Goal: Information Seeking & Learning: Learn about a topic

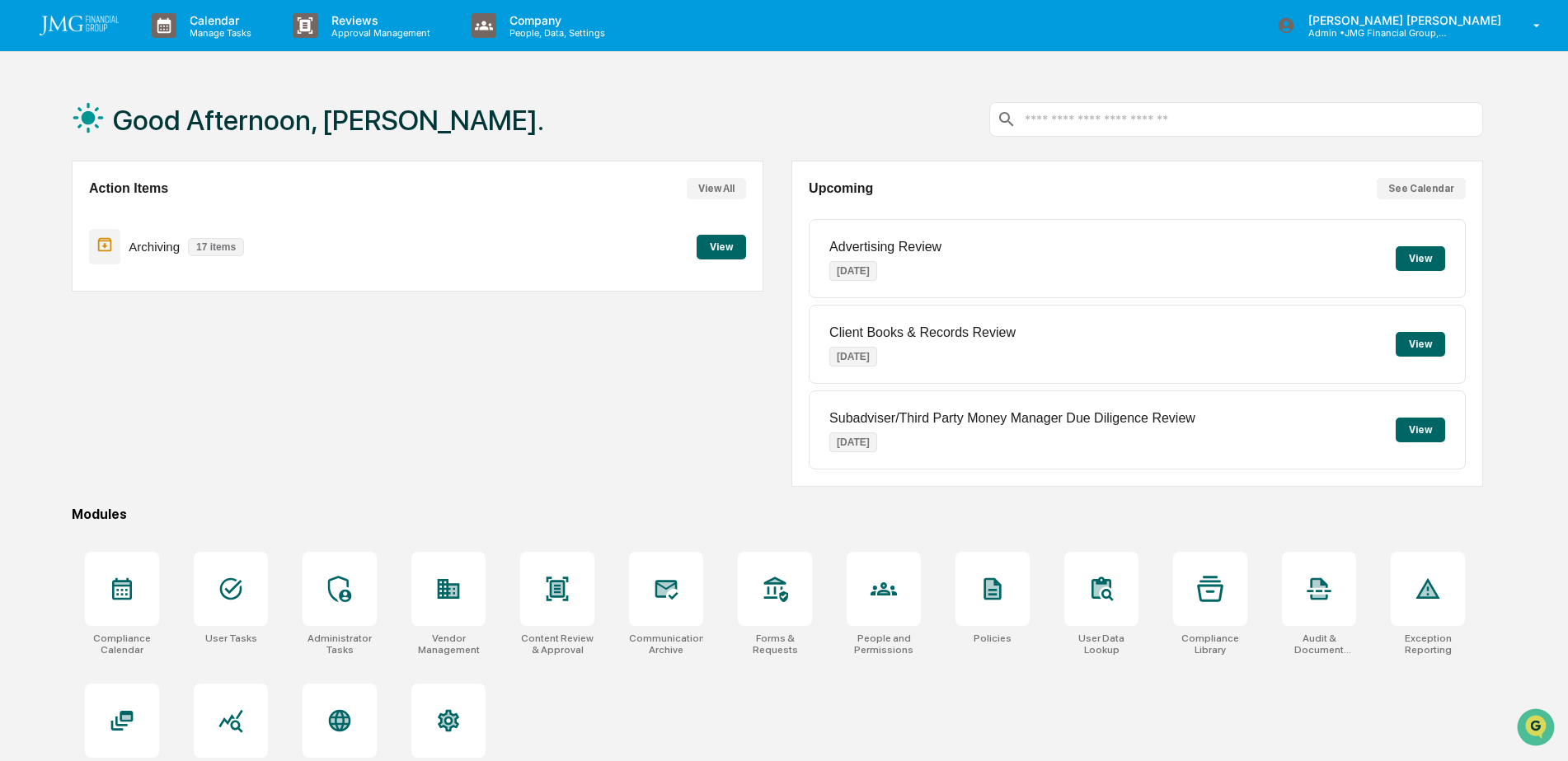
scroll to position [78, 0]
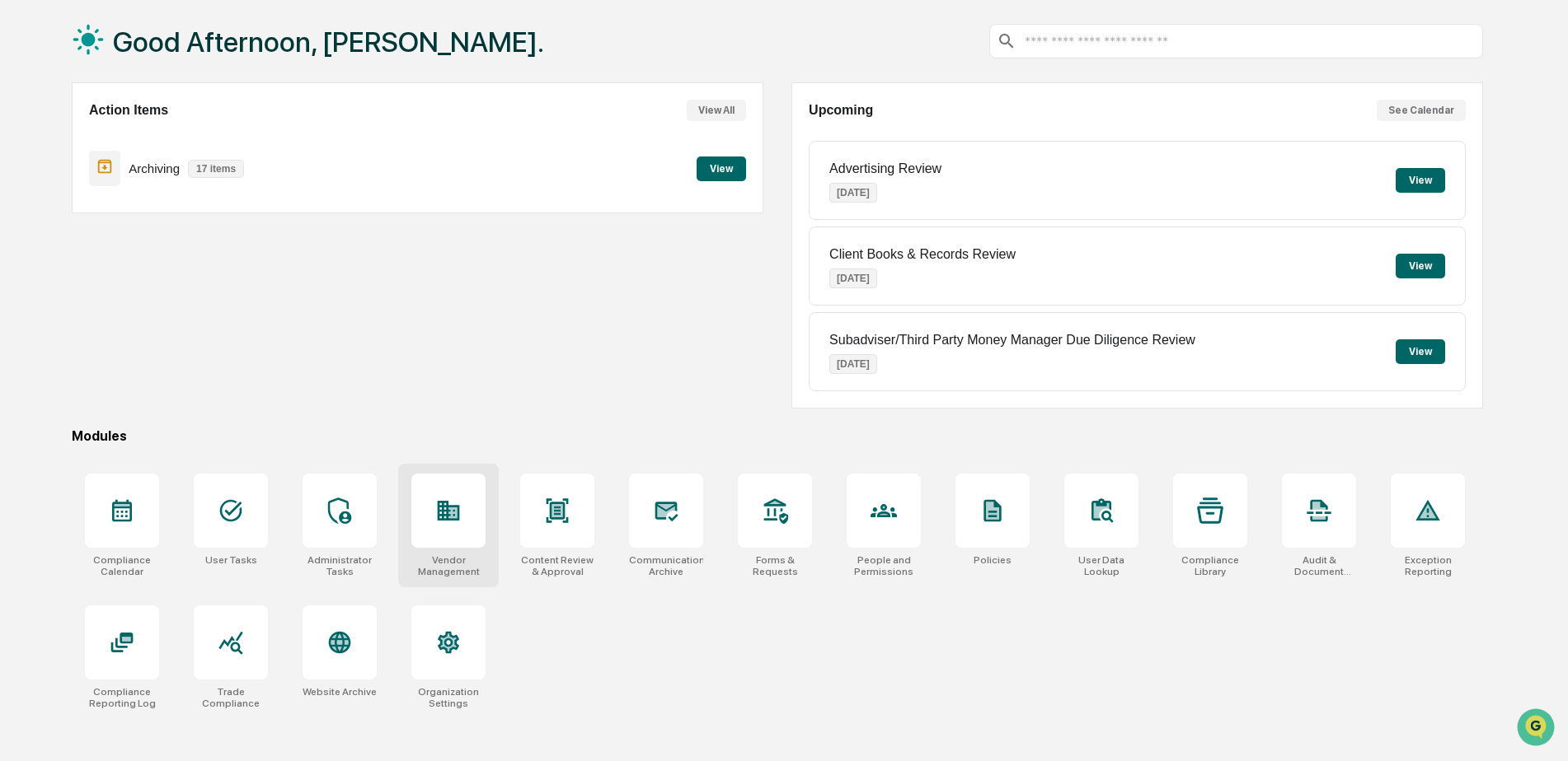
click at [461, 511] on icon at bounding box center [448, 511] width 27 height 27
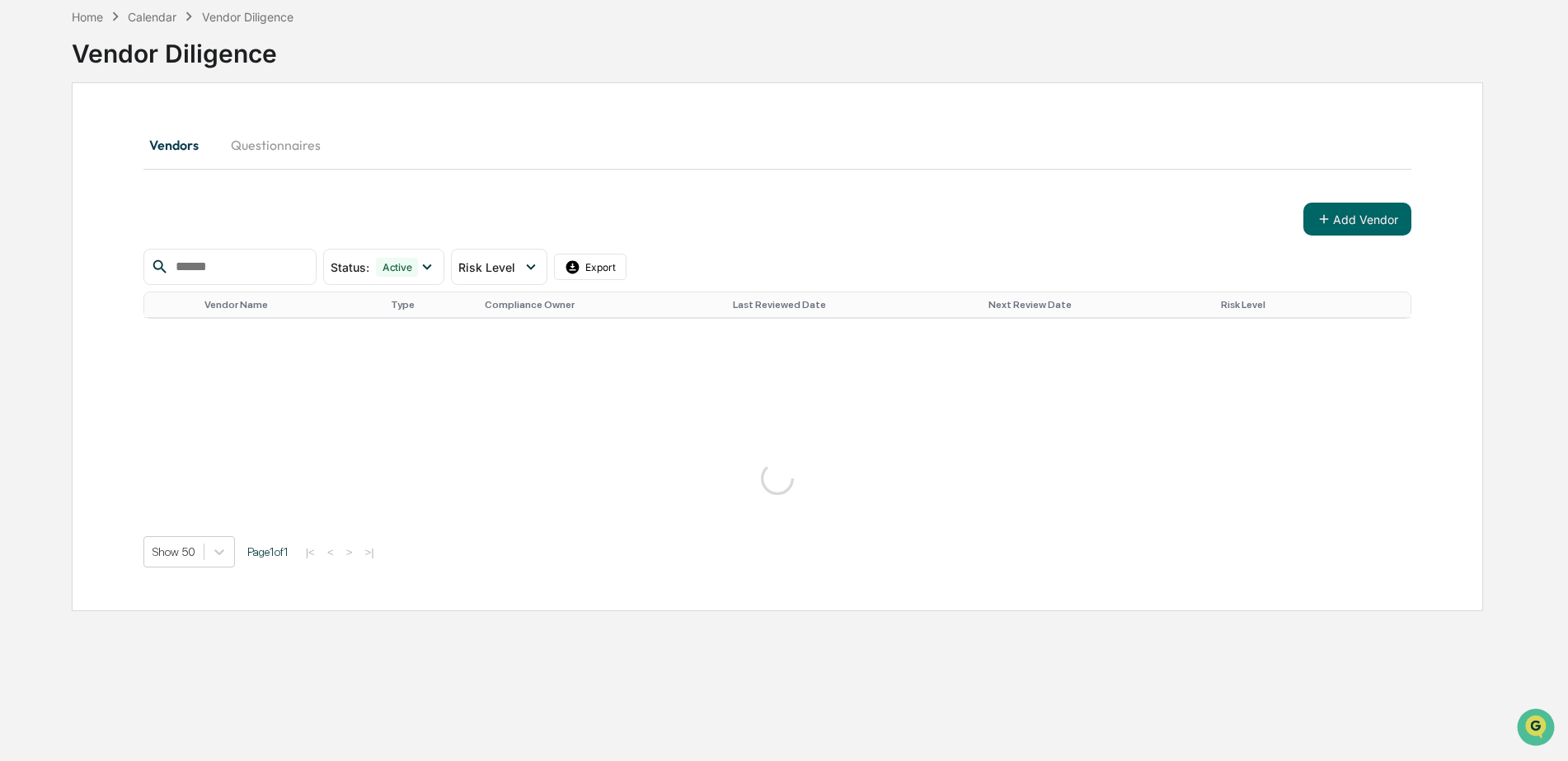
scroll to position [165, 0]
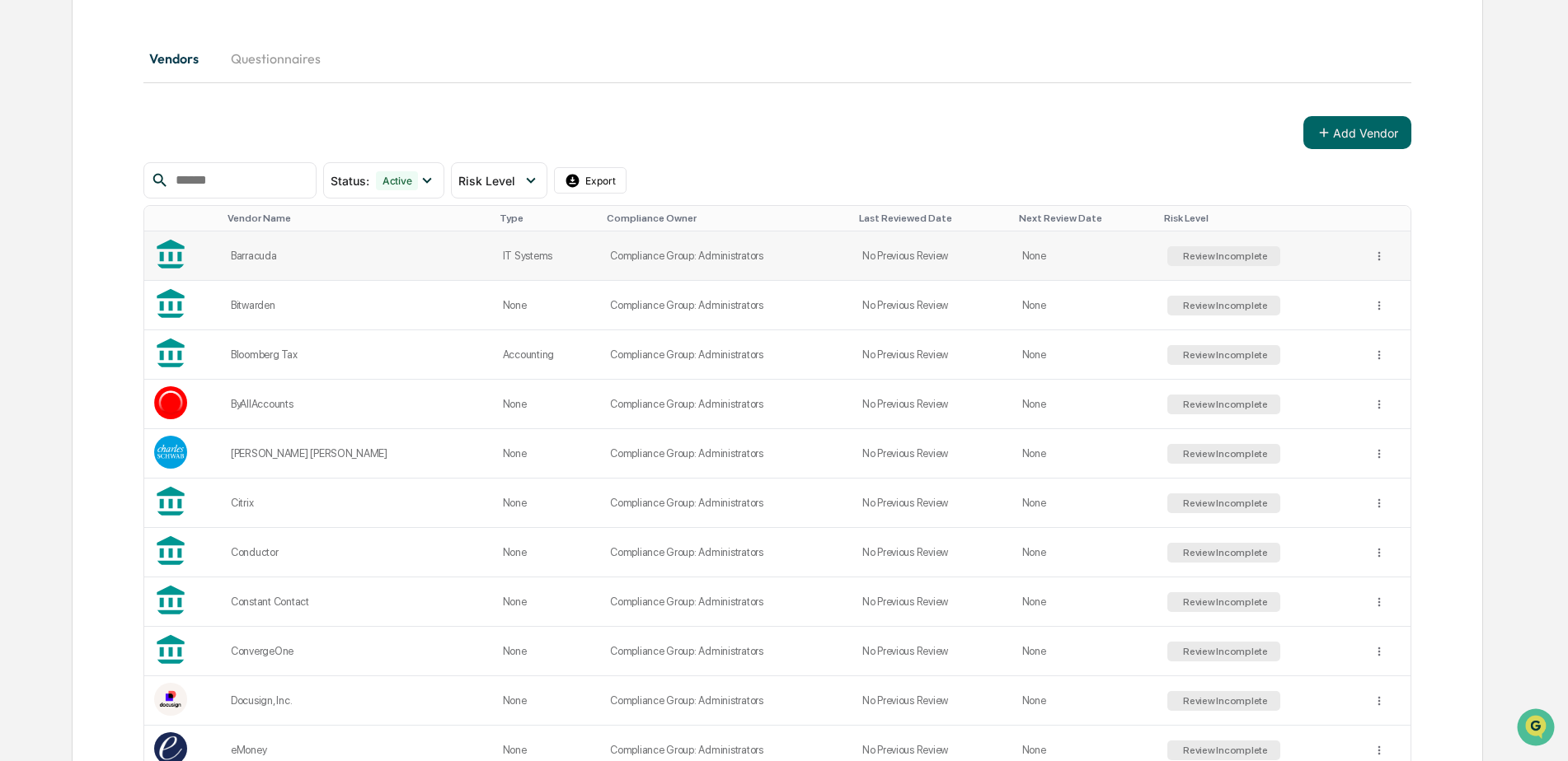
click at [390, 254] on div "Barracuda" at bounding box center [357, 255] width 252 height 12
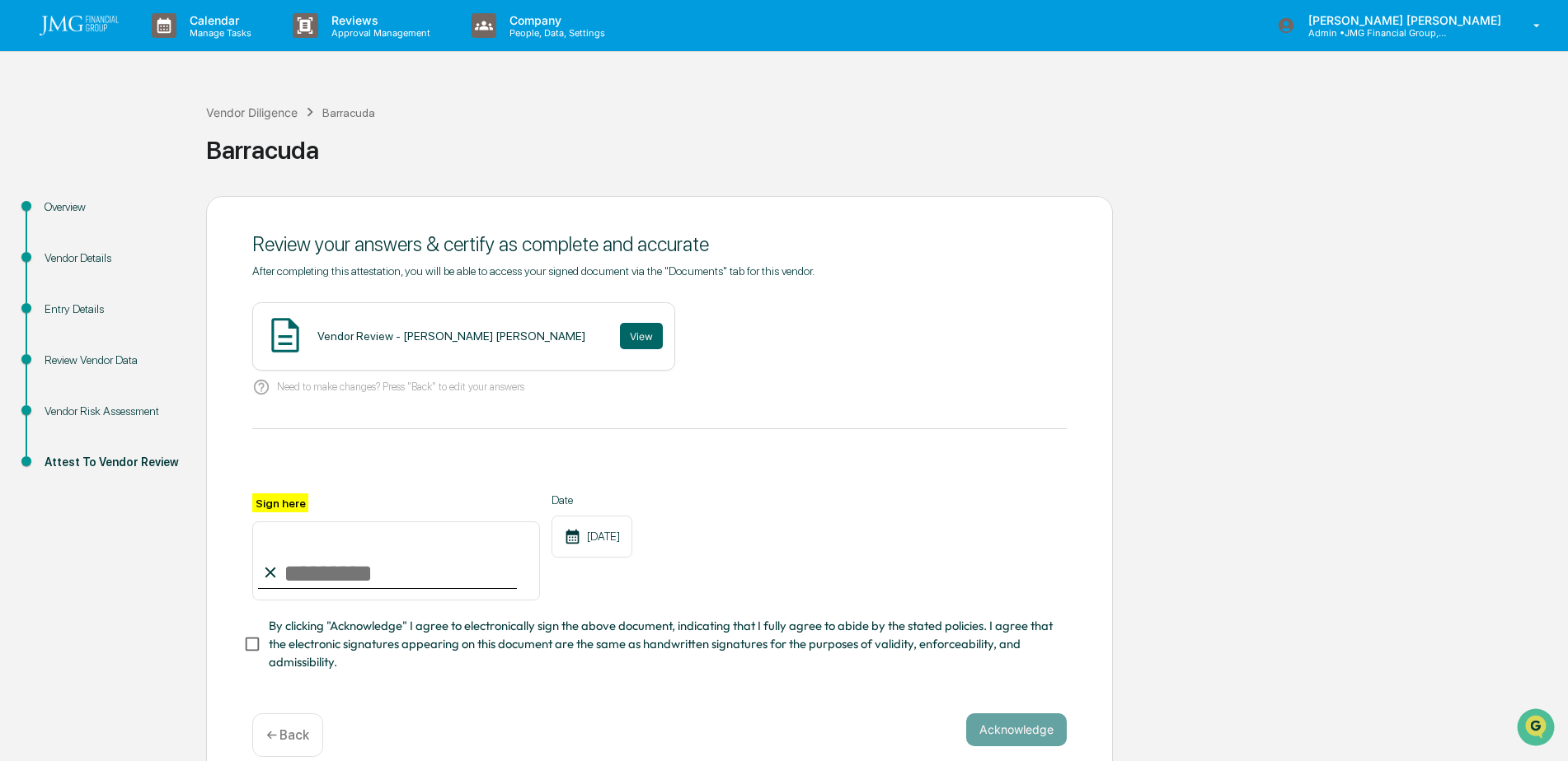
scroll to position [29, 0]
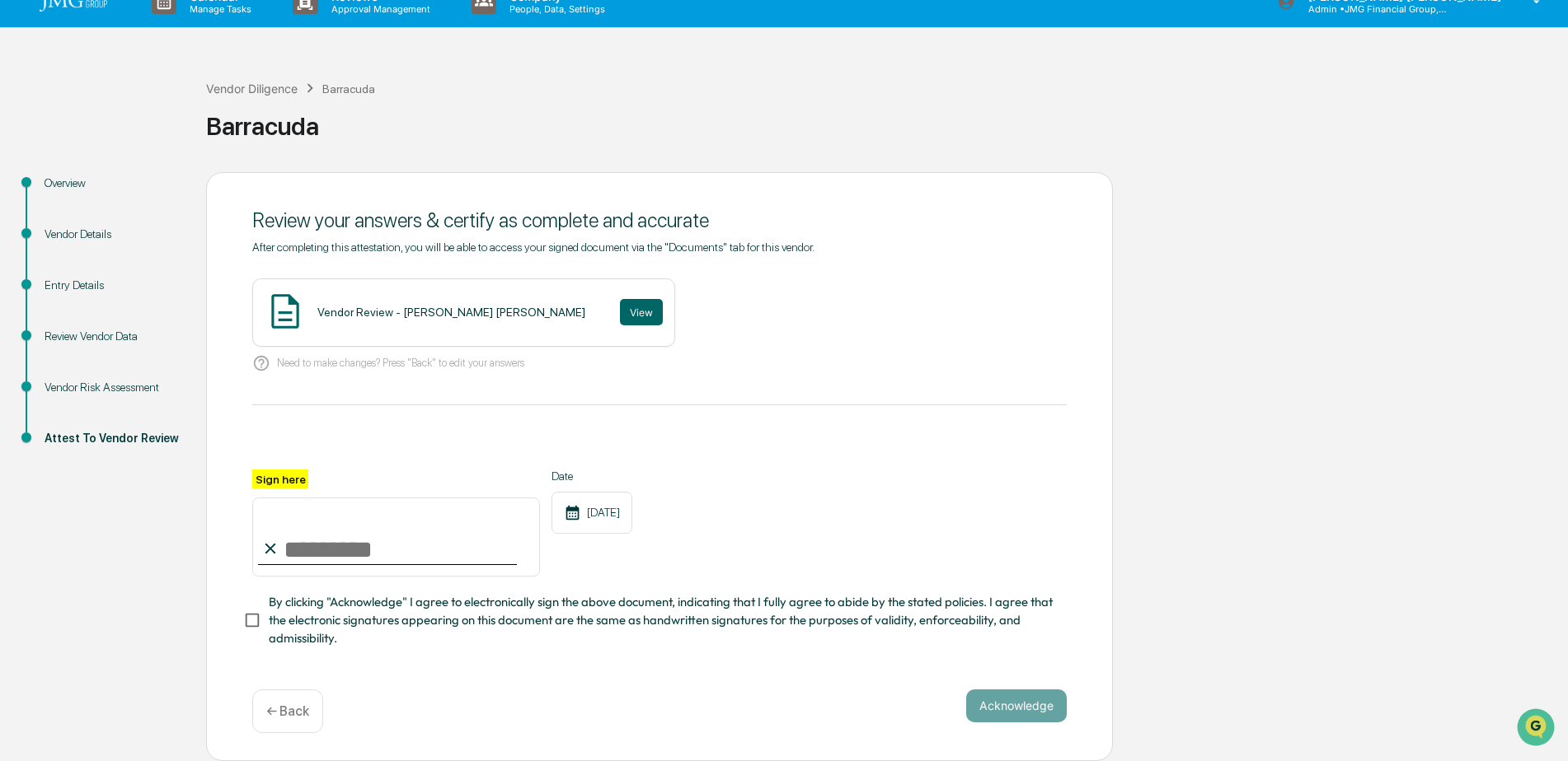
click at [83, 379] on div "Vendor Risk Assessment" at bounding box center [112, 388] width 135 height 18
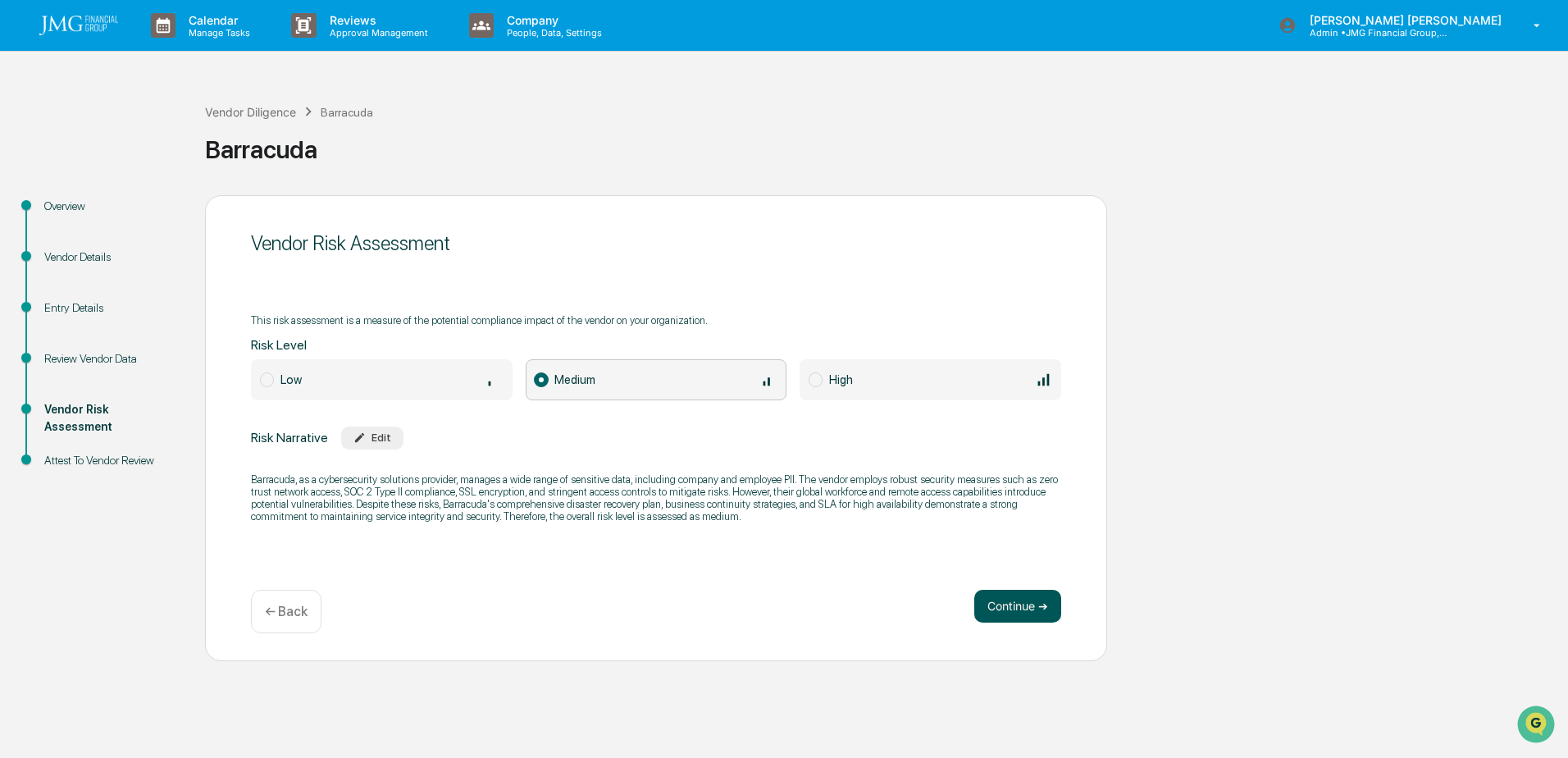
click at [1030, 615] on button "Continue ➔" at bounding box center [1018, 606] width 87 height 33
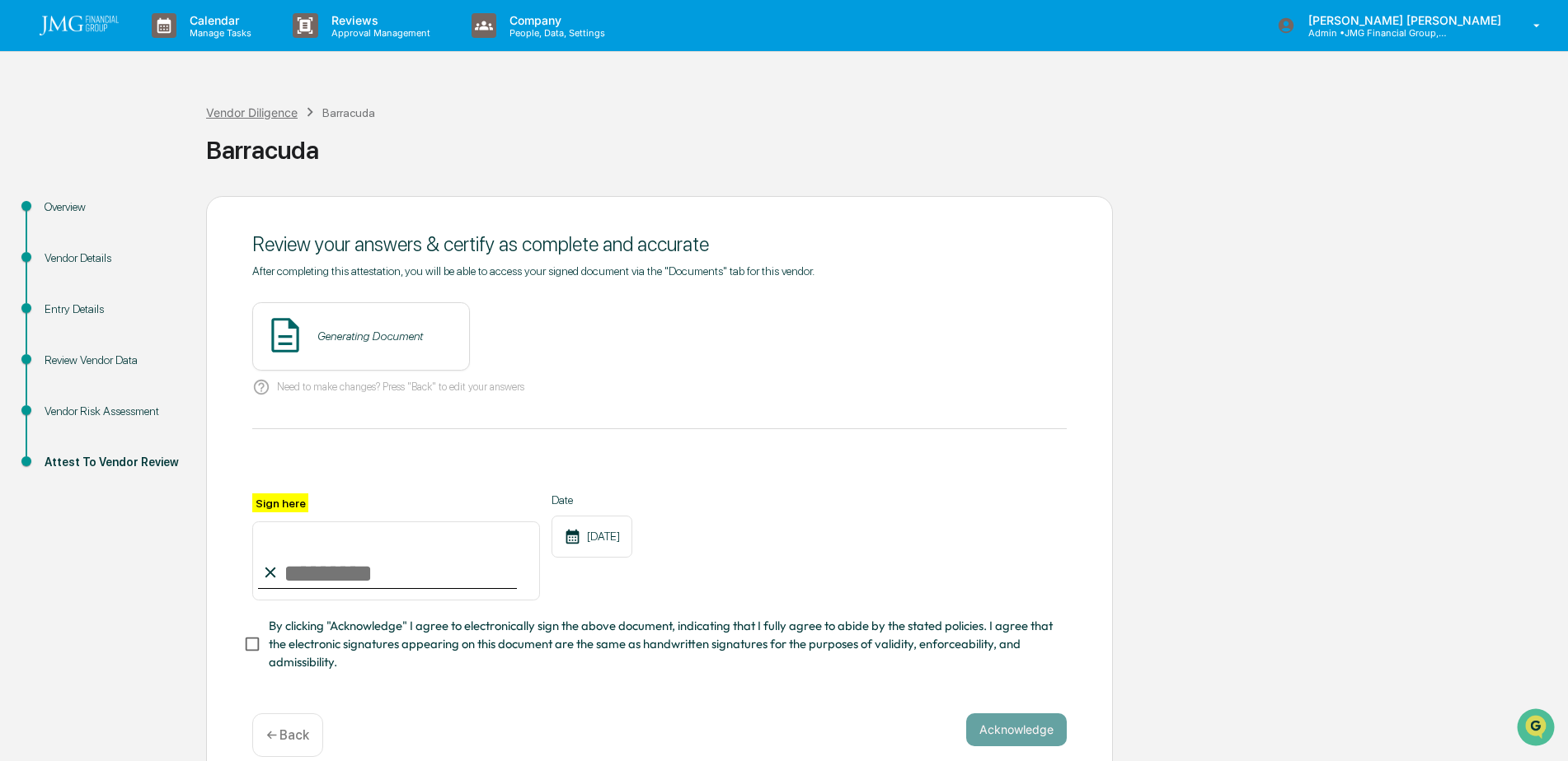
click at [251, 114] on div "Vendor Diligence" at bounding box center [251, 113] width 91 height 14
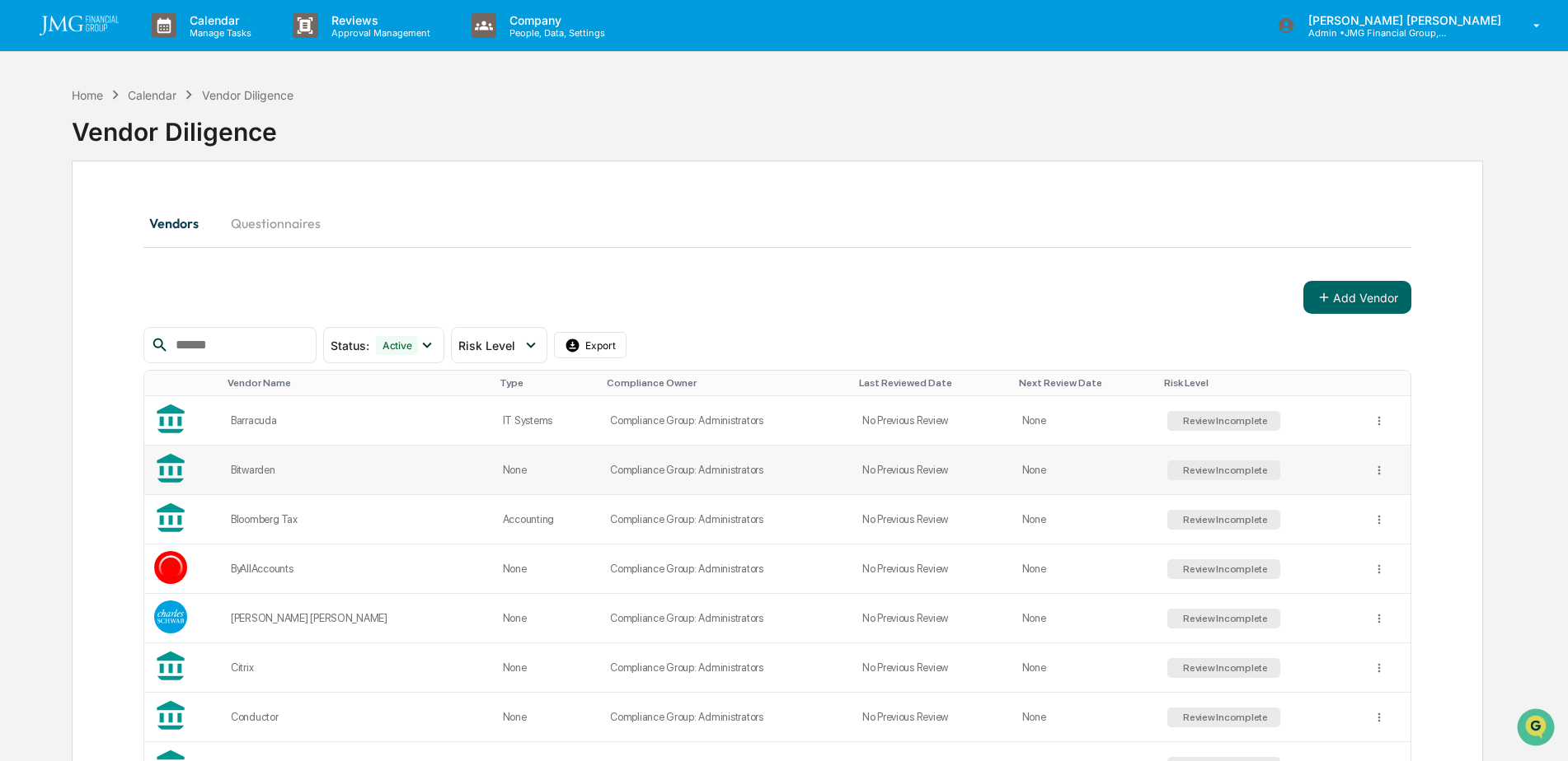
click at [347, 474] on div "Bitwarden" at bounding box center [357, 470] width 252 height 12
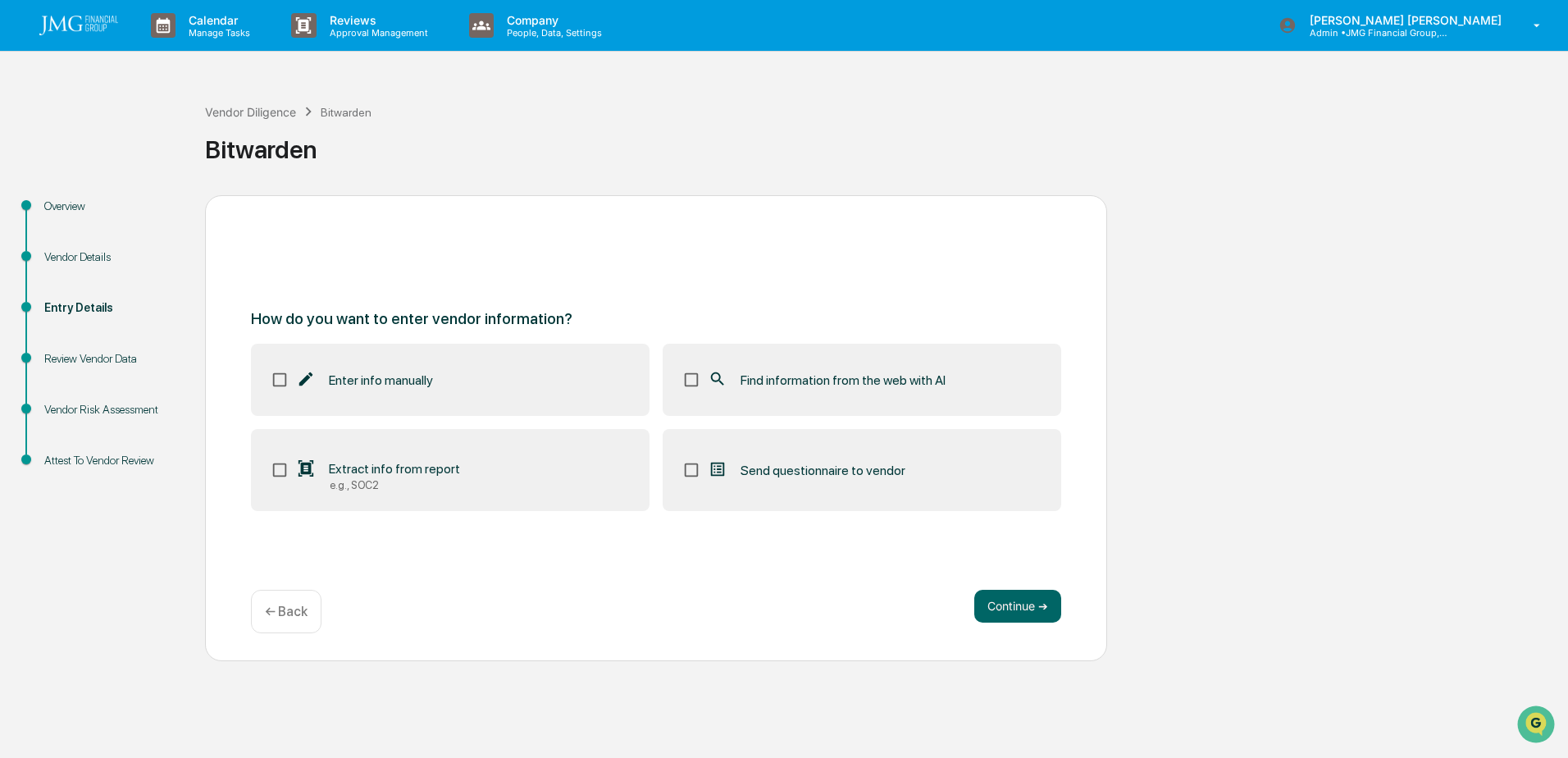
click at [91, 410] on div "Vendor Risk Assessment" at bounding box center [111, 410] width 134 height 18
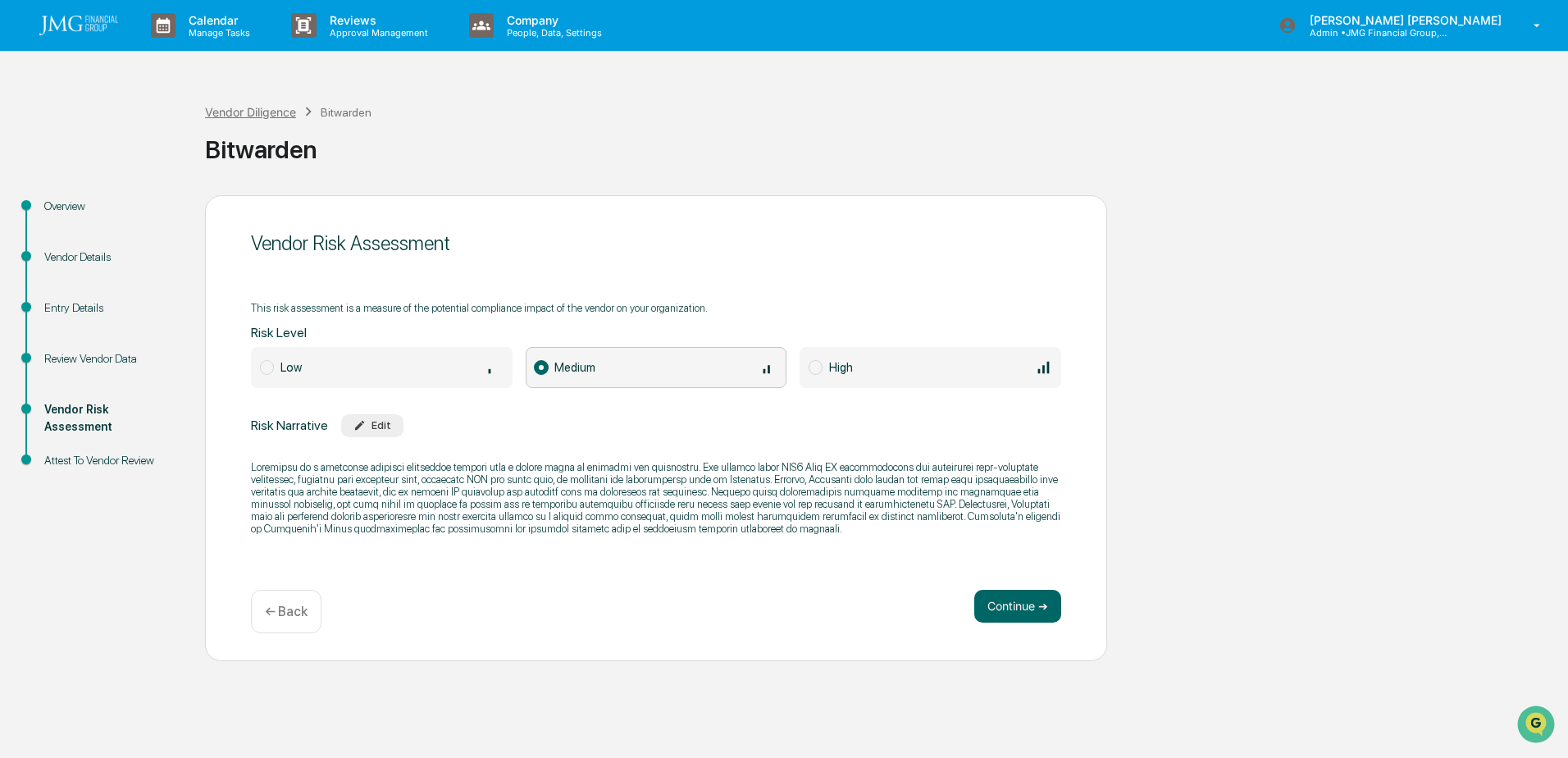
click at [215, 109] on div "Vendor Diligence" at bounding box center [250, 112] width 91 height 14
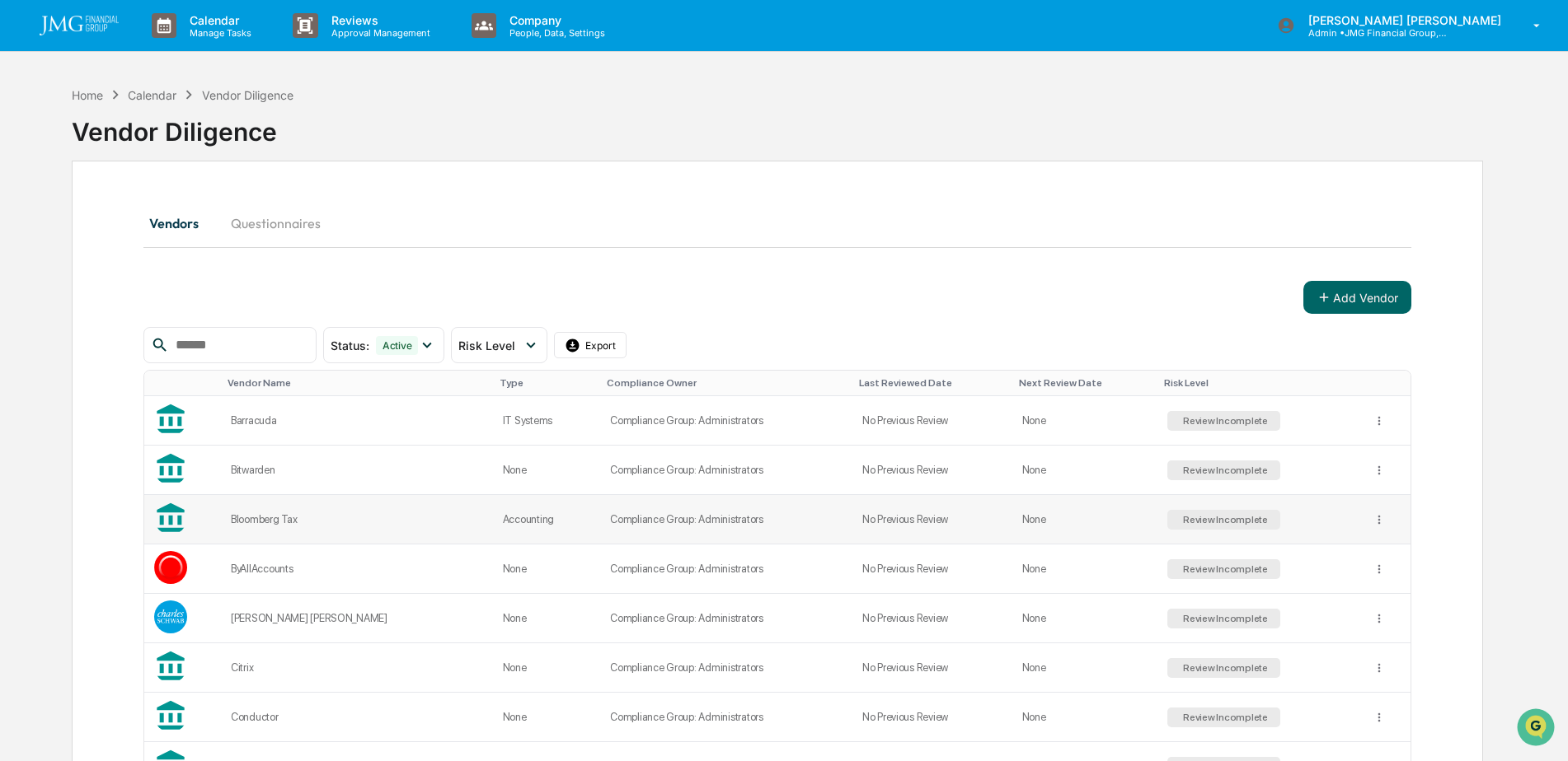
click at [327, 524] on div "Bloomberg Tax" at bounding box center [357, 520] width 252 height 12
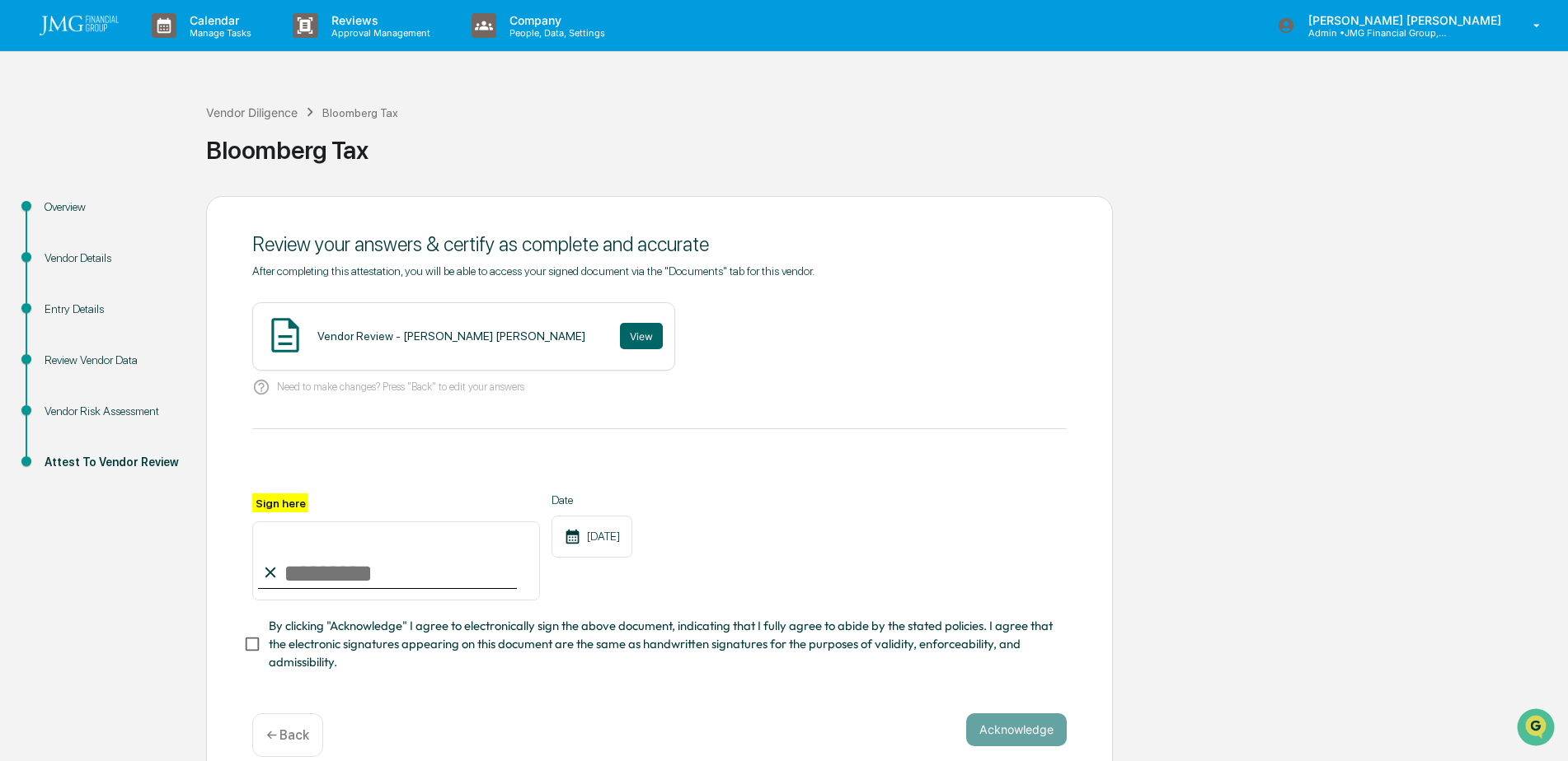
click at [113, 412] on div "Vendor Risk Assessment" at bounding box center [112, 412] width 135 height 18
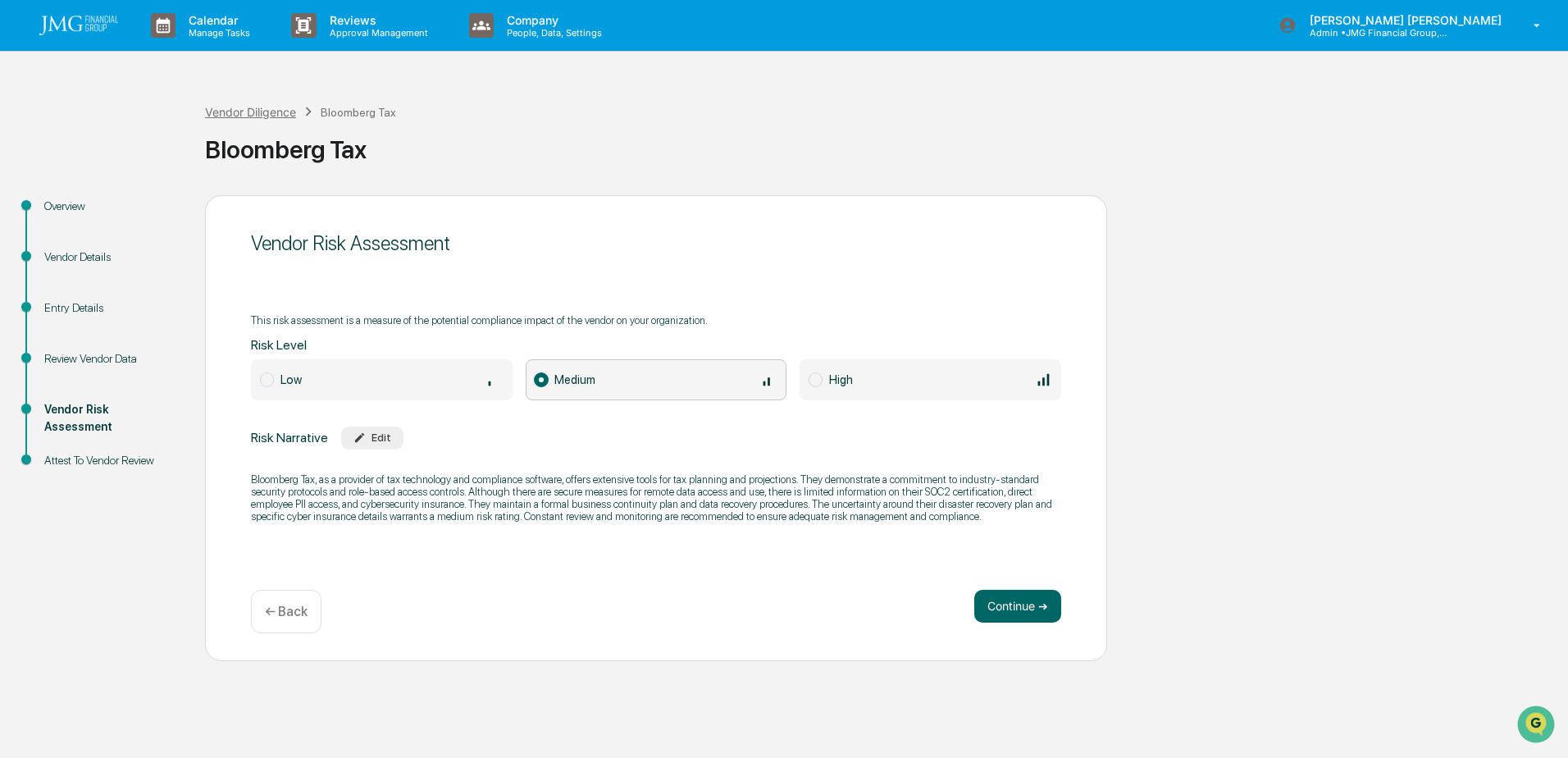
click at [255, 116] on div "Vendor Diligence" at bounding box center [250, 112] width 91 height 14
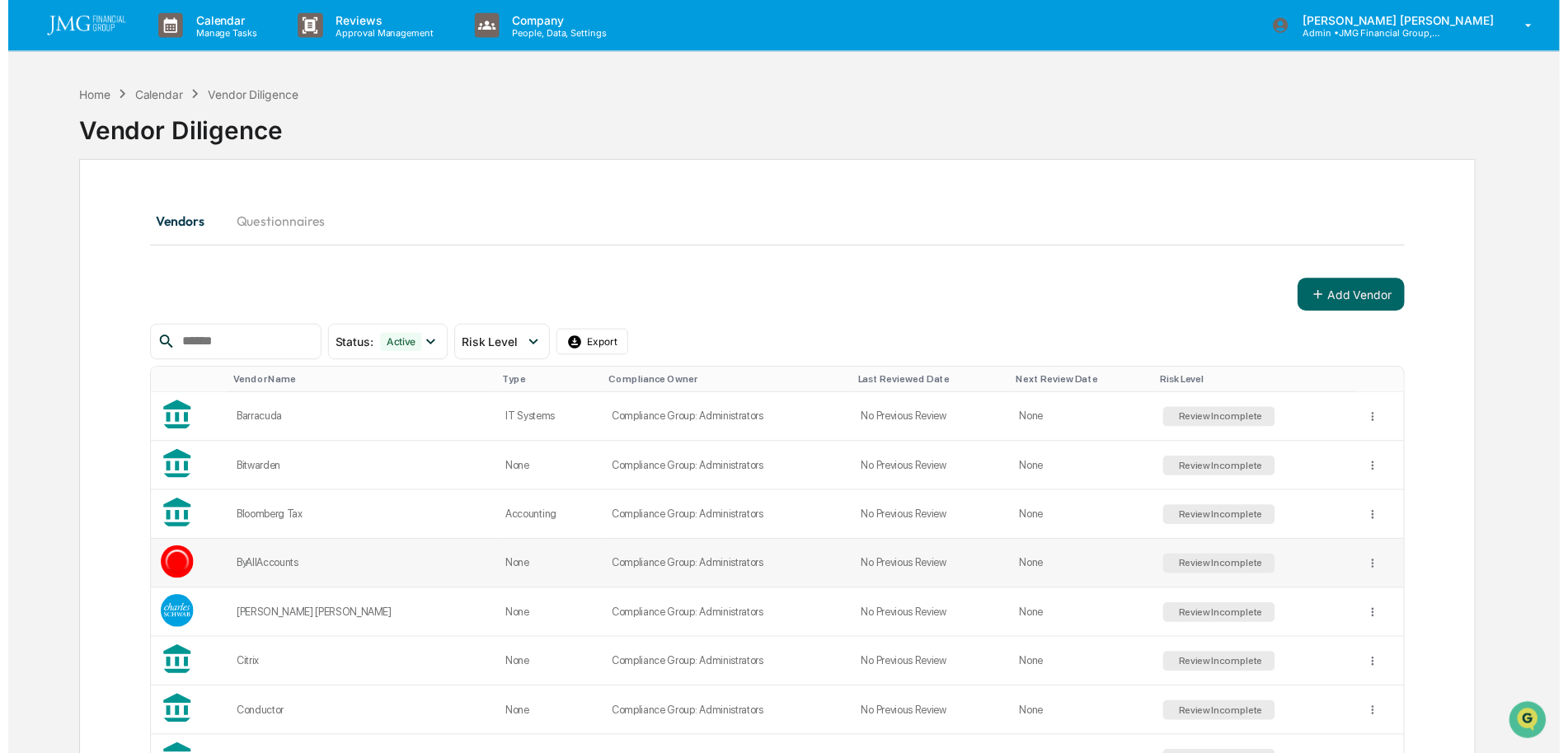
scroll to position [82, 0]
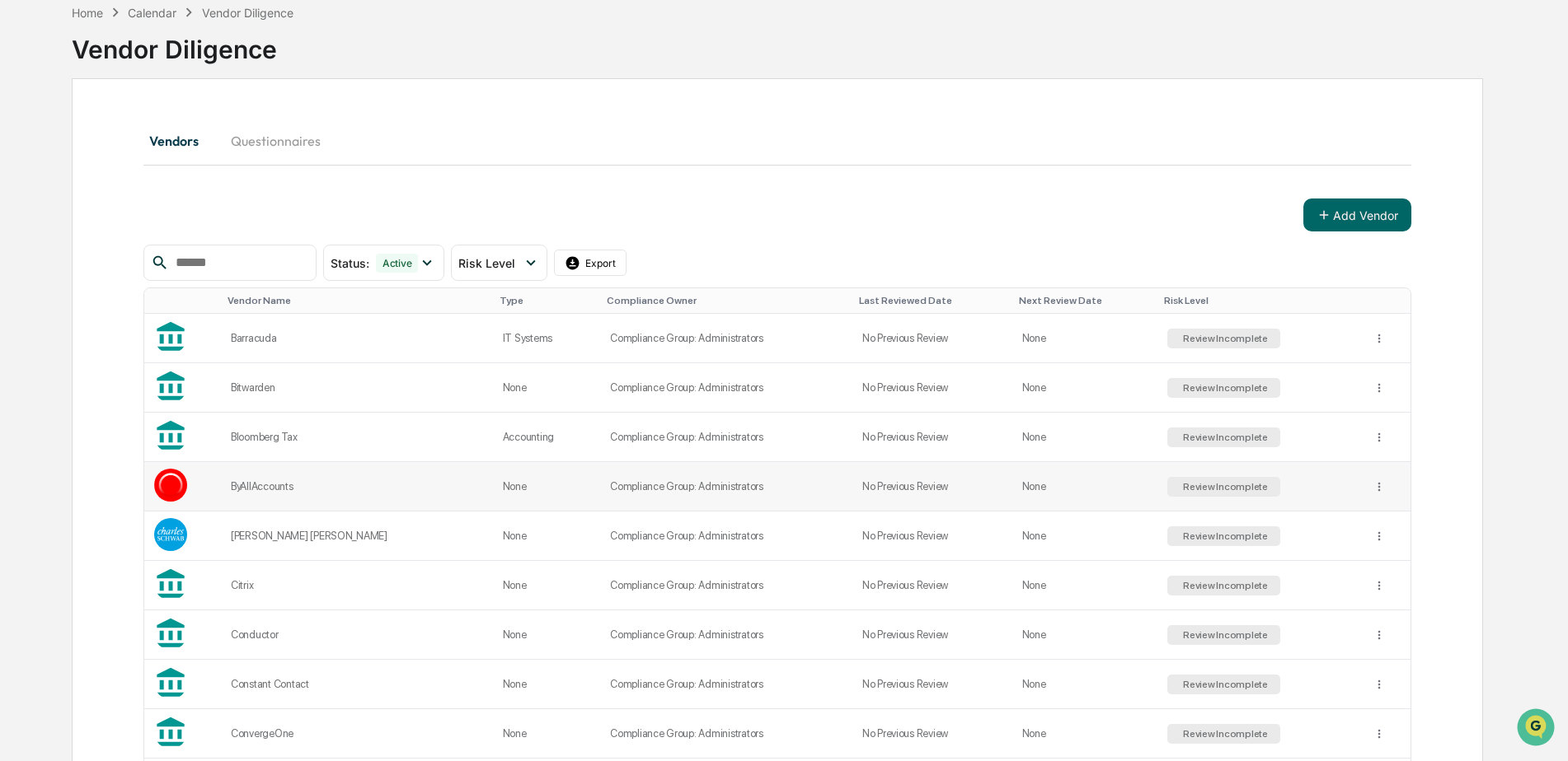
click at [307, 503] on td "ByAllAccounts" at bounding box center [357, 487] width 272 height 50
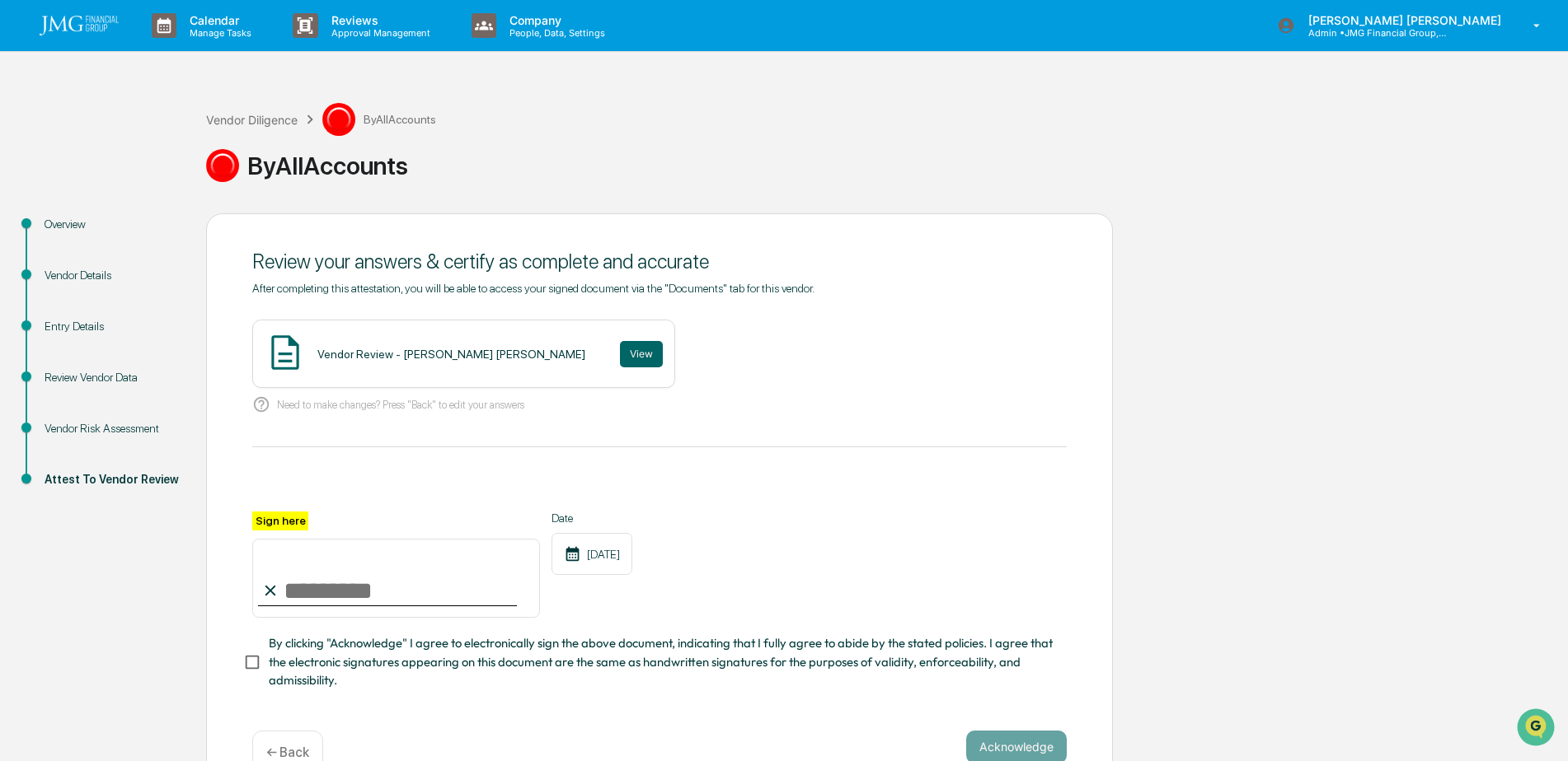
click at [139, 432] on div "Vendor Risk Assessment" at bounding box center [112, 429] width 135 height 18
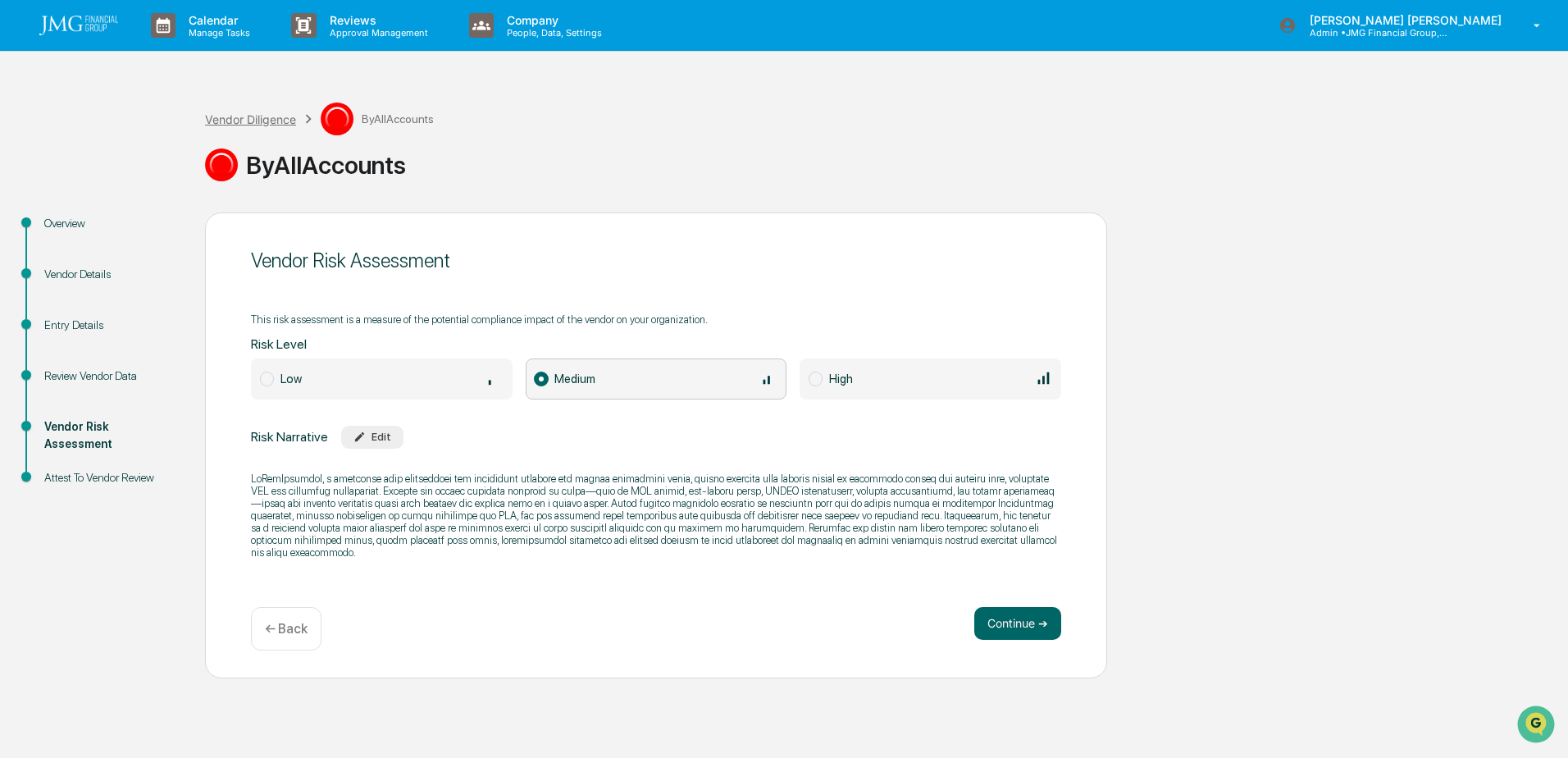
click at [263, 121] on div "Vendor Diligence" at bounding box center [250, 119] width 91 height 14
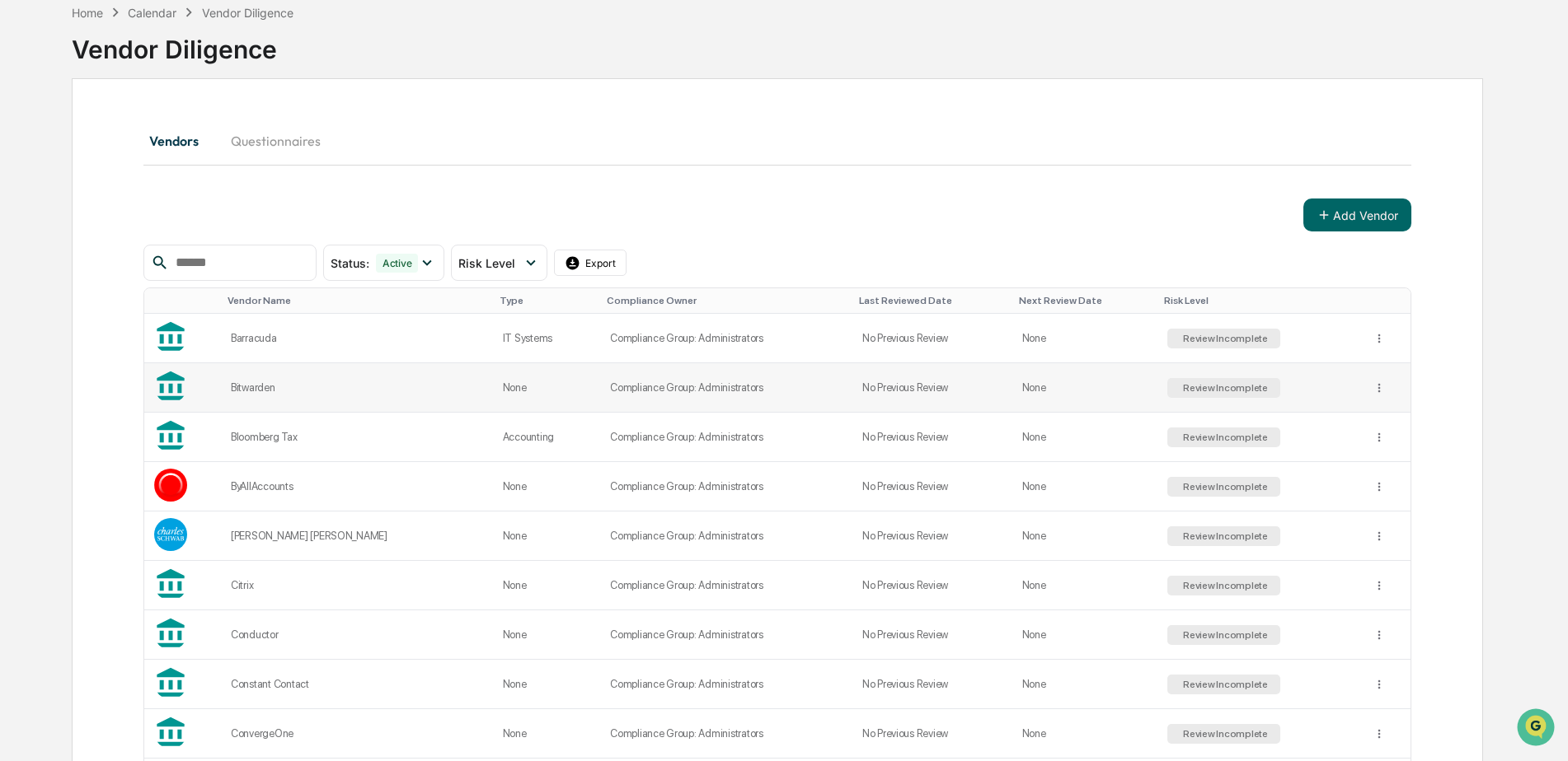
scroll to position [165, 0]
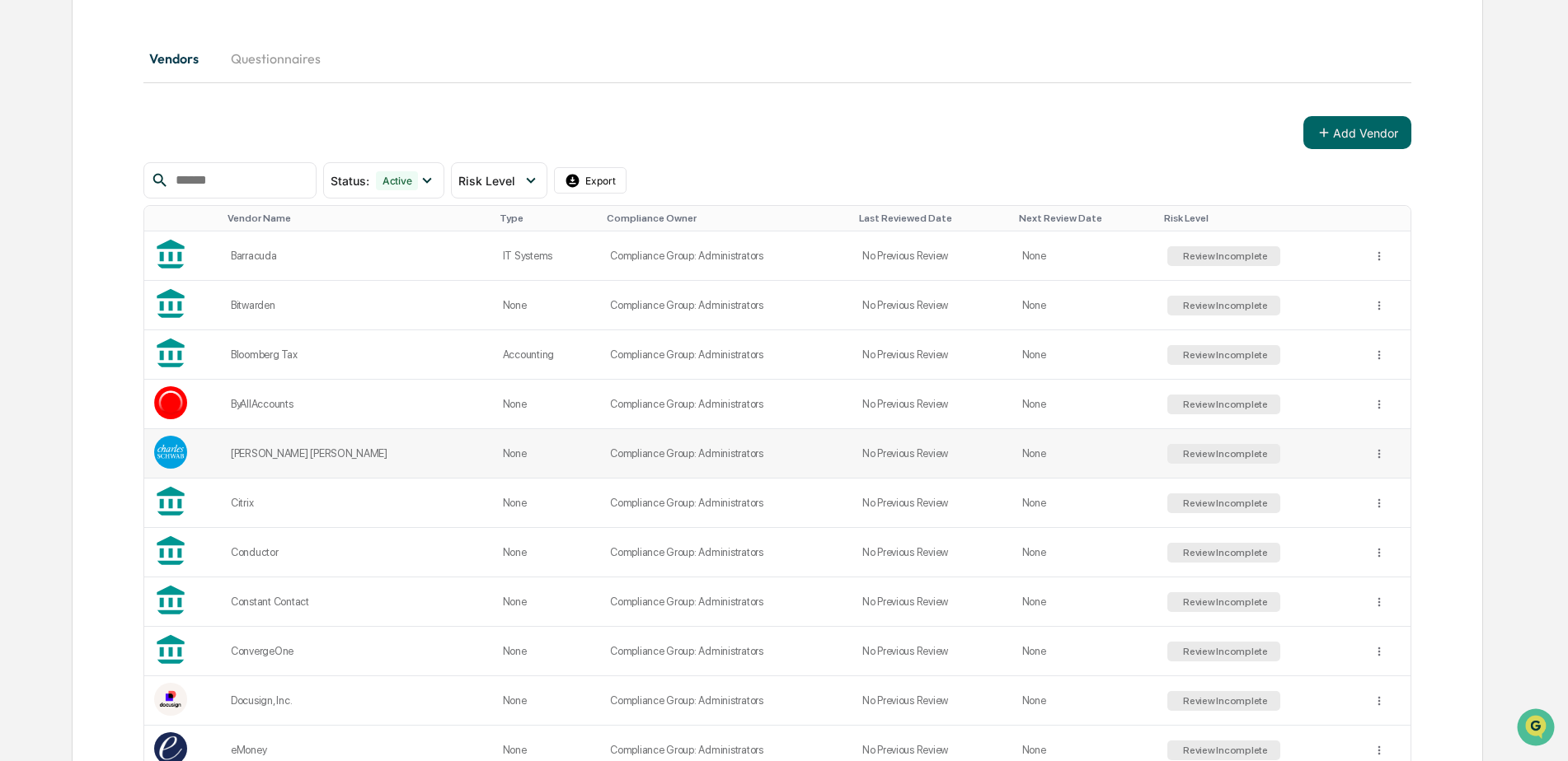
click at [351, 457] on div "Charles Schwab" at bounding box center [357, 453] width 252 height 12
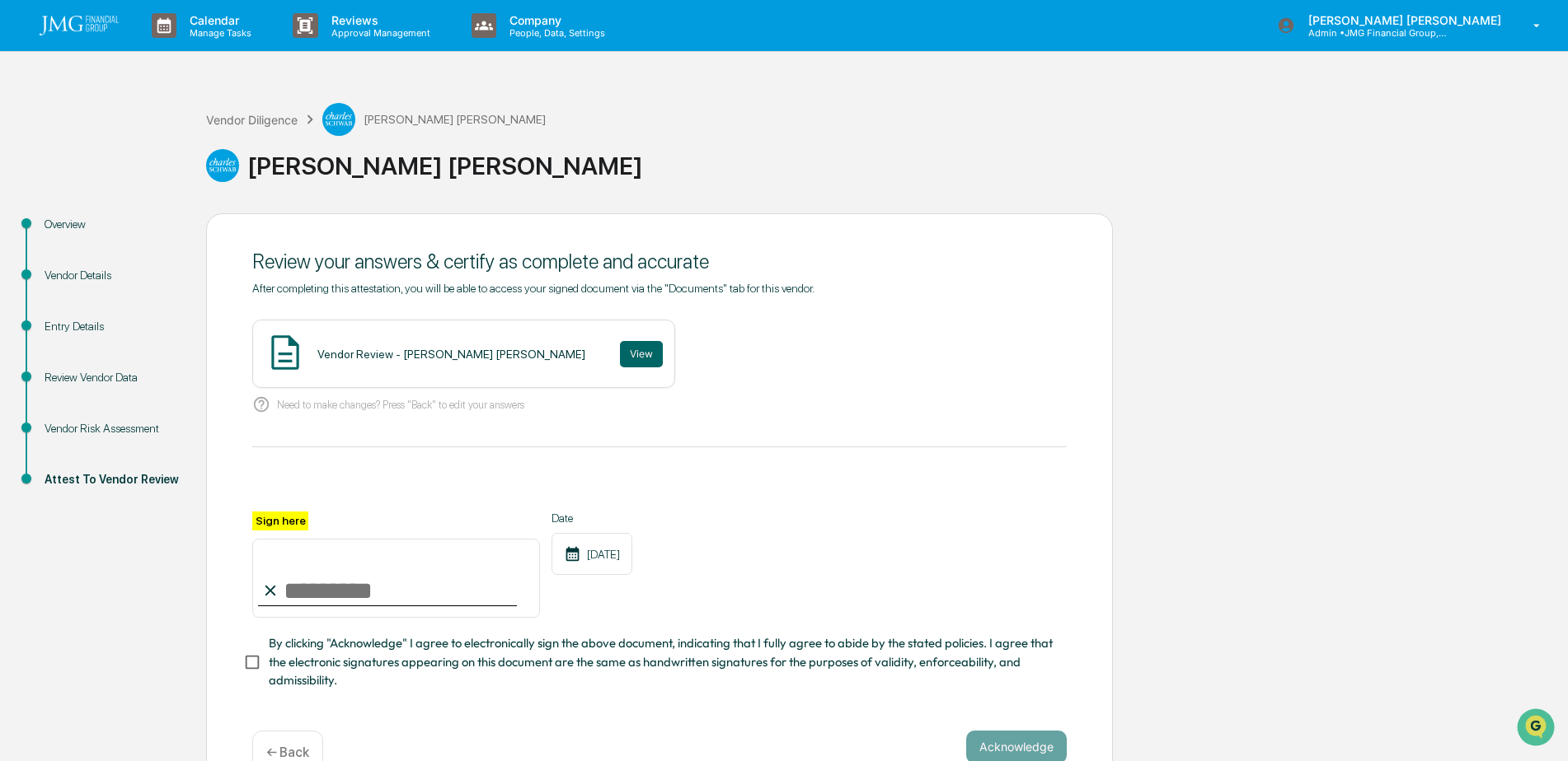
click at [138, 430] on div "Vendor Risk Assessment" at bounding box center [112, 429] width 135 height 18
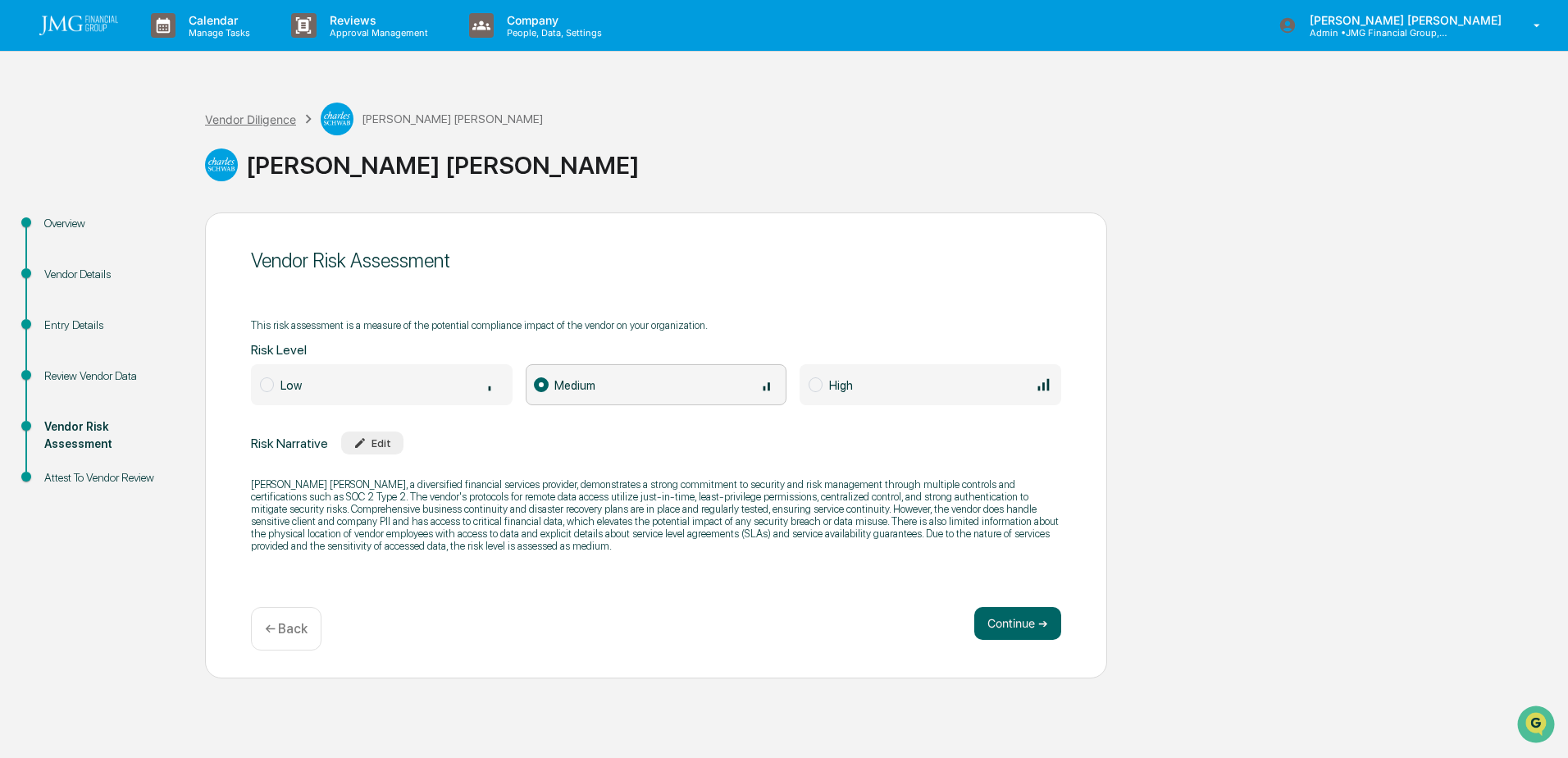
click at [286, 124] on div "Vendor Diligence" at bounding box center [250, 119] width 91 height 14
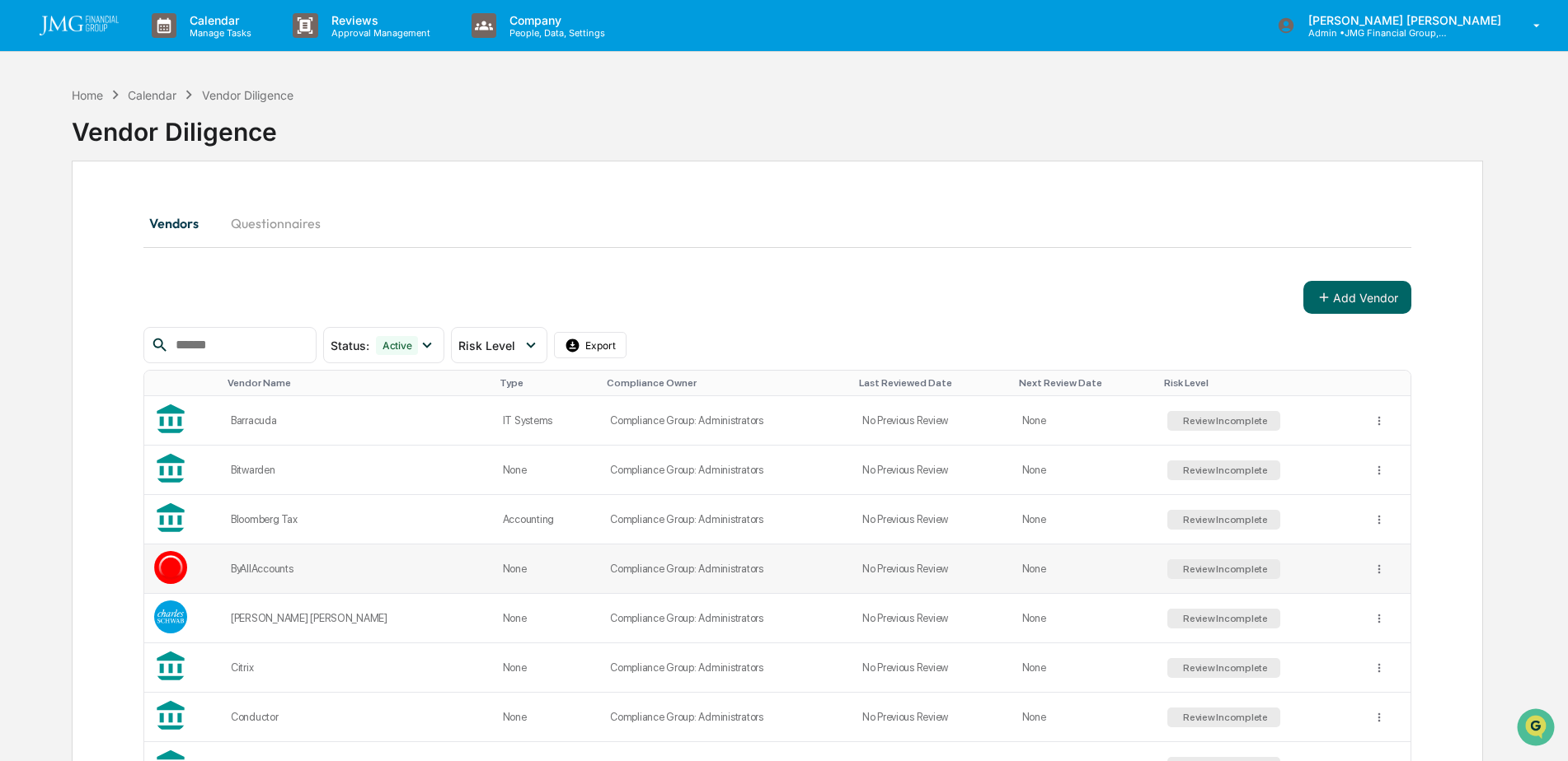
scroll to position [165, 0]
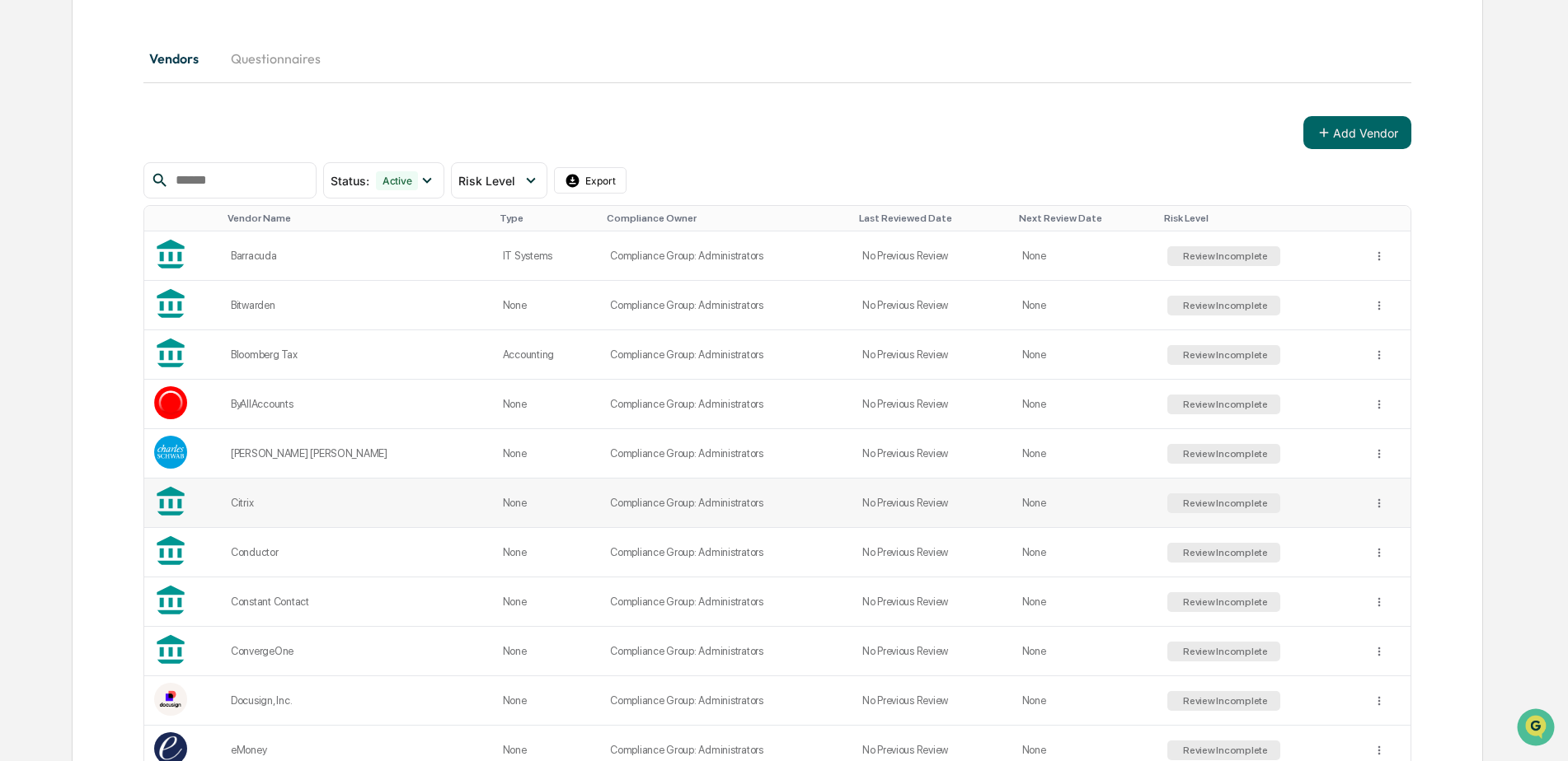
click at [252, 506] on div "Citrix" at bounding box center [357, 503] width 252 height 12
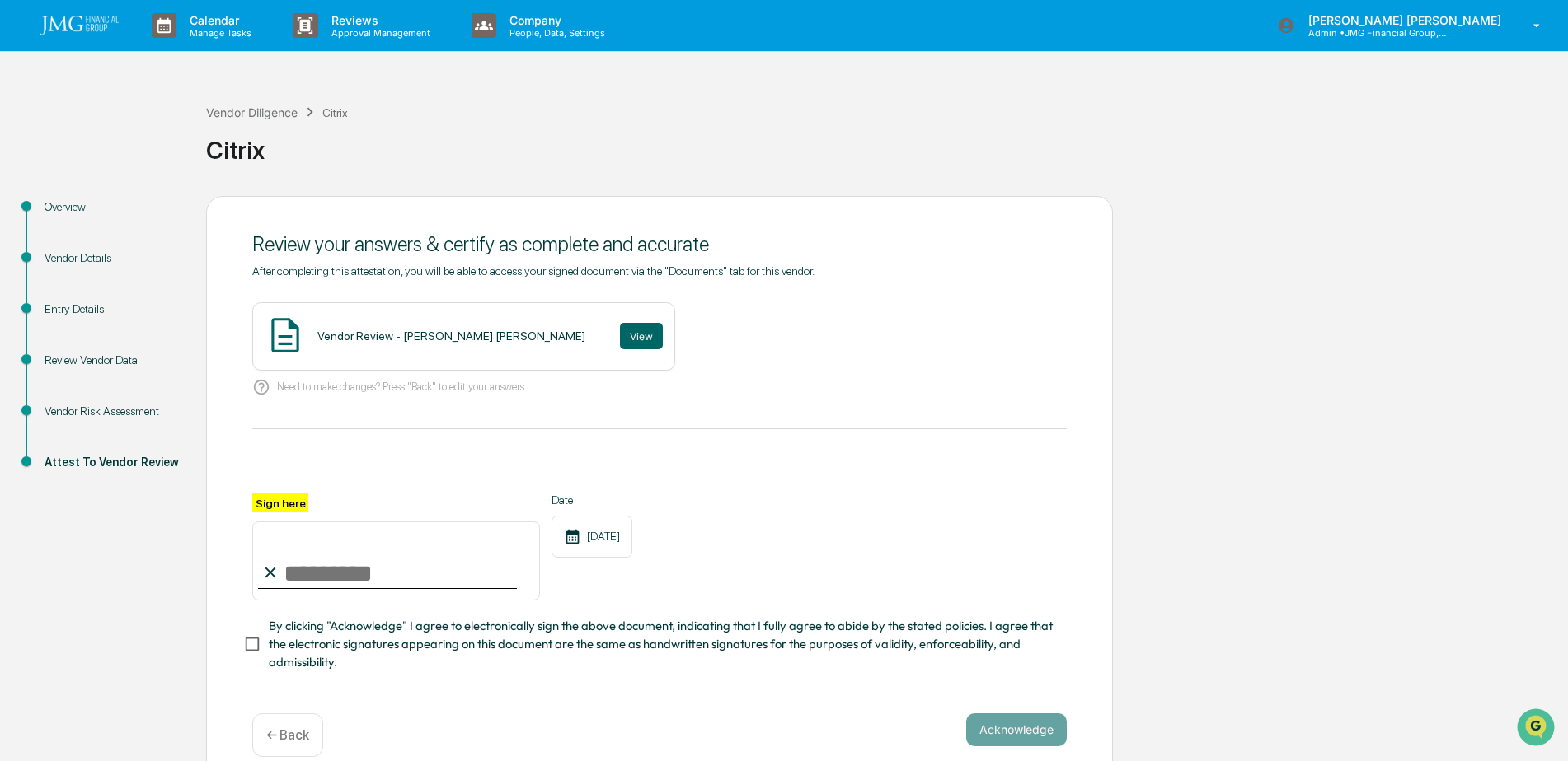
drag, startPoint x: 122, startPoint y: 412, endPoint x: 133, endPoint y: 411, distance: 11.0
click at [121, 411] on div "Vendor Risk Assessment" at bounding box center [112, 412] width 135 height 18
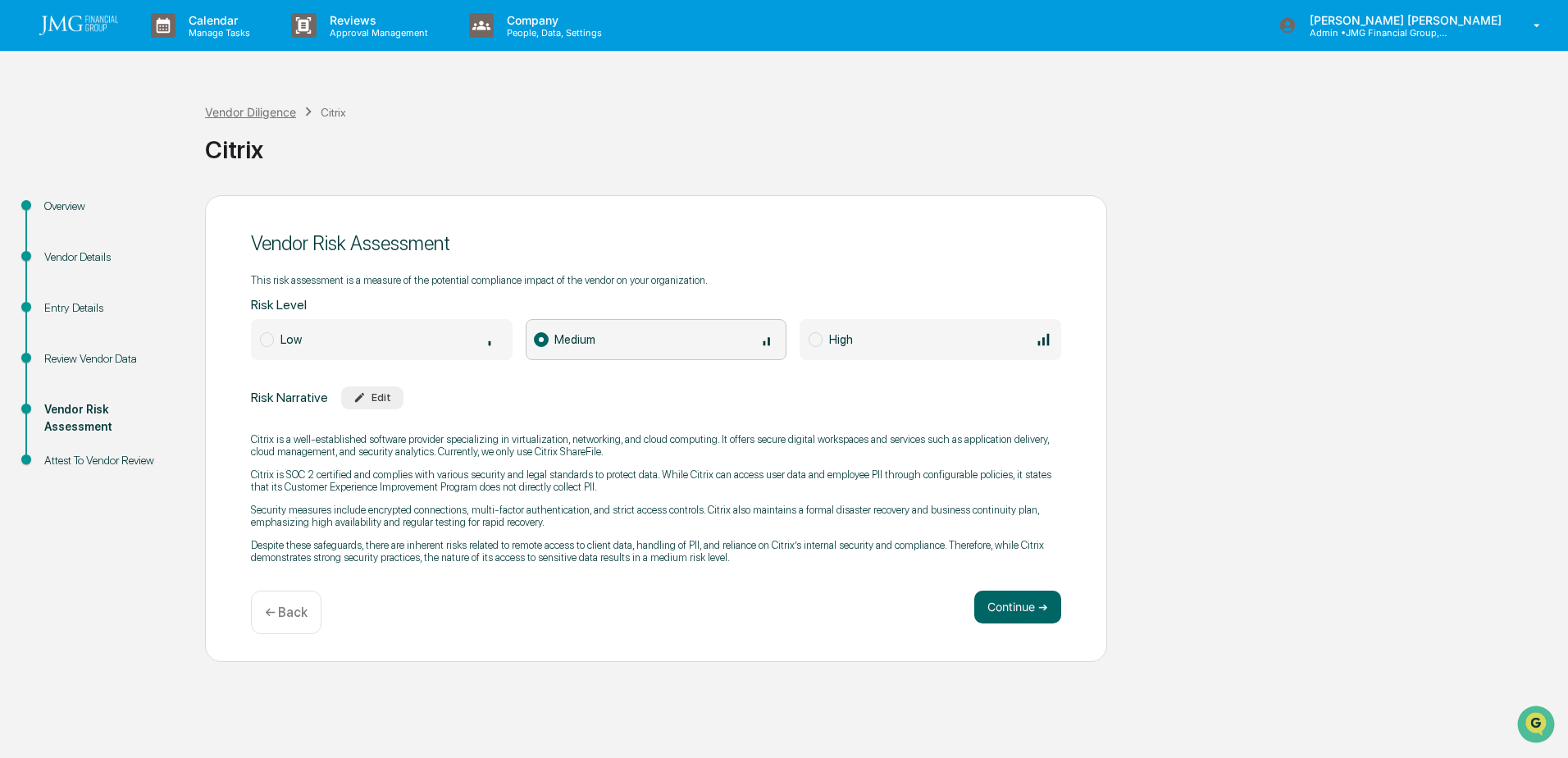
click at [252, 111] on div "Vendor Diligence" at bounding box center [250, 112] width 91 height 14
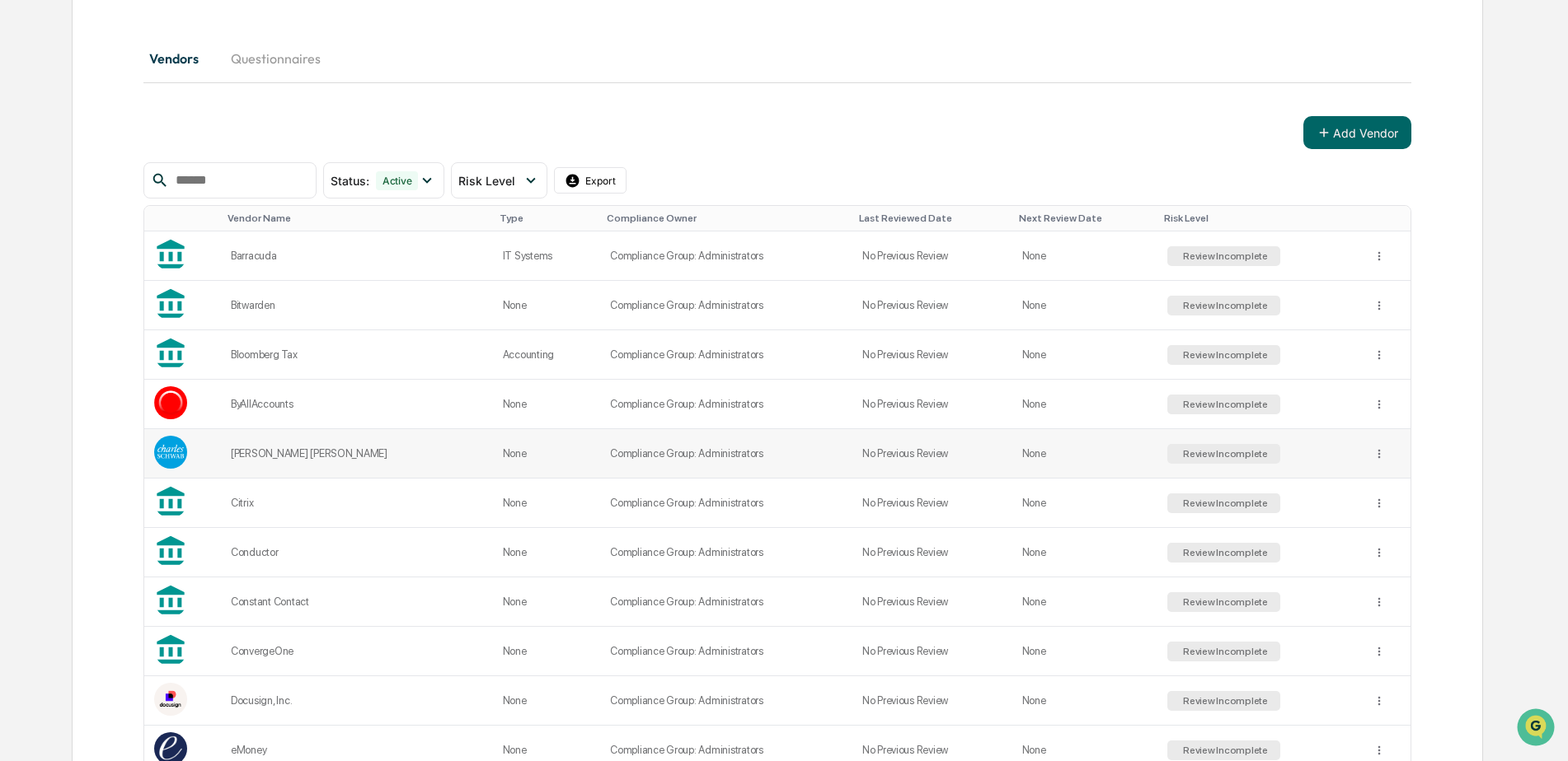
scroll to position [247, 0]
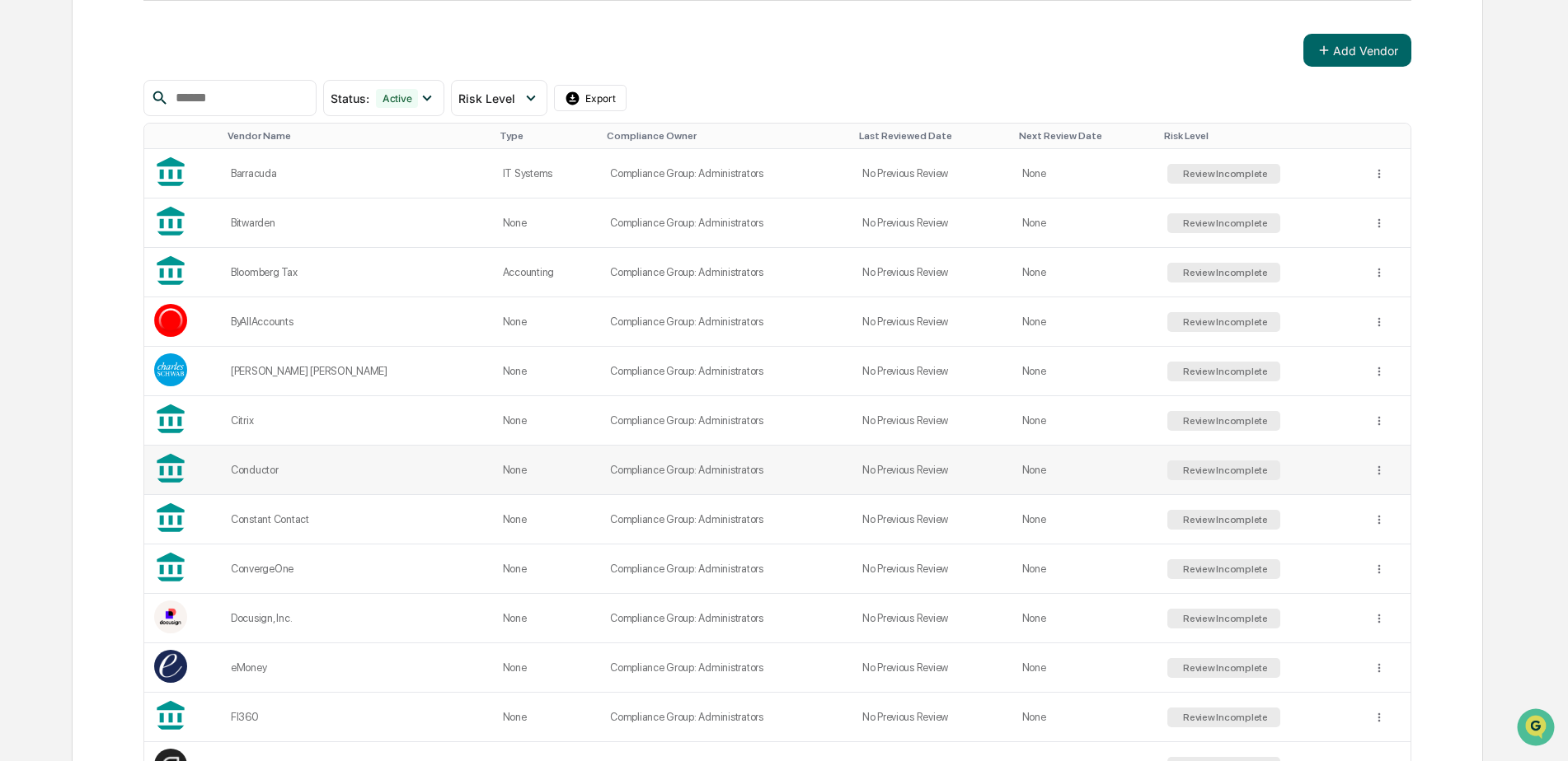
click at [276, 472] on div "Conductor" at bounding box center [357, 470] width 252 height 12
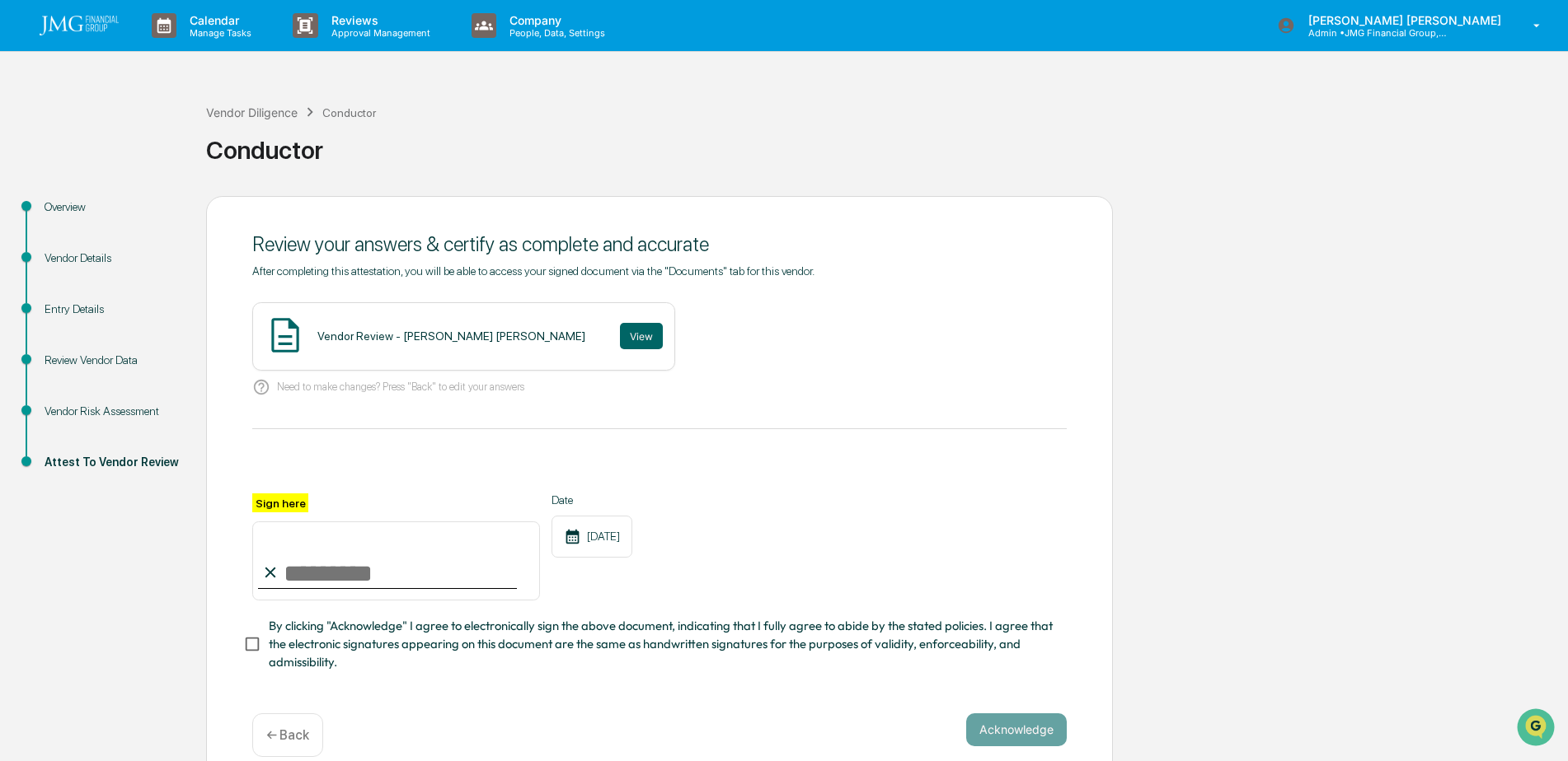
click at [79, 406] on div "Vendor Risk Assessment" at bounding box center [112, 412] width 135 height 18
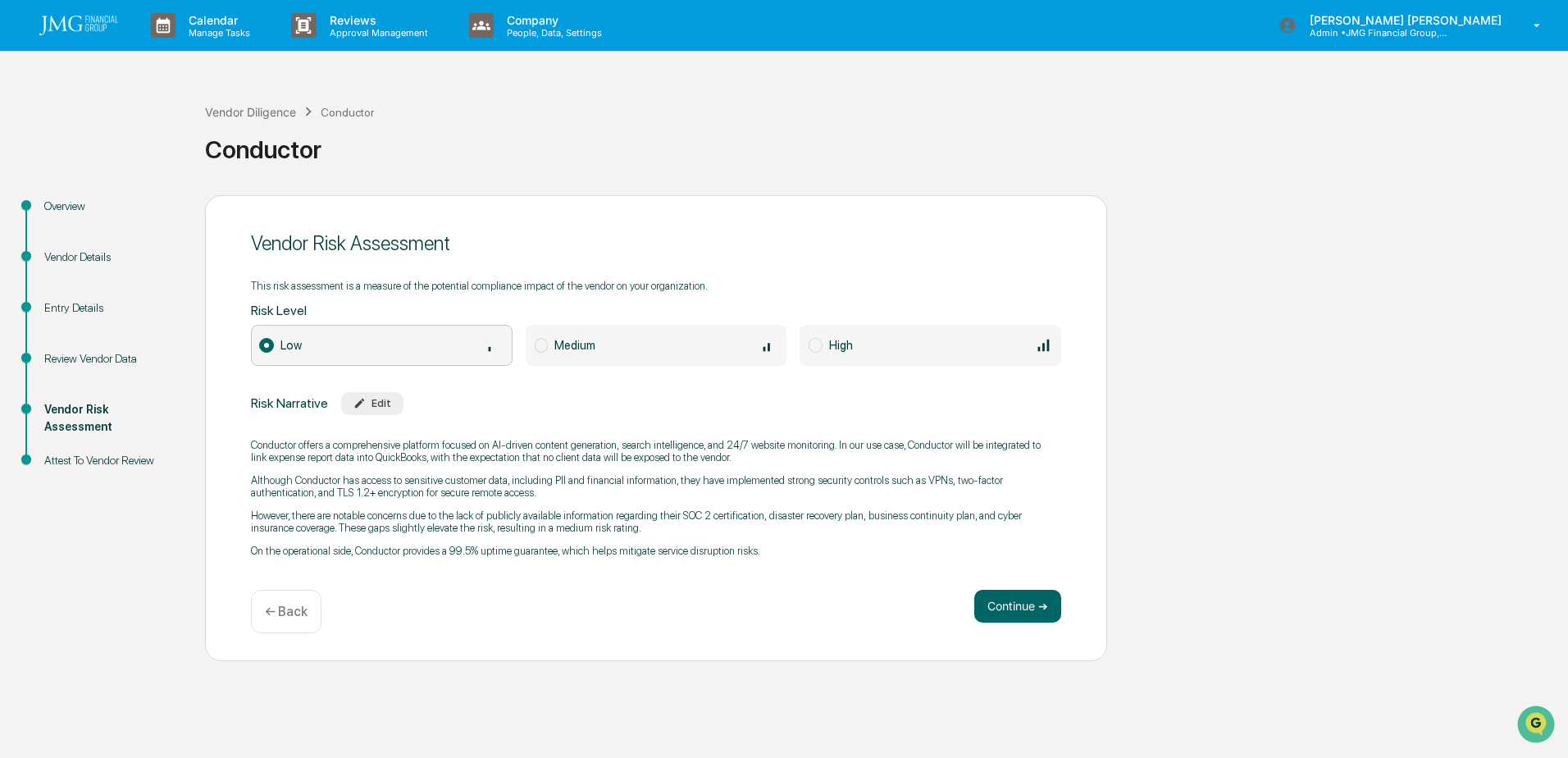
click at [267, 103] on div "Vendor Diligence Conductor" at bounding box center [289, 111] width 169 height 18
click at [248, 116] on div "Vendor Diligence" at bounding box center [250, 112] width 91 height 14
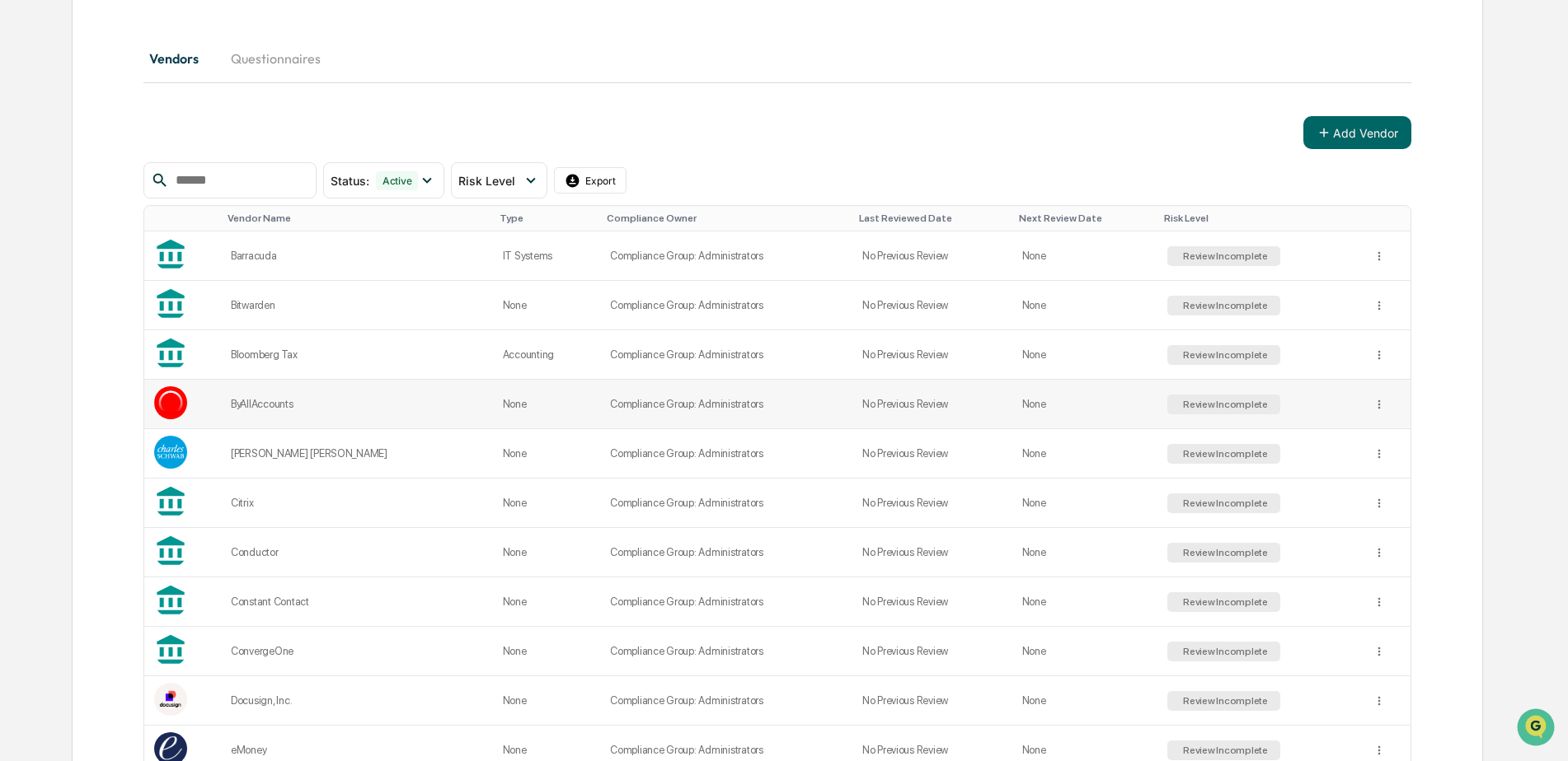
scroll to position [247, 0]
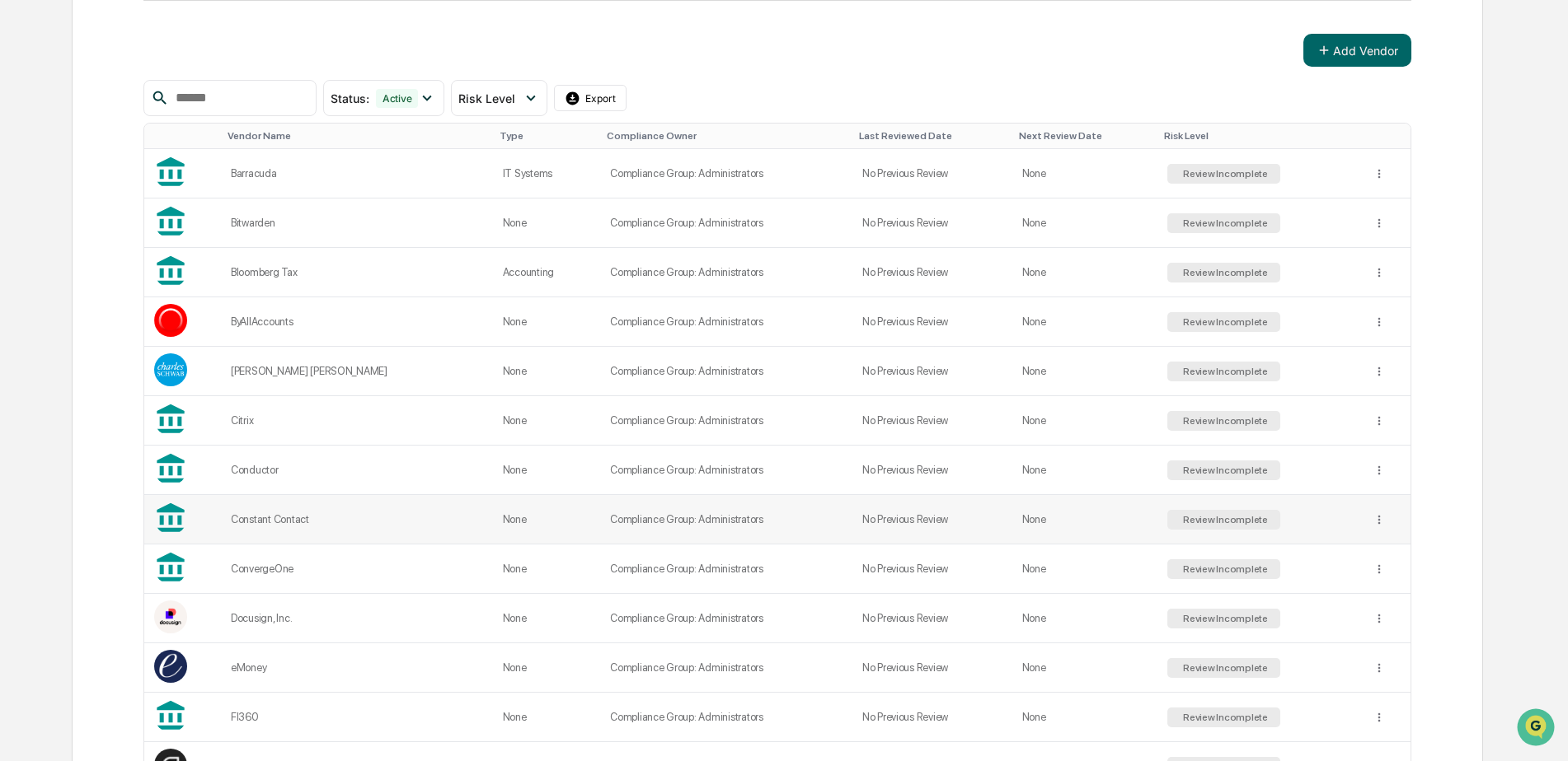
click at [288, 518] on div "Constant Contact" at bounding box center [357, 520] width 252 height 12
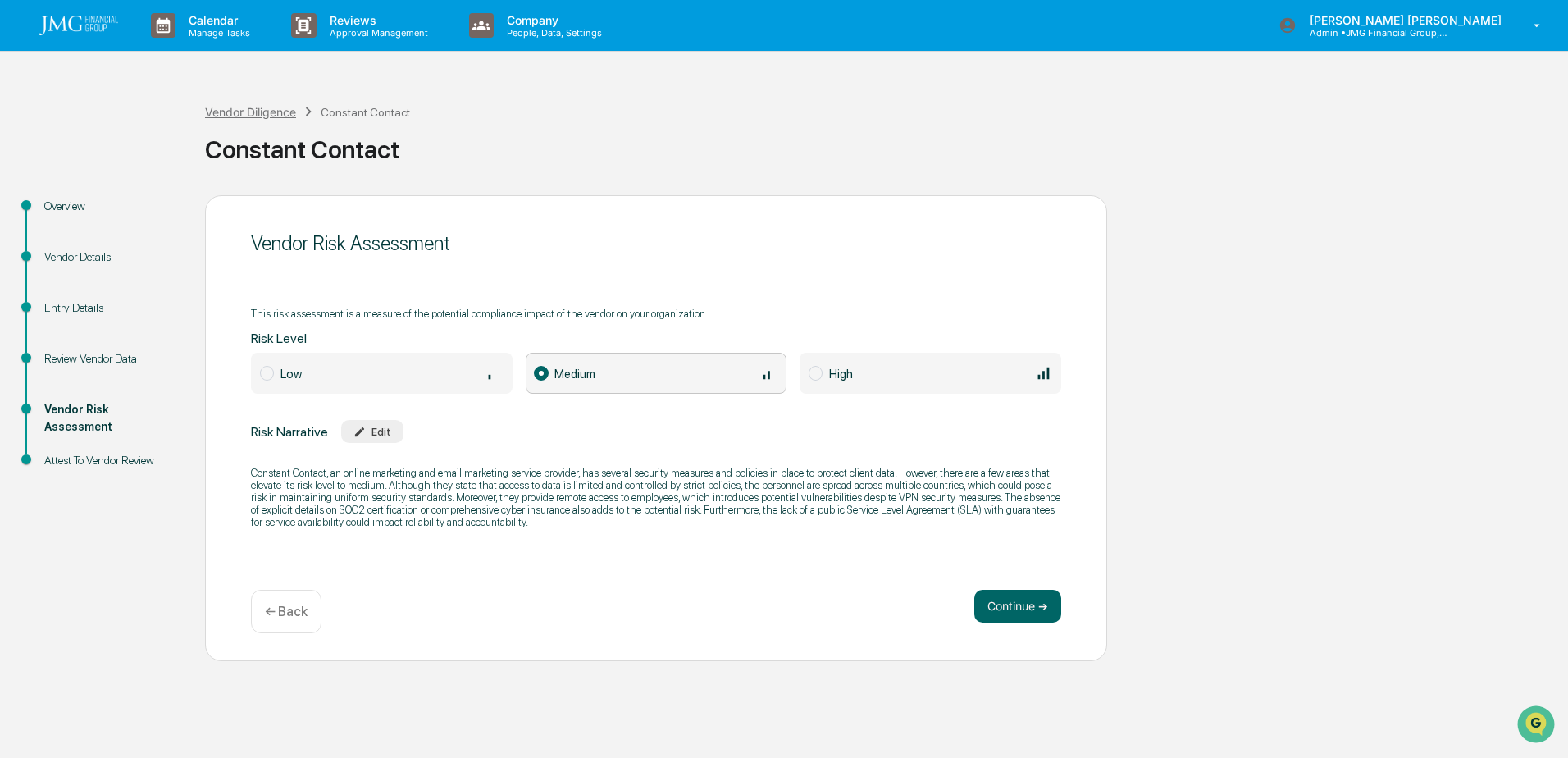
click at [237, 115] on div "Vendor Diligence" at bounding box center [250, 112] width 91 height 14
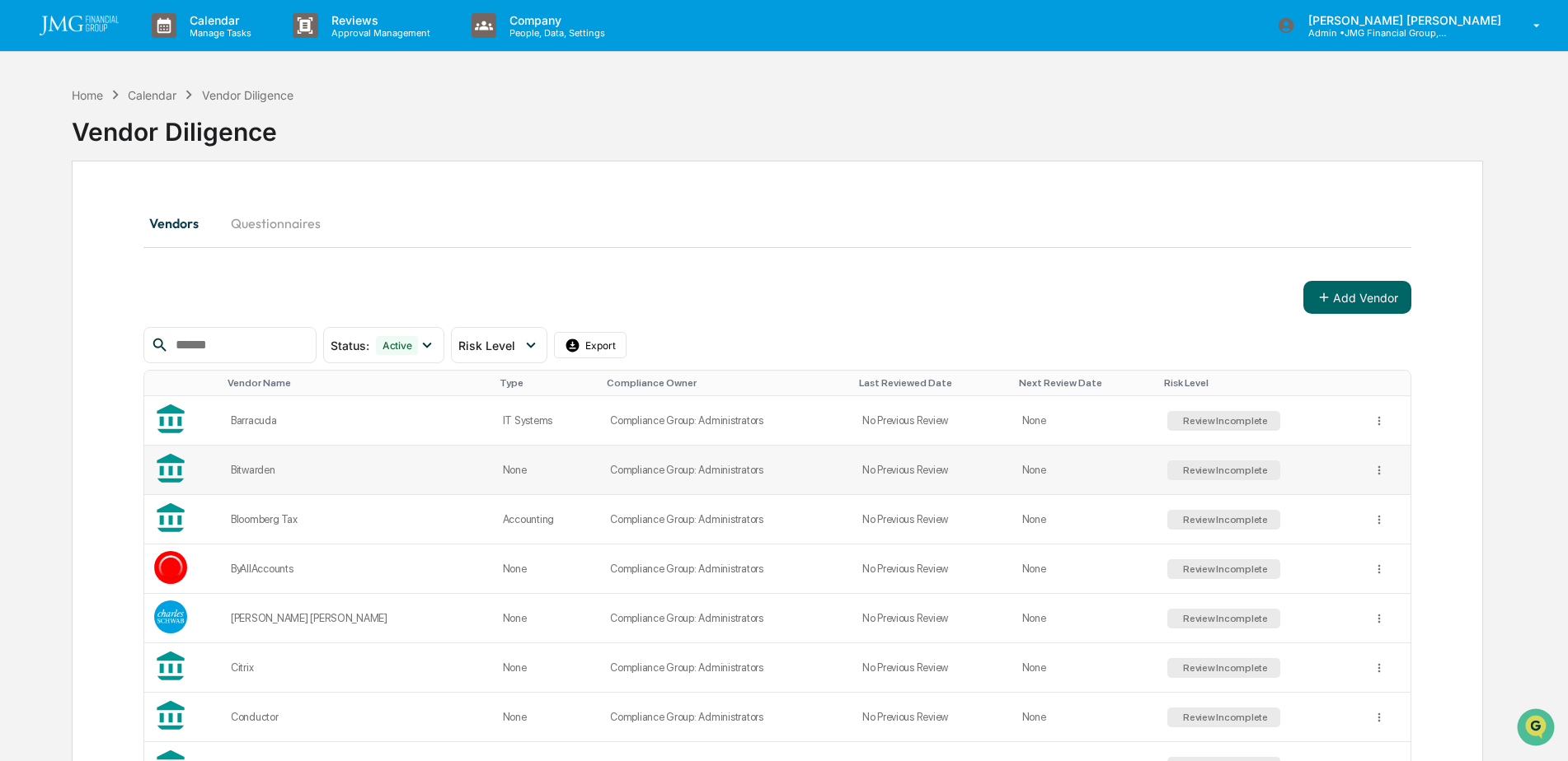
scroll to position [330, 0]
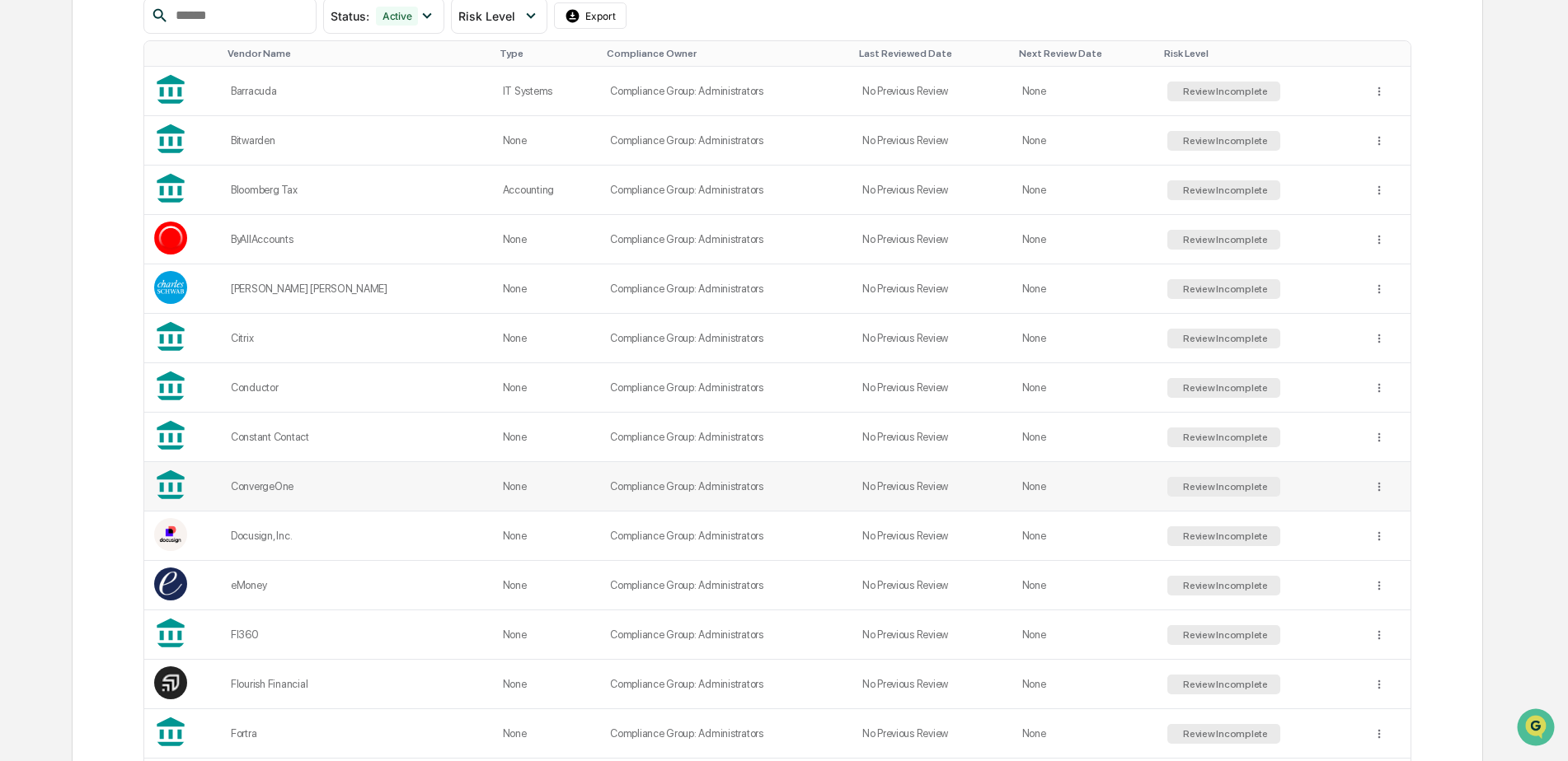
click at [265, 489] on div "ConvergeOne" at bounding box center [357, 487] width 252 height 12
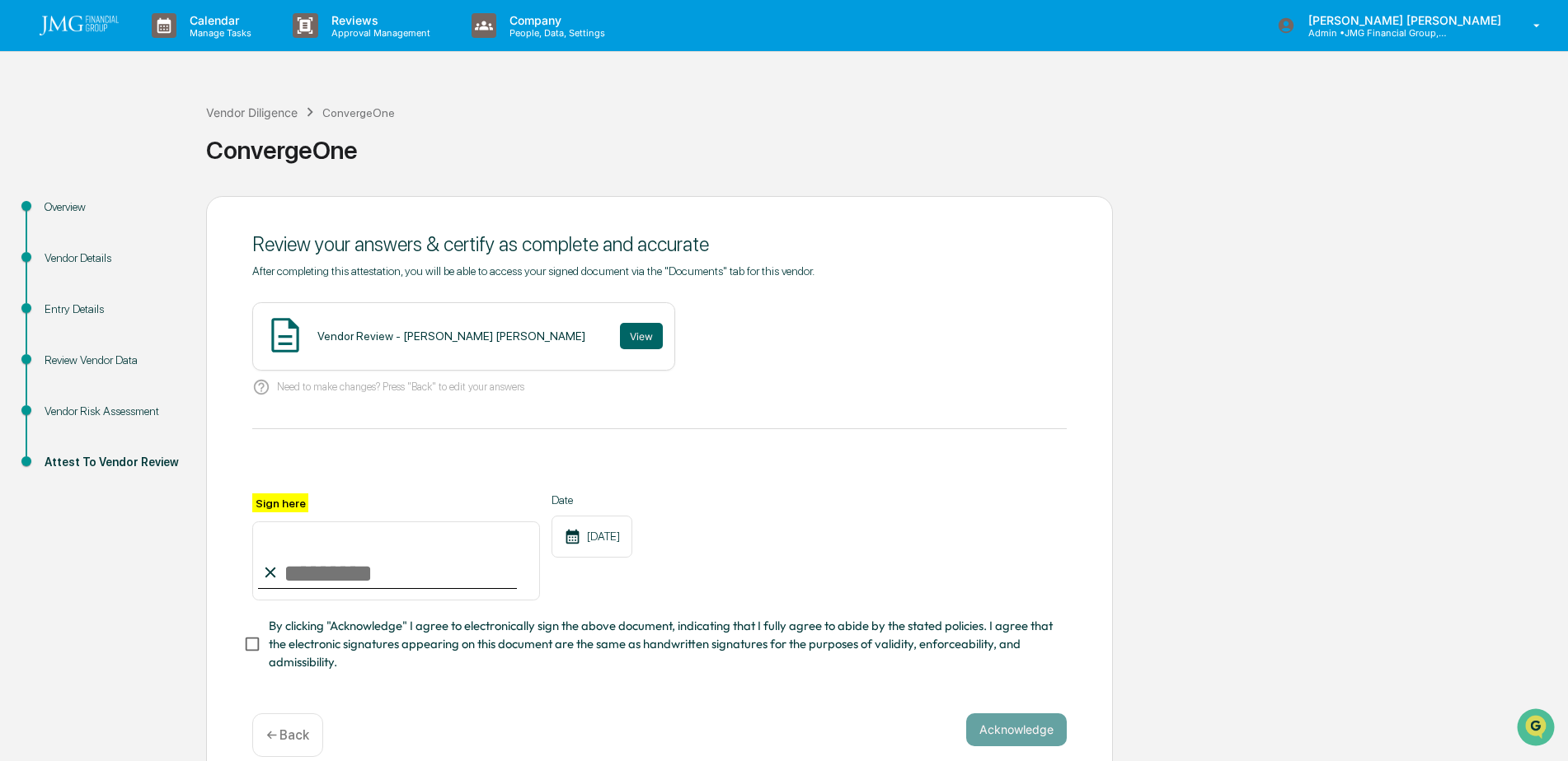
click at [100, 411] on div "Vendor Risk Assessment" at bounding box center [112, 412] width 135 height 18
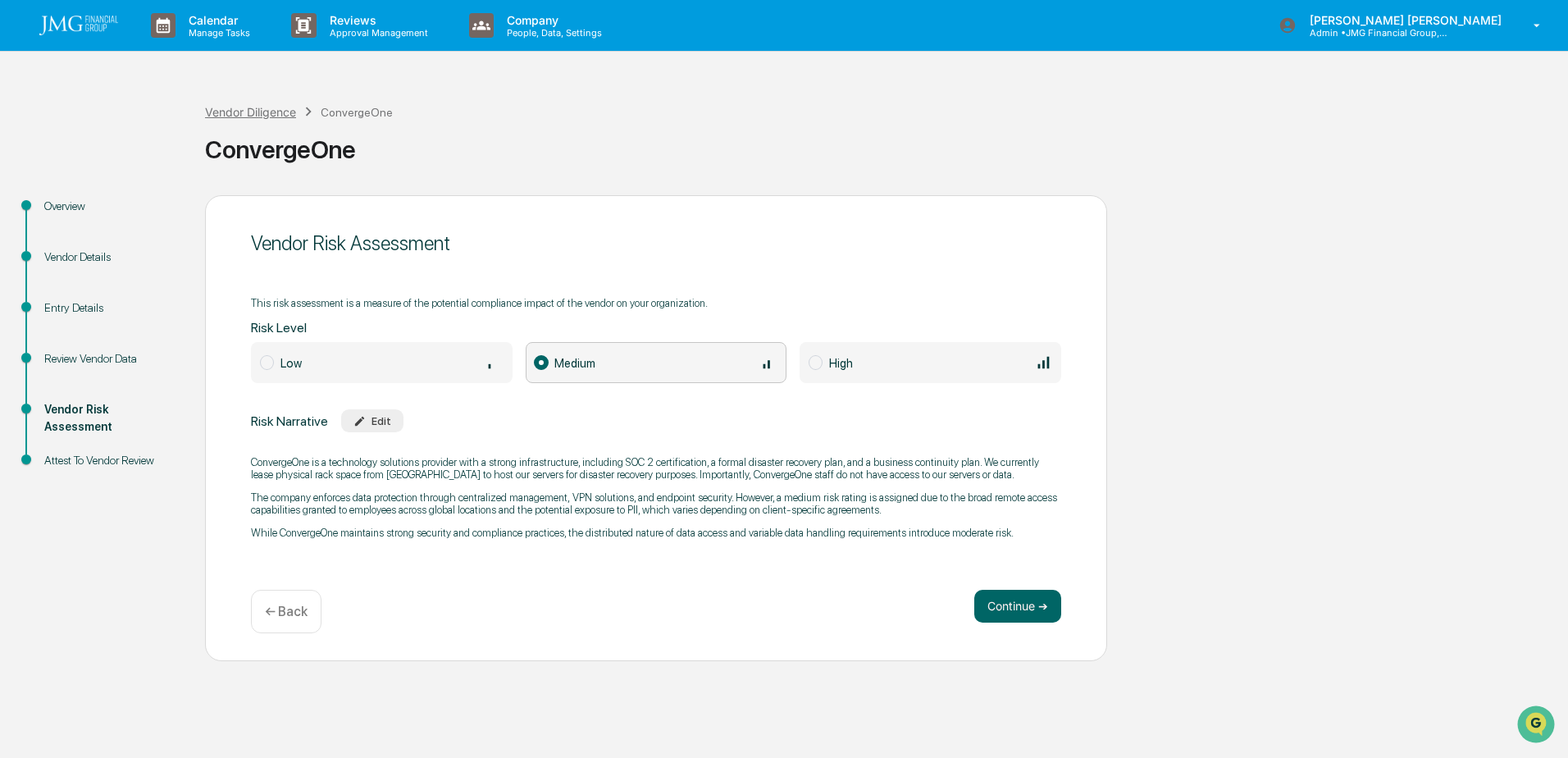
click at [262, 111] on div "Vendor Diligence" at bounding box center [250, 112] width 91 height 14
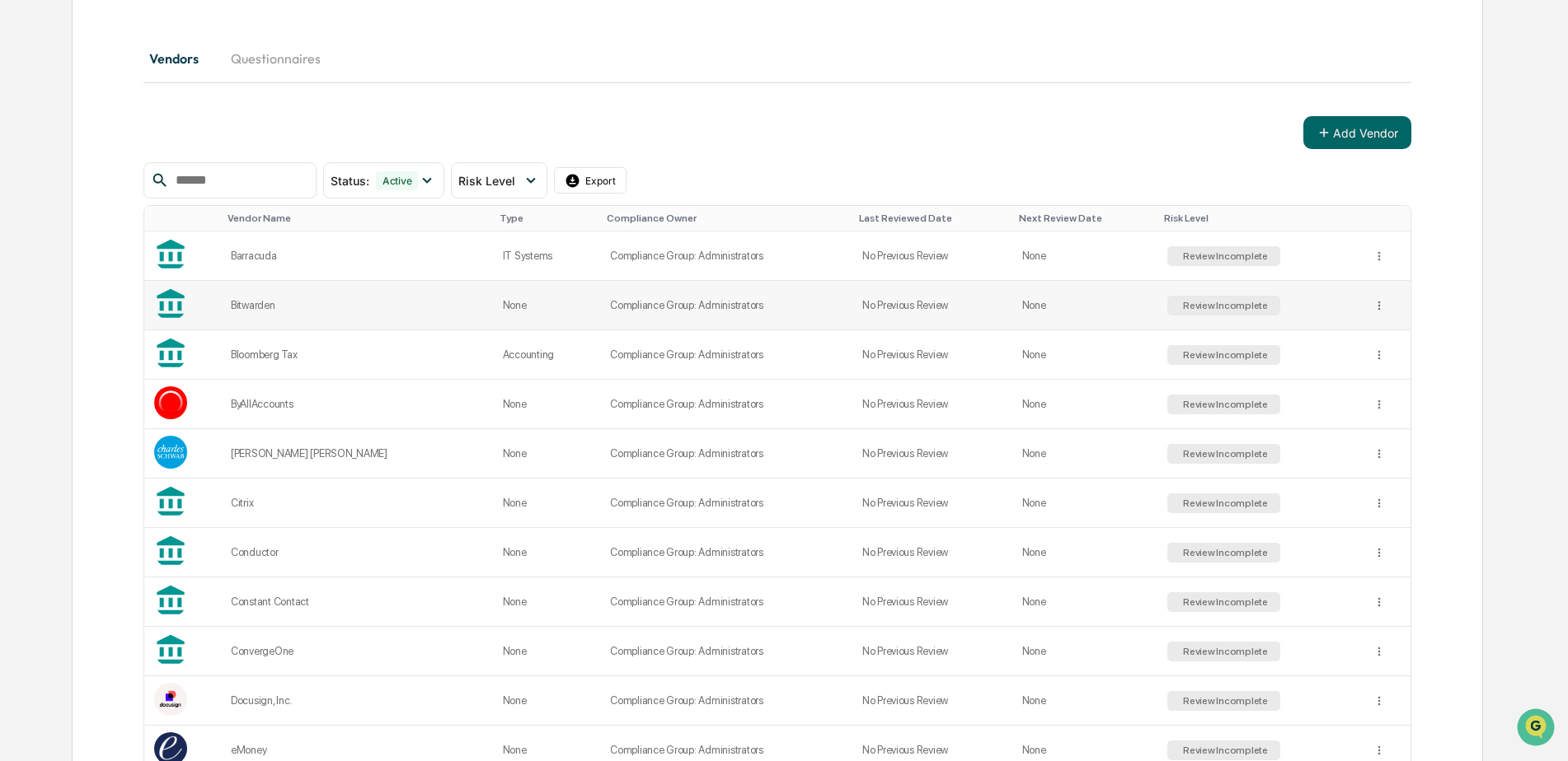
scroll to position [330, 0]
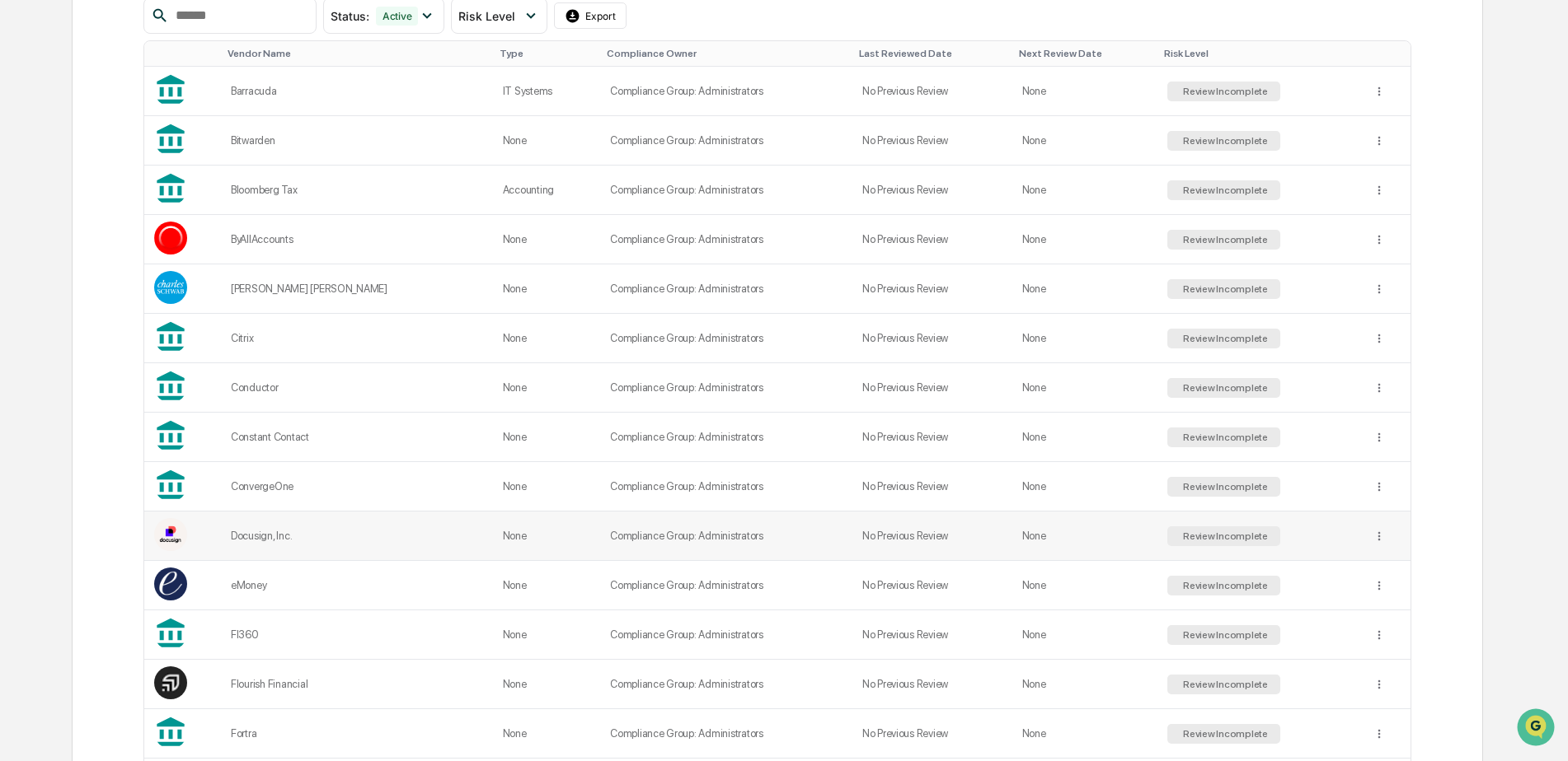
click at [262, 540] on div "Docusign, Inc." at bounding box center [357, 536] width 252 height 12
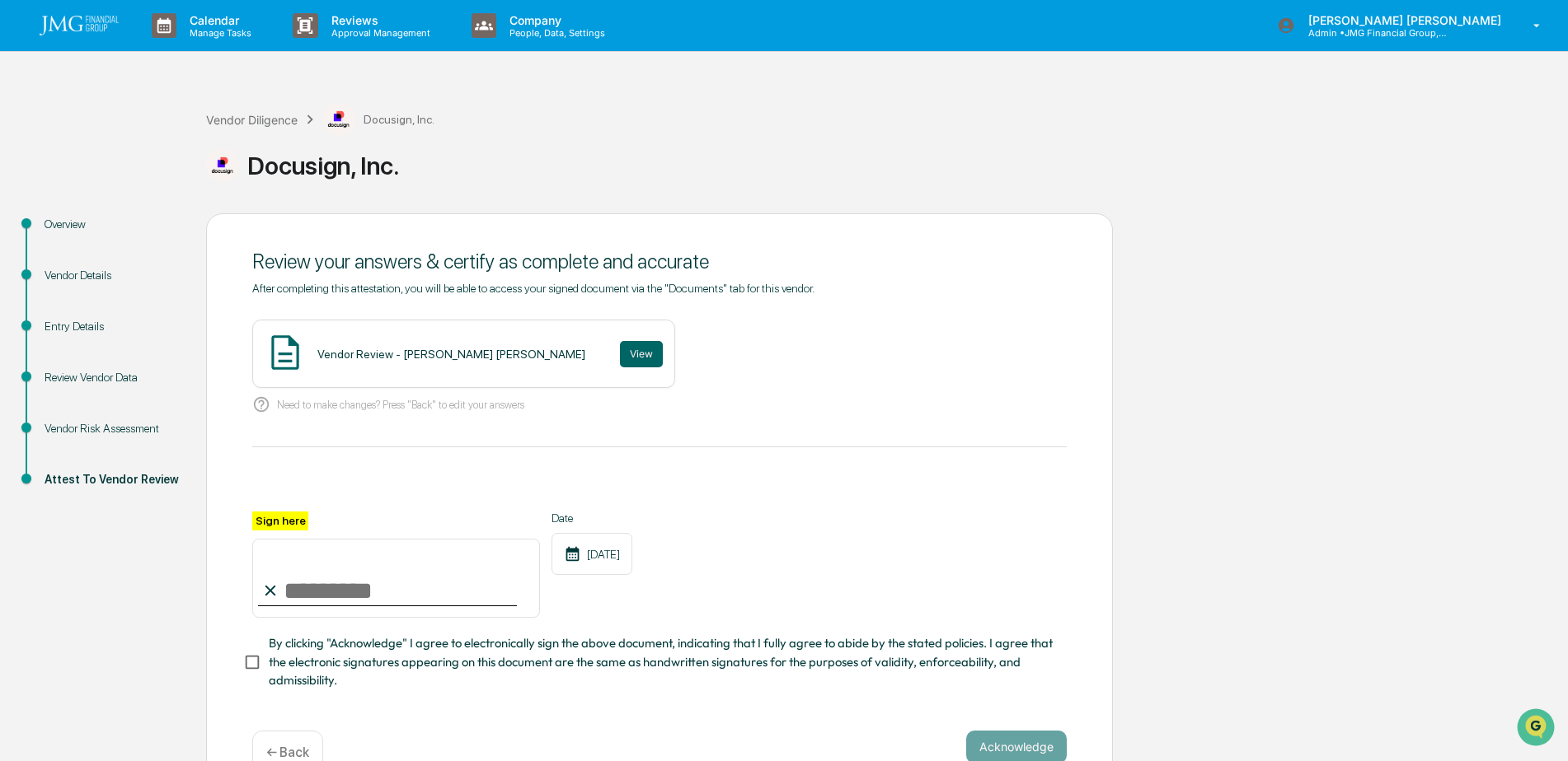
click at [122, 422] on div "Vendor Risk Assessment" at bounding box center [112, 429] width 135 height 18
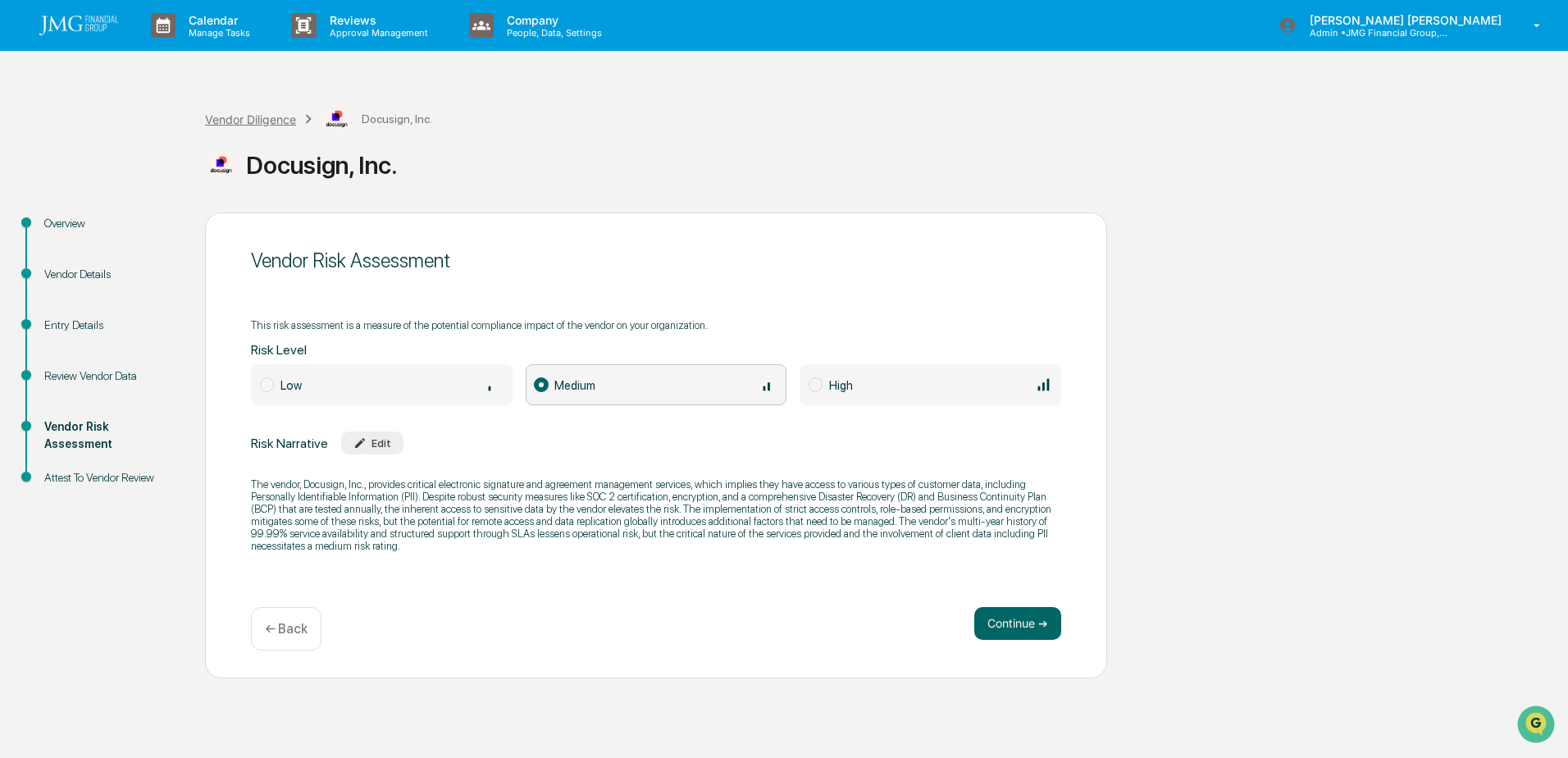
click at [237, 123] on div "Vendor Diligence" at bounding box center [250, 119] width 91 height 14
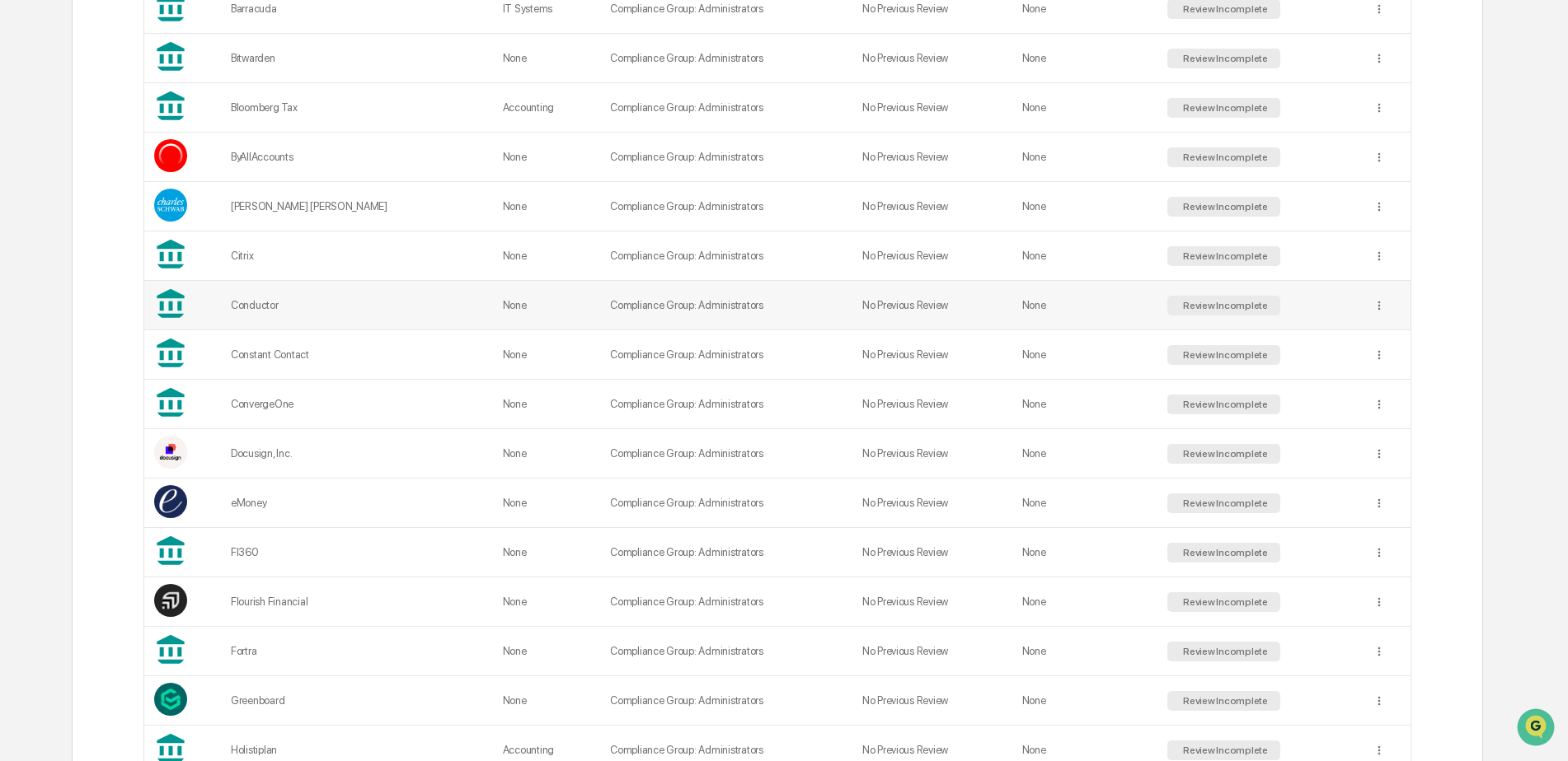
scroll to position [494, 0]
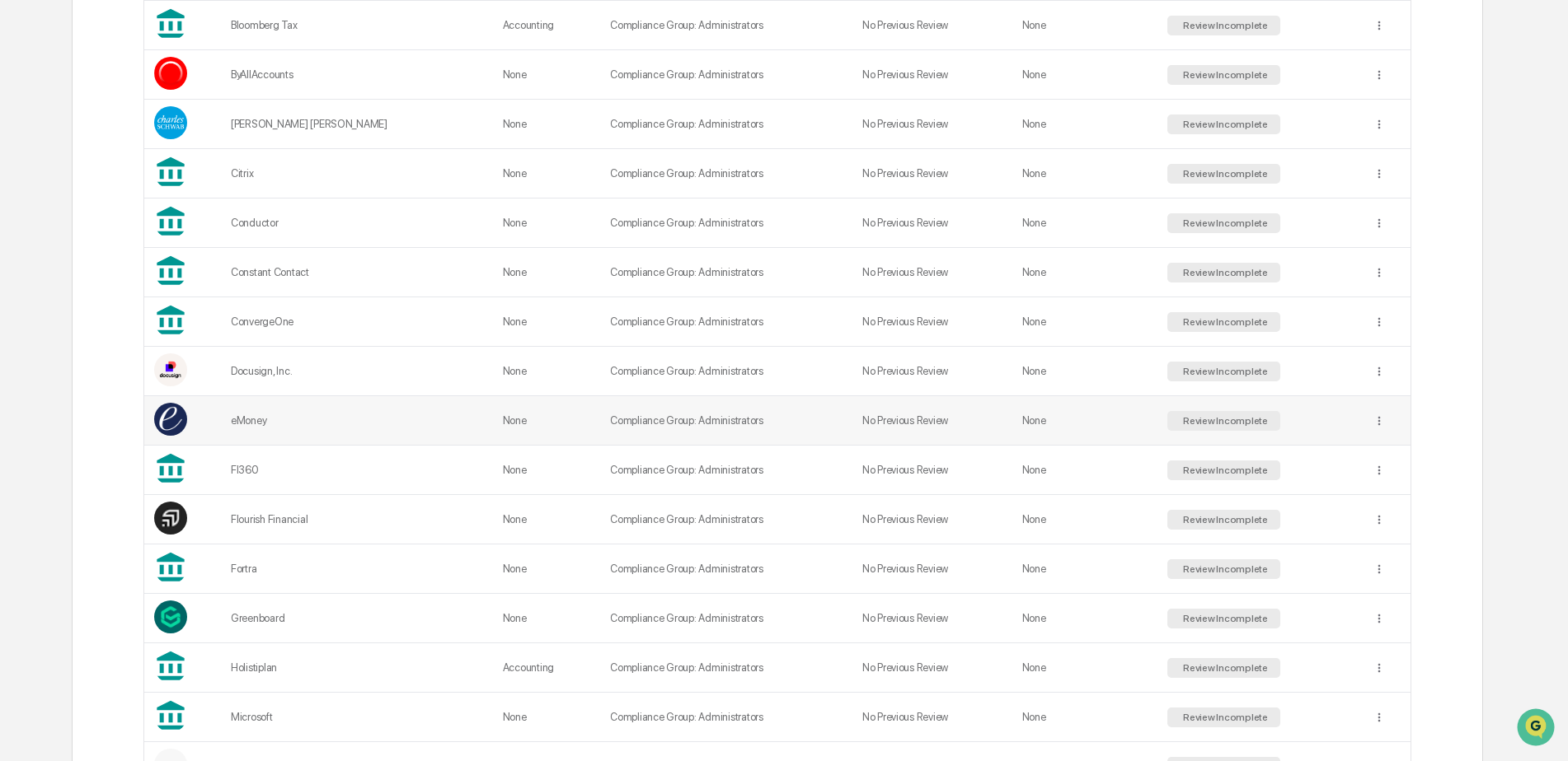
click at [252, 416] on div "eMoney" at bounding box center [357, 420] width 252 height 12
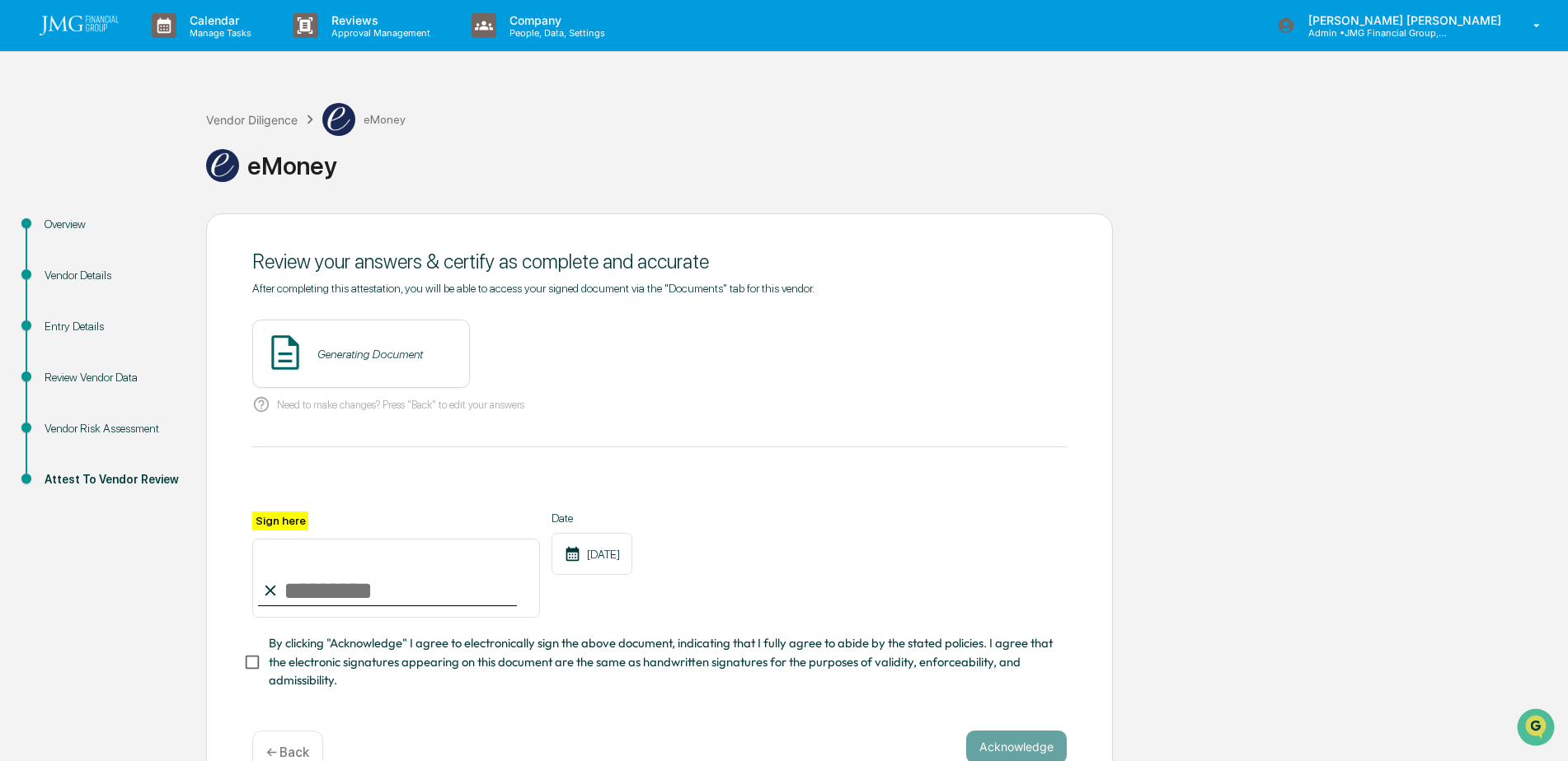
click at [98, 426] on div "Vendor Risk Assessment" at bounding box center [112, 429] width 135 height 18
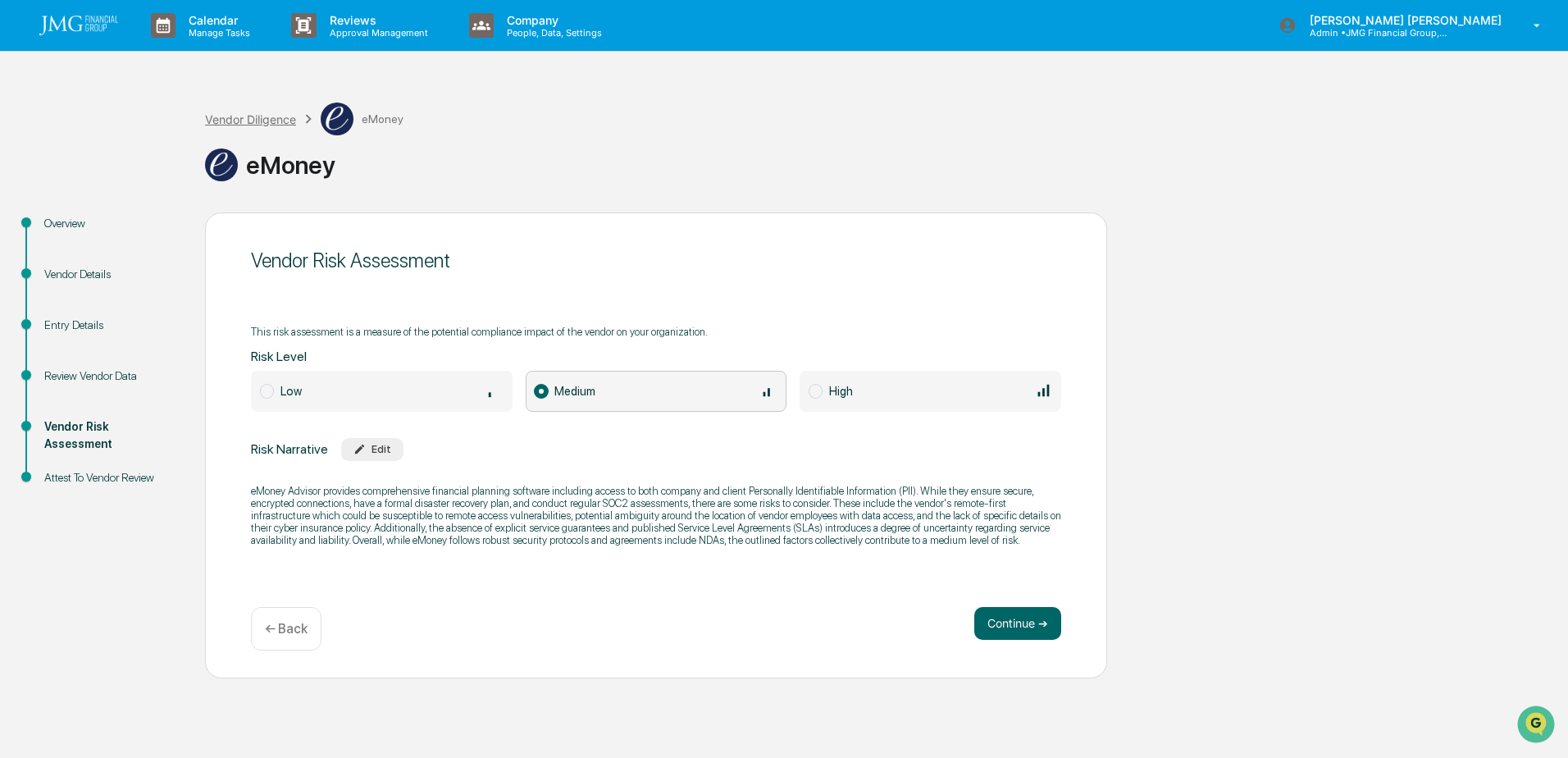
click at [263, 121] on div "Vendor Diligence" at bounding box center [250, 119] width 91 height 14
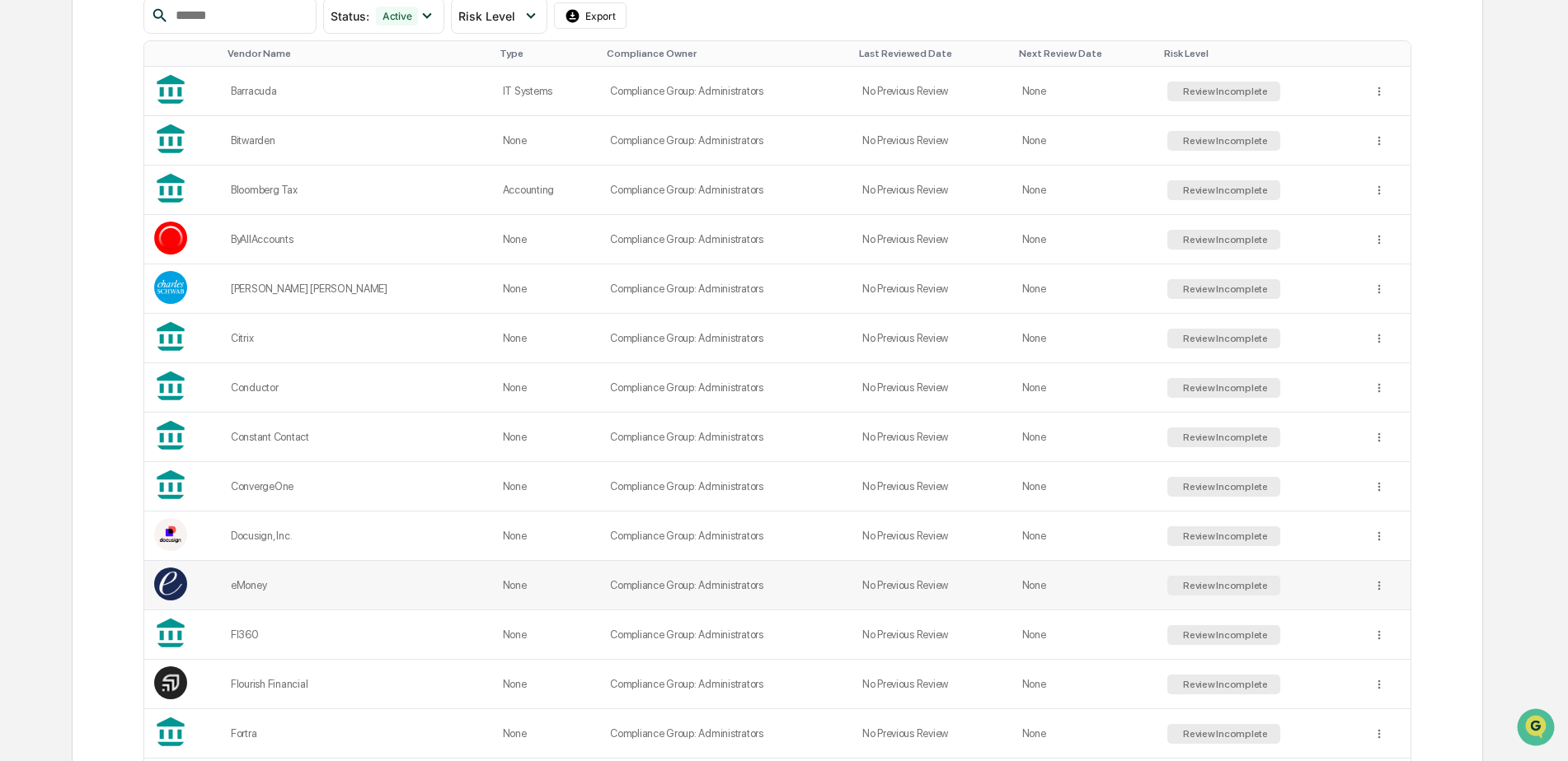
scroll to position [412, 0]
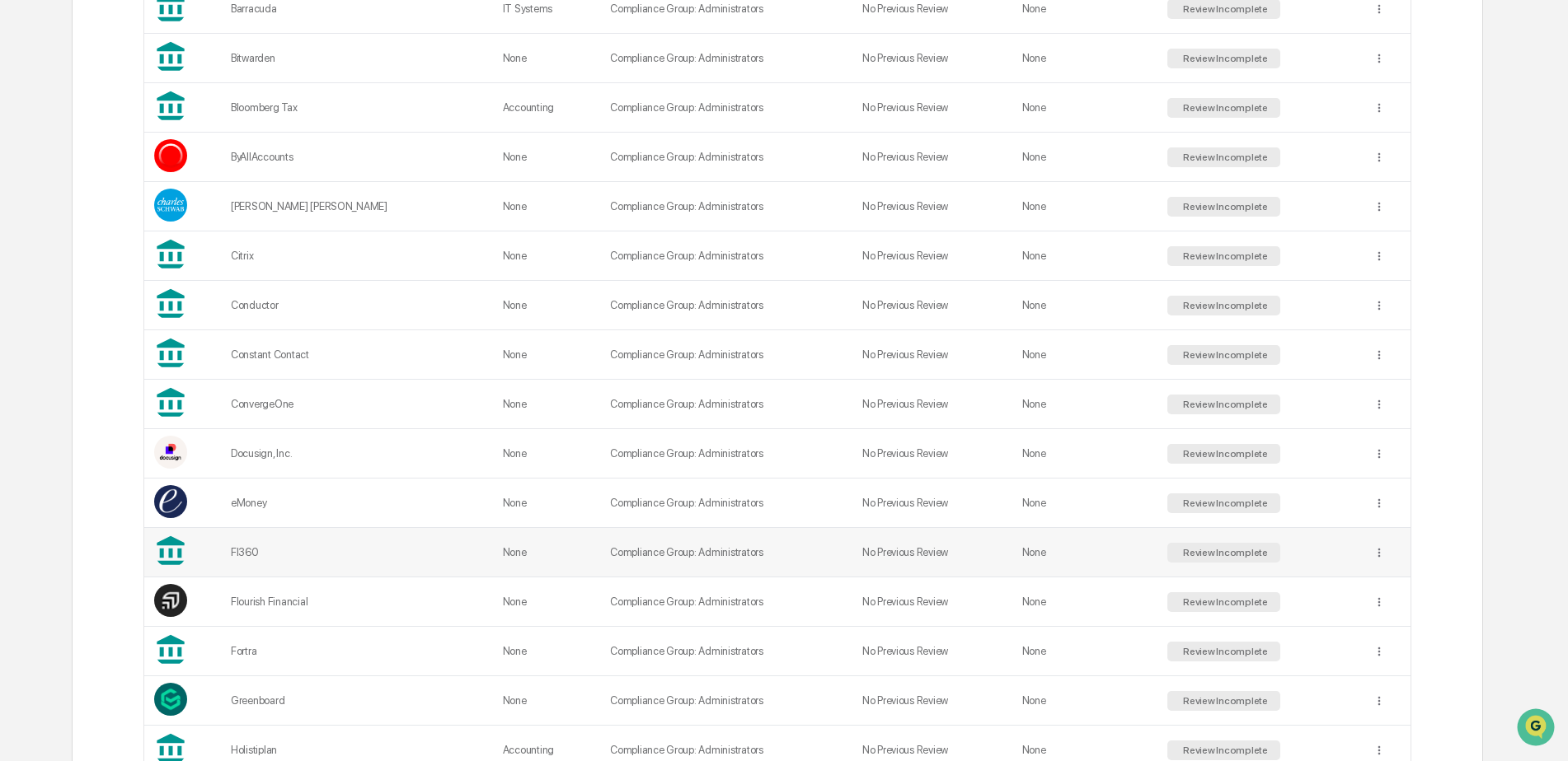
click at [247, 551] on div "FI360" at bounding box center [357, 553] width 252 height 12
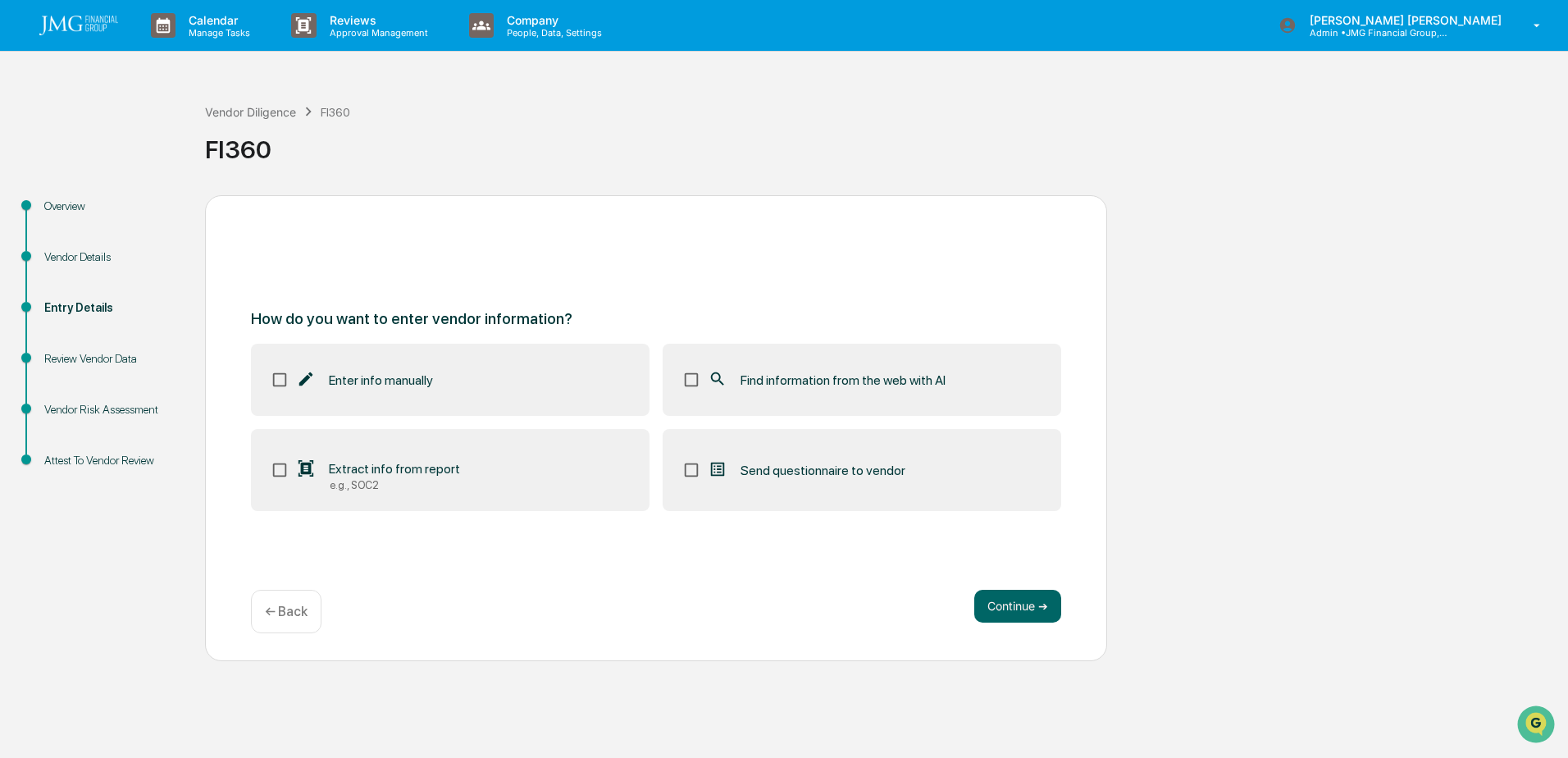
click at [100, 408] on div "Vendor Risk Assessment" at bounding box center [111, 410] width 134 height 18
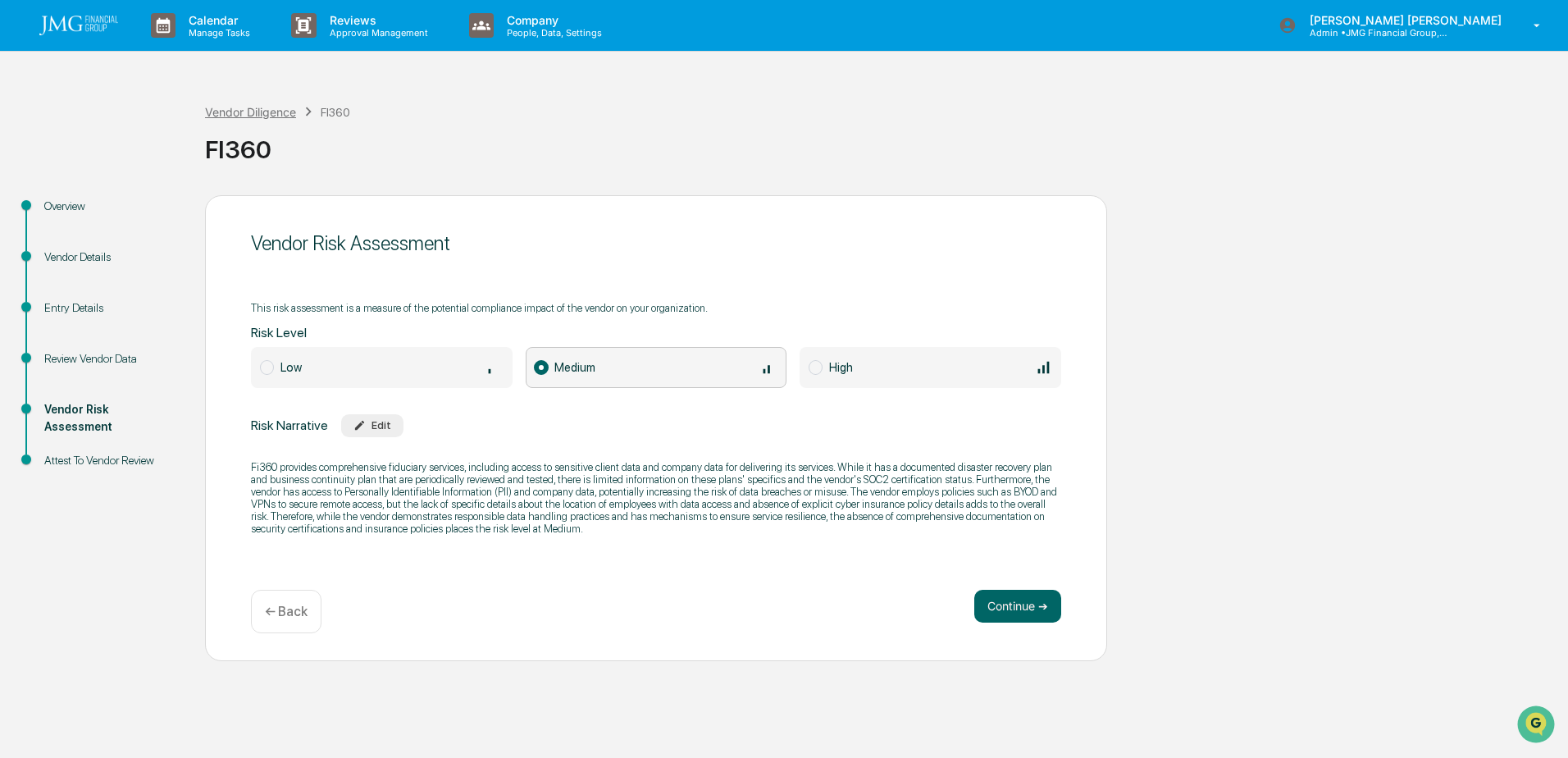
click at [260, 111] on div "Vendor Diligence" at bounding box center [250, 112] width 91 height 14
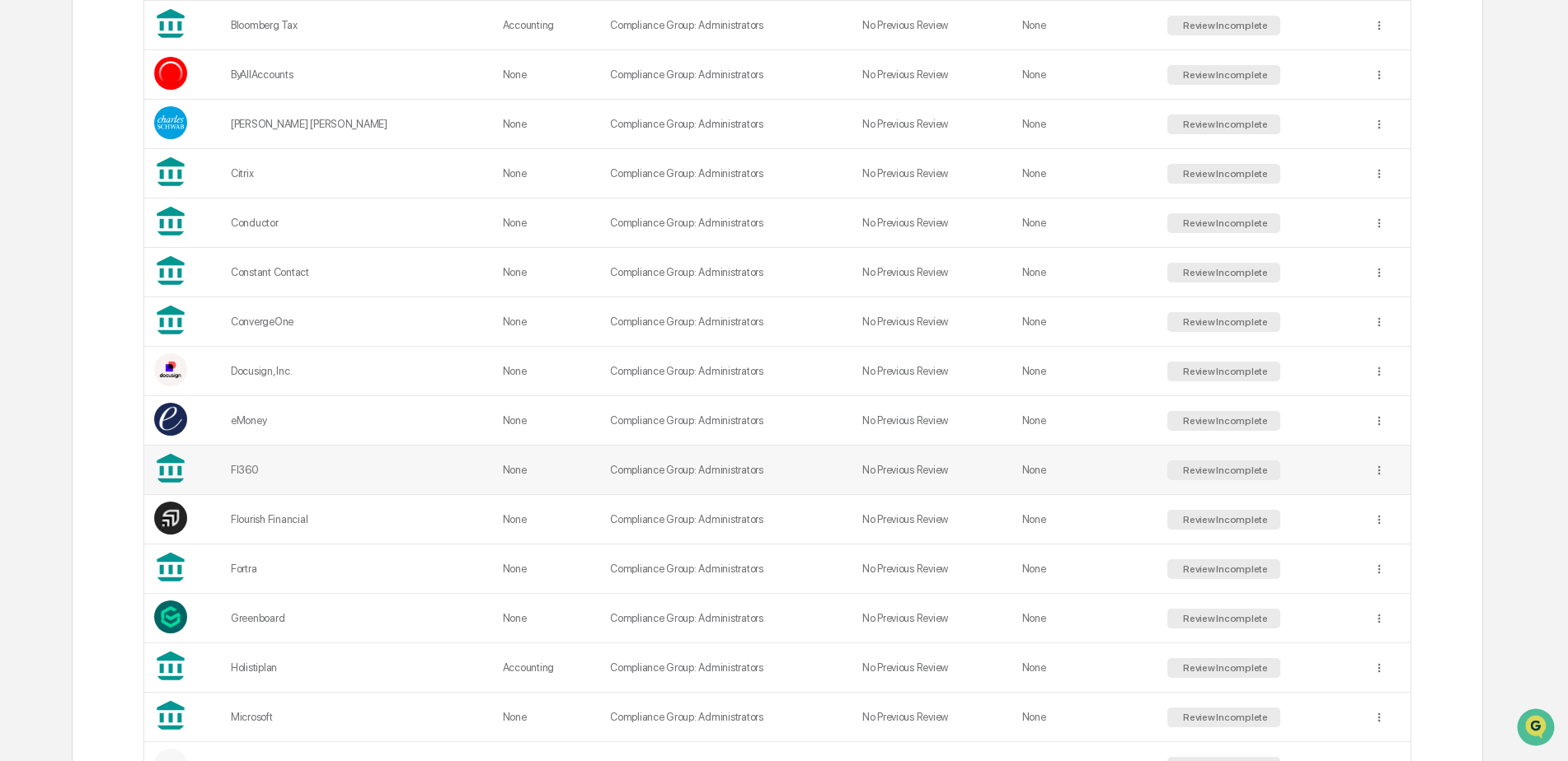
scroll to position [577, 0]
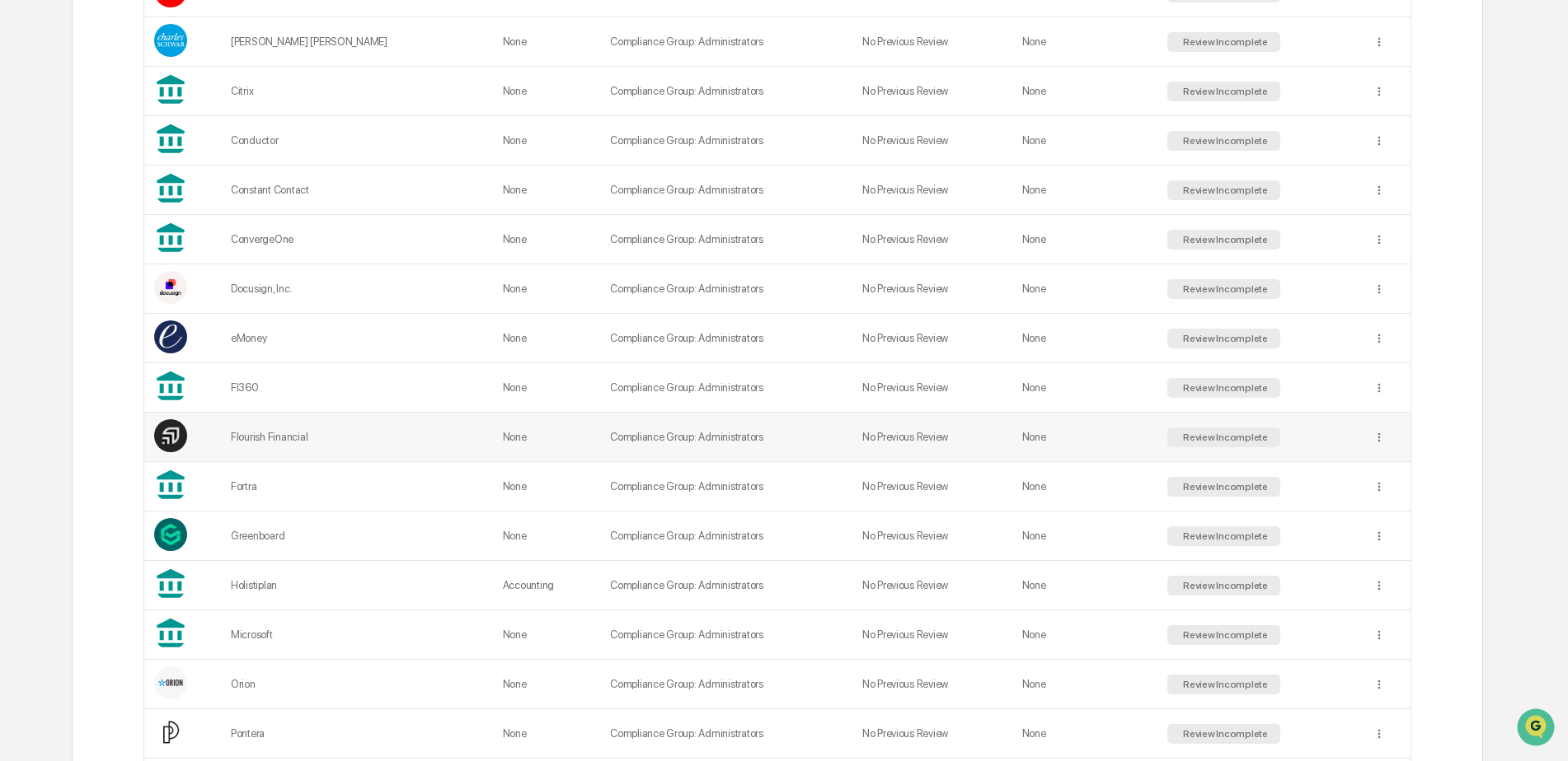
click at [272, 435] on div "Flourish Financial" at bounding box center [357, 437] width 252 height 12
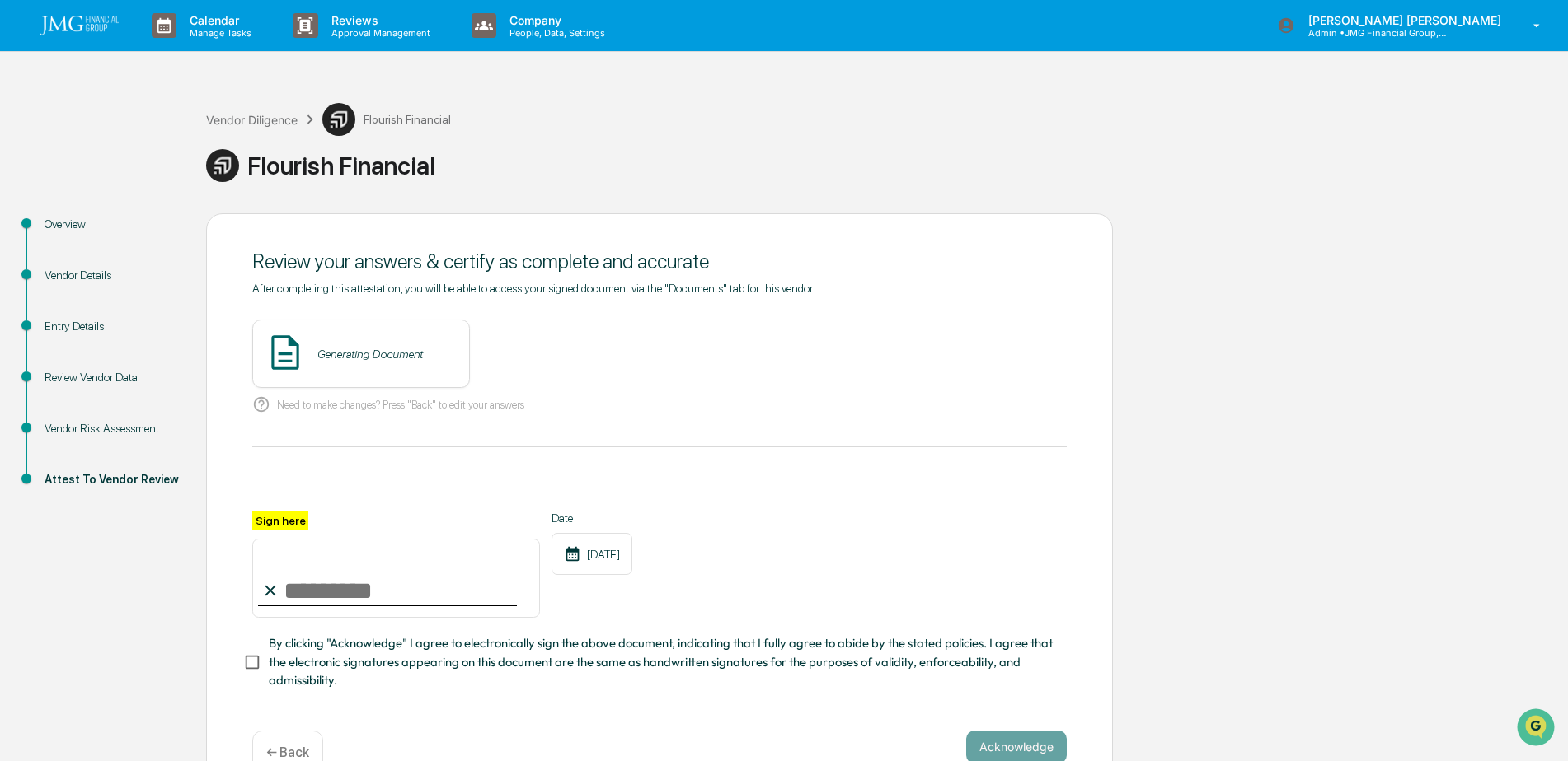
click at [93, 429] on div "Vendor Risk Assessment" at bounding box center [112, 429] width 135 height 18
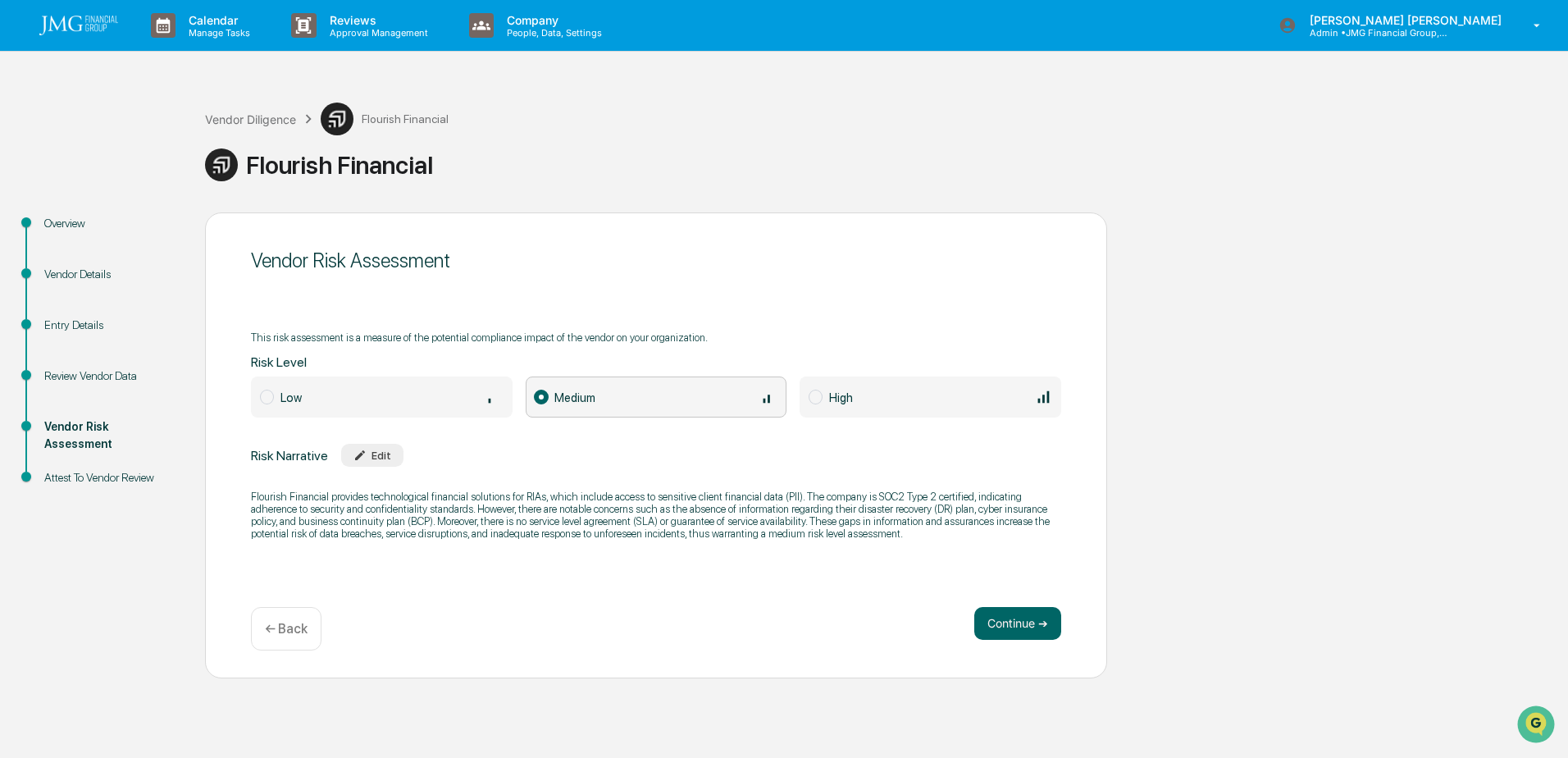
click at [240, 127] on div "Vendor Diligence Flourish Financial" at bounding box center [327, 118] width 244 height 33
click at [240, 117] on div "Vendor Diligence" at bounding box center [250, 119] width 91 height 14
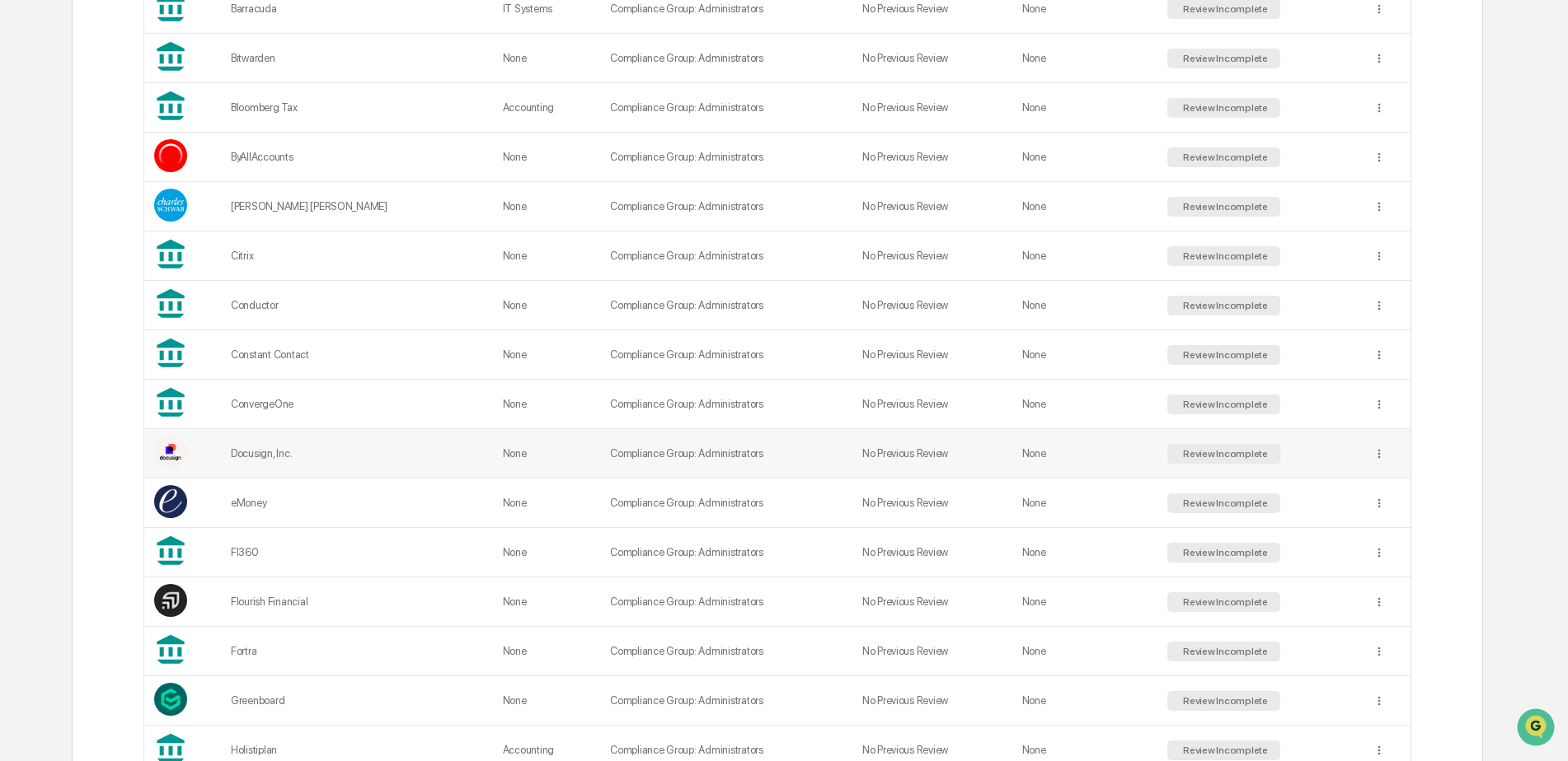
scroll to position [577, 0]
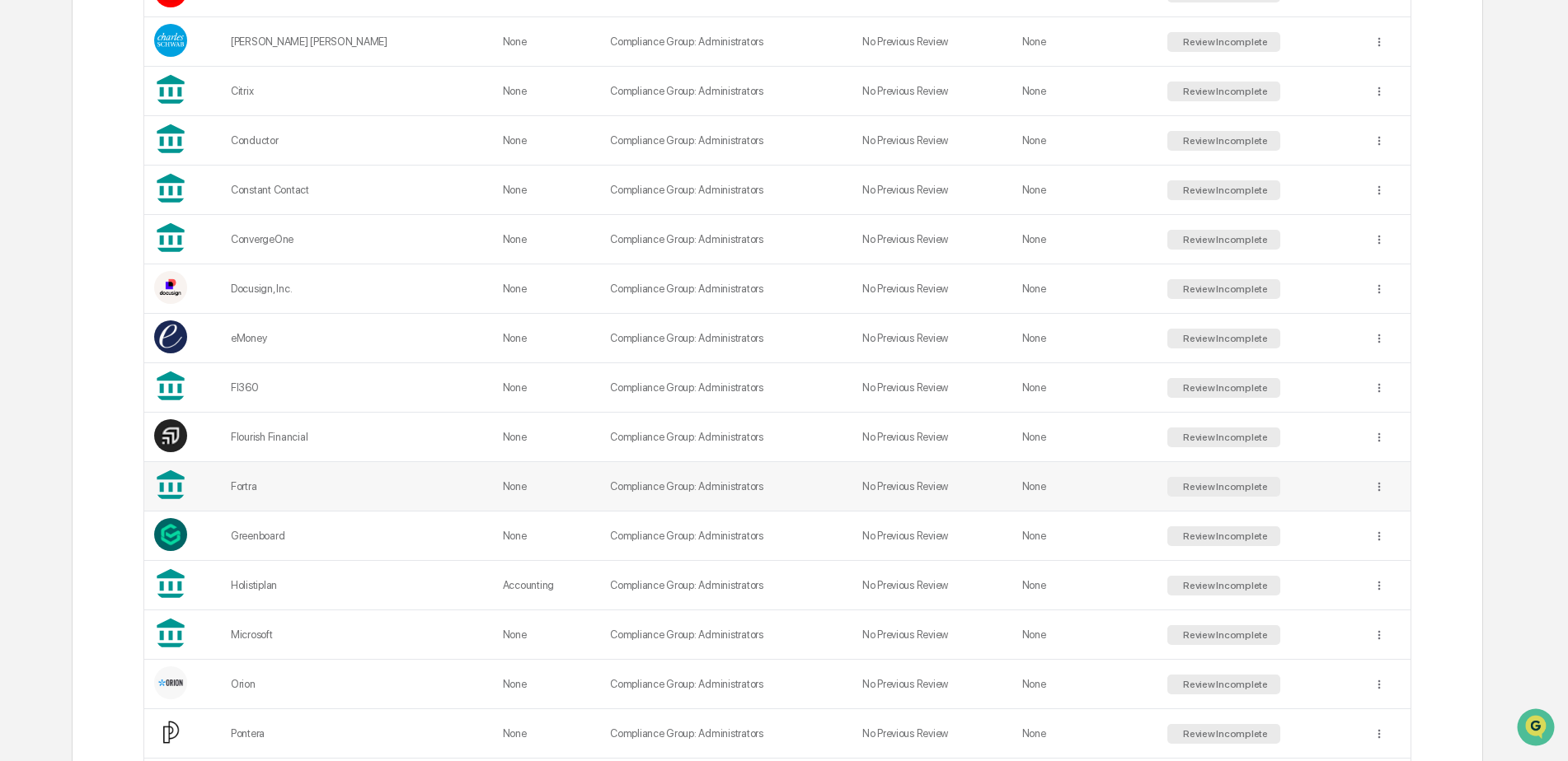
click at [254, 487] on div "Fortra" at bounding box center [357, 487] width 252 height 12
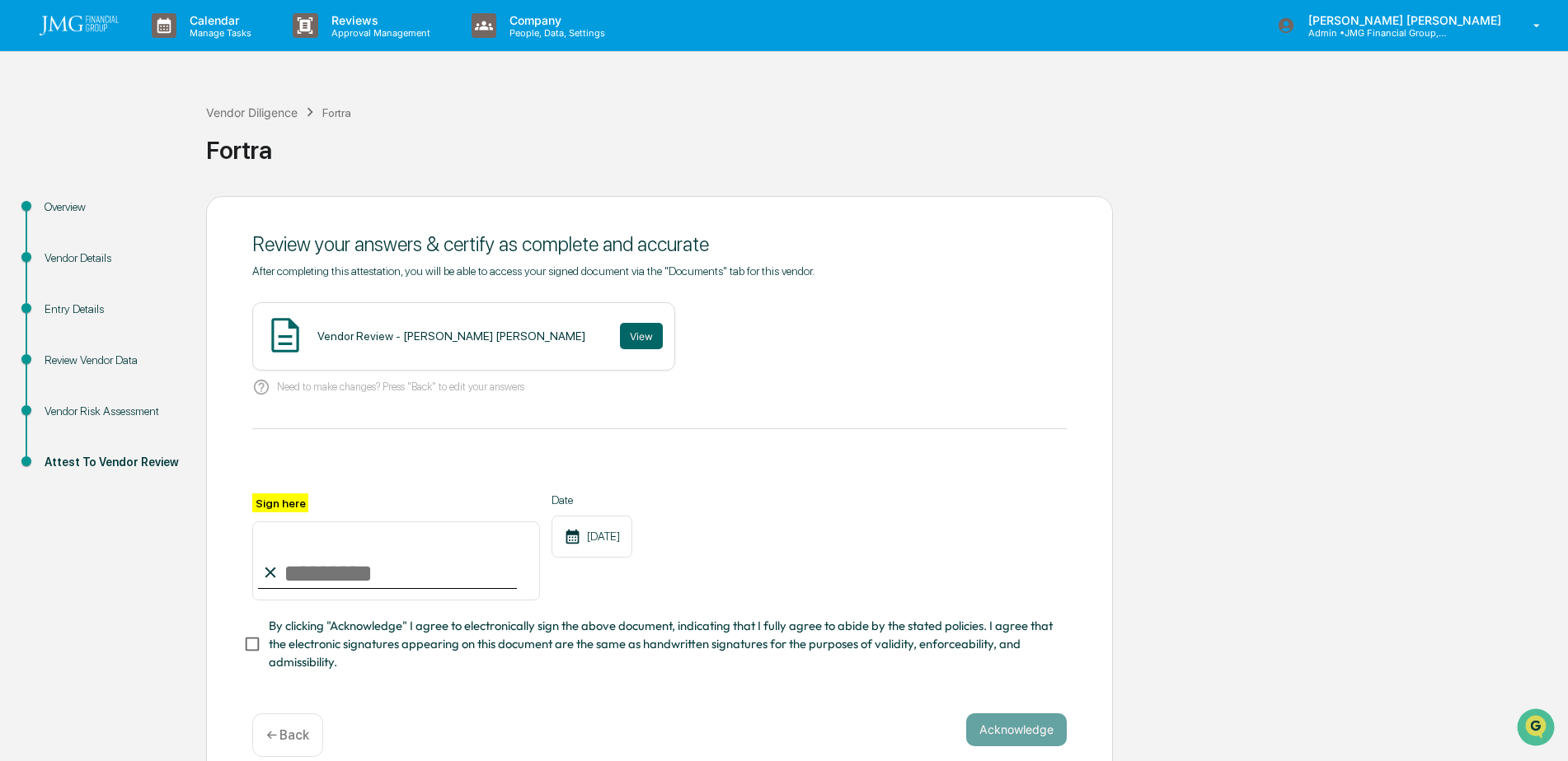
click at [105, 404] on div "Vendor Risk Assessment" at bounding box center [112, 412] width 135 height 18
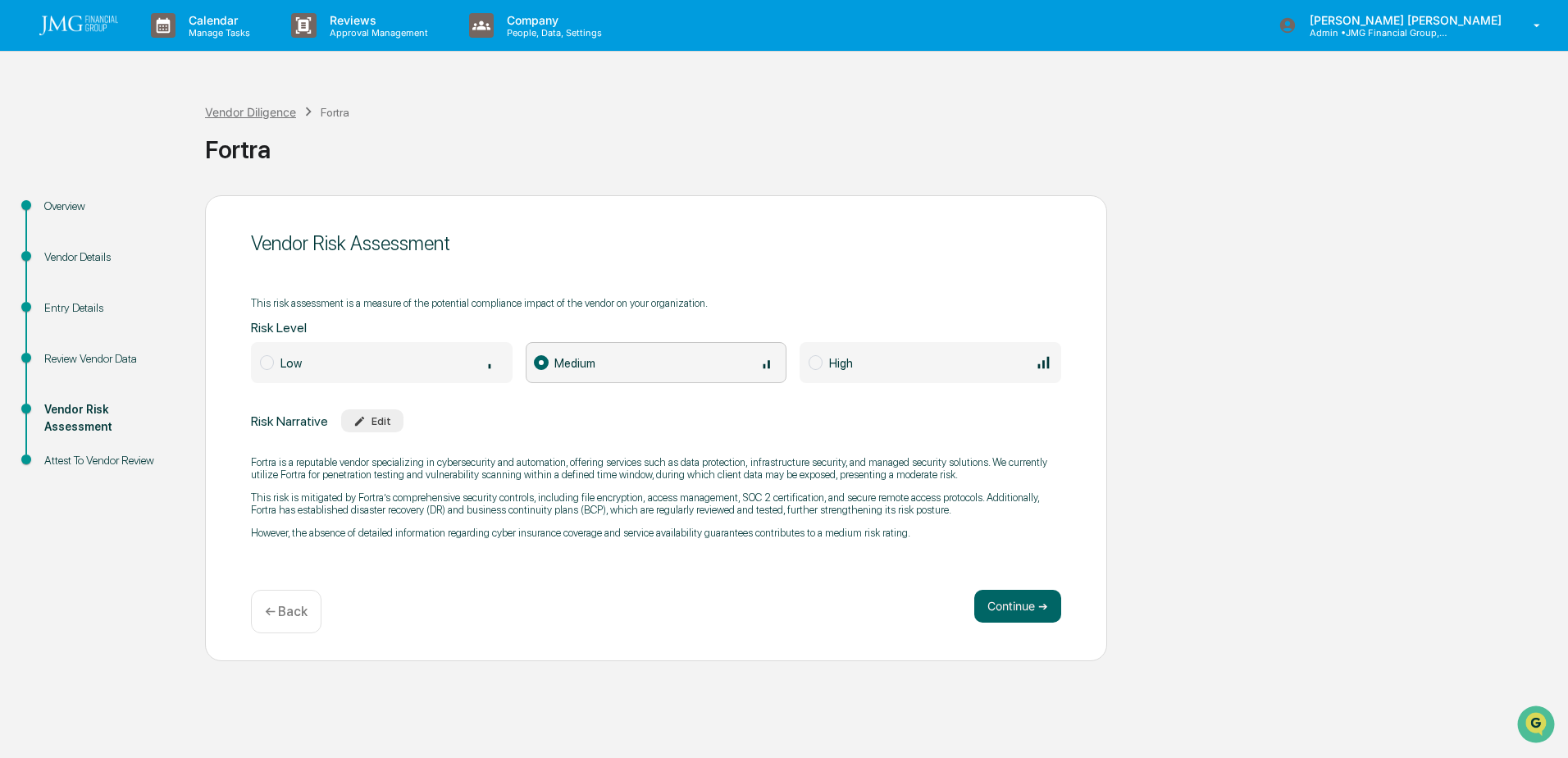
click at [229, 112] on div "Vendor Diligence" at bounding box center [250, 112] width 91 height 14
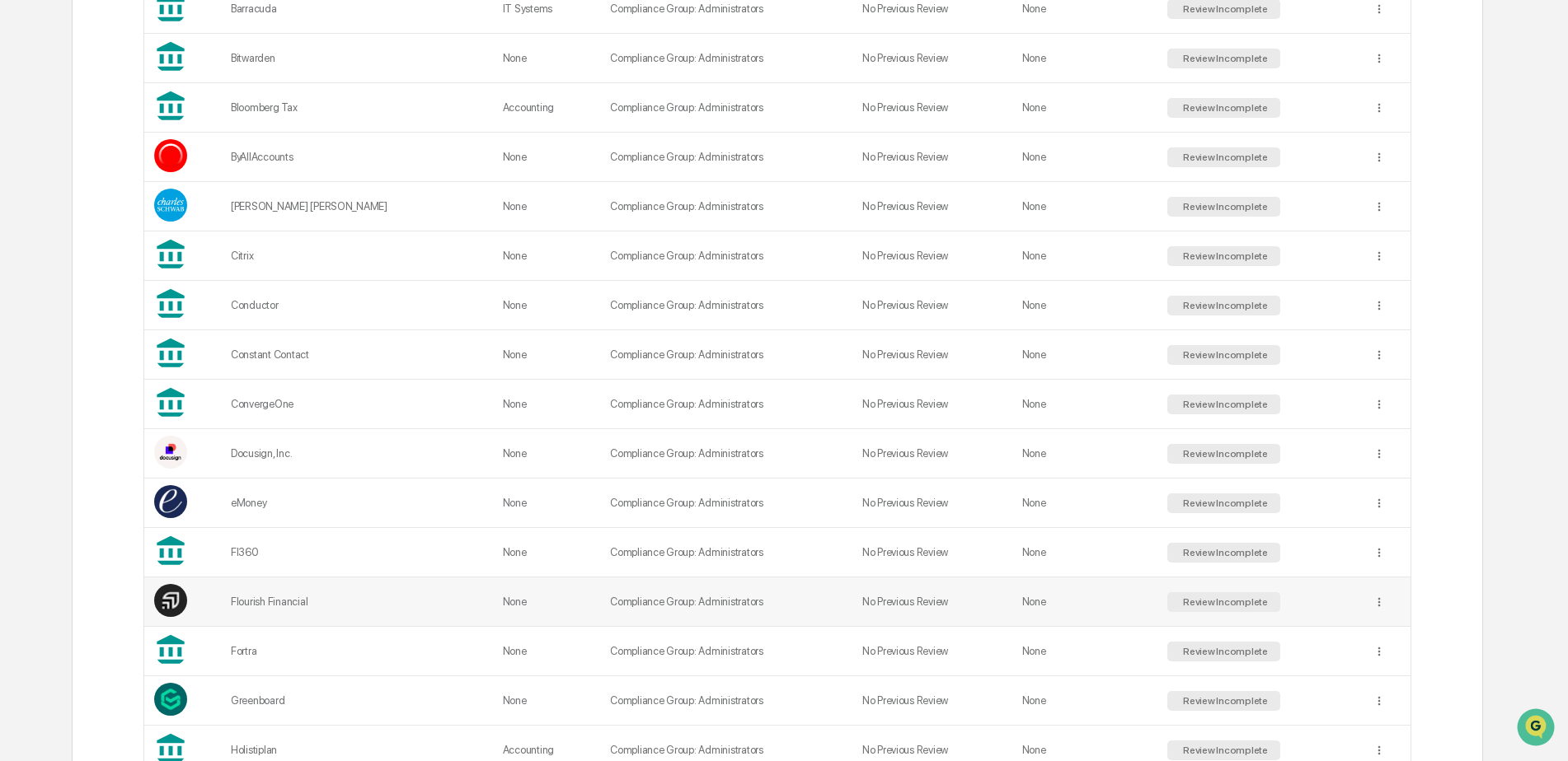
scroll to position [577, 0]
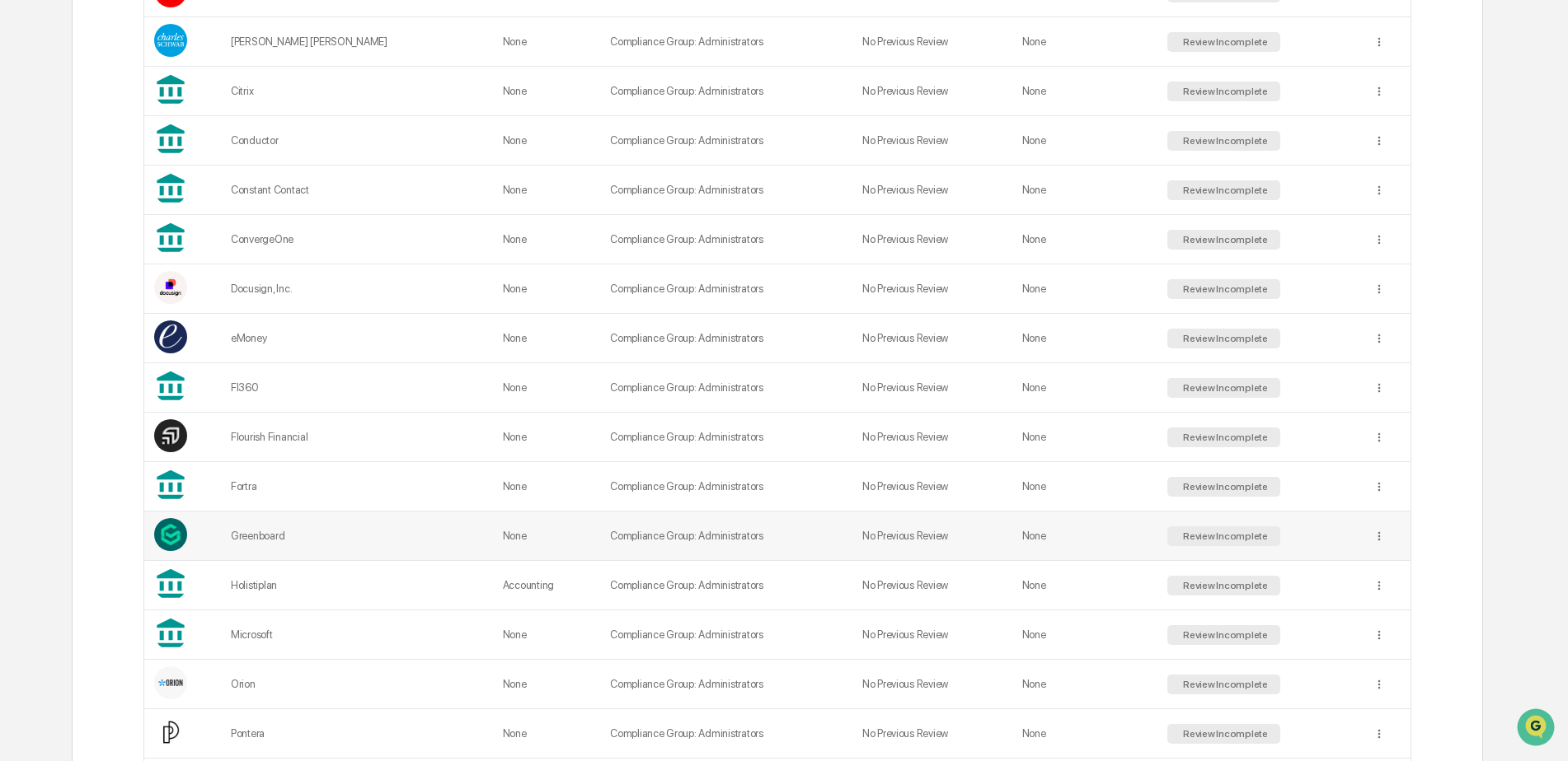
click at [261, 539] on div "Greenboard" at bounding box center [357, 536] width 252 height 12
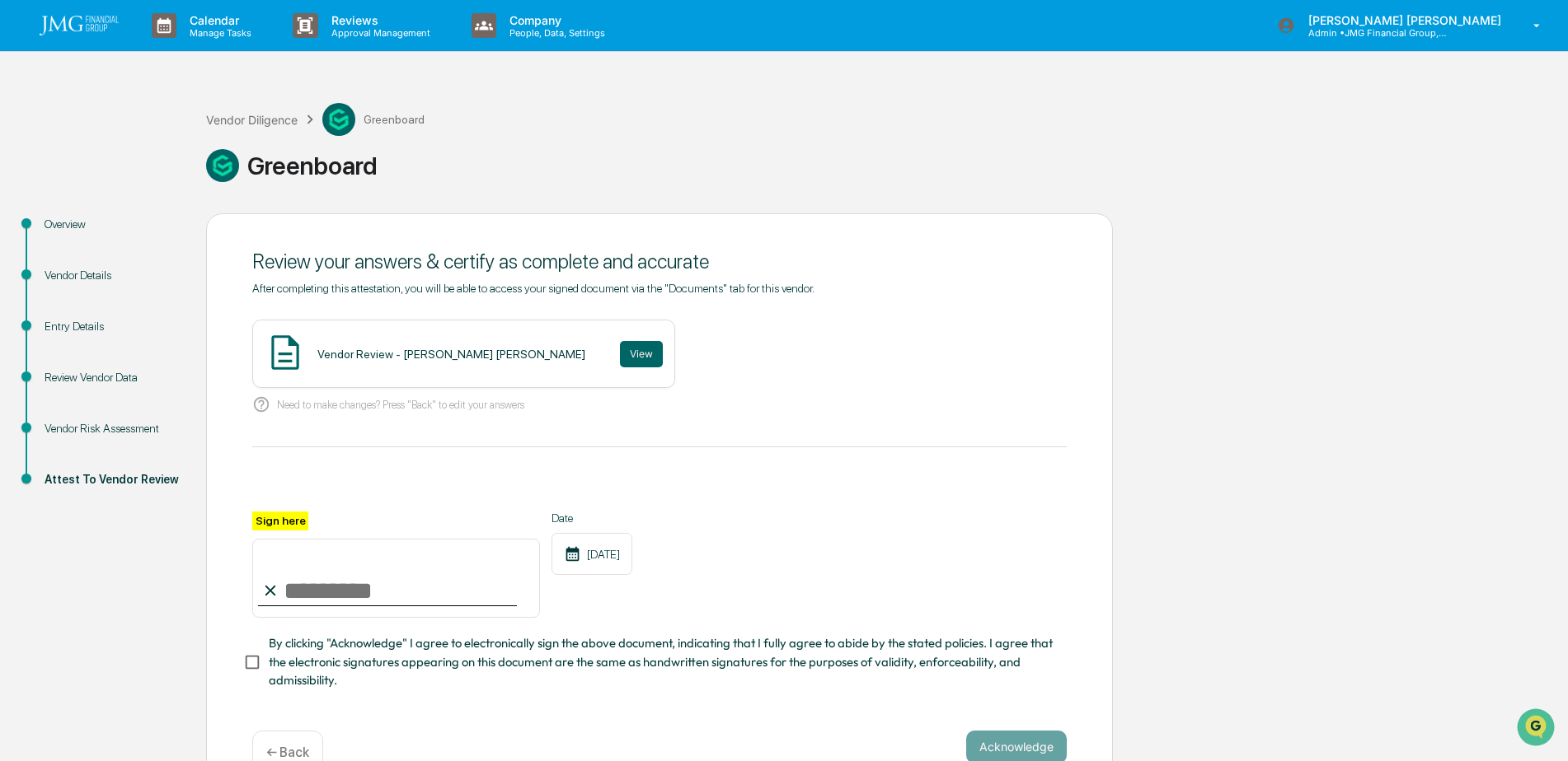
click at [118, 423] on div "Vendor Risk Assessment" at bounding box center [112, 429] width 135 height 18
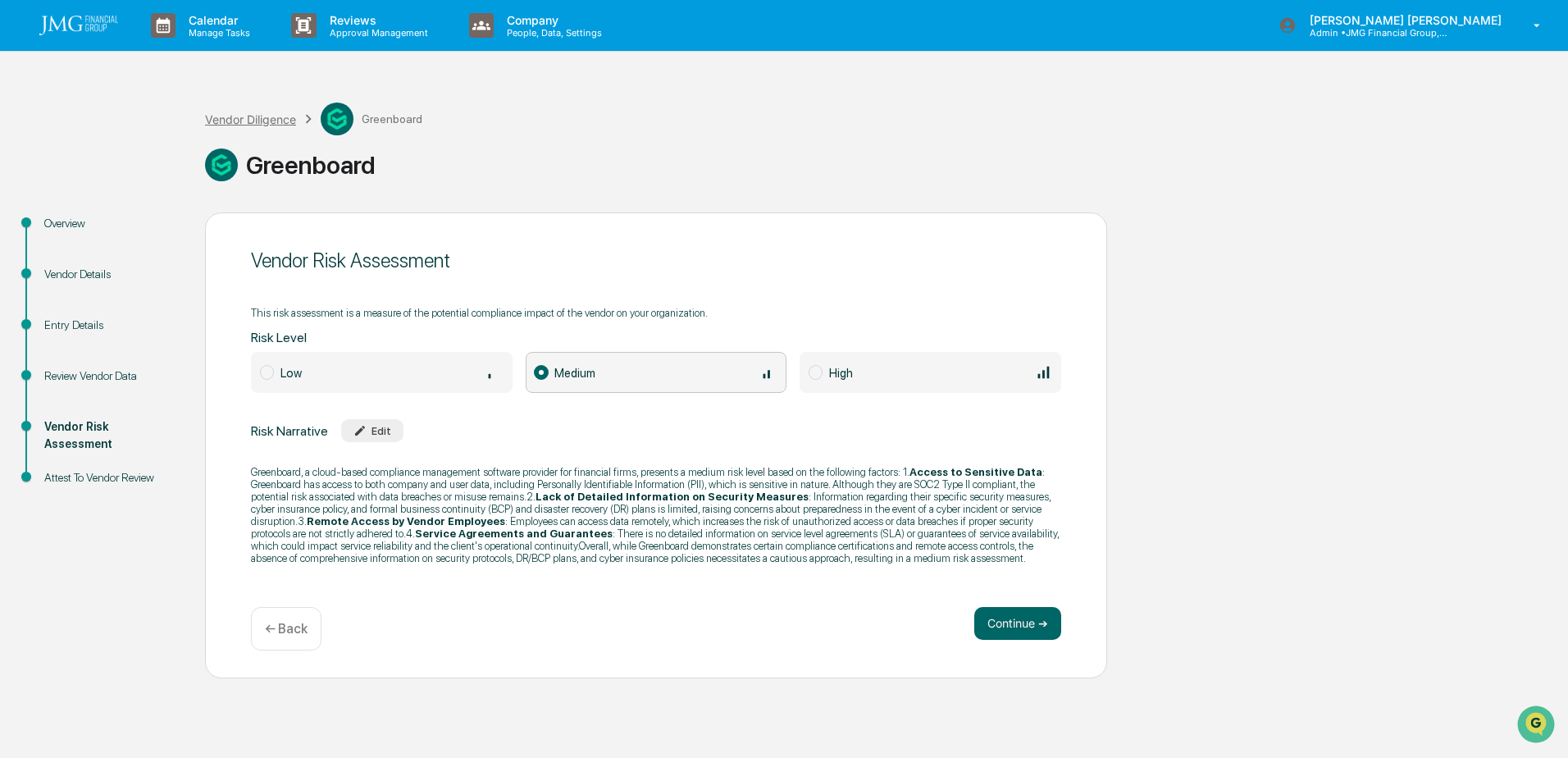
click at [260, 117] on div "Vendor Diligence" at bounding box center [250, 119] width 91 height 14
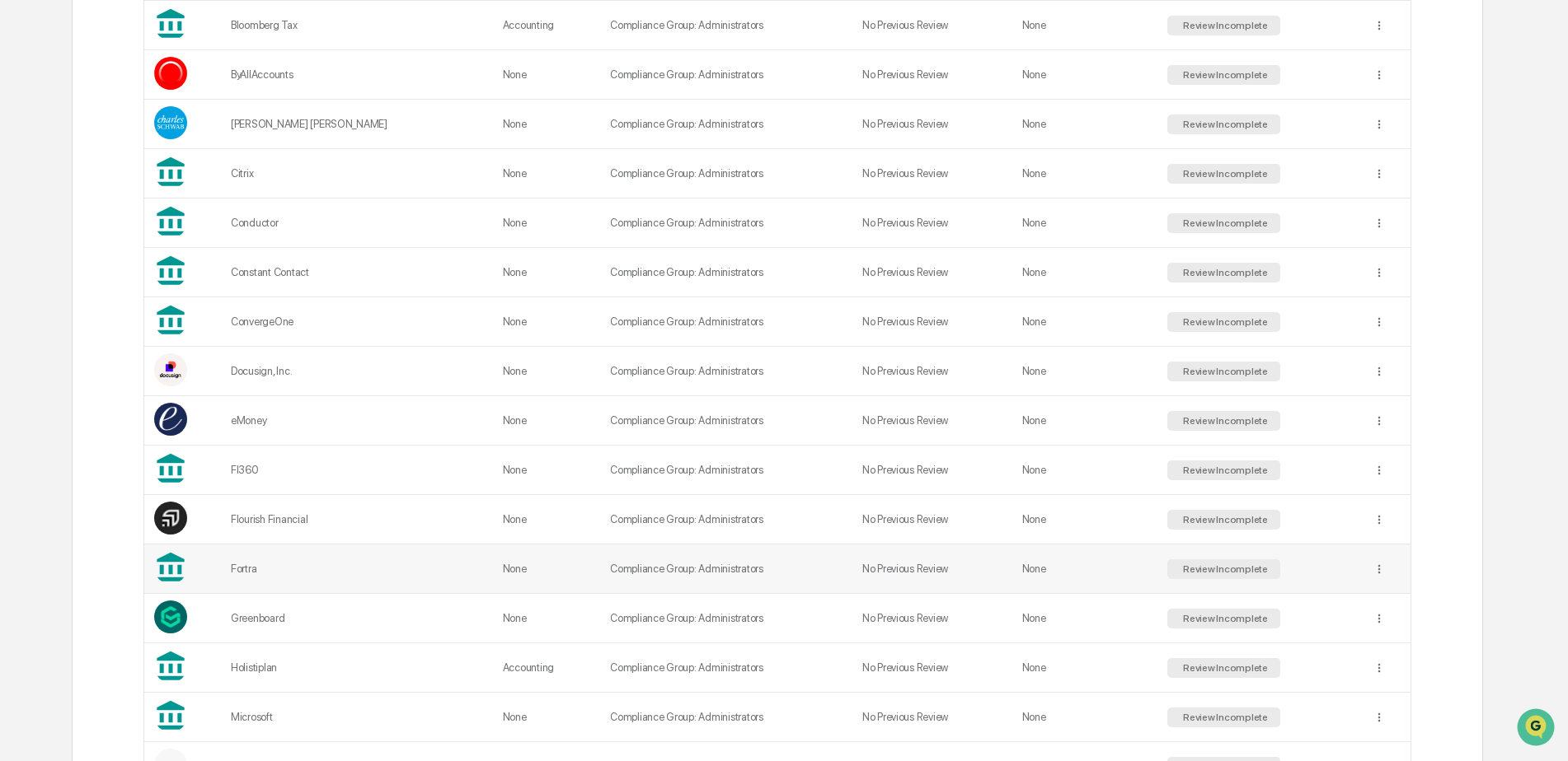
scroll to position [659, 0]
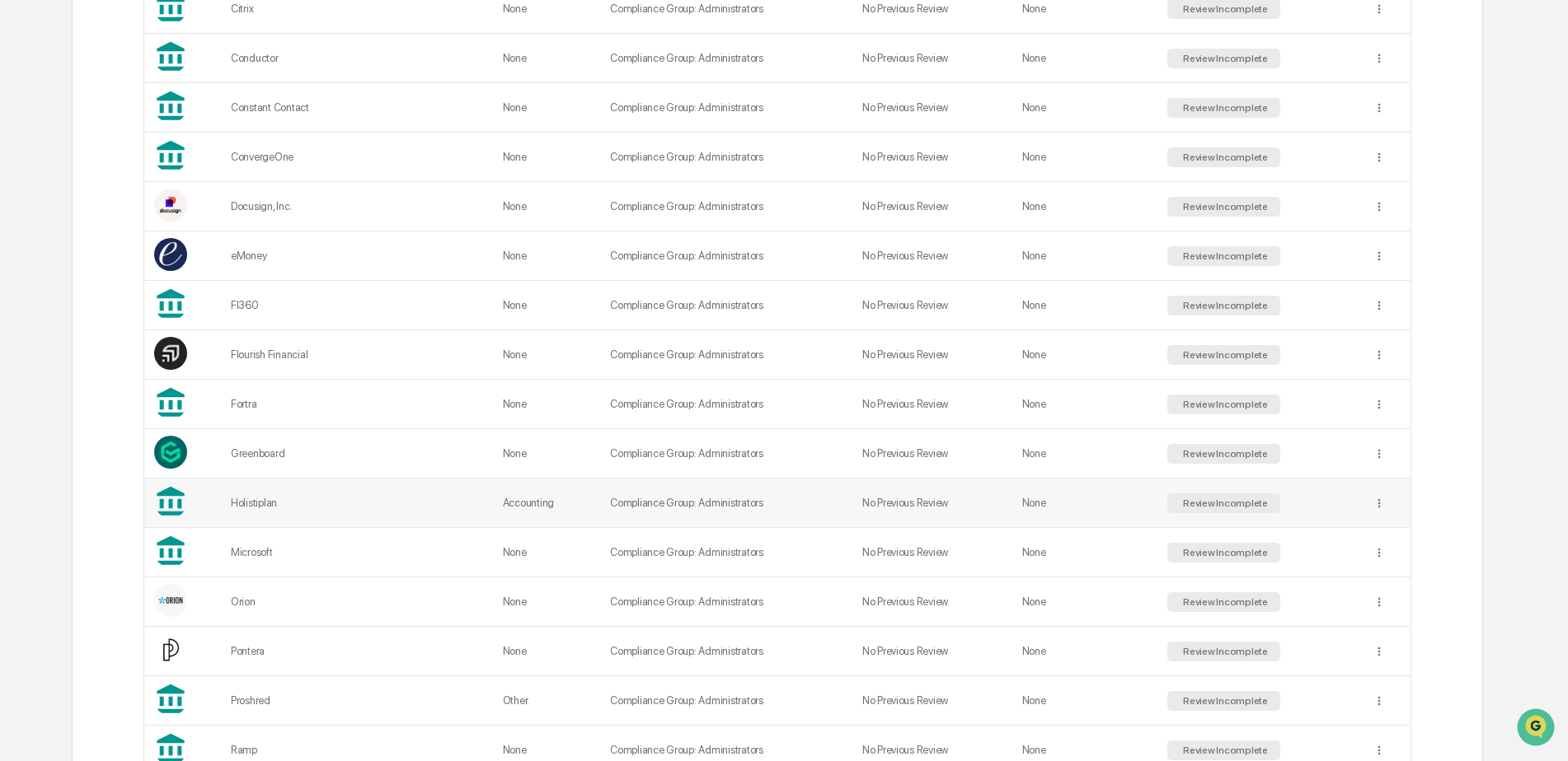
click at [257, 506] on div "Holistiplan" at bounding box center [357, 503] width 252 height 12
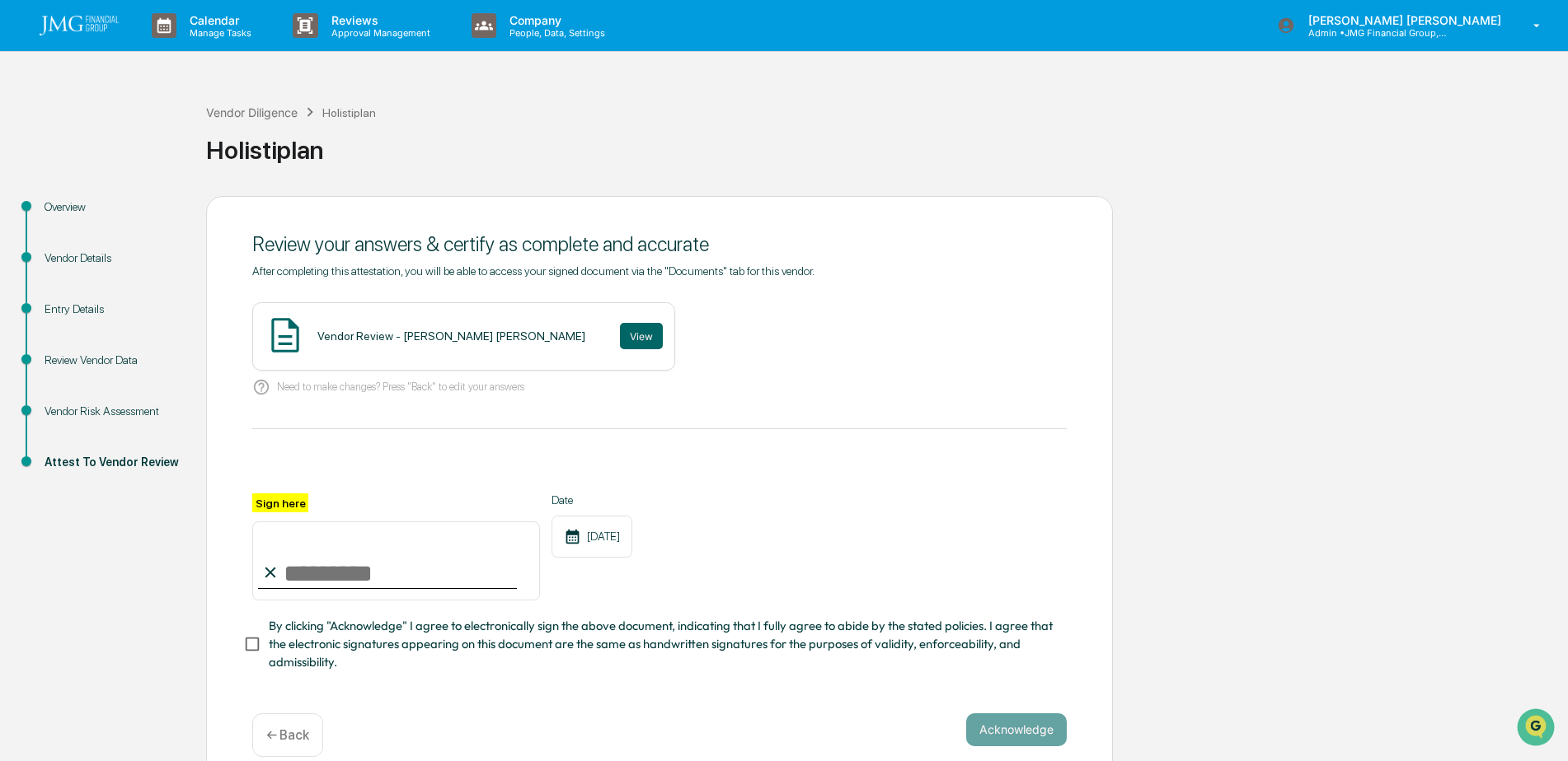
click at [124, 412] on div "Vendor Risk Assessment" at bounding box center [112, 412] width 135 height 18
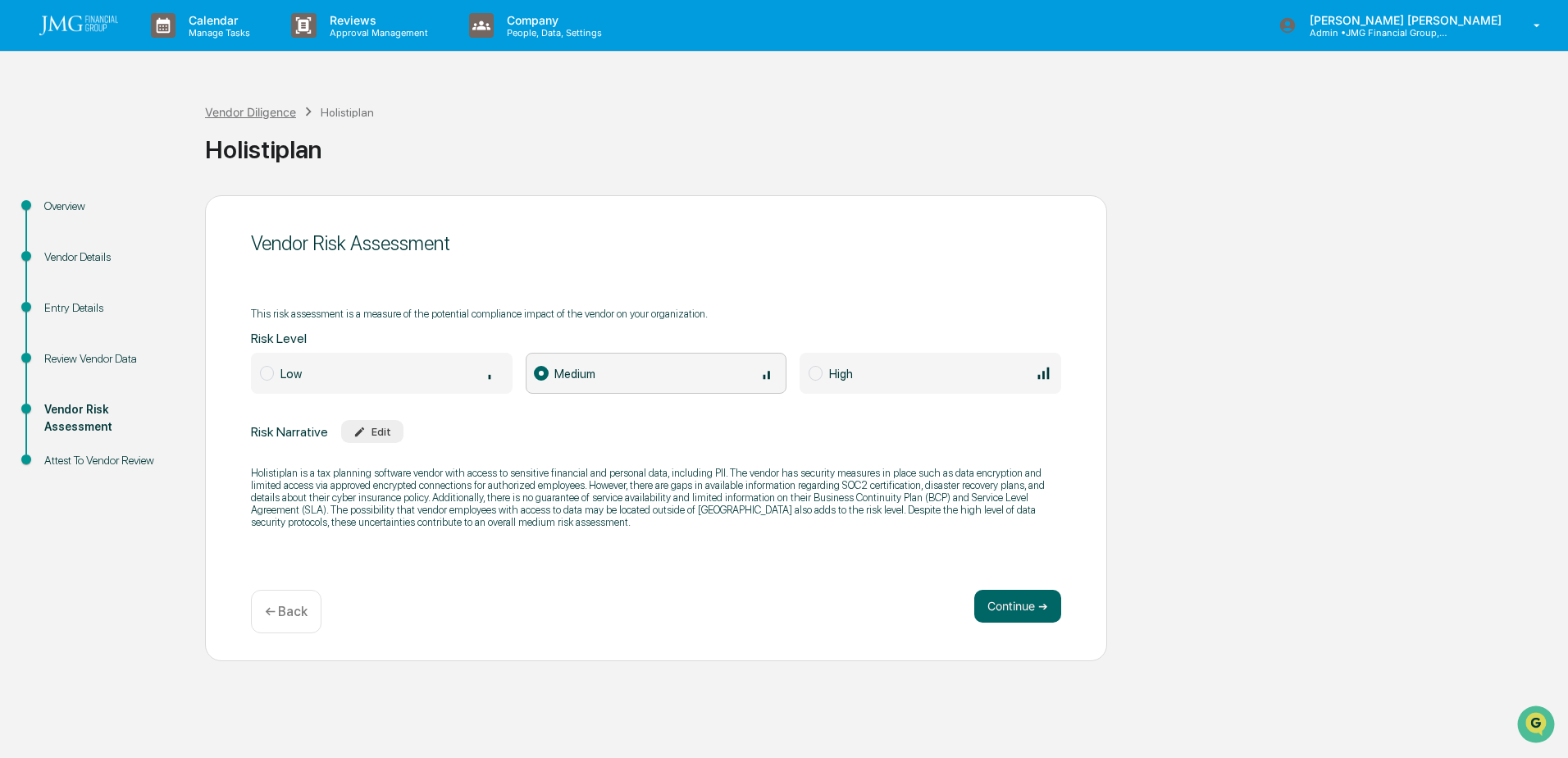
click at [283, 112] on div "Vendor Diligence" at bounding box center [250, 112] width 91 height 14
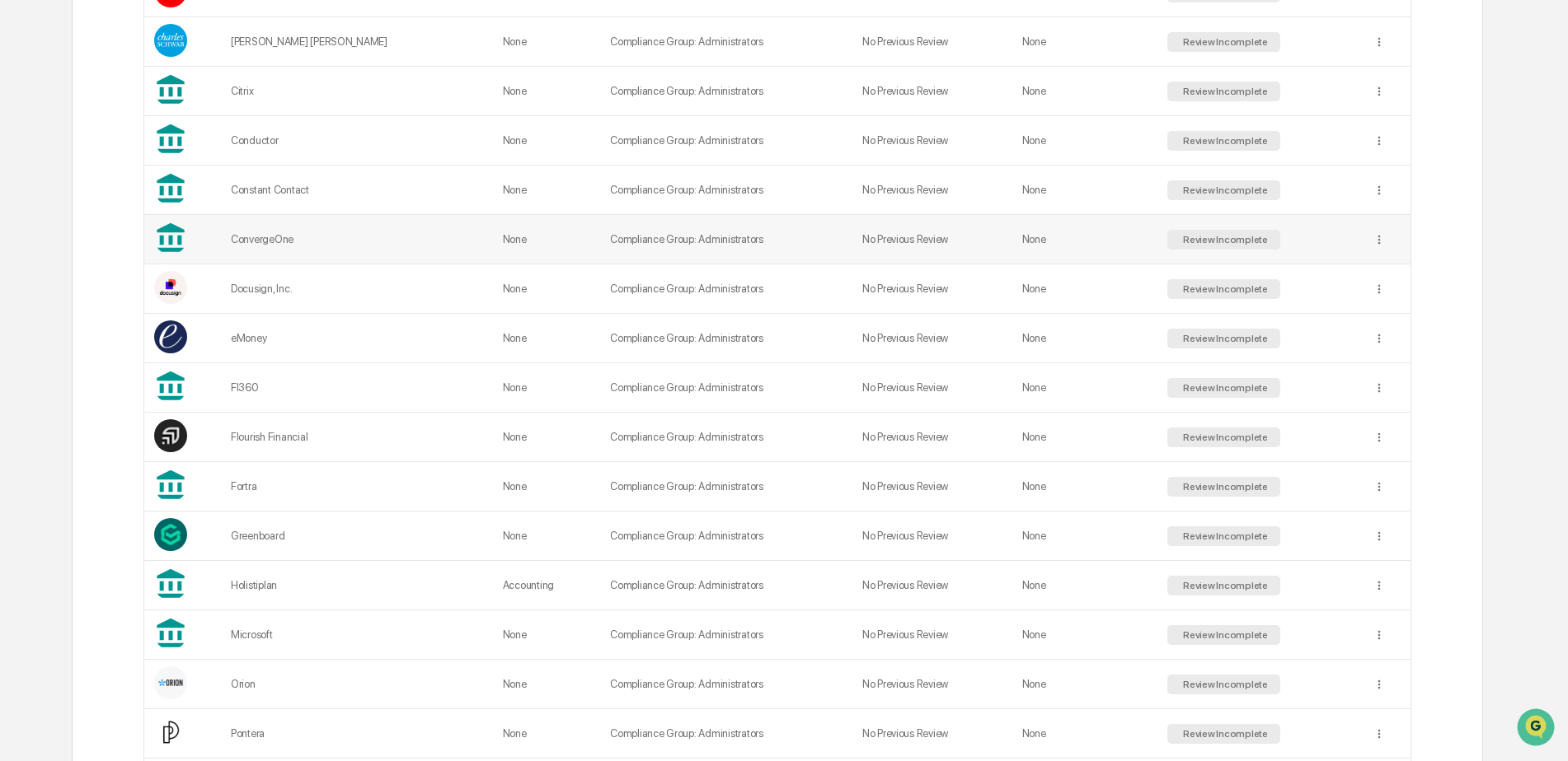
scroll to position [659, 0]
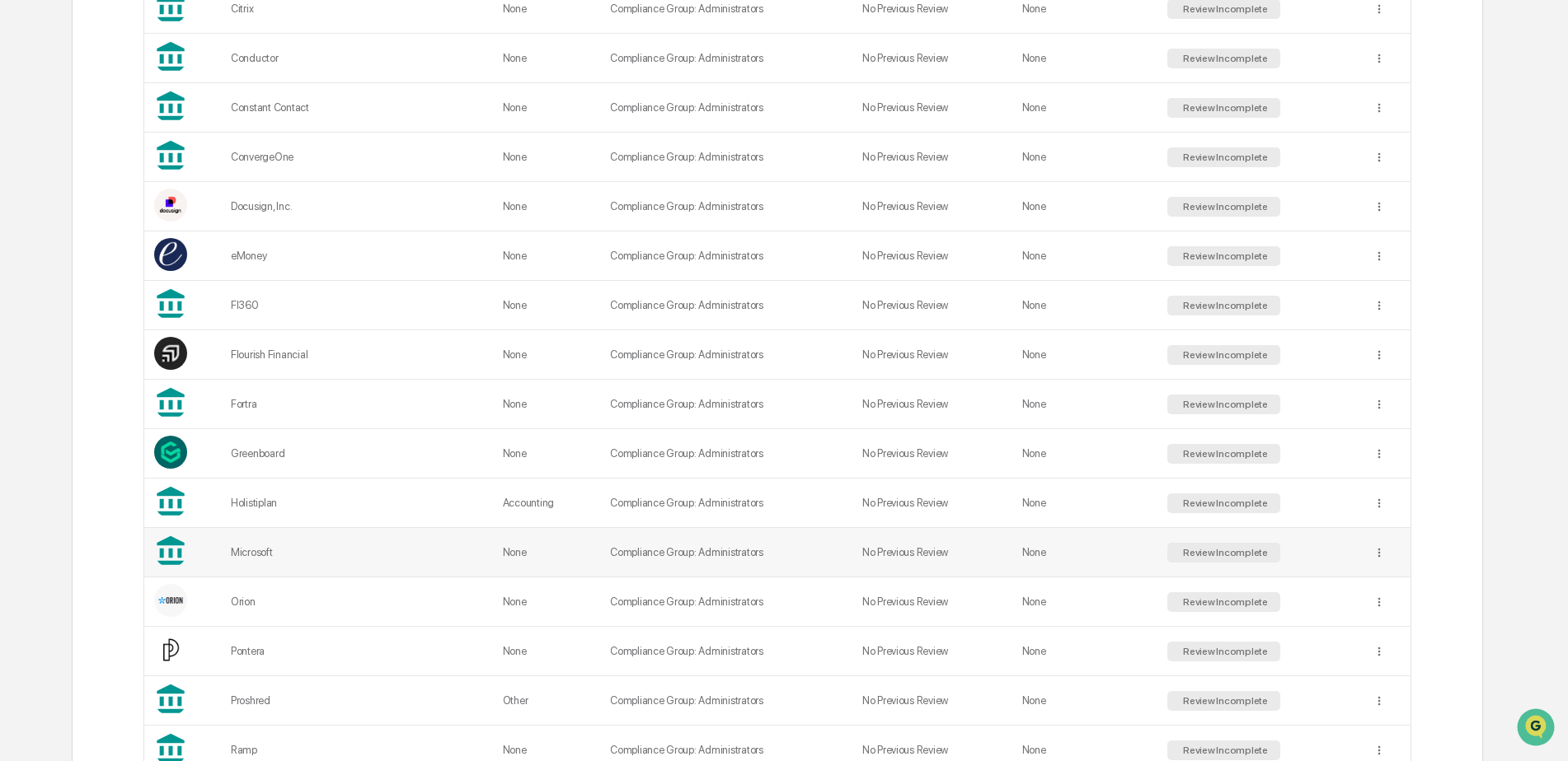
click at [259, 553] on div "Microsoft" at bounding box center [357, 553] width 252 height 12
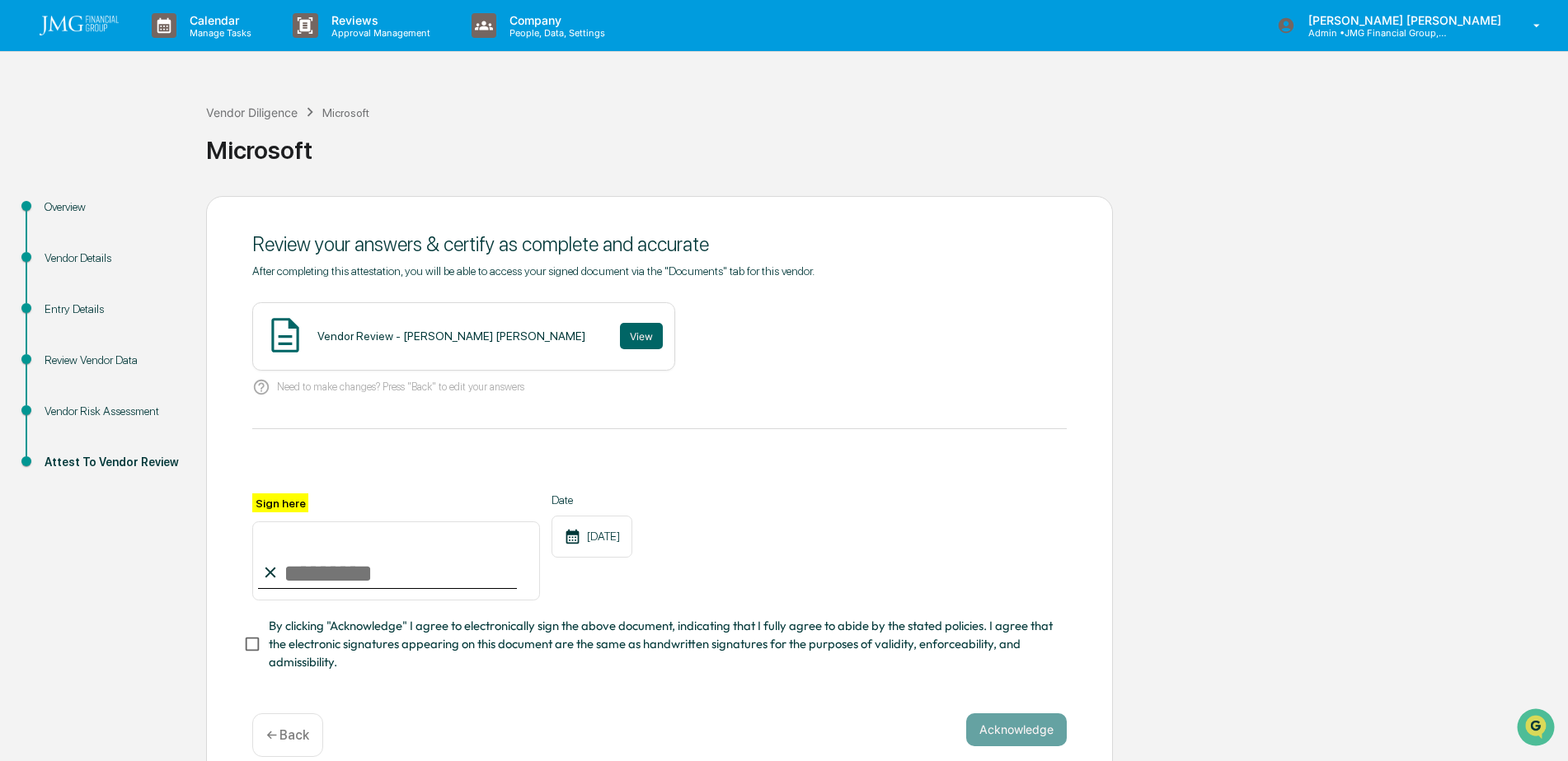
click at [93, 407] on div "Vendor Risk Assessment" at bounding box center [112, 412] width 135 height 18
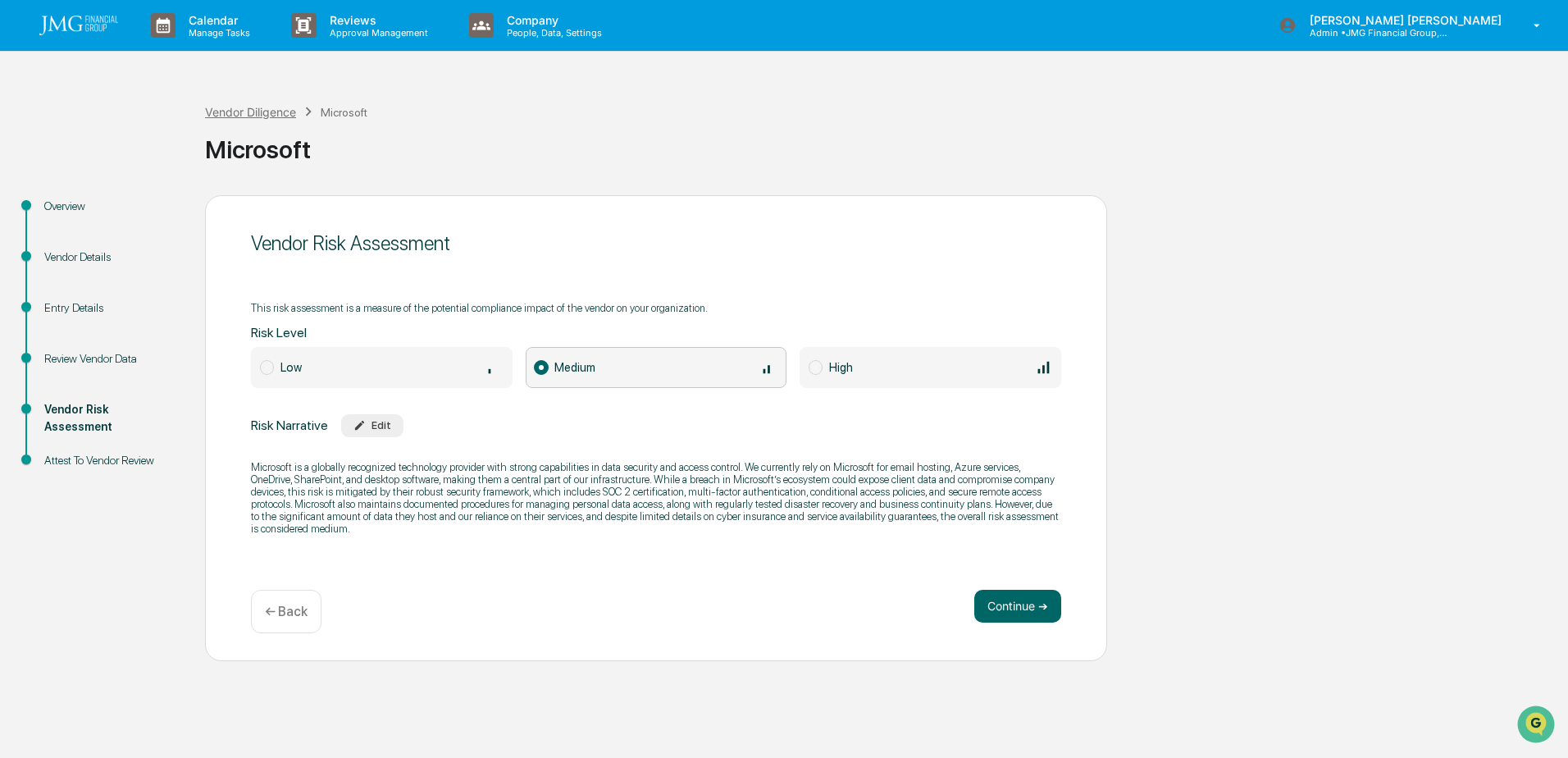
click at [256, 108] on div "Vendor Diligence" at bounding box center [250, 112] width 91 height 14
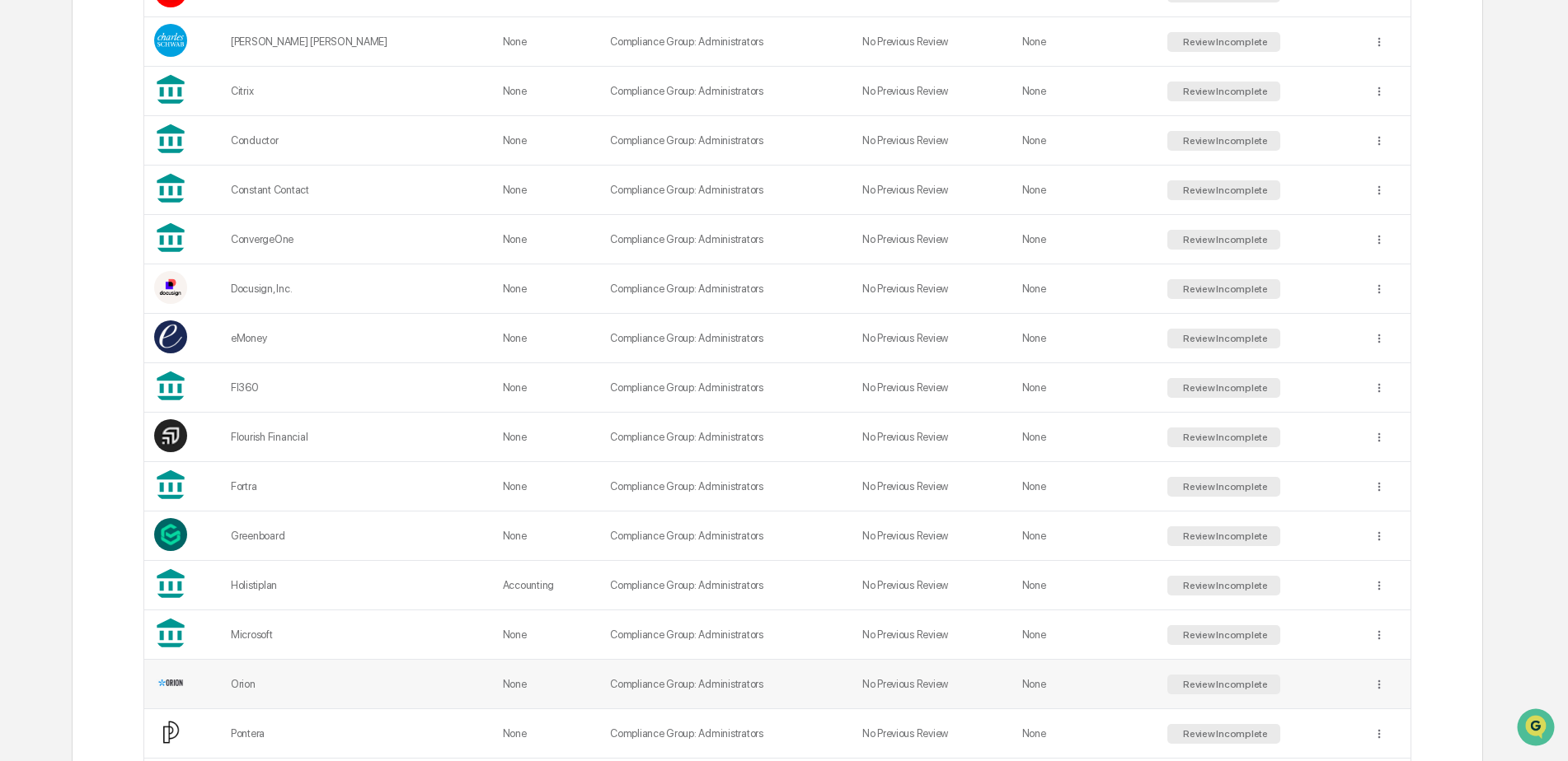
scroll to position [741, 0]
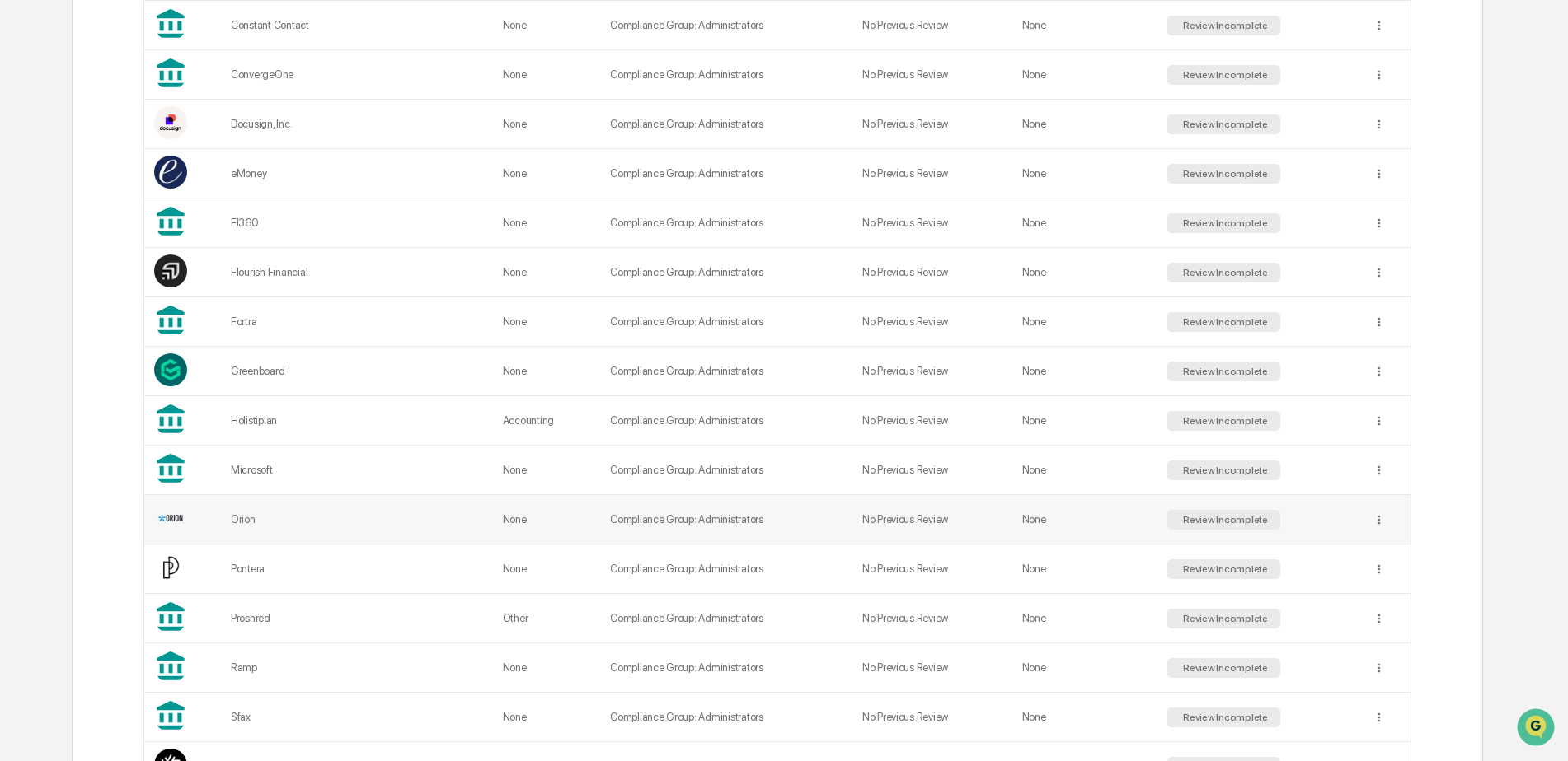
click at [245, 521] on div "Orion" at bounding box center [357, 520] width 252 height 12
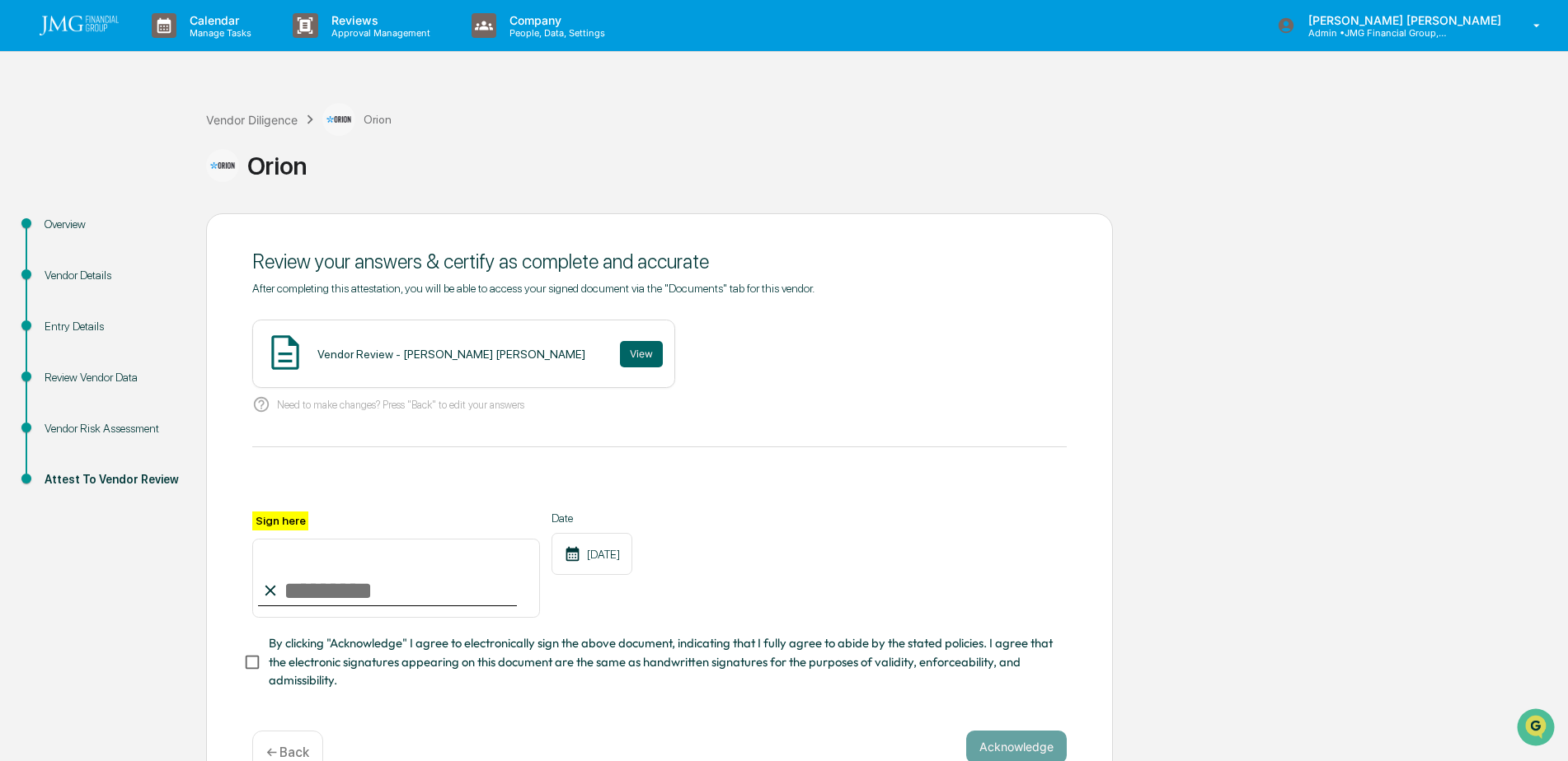
click at [105, 425] on div "Vendor Risk Assessment" at bounding box center [112, 429] width 135 height 18
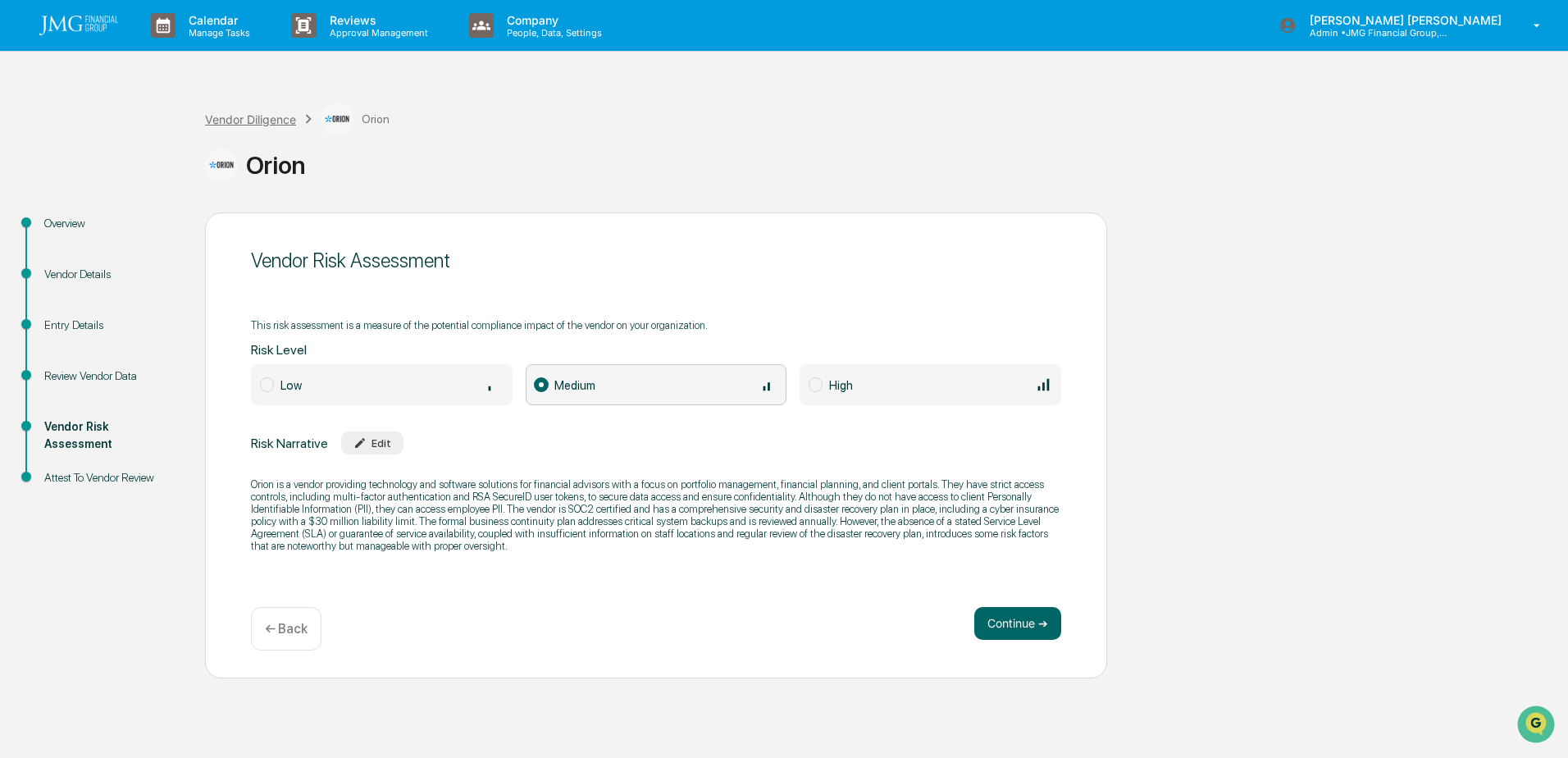
click at [253, 119] on div "Vendor Diligence" at bounding box center [250, 119] width 91 height 14
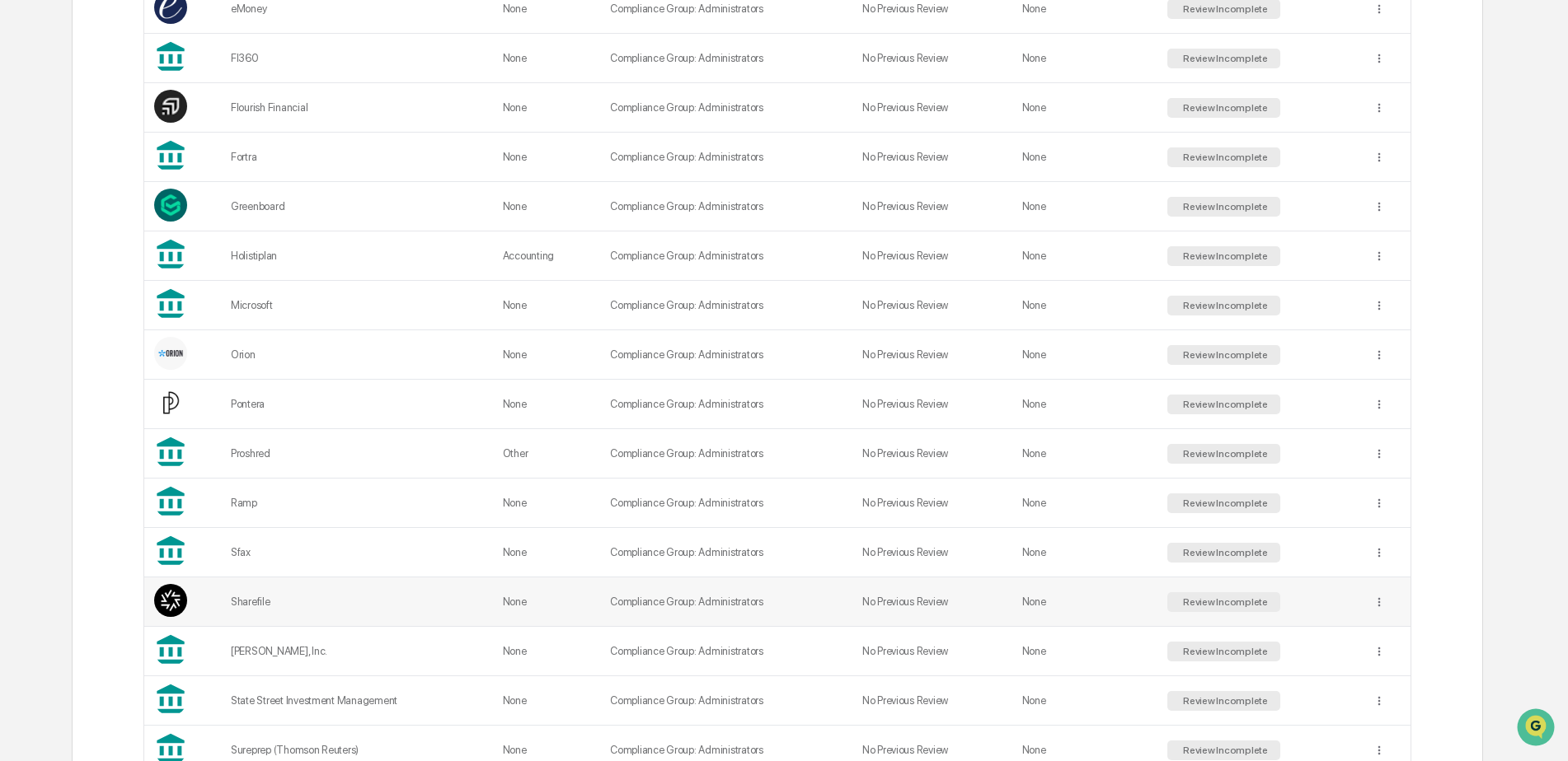
scroll to position [1071, 0]
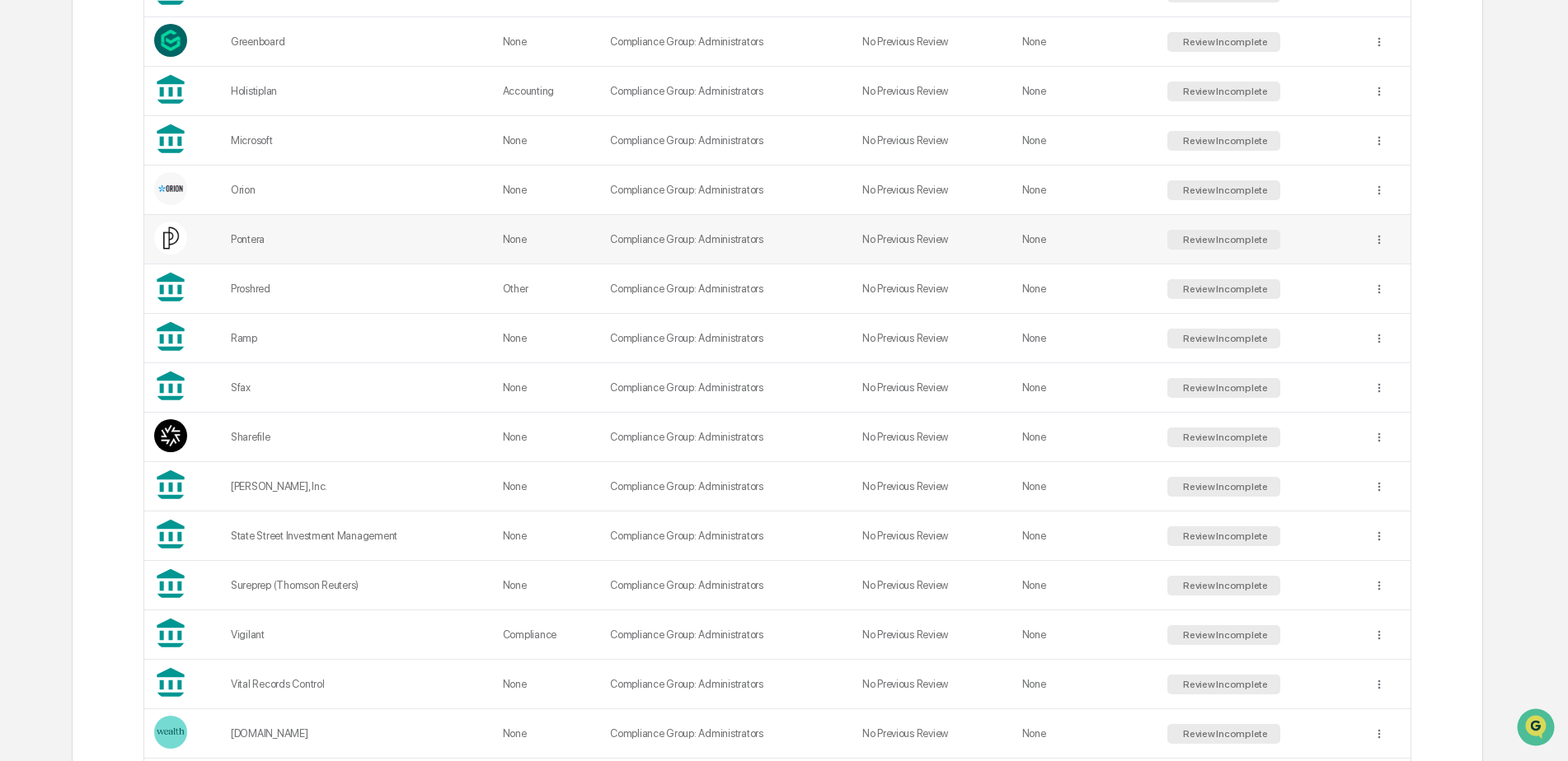
click at [261, 237] on div "Pontera" at bounding box center [357, 239] width 252 height 12
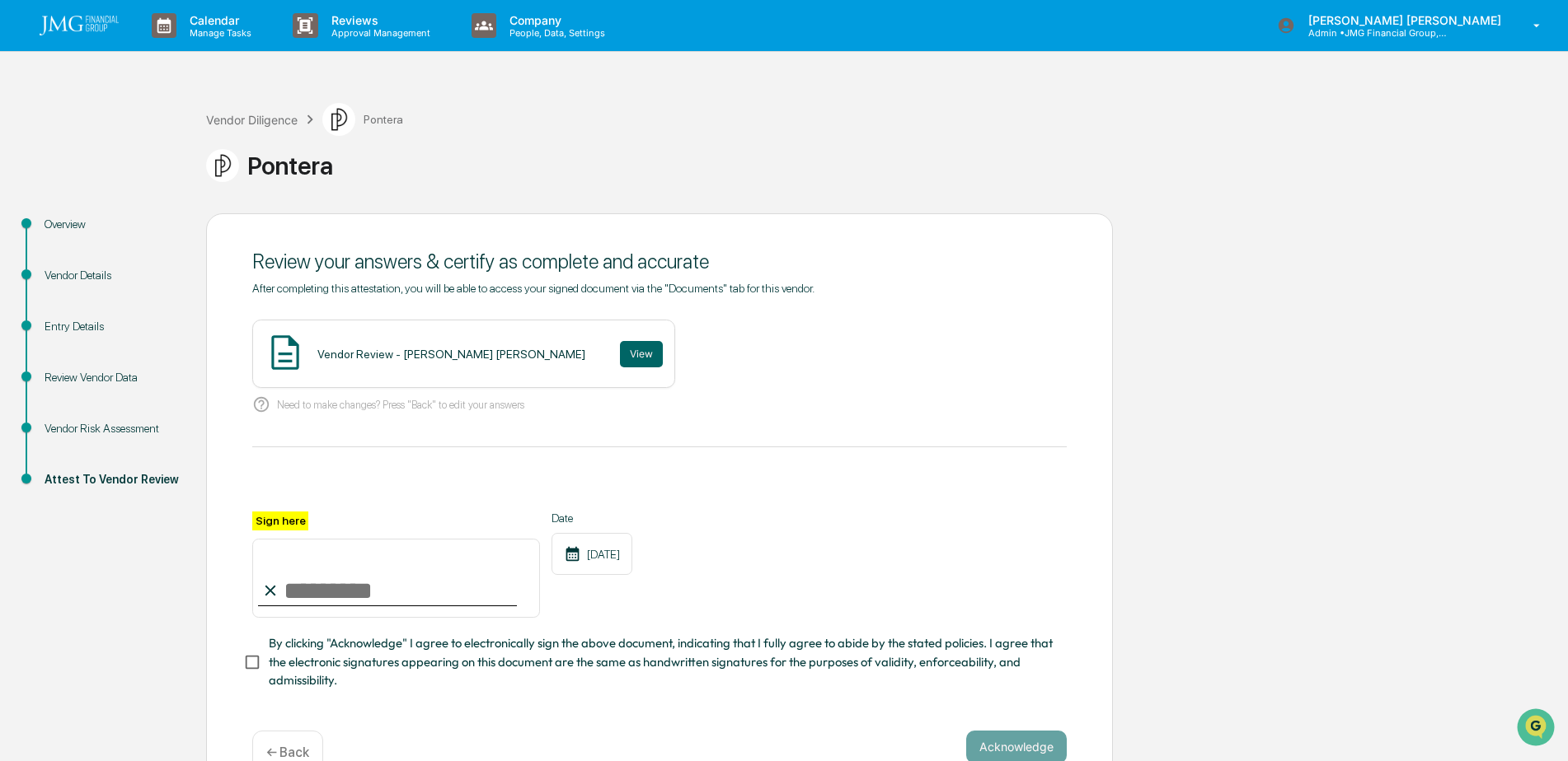
click at [119, 426] on div "Vendor Risk Assessment" at bounding box center [112, 429] width 135 height 18
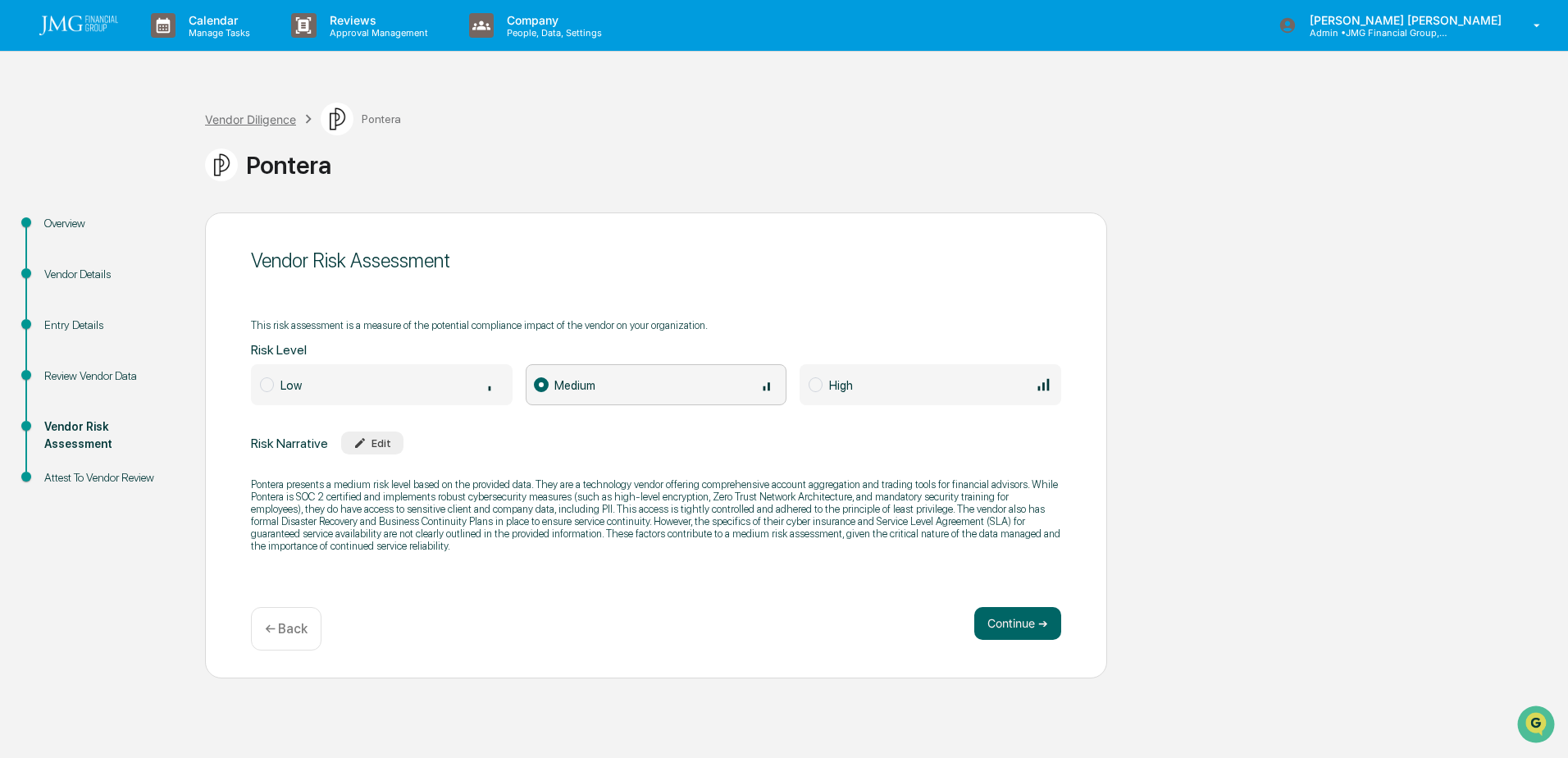
click at [260, 119] on div "Vendor Diligence" at bounding box center [250, 119] width 91 height 14
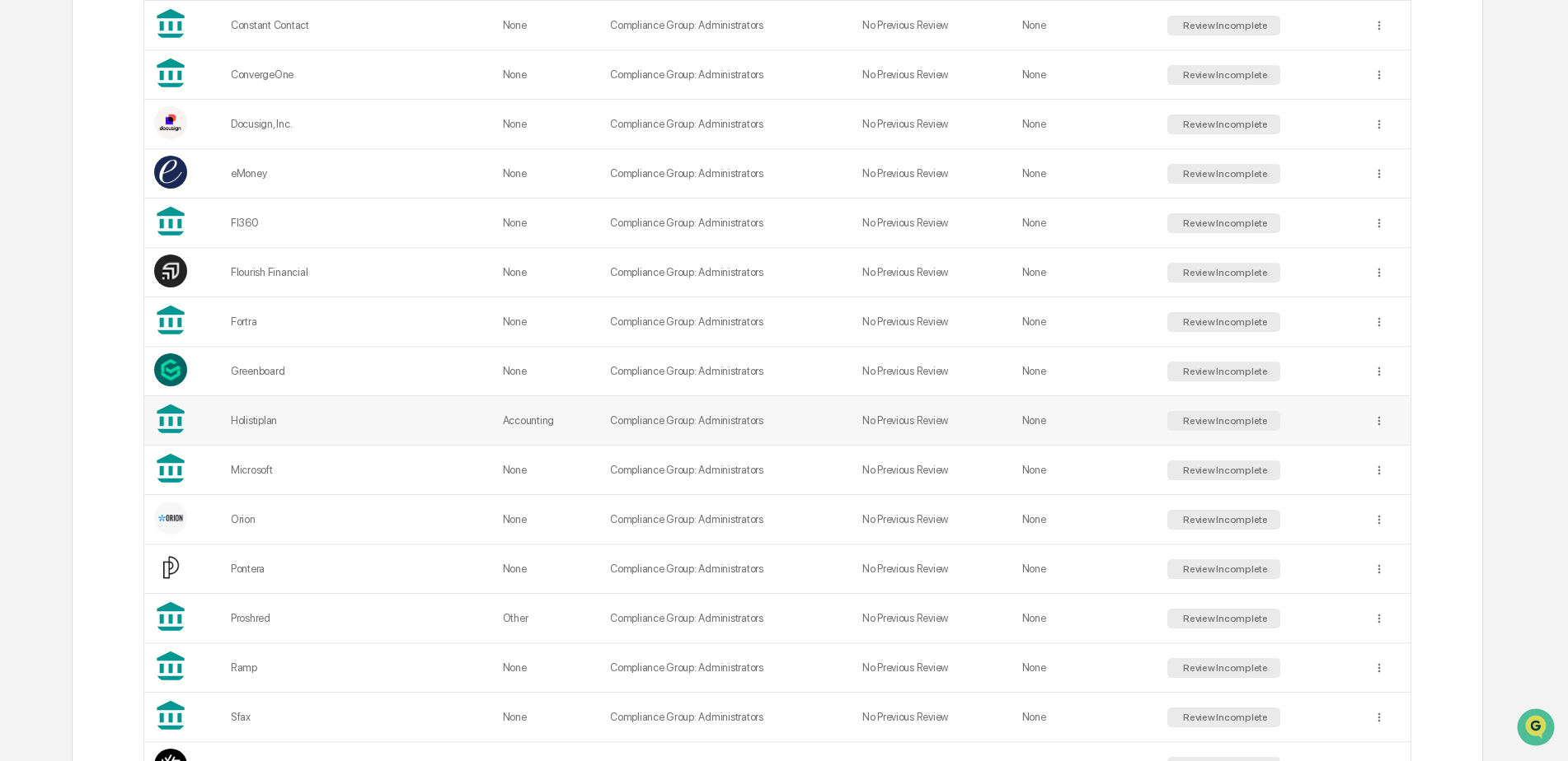
scroll to position [989, 0]
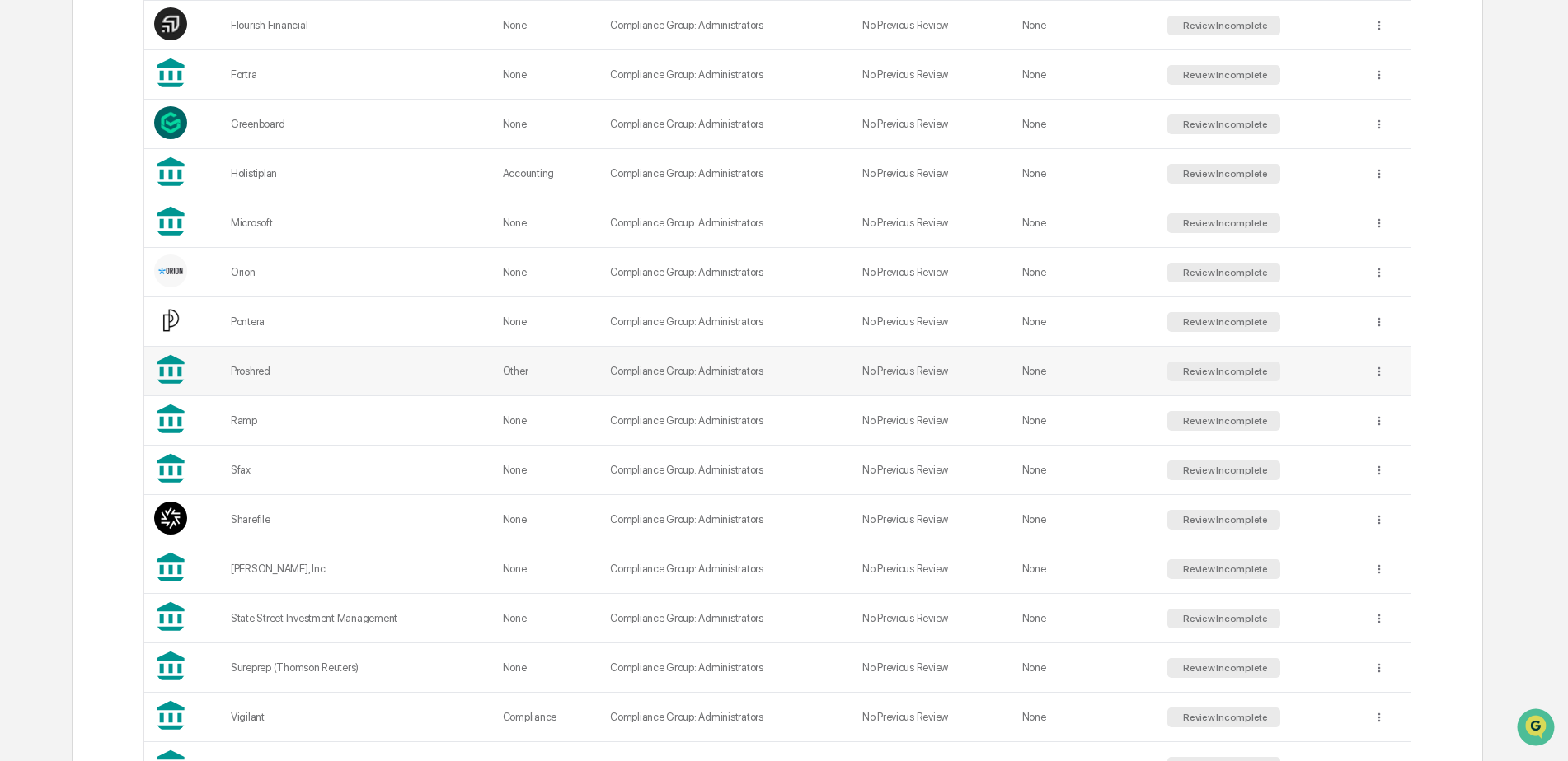
click at [258, 373] on div "Proshred" at bounding box center [357, 372] width 252 height 12
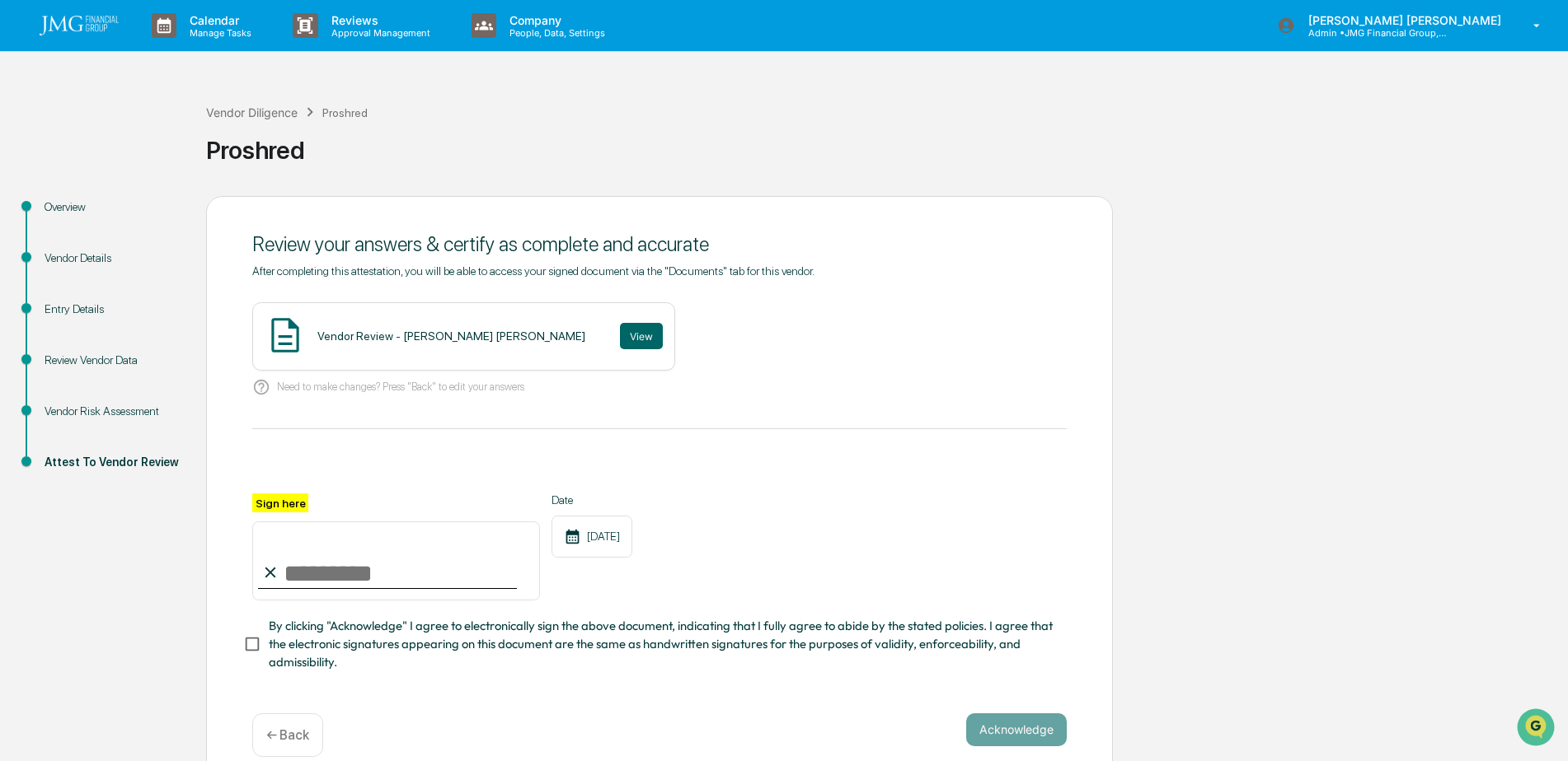
click at [103, 412] on div "Vendor Risk Assessment" at bounding box center [112, 412] width 135 height 18
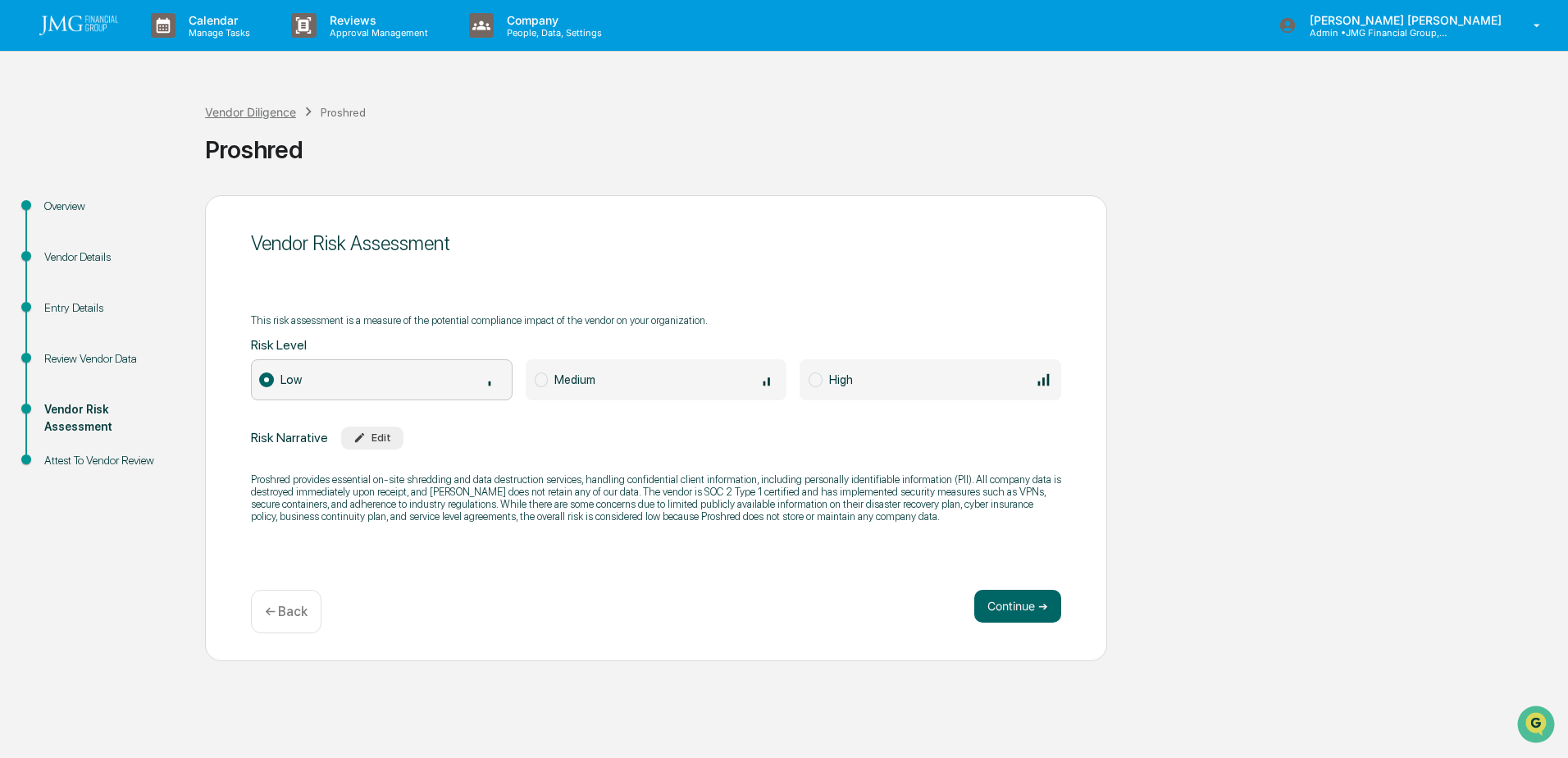
click at [233, 116] on div "Vendor Diligence" at bounding box center [250, 112] width 91 height 14
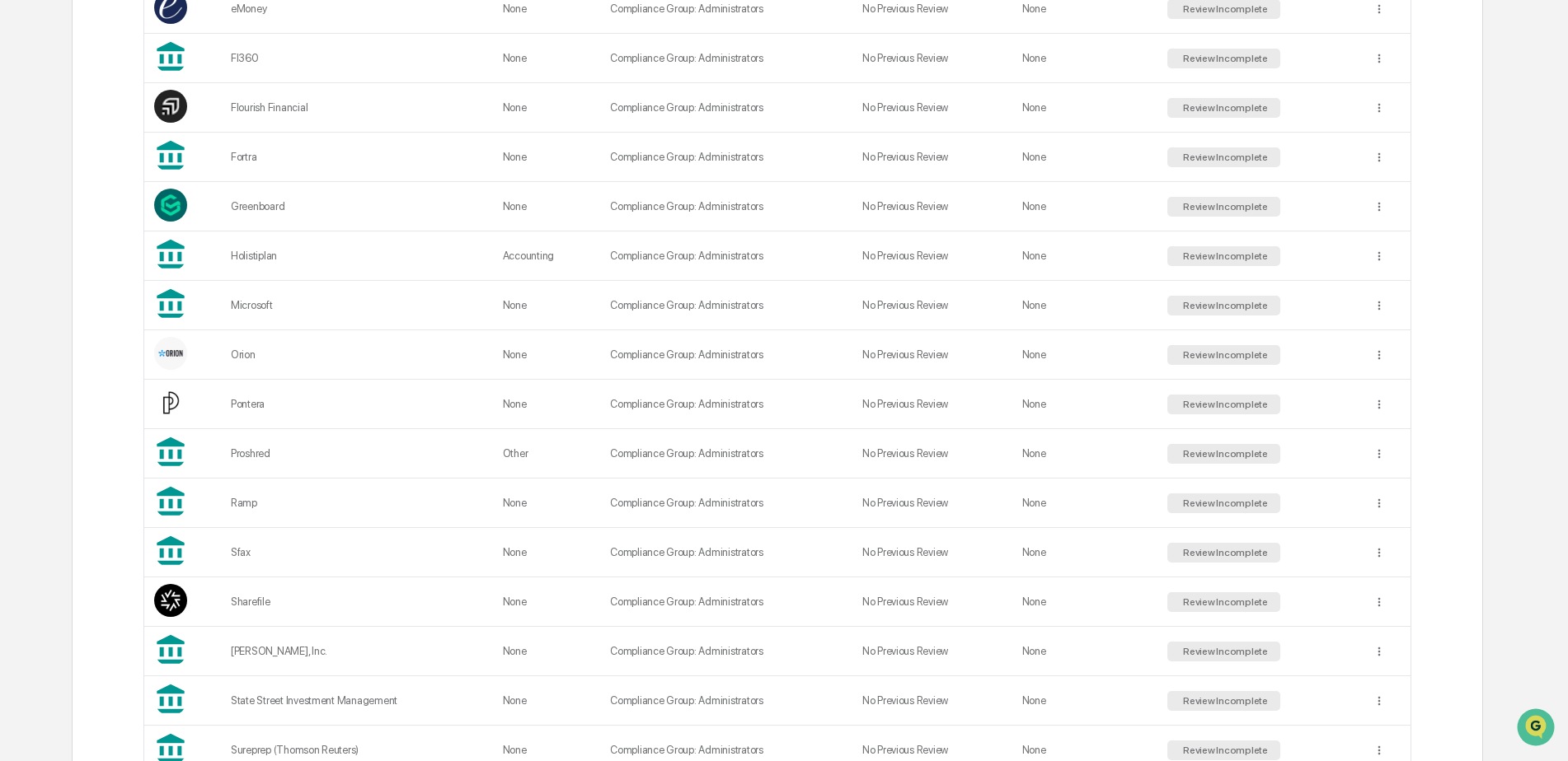
scroll to position [989, 0]
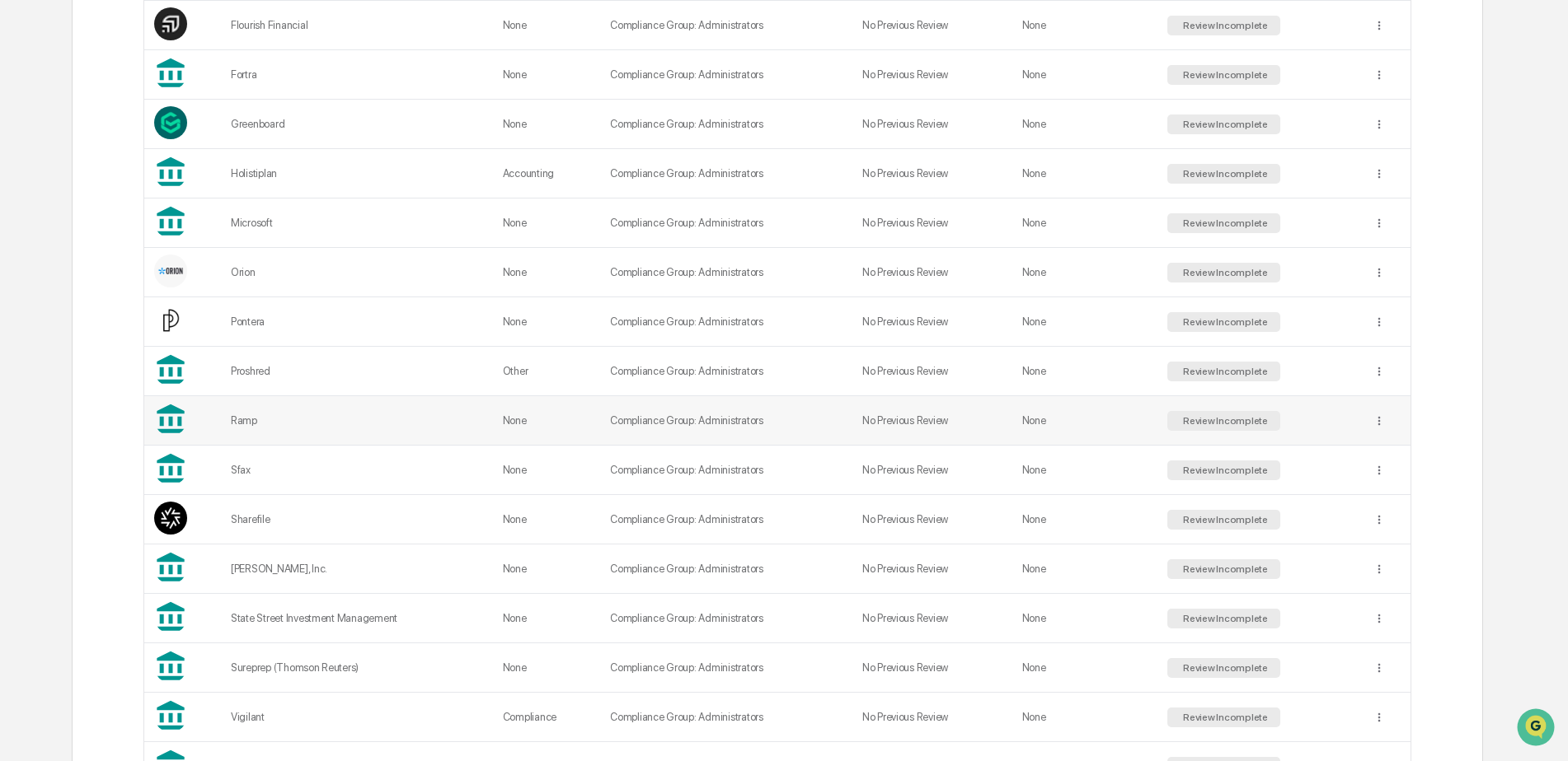
click at [249, 423] on div "Ramp" at bounding box center [357, 420] width 252 height 12
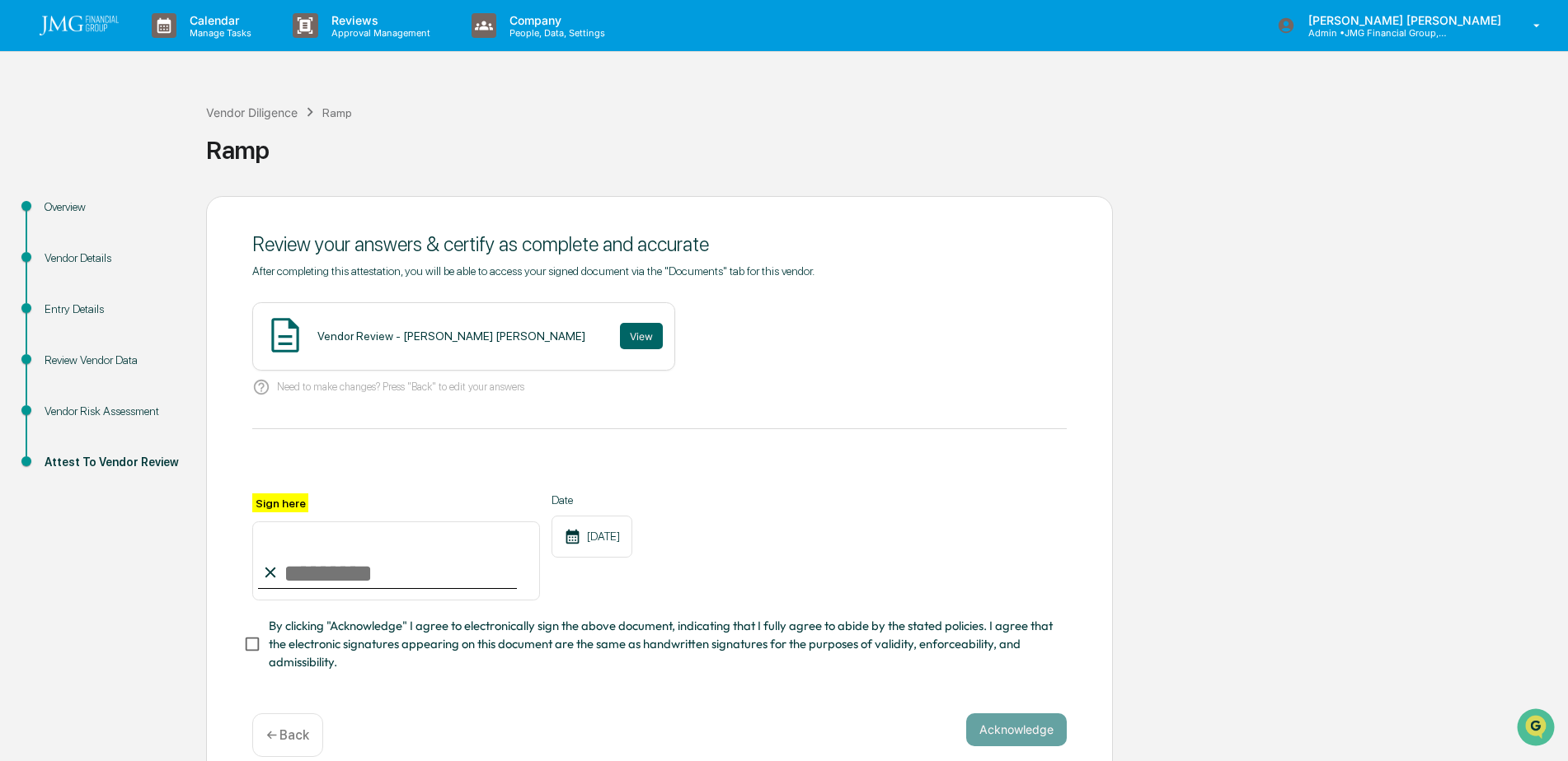
click at [133, 411] on div "Vendor Risk Assessment" at bounding box center [112, 412] width 135 height 18
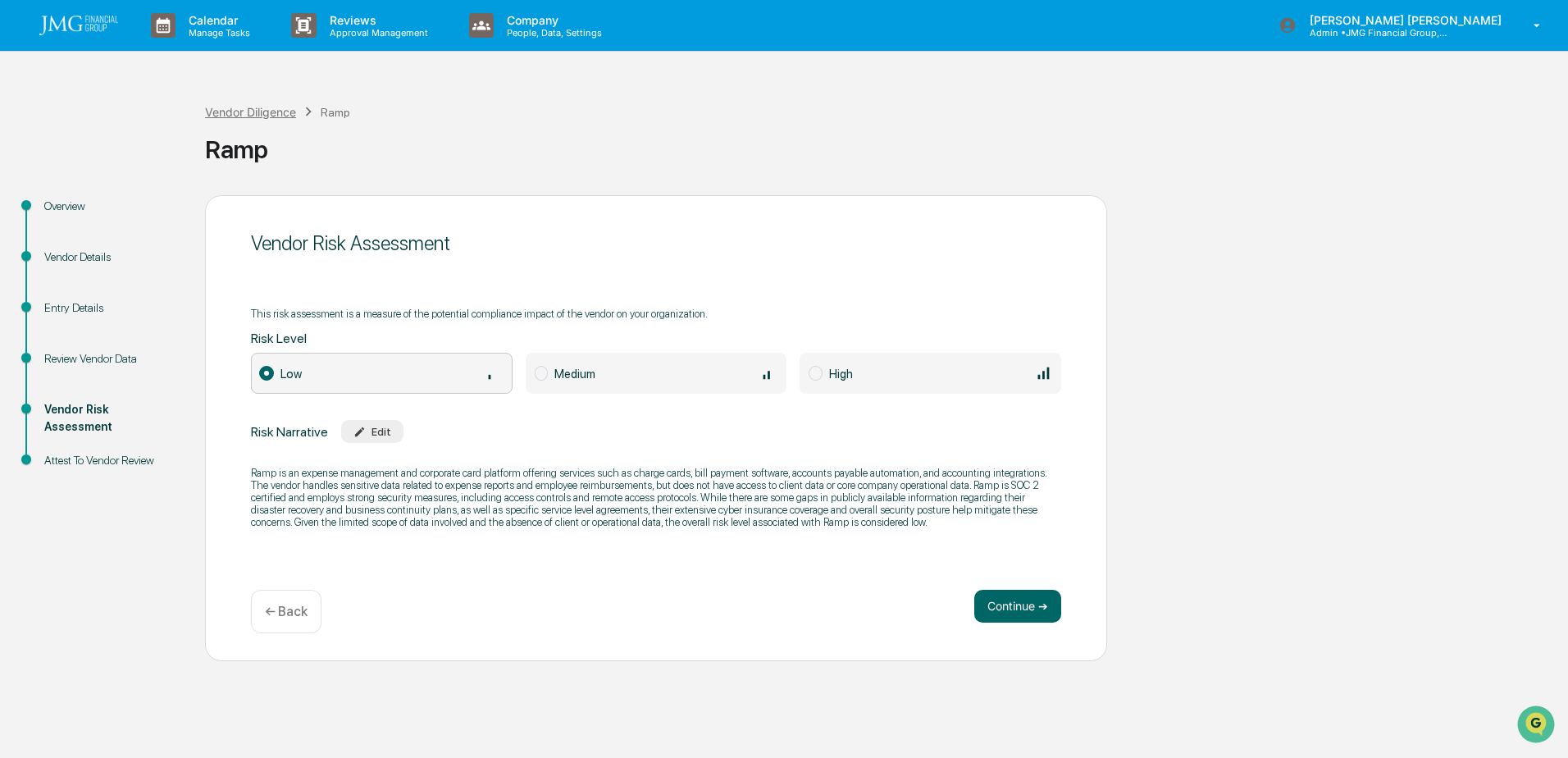
click at [260, 111] on div "Vendor Diligence" at bounding box center [250, 112] width 91 height 14
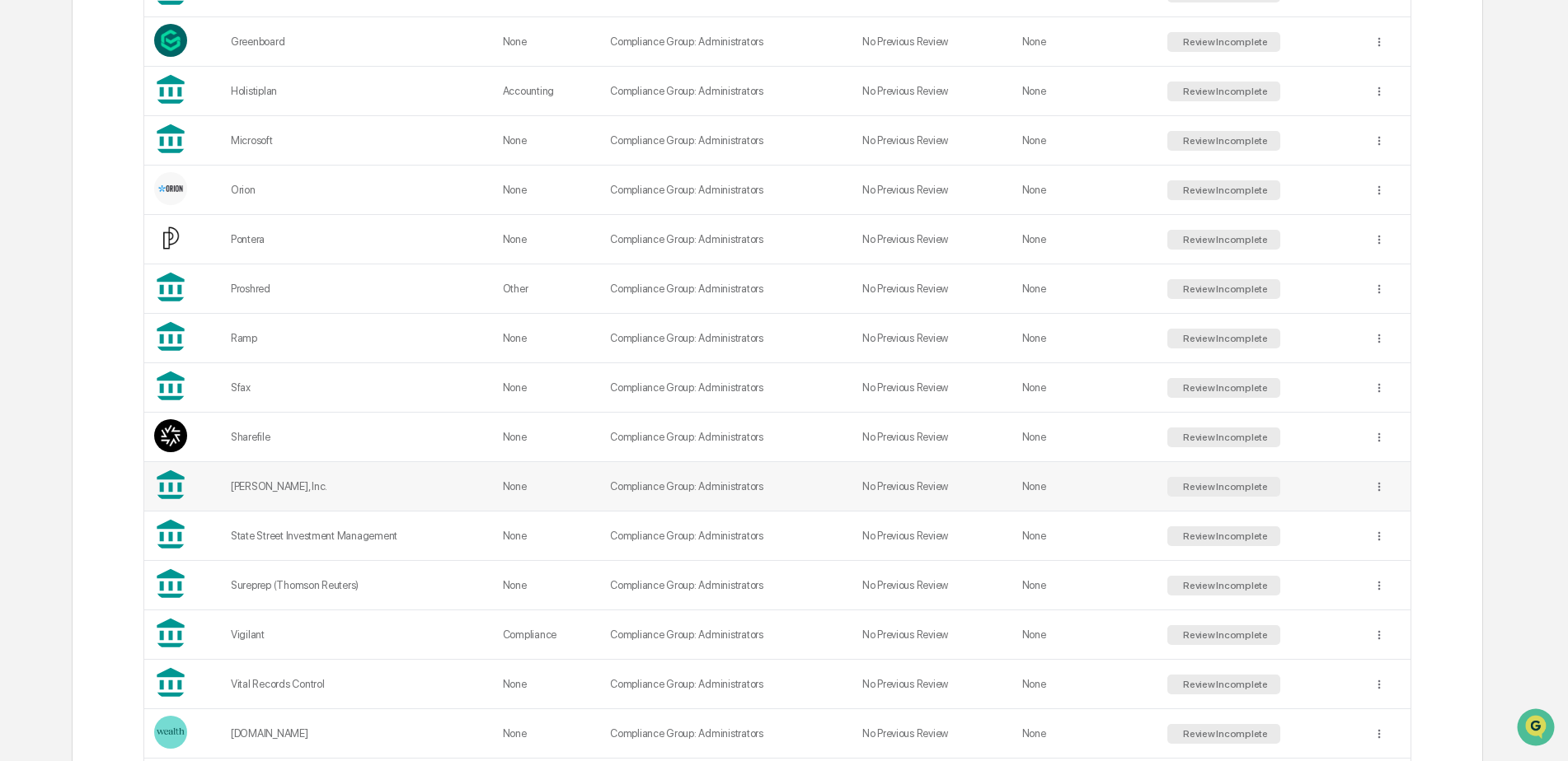
scroll to position [1154, 0]
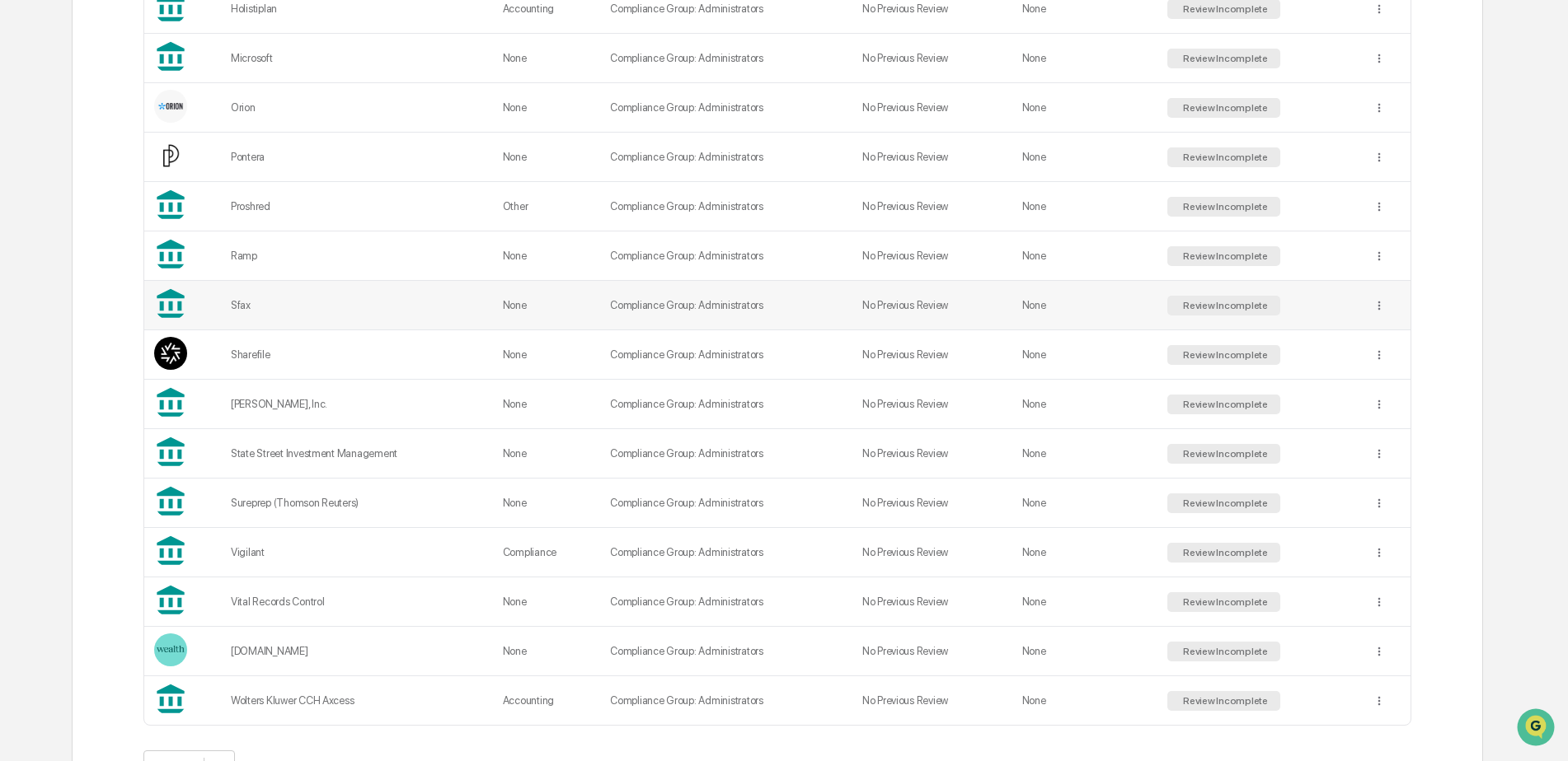
click at [249, 306] on div "Sfax" at bounding box center [357, 305] width 252 height 12
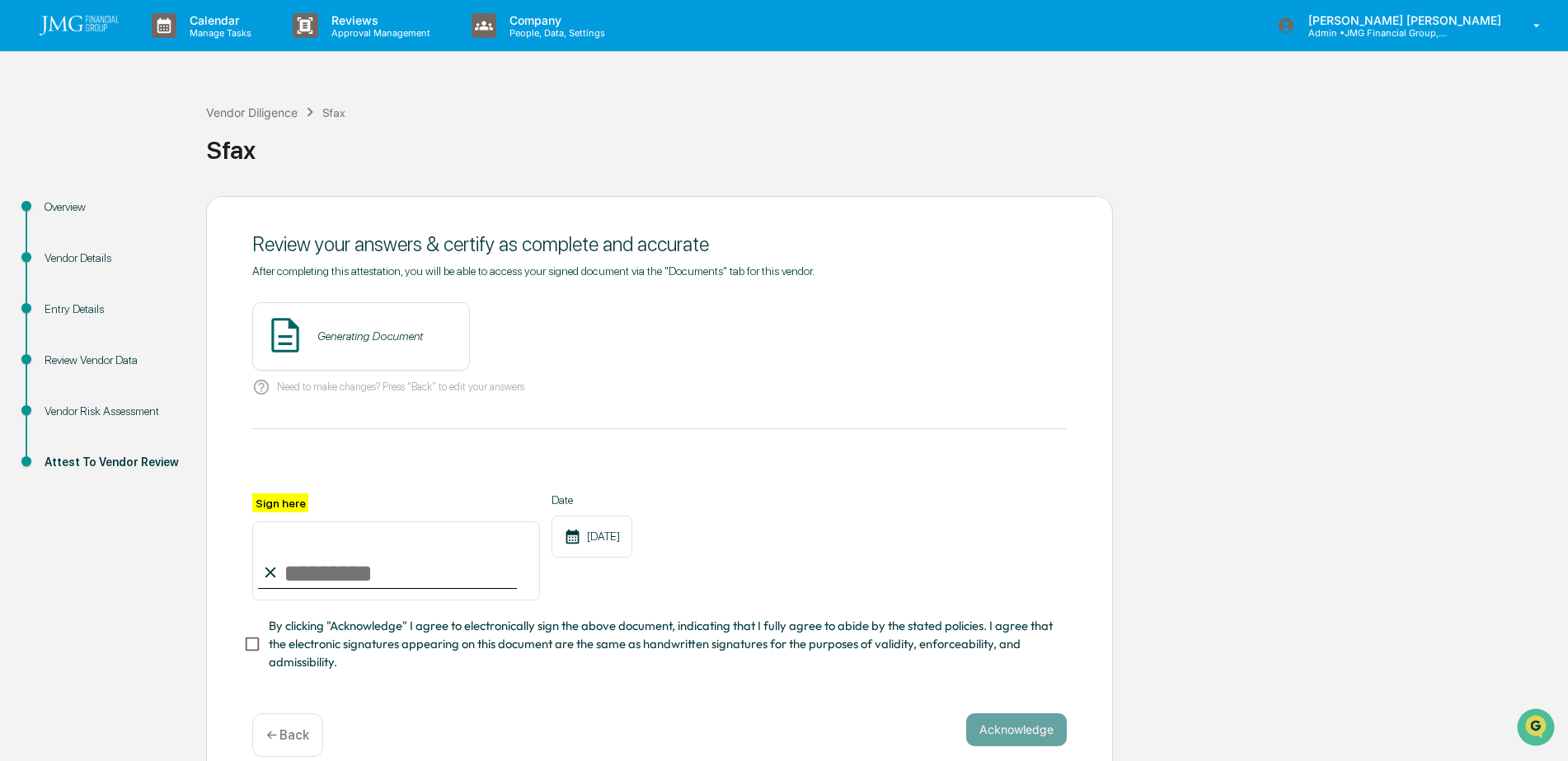
click at [83, 405] on div "Vendor Risk Assessment" at bounding box center [112, 412] width 135 height 18
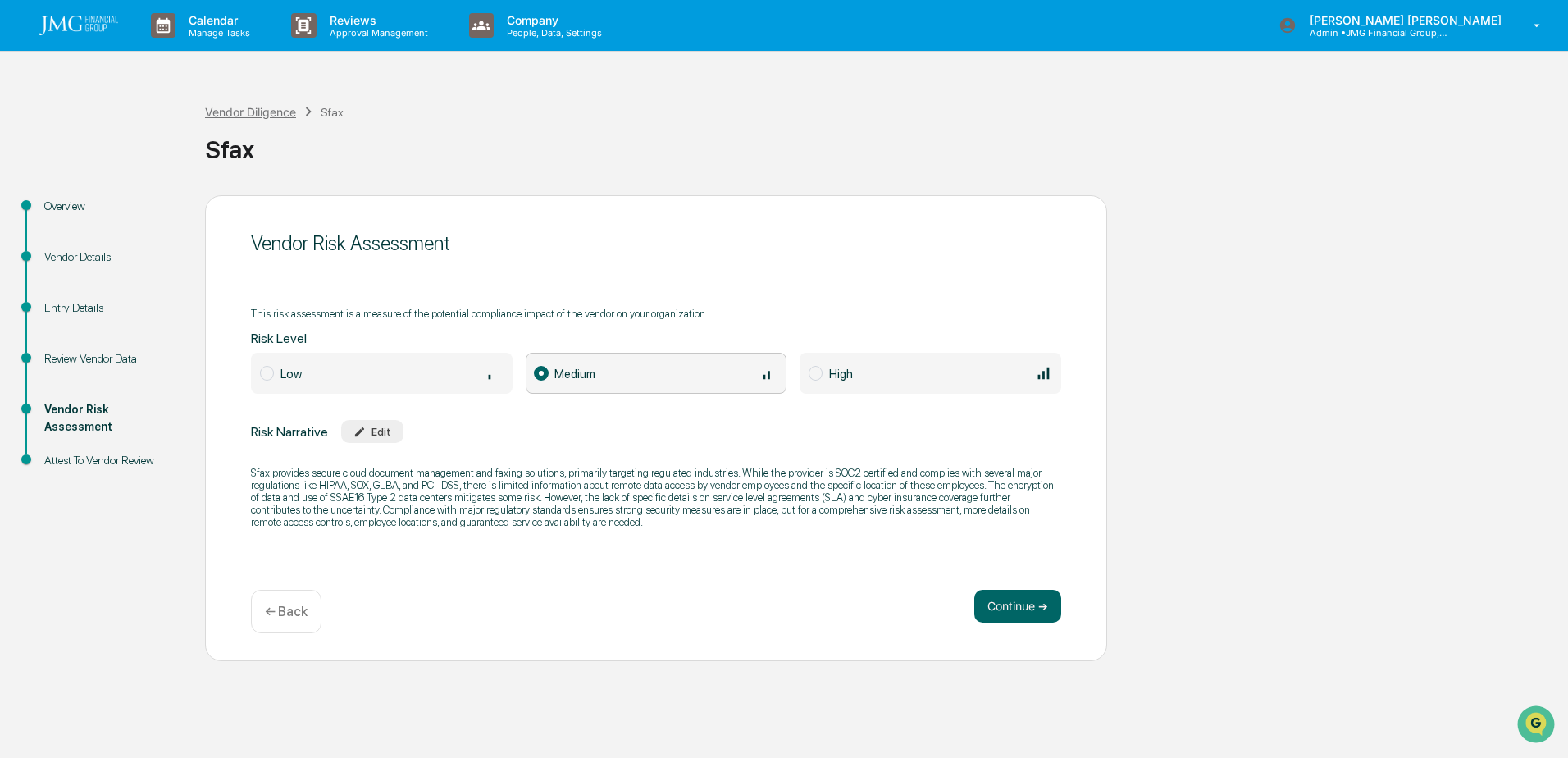
click at [271, 114] on div "Vendor Diligence" at bounding box center [250, 112] width 91 height 14
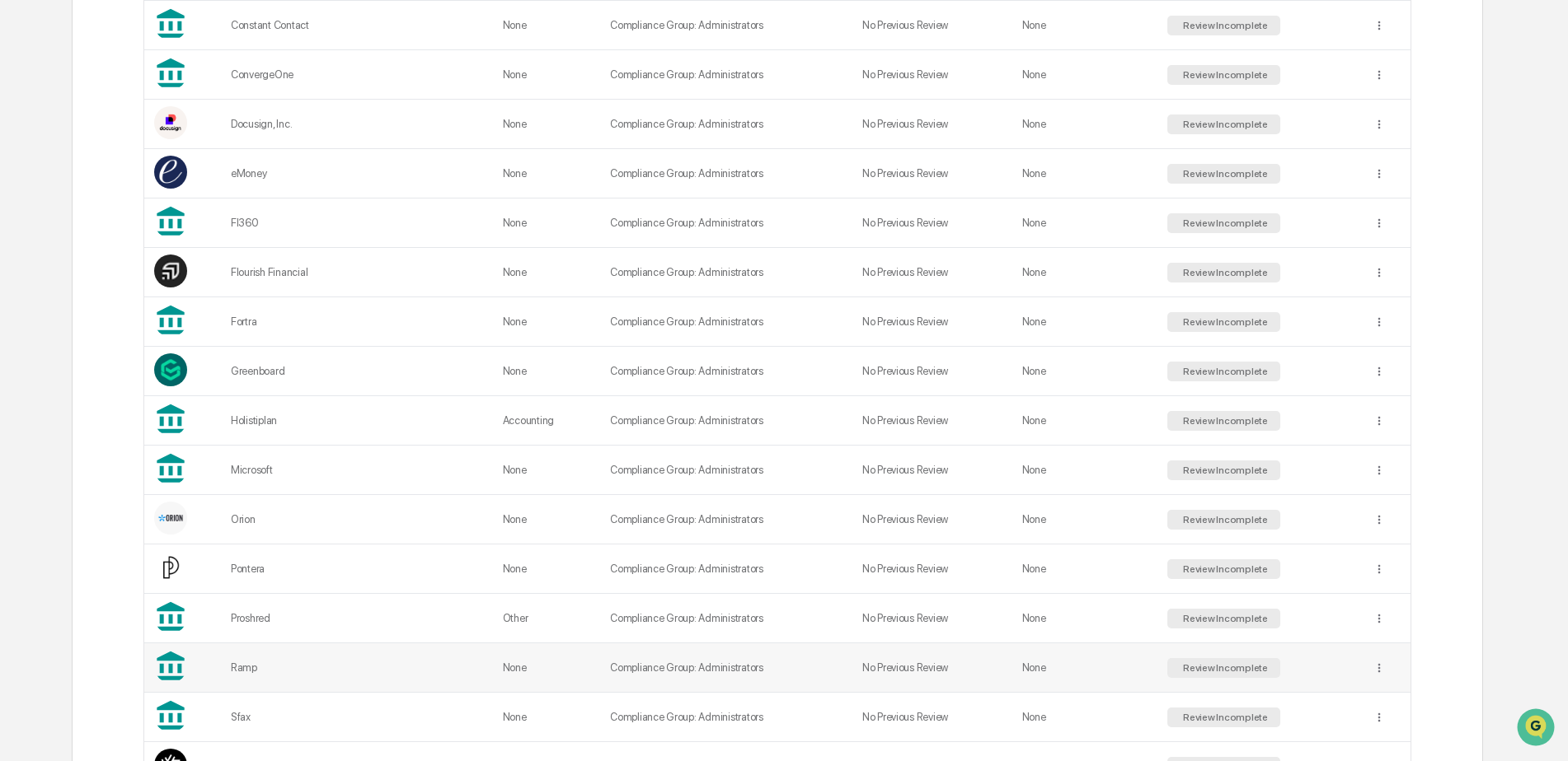
scroll to position [989, 0]
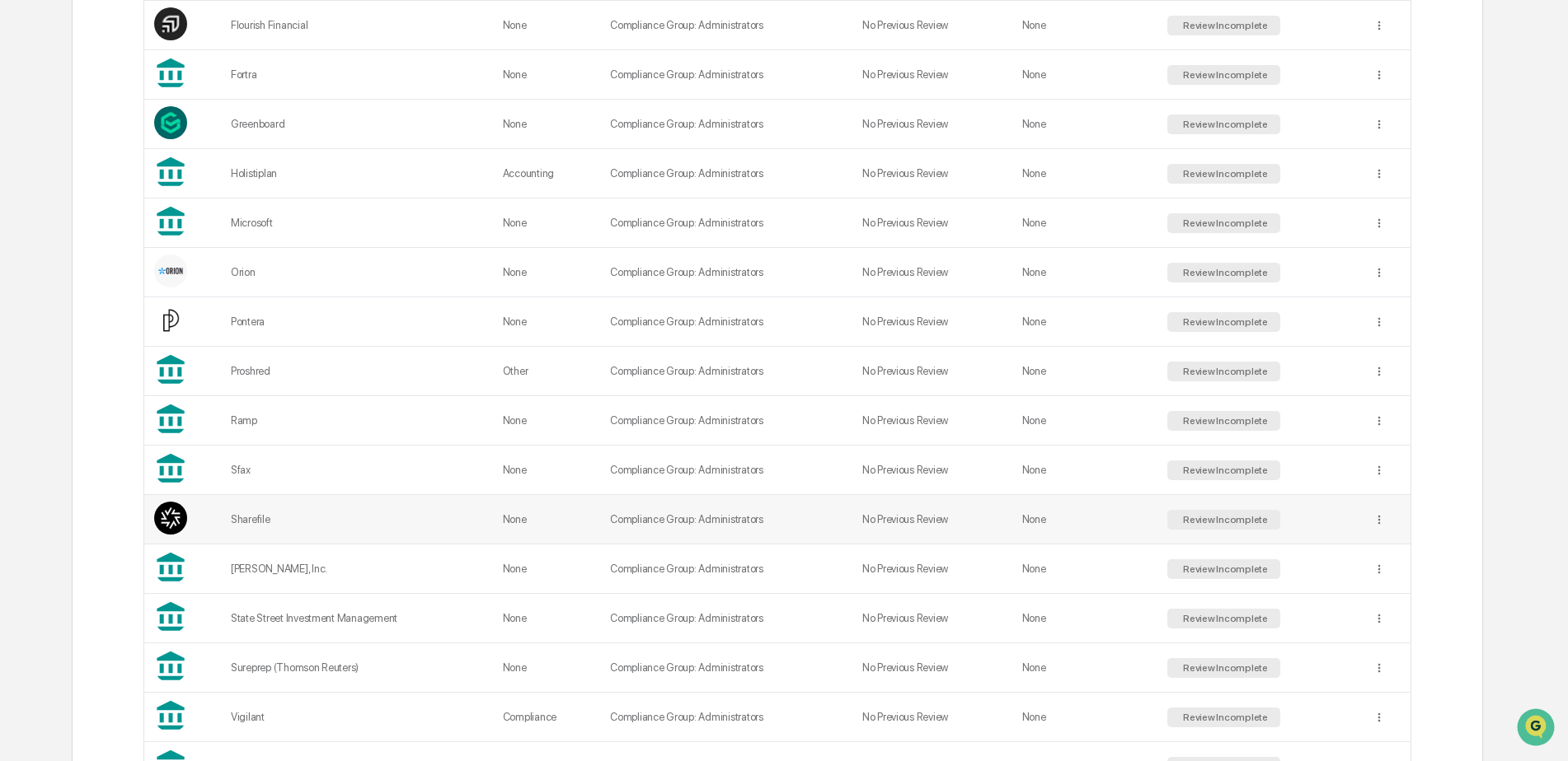
click at [261, 525] on div "Sharefile" at bounding box center [357, 520] width 252 height 12
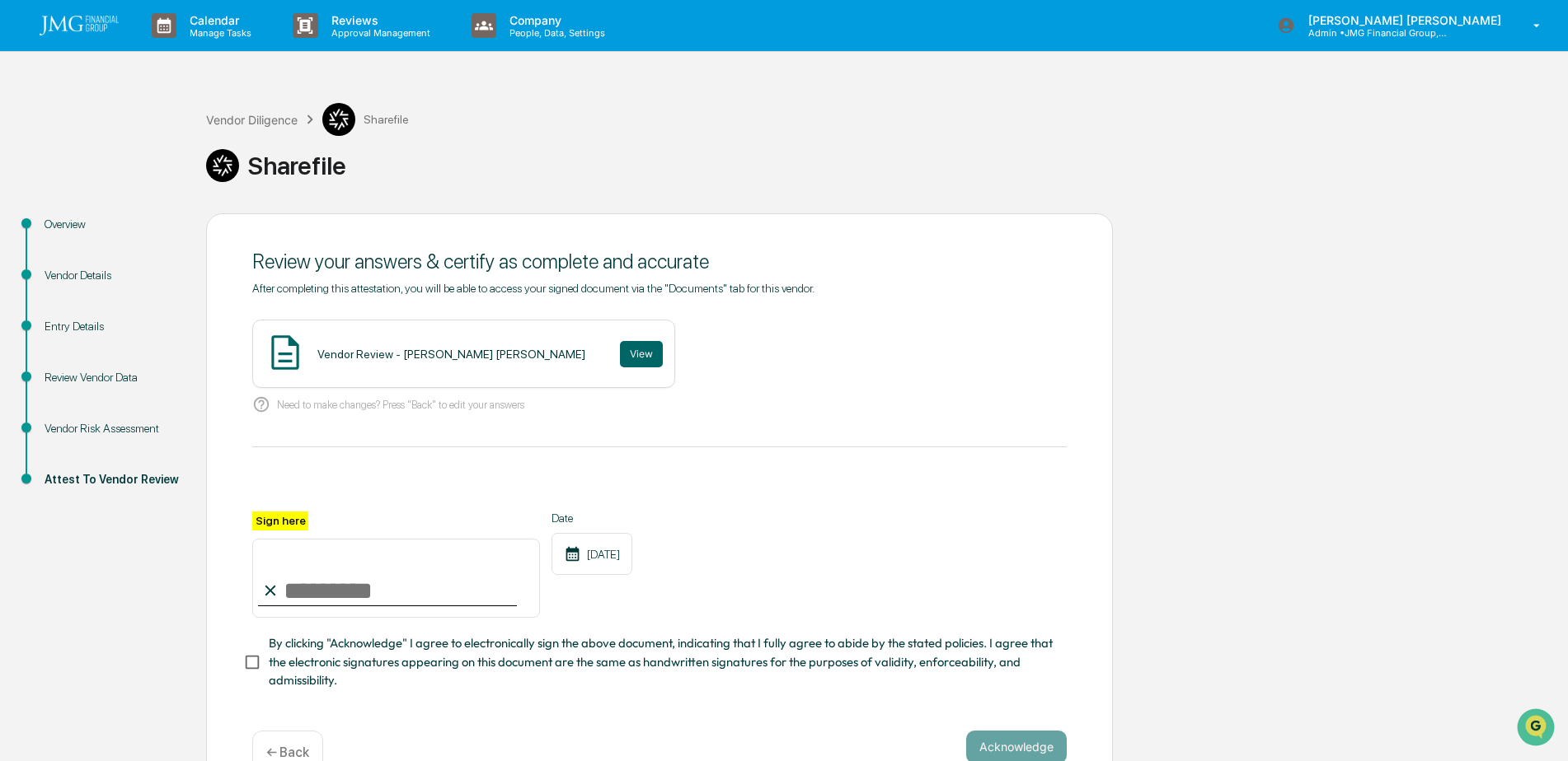
click at [110, 435] on div "Vendor Risk Assessment" at bounding box center [112, 429] width 135 height 18
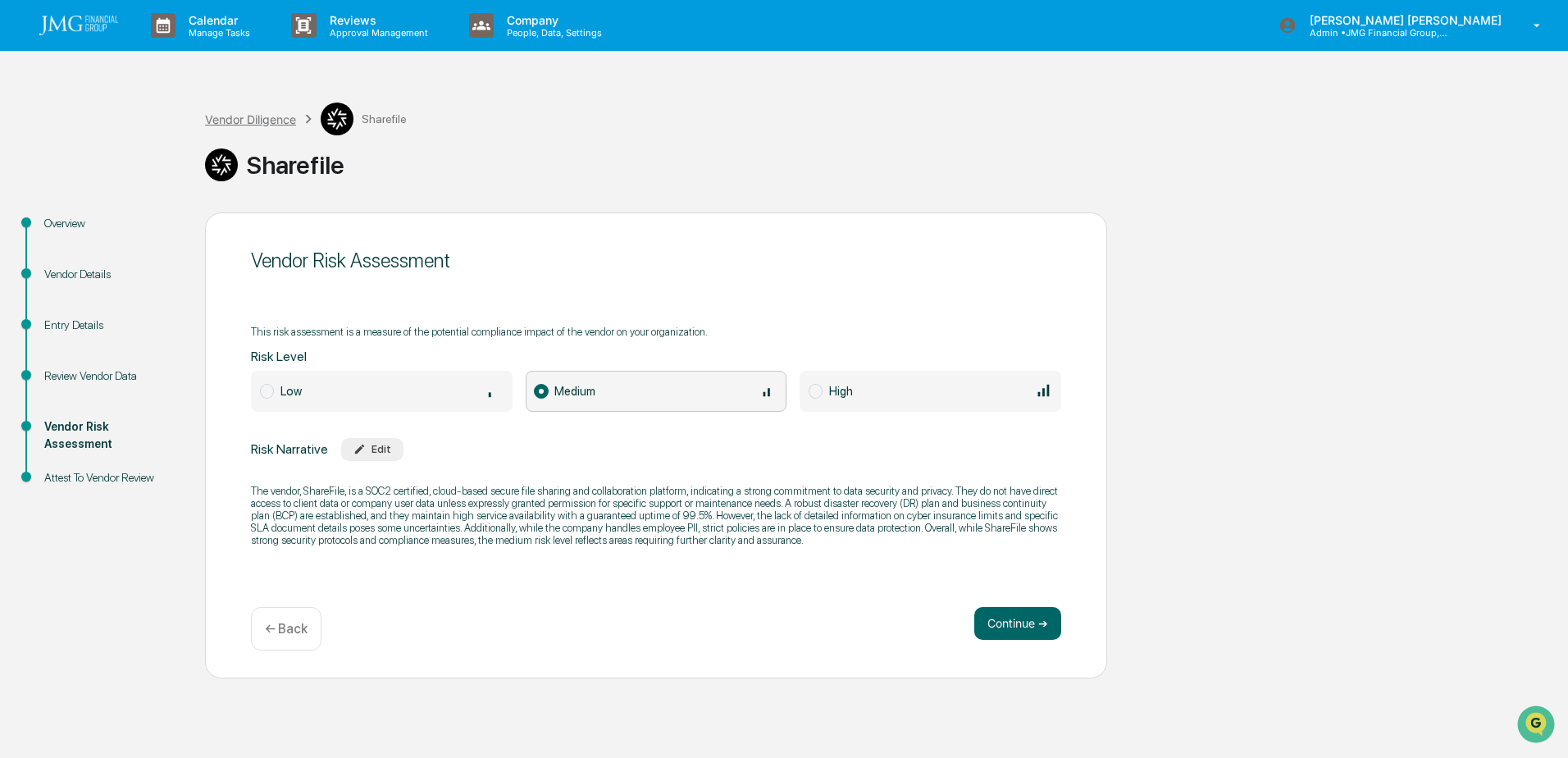
click at [253, 123] on div "Vendor Diligence" at bounding box center [250, 119] width 91 height 14
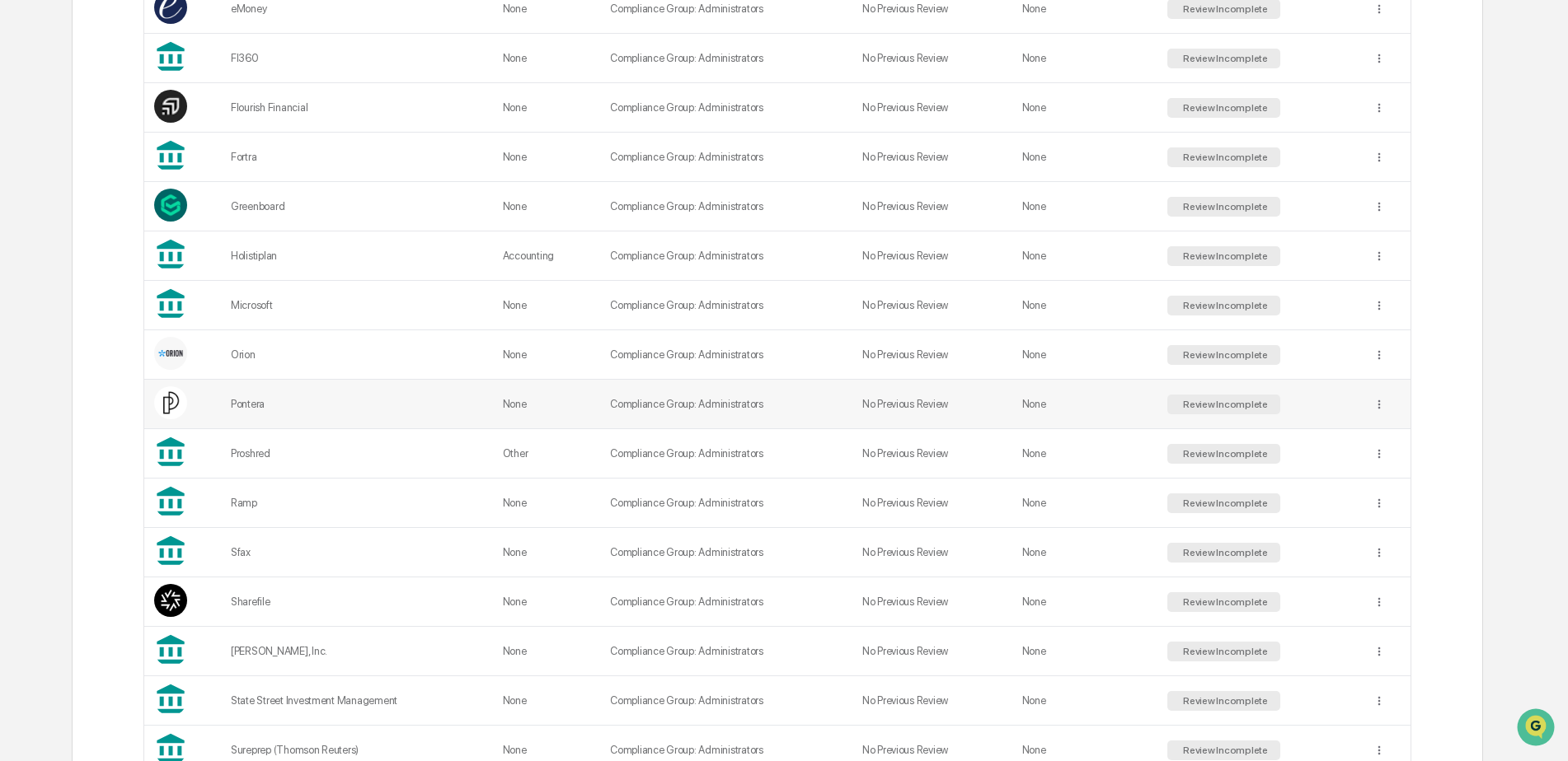
scroll to position [1218, 0]
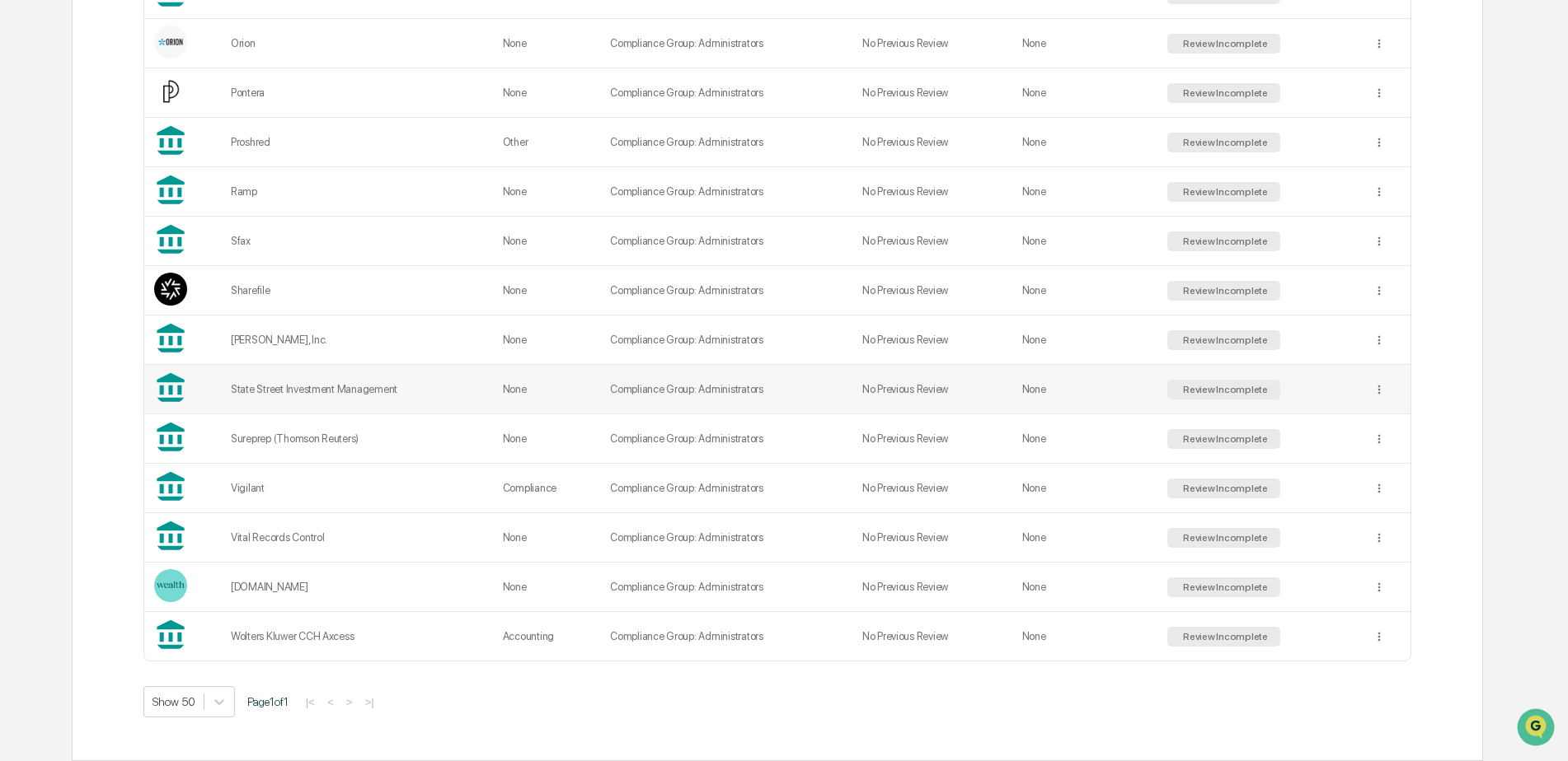
click at [288, 387] on div "State Street Investment Management" at bounding box center [357, 389] width 252 height 12
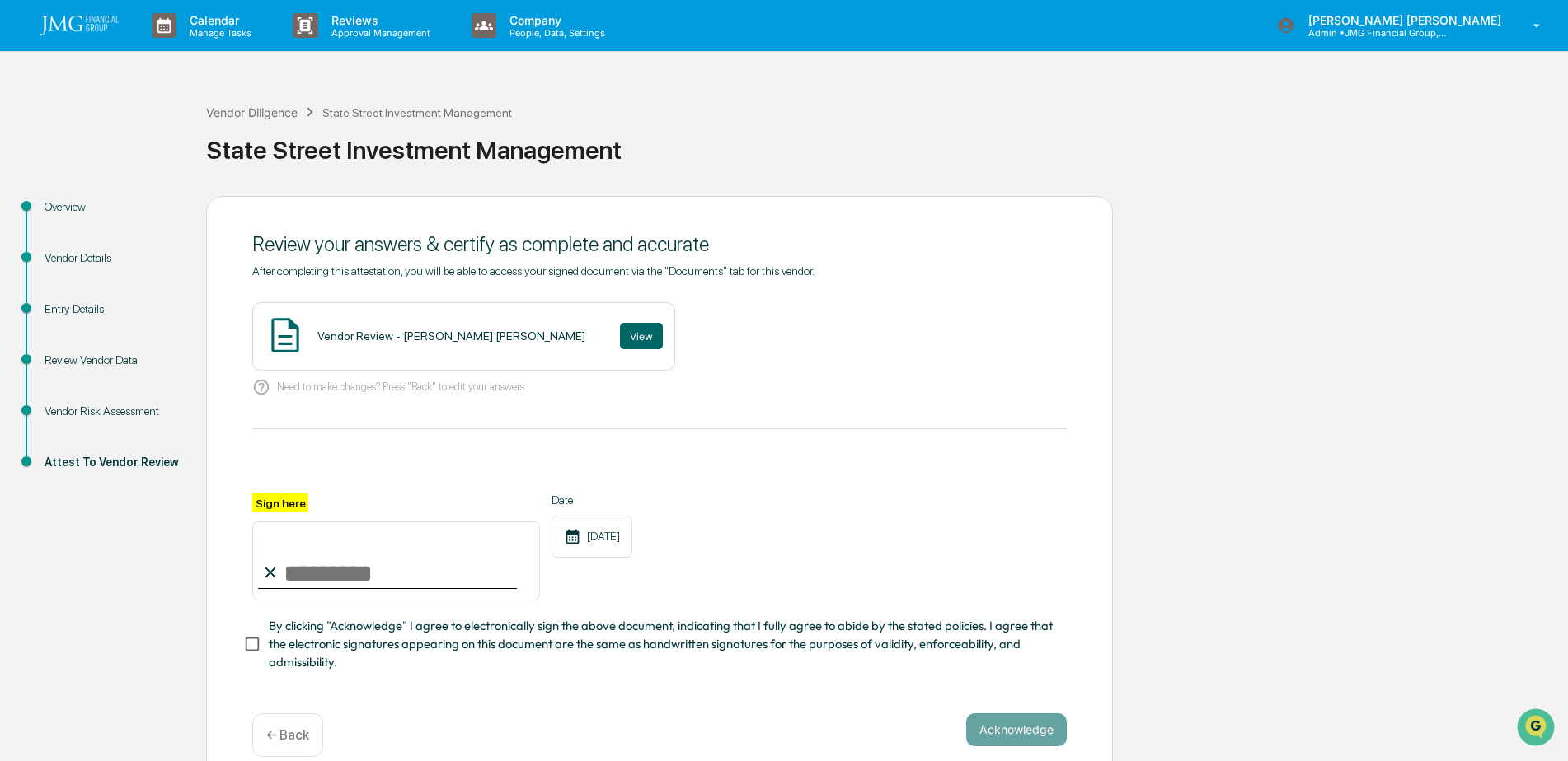
click at [126, 407] on div "Vendor Risk Assessment" at bounding box center [112, 412] width 135 height 18
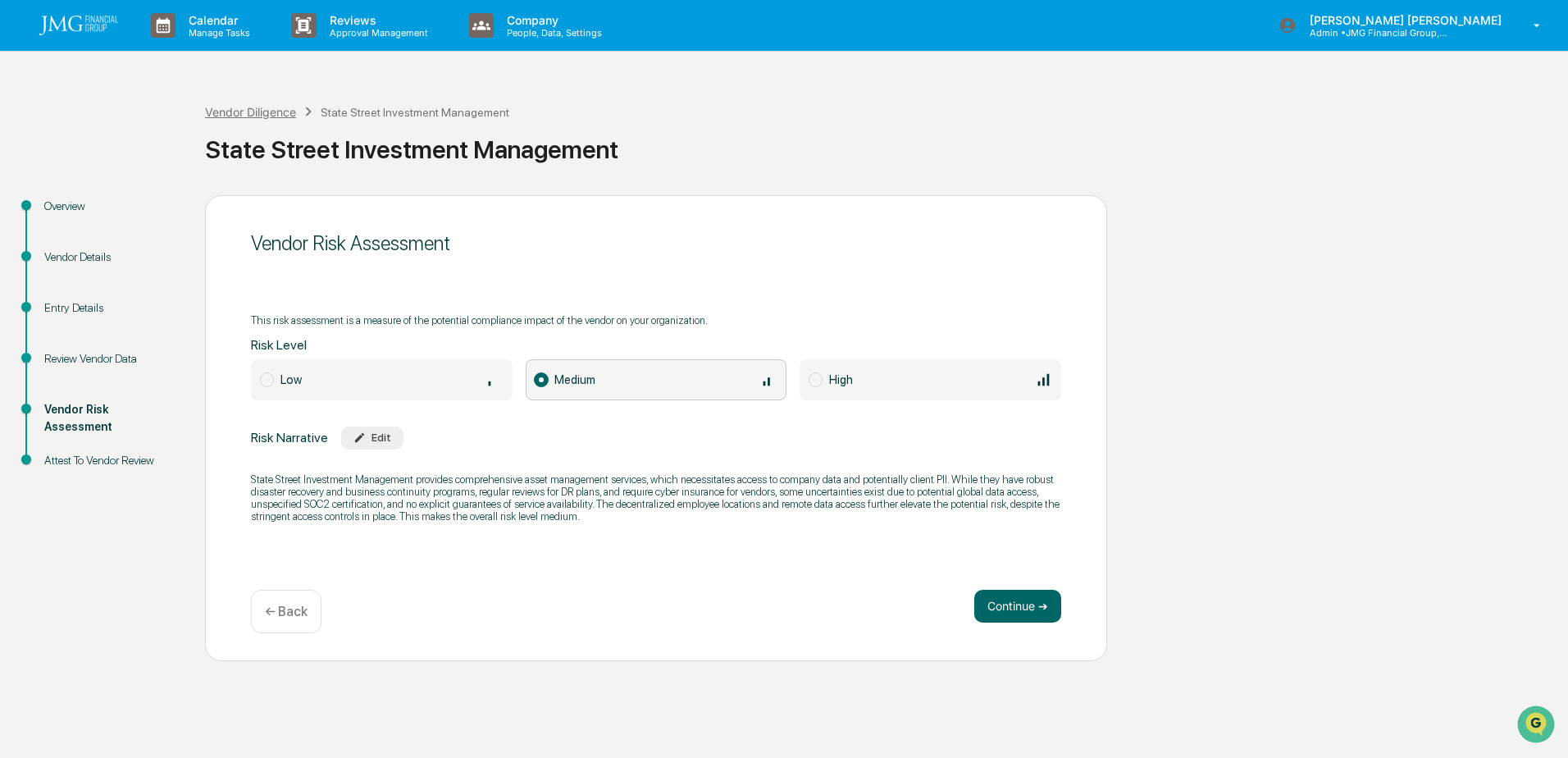
click at [250, 116] on div "Vendor Diligence" at bounding box center [250, 112] width 91 height 14
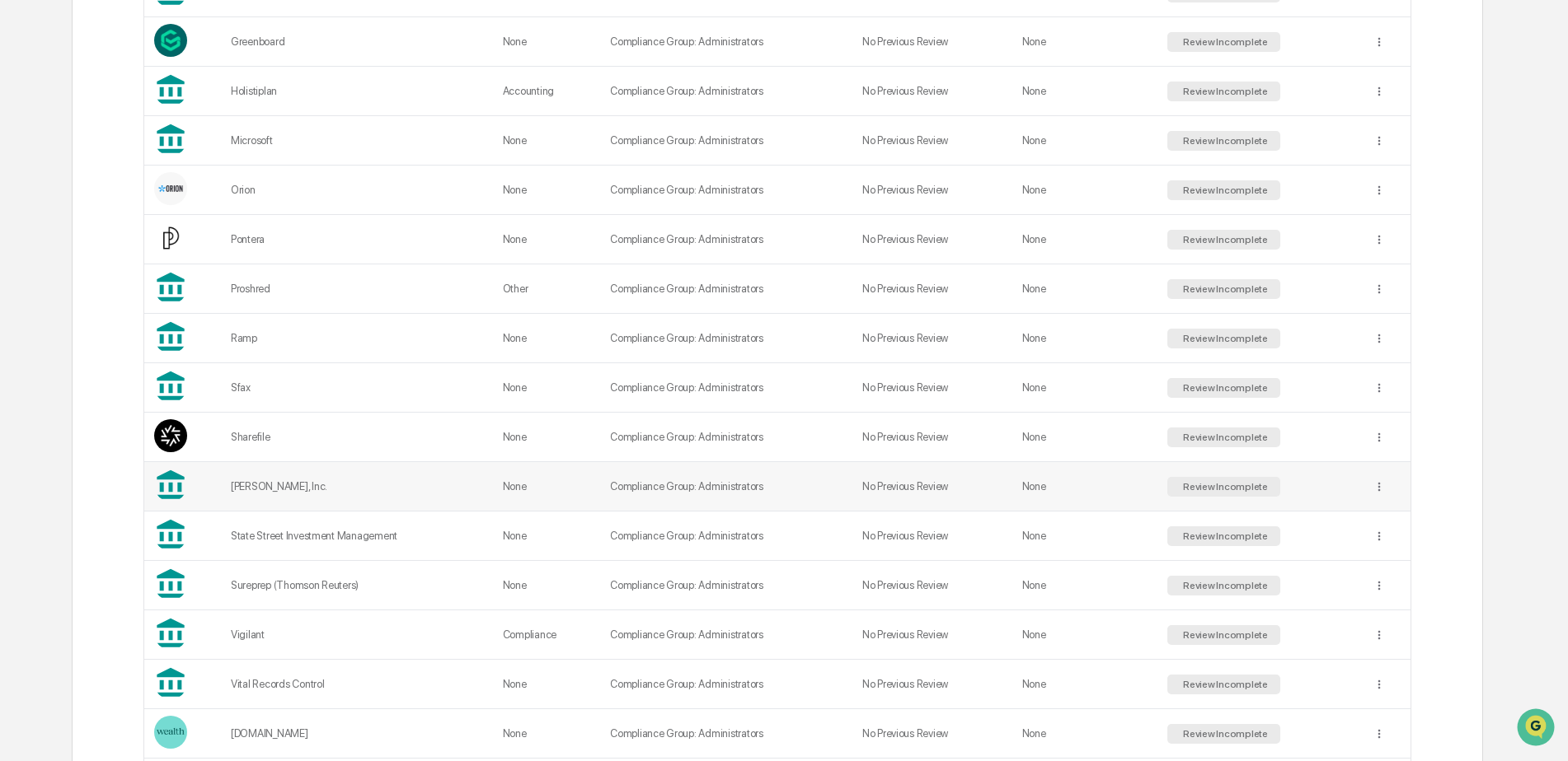
scroll to position [1154, 0]
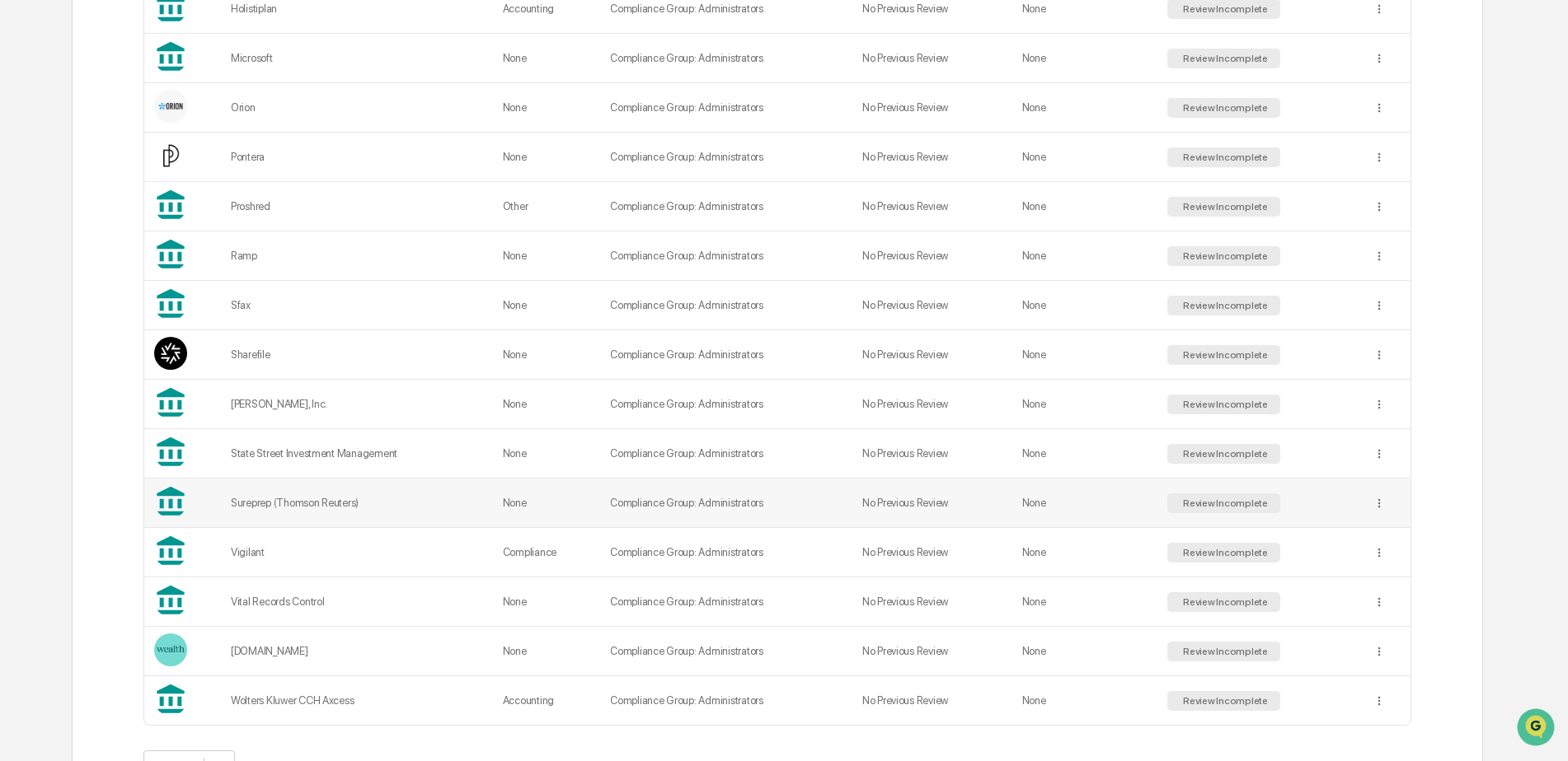
click at [285, 509] on div "Sureprep (Thomson Reuters)" at bounding box center [357, 503] width 252 height 12
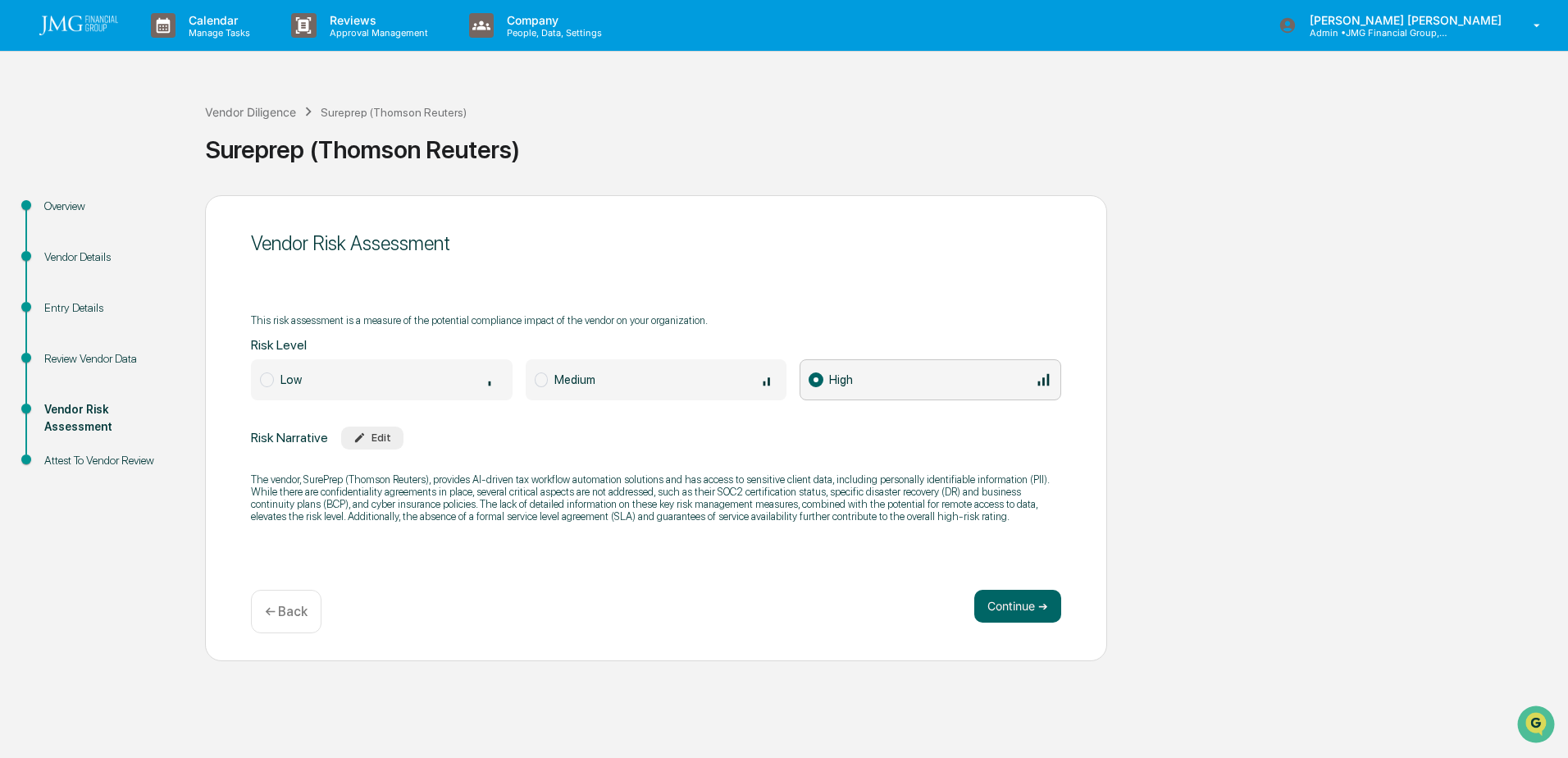
click at [118, 456] on div "Attest To Vendor Review" at bounding box center [111, 461] width 134 height 18
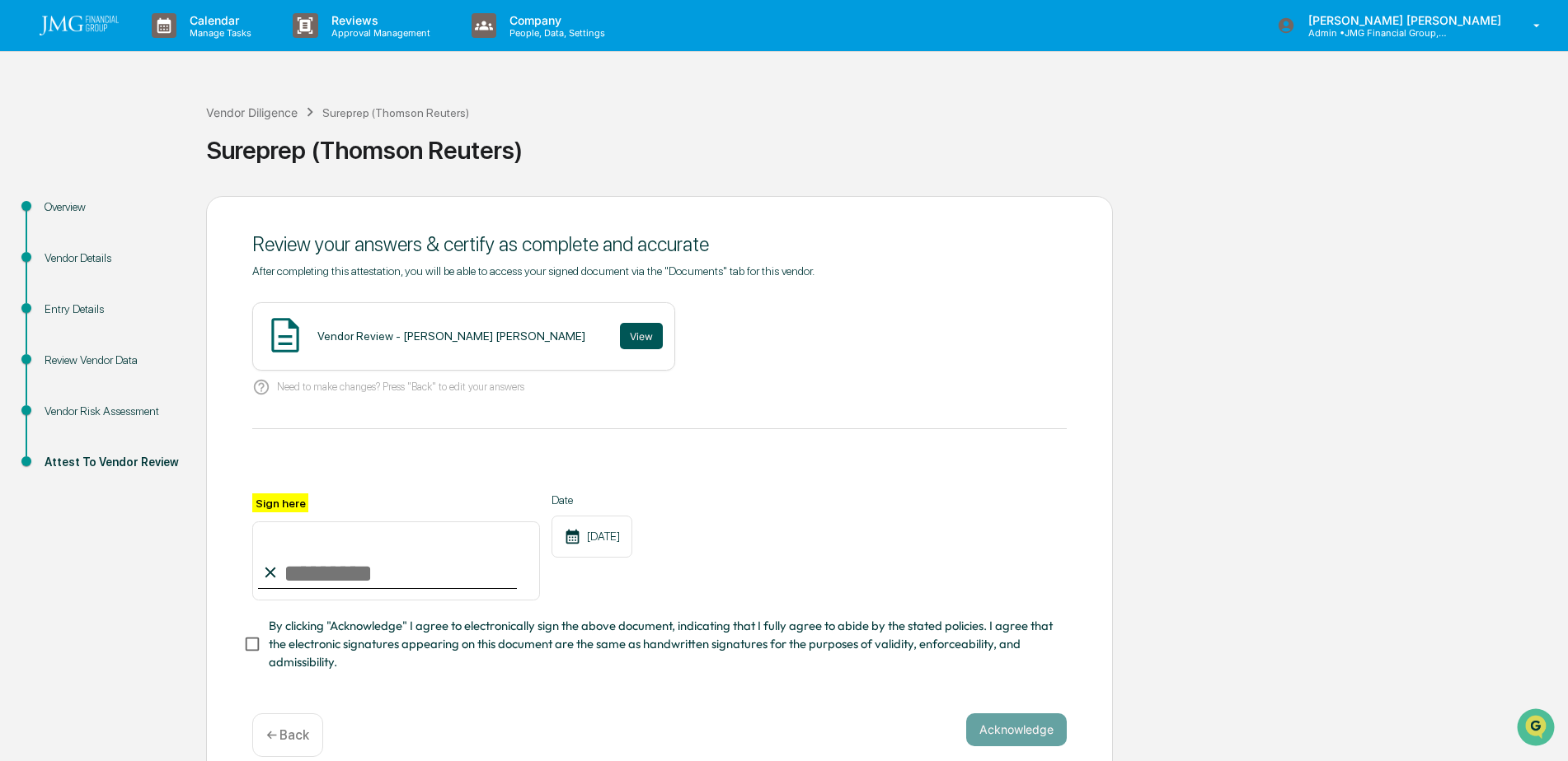
click at [620, 332] on button "View" at bounding box center [642, 336] width 43 height 27
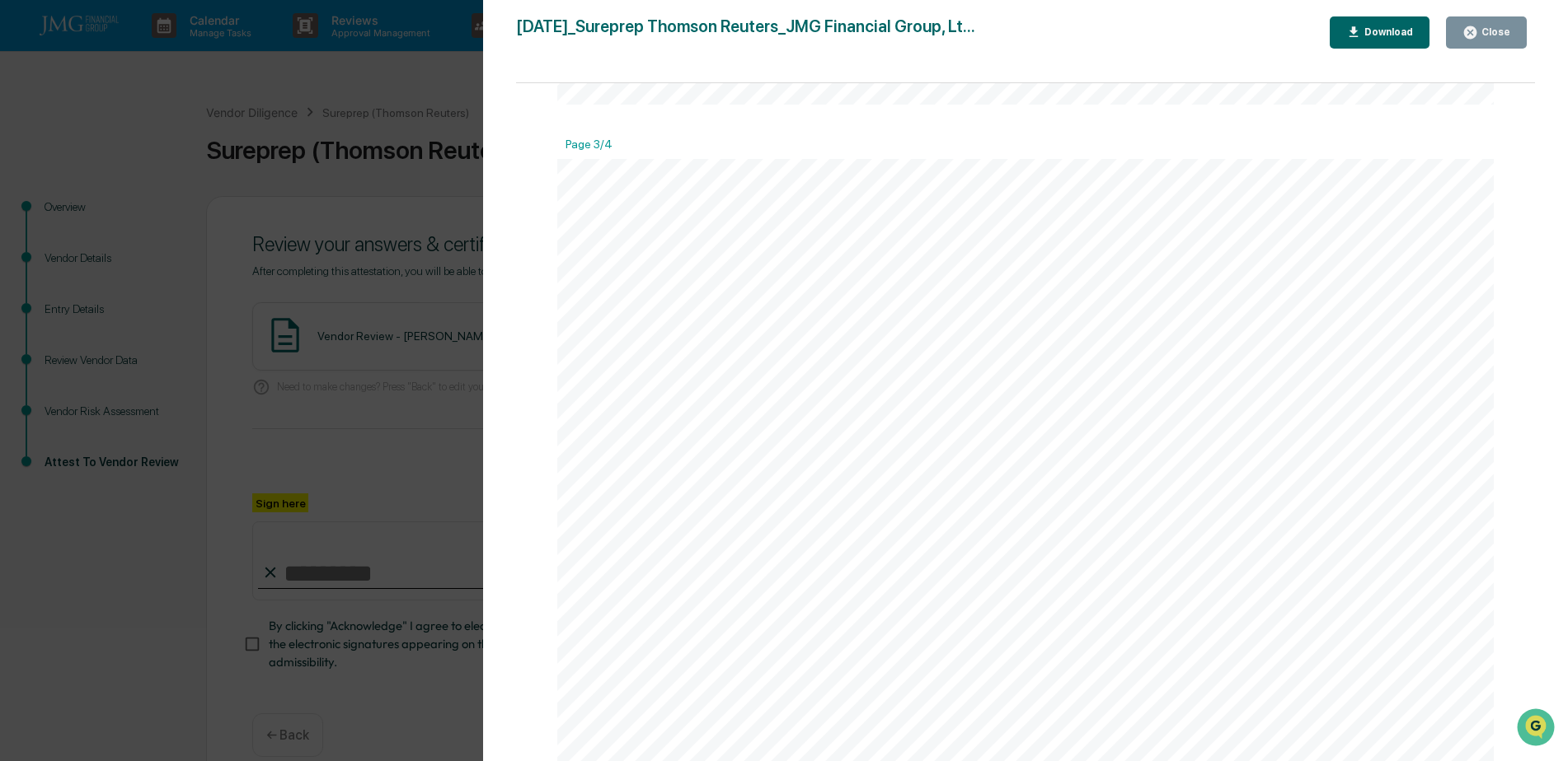
scroll to position [2307, 0]
click at [1469, 22] on button "Close" at bounding box center [1485, 33] width 81 height 32
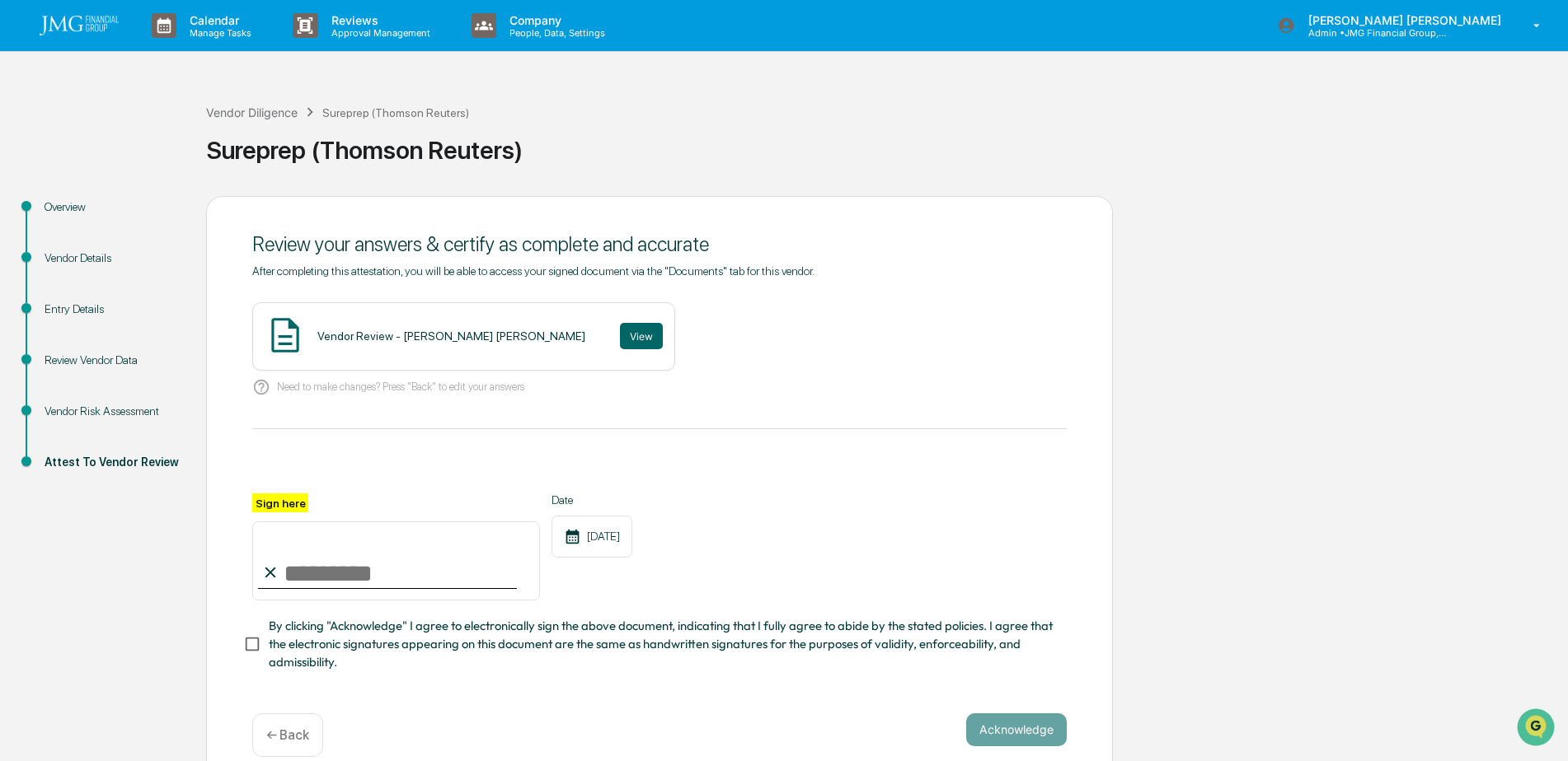
click at [90, 356] on div "Review Vendor Data" at bounding box center [112, 361] width 135 height 18
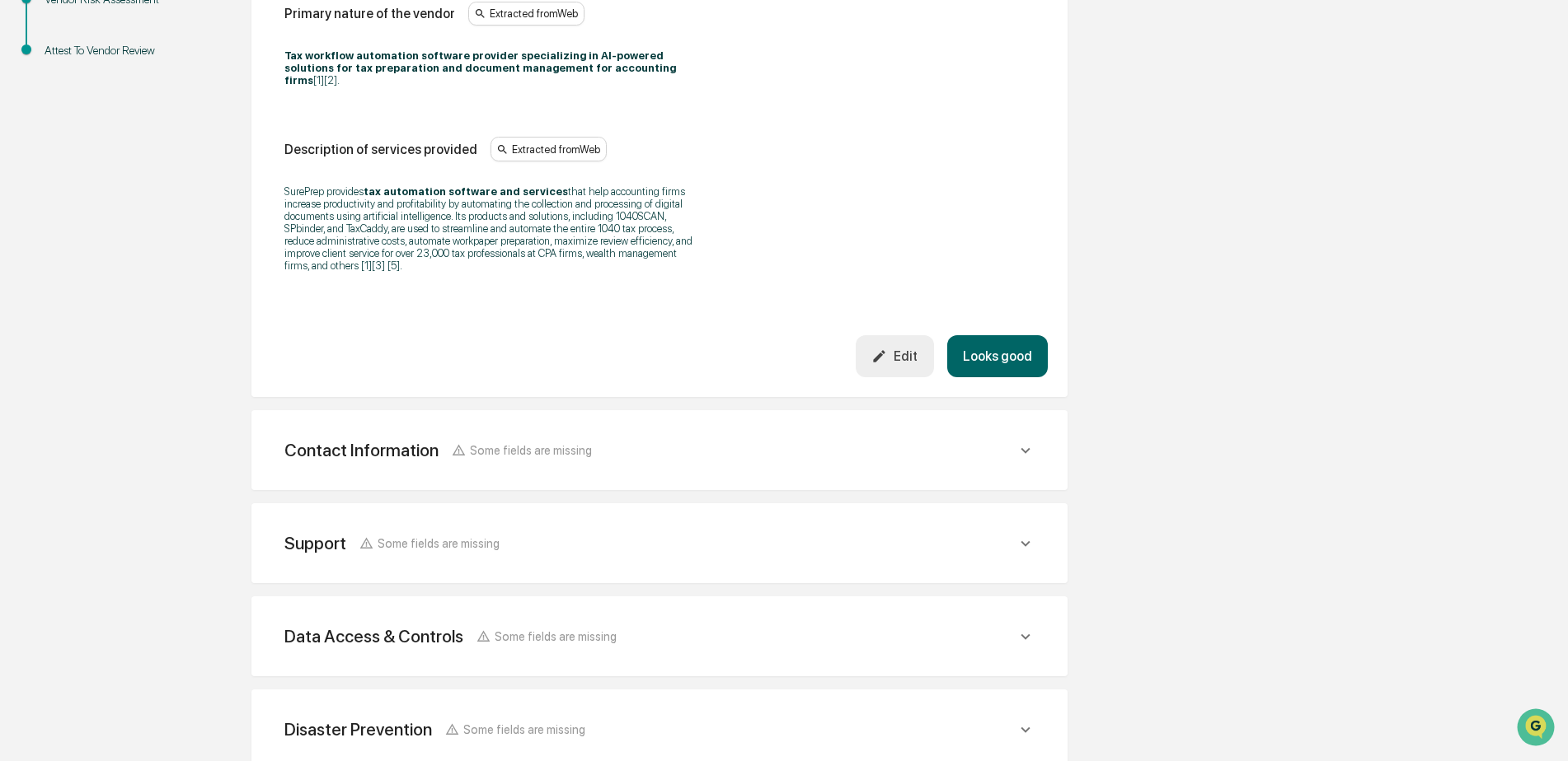
scroll to position [494, 0]
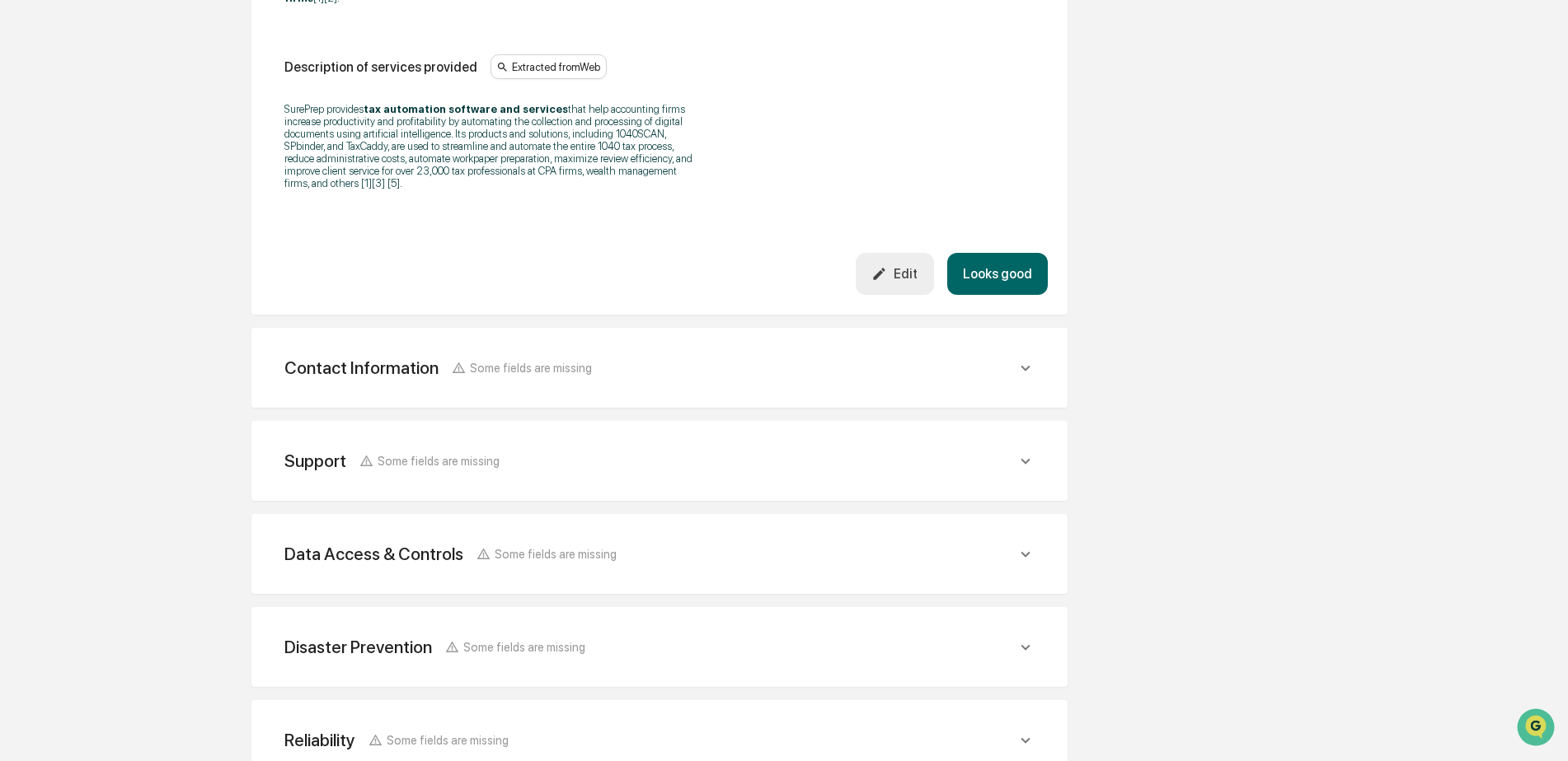
click at [1023, 359] on icon at bounding box center [1025, 368] width 18 height 18
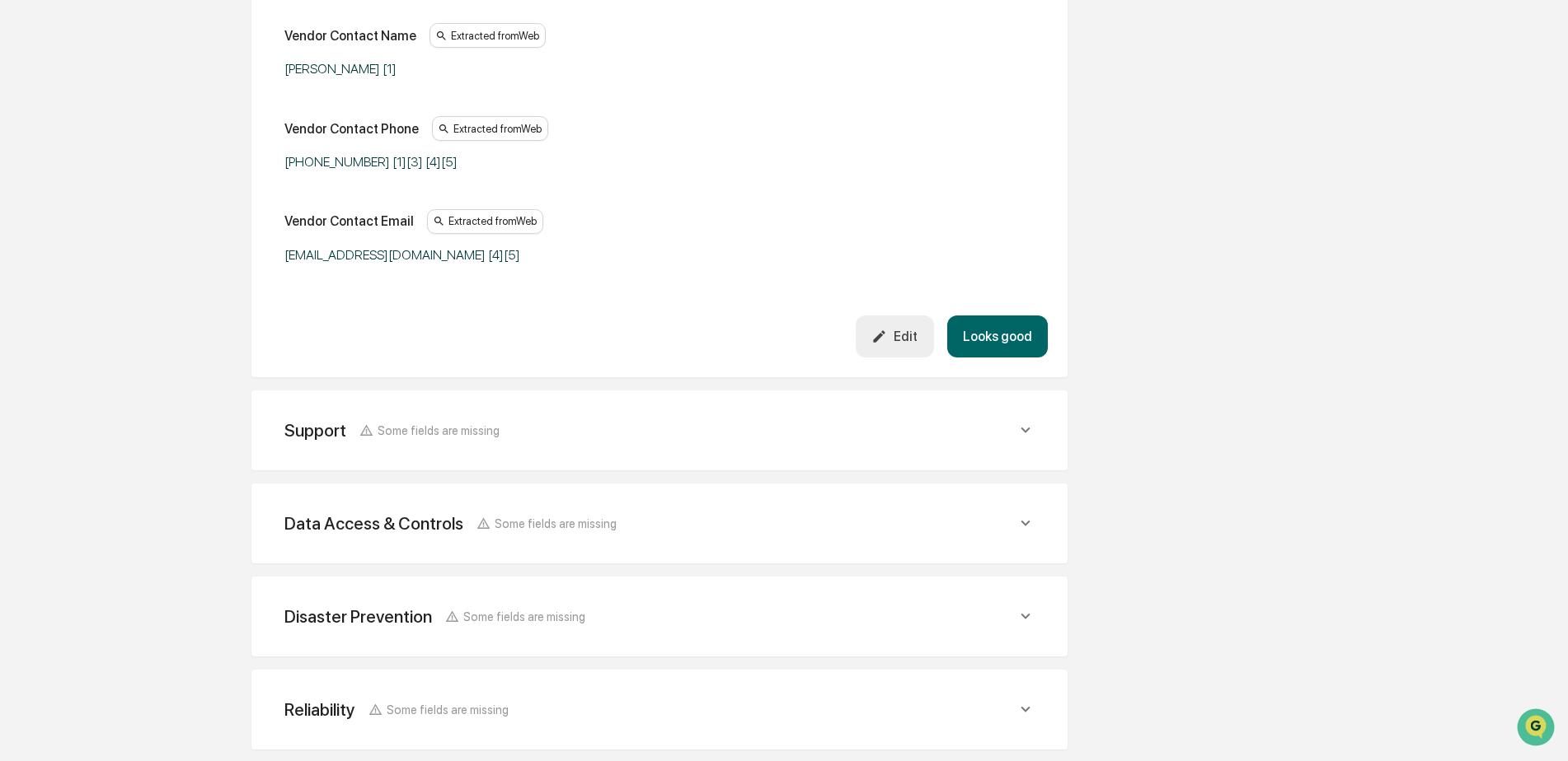
scroll to position [1052, 0]
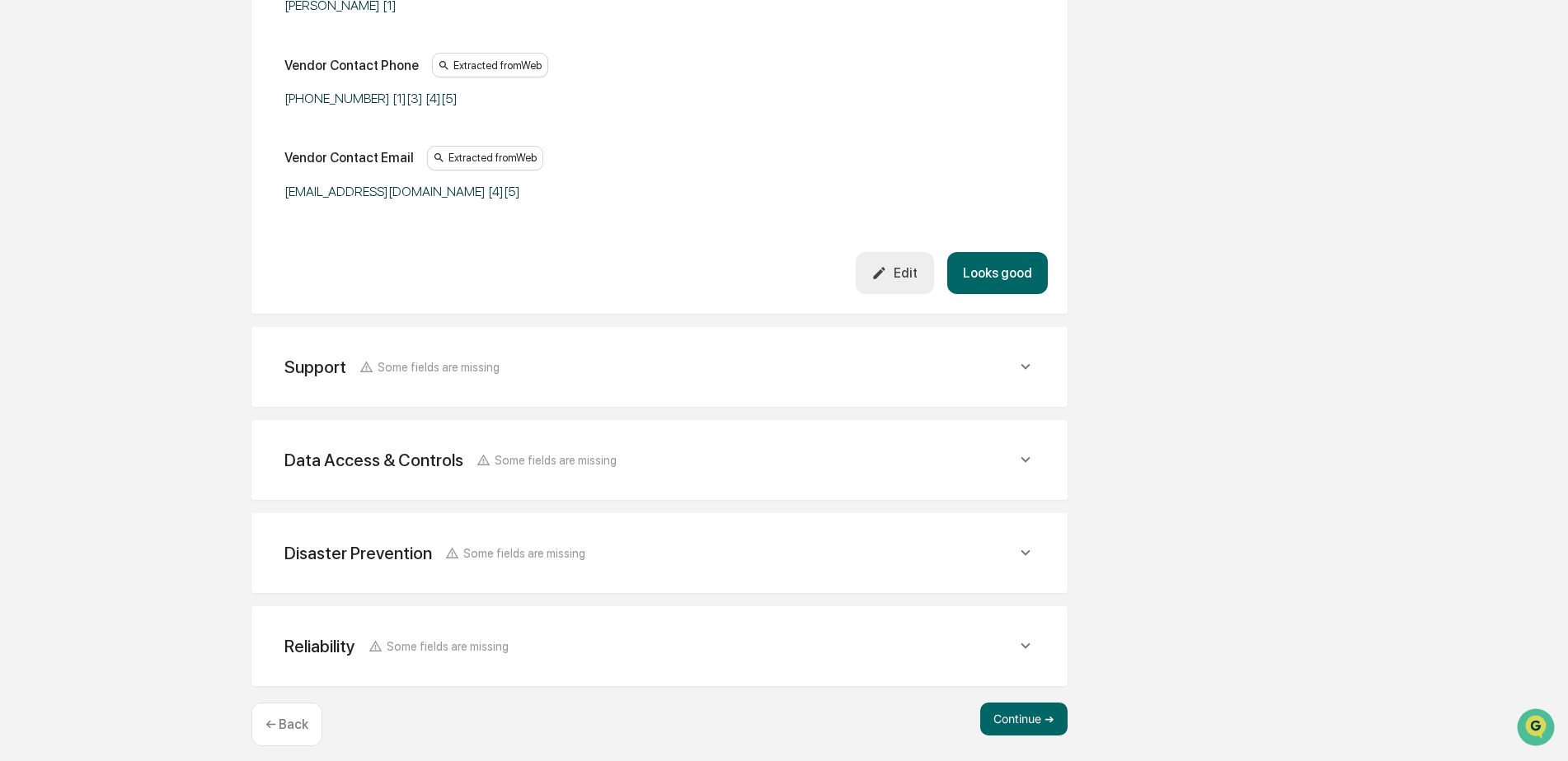
click at [1023, 357] on icon at bounding box center [1025, 366] width 18 height 18
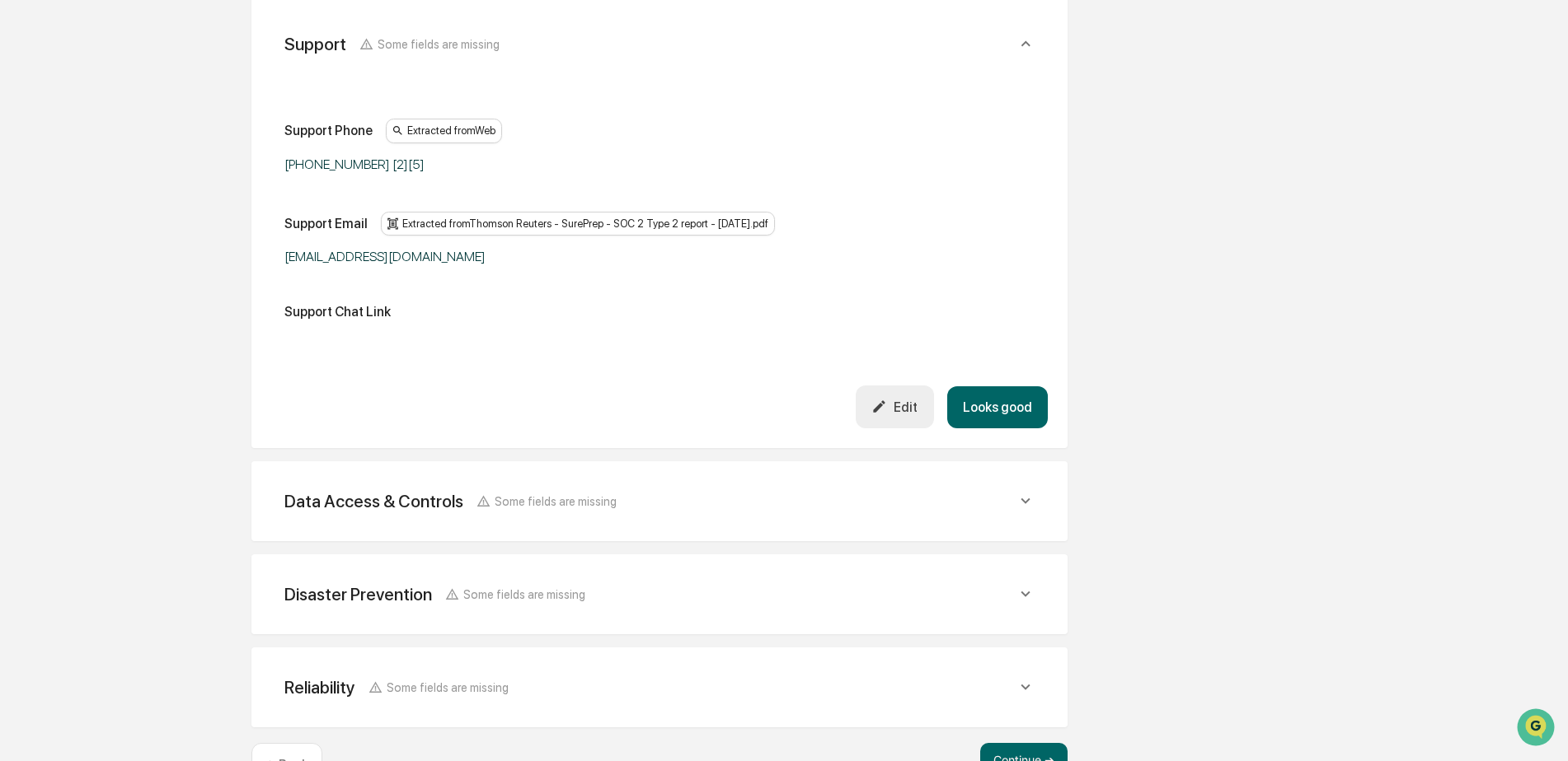
scroll to position [1422, 0]
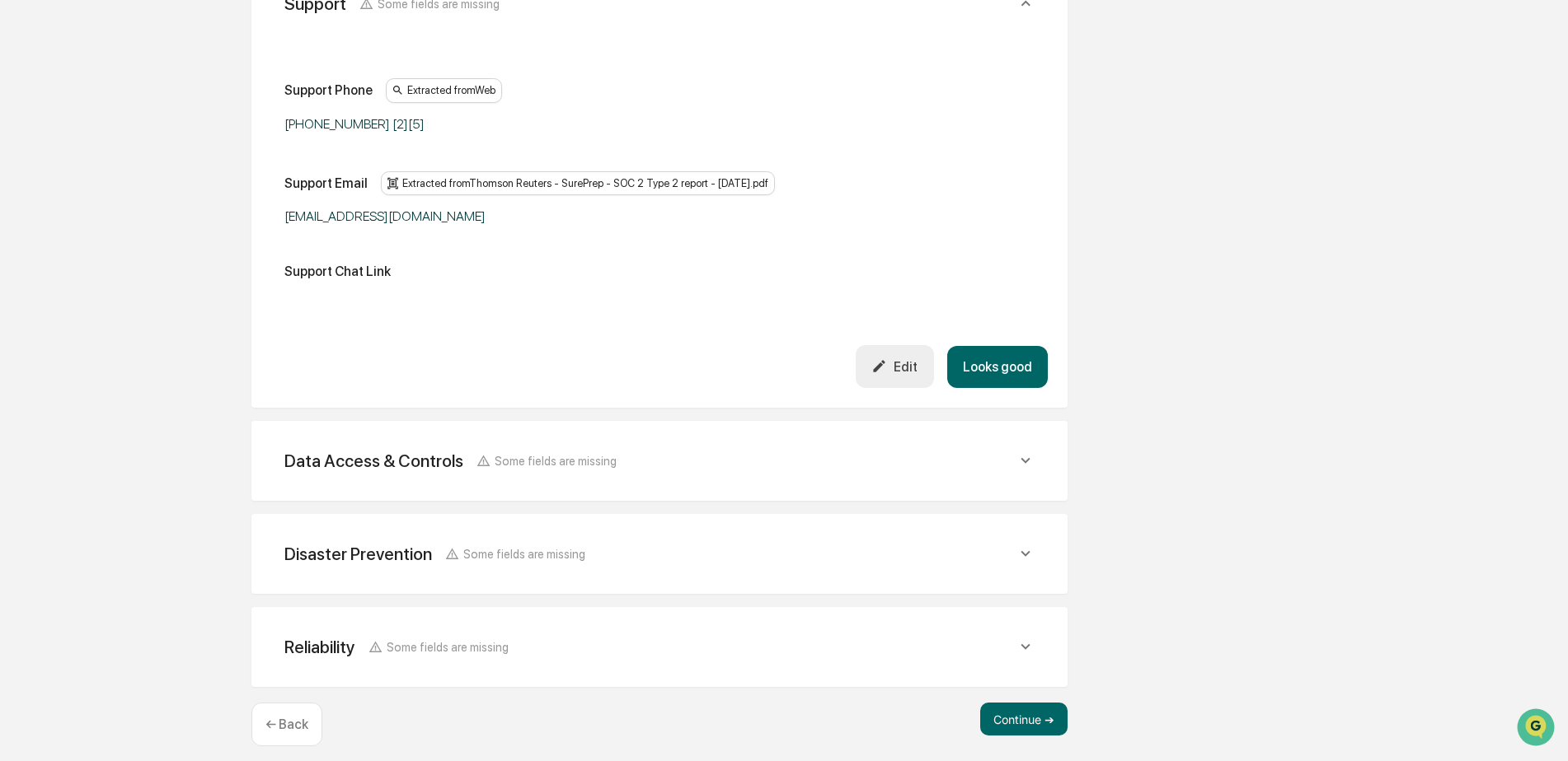
click at [1023, 451] on icon at bounding box center [1025, 460] width 18 height 18
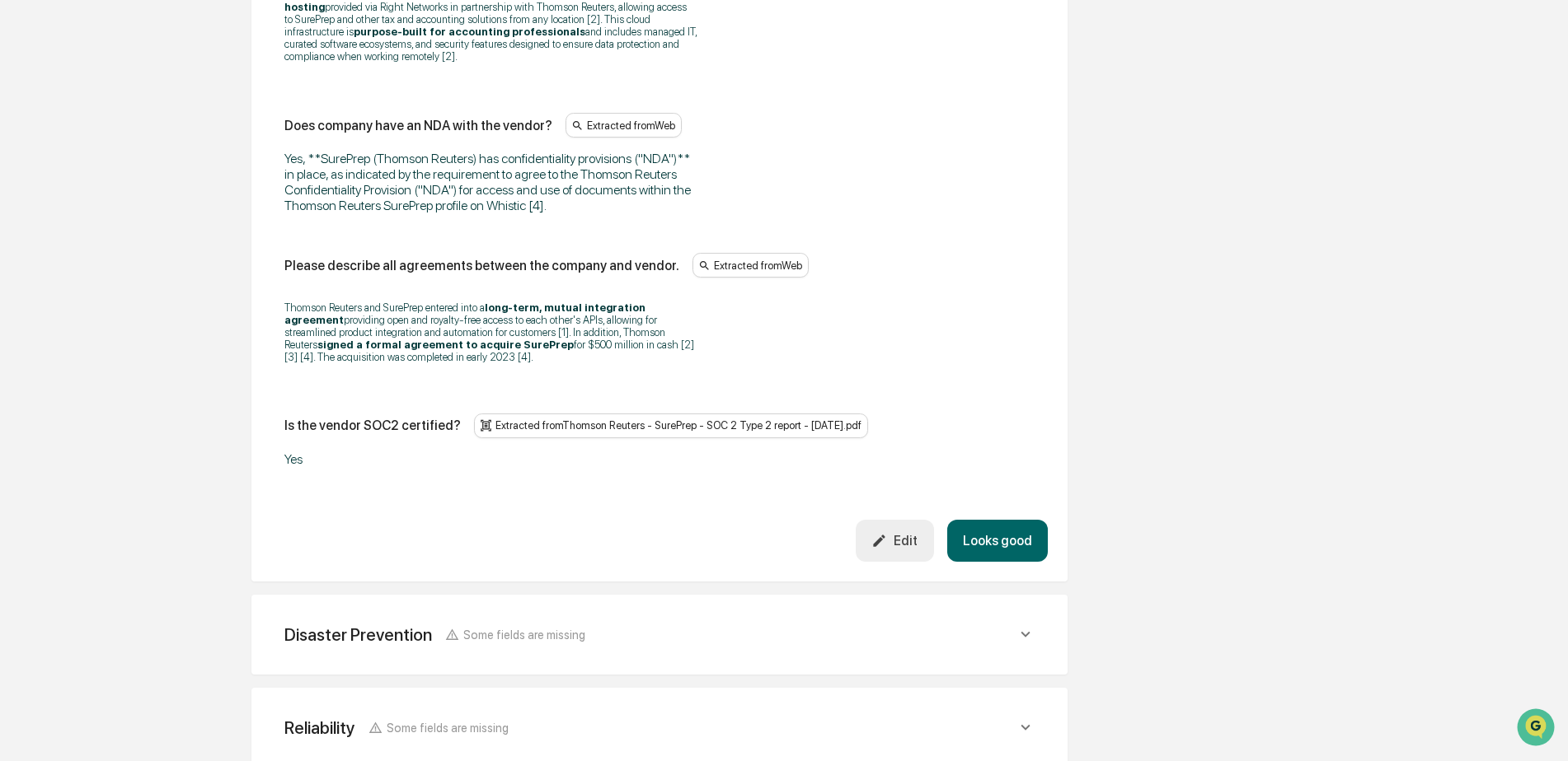
scroll to position [3551, 0]
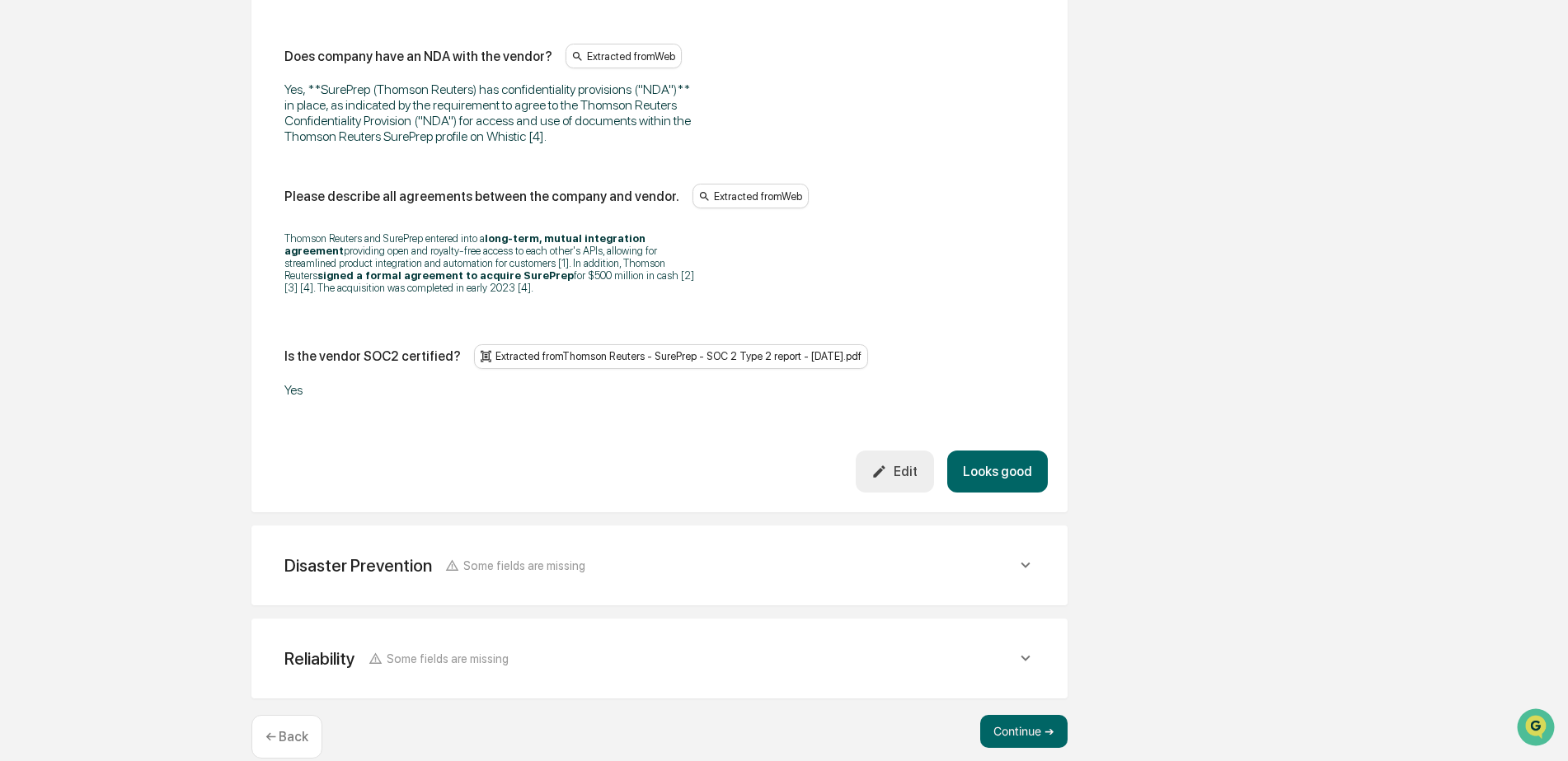
click at [1027, 556] on icon at bounding box center [1025, 565] width 18 height 18
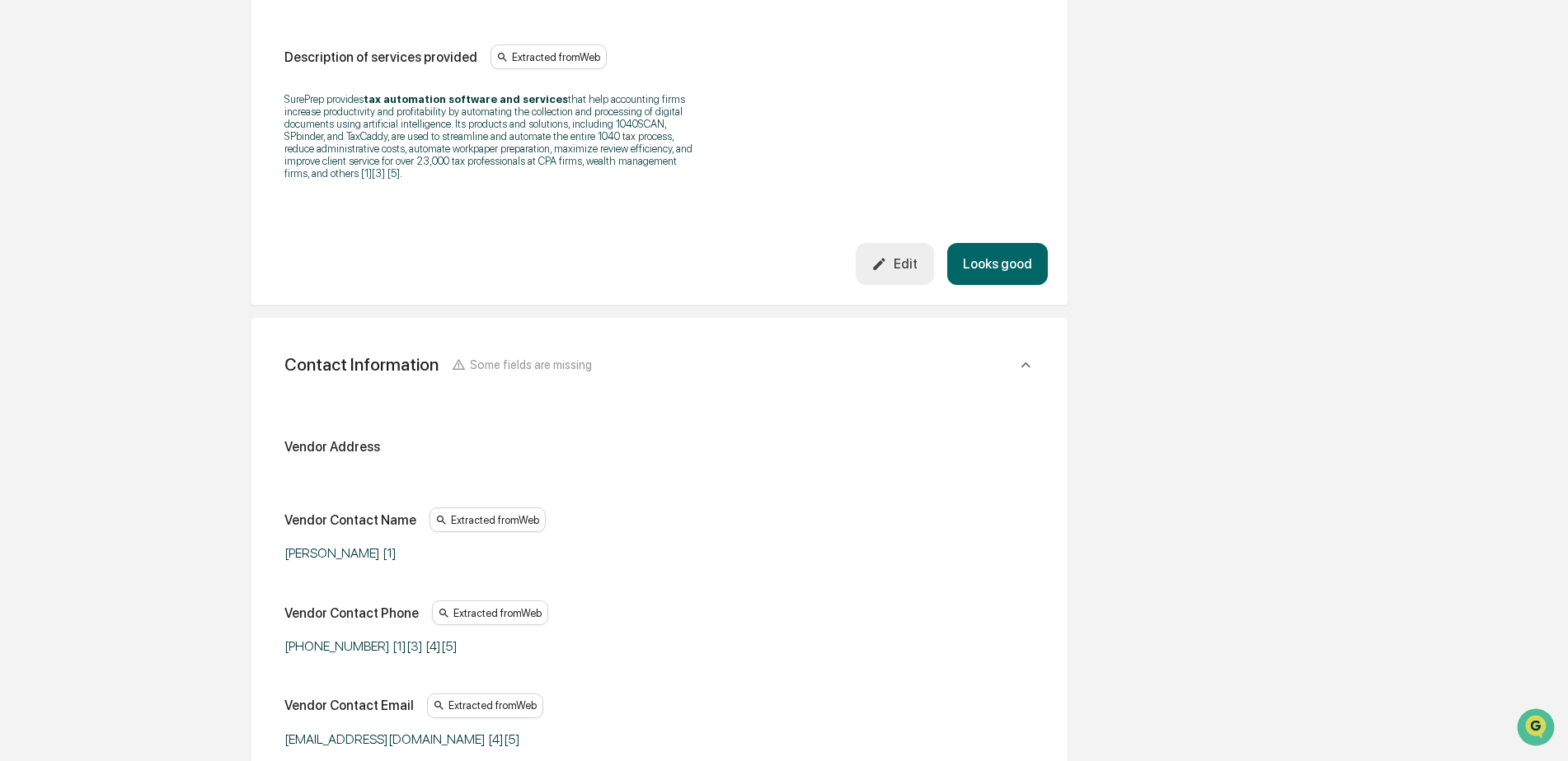
scroll to position [92, 0]
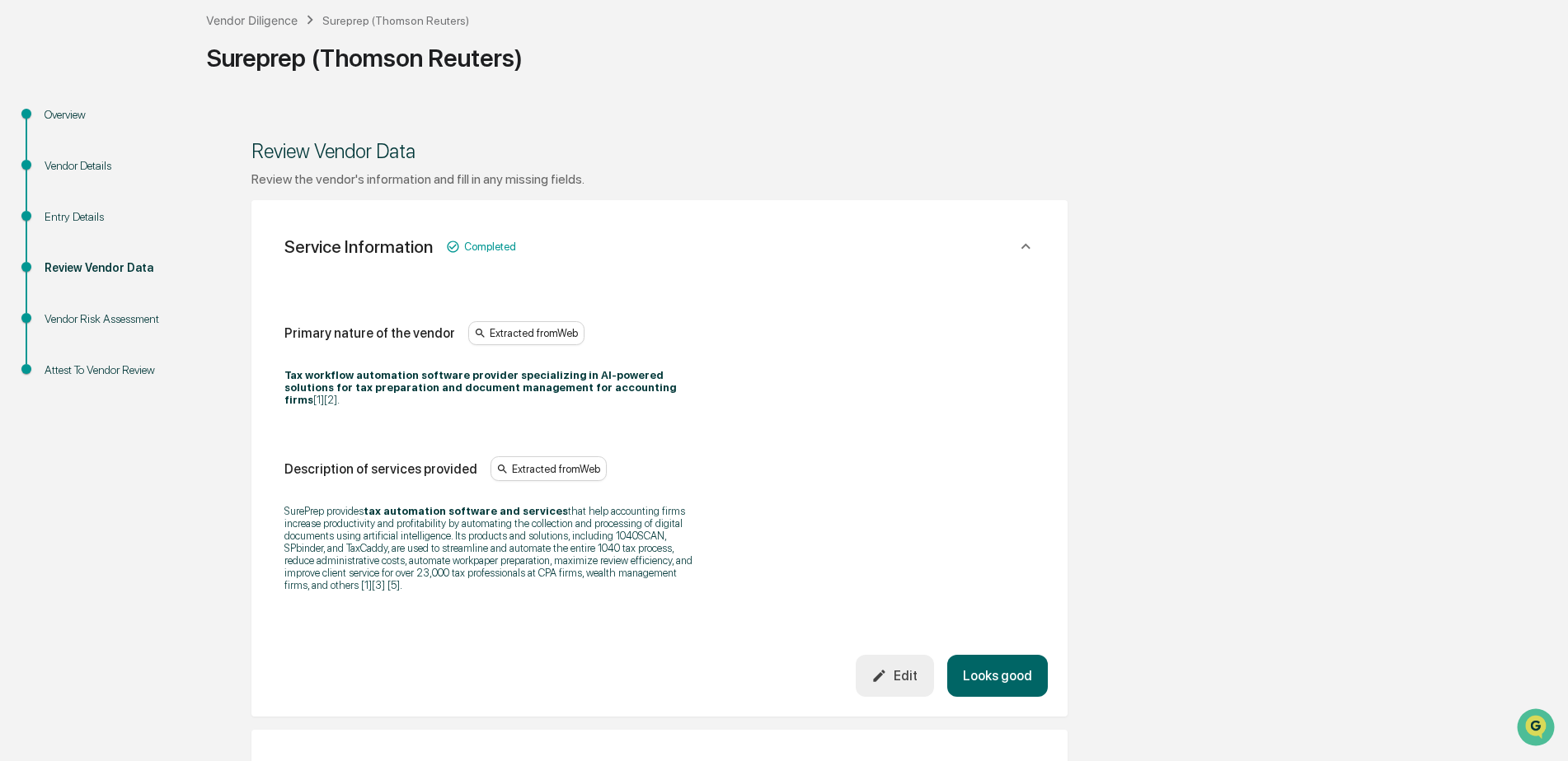
click at [131, 320] on div "Vendor Risk Assessment" at bounding box center [112, 319] width 135 height 18
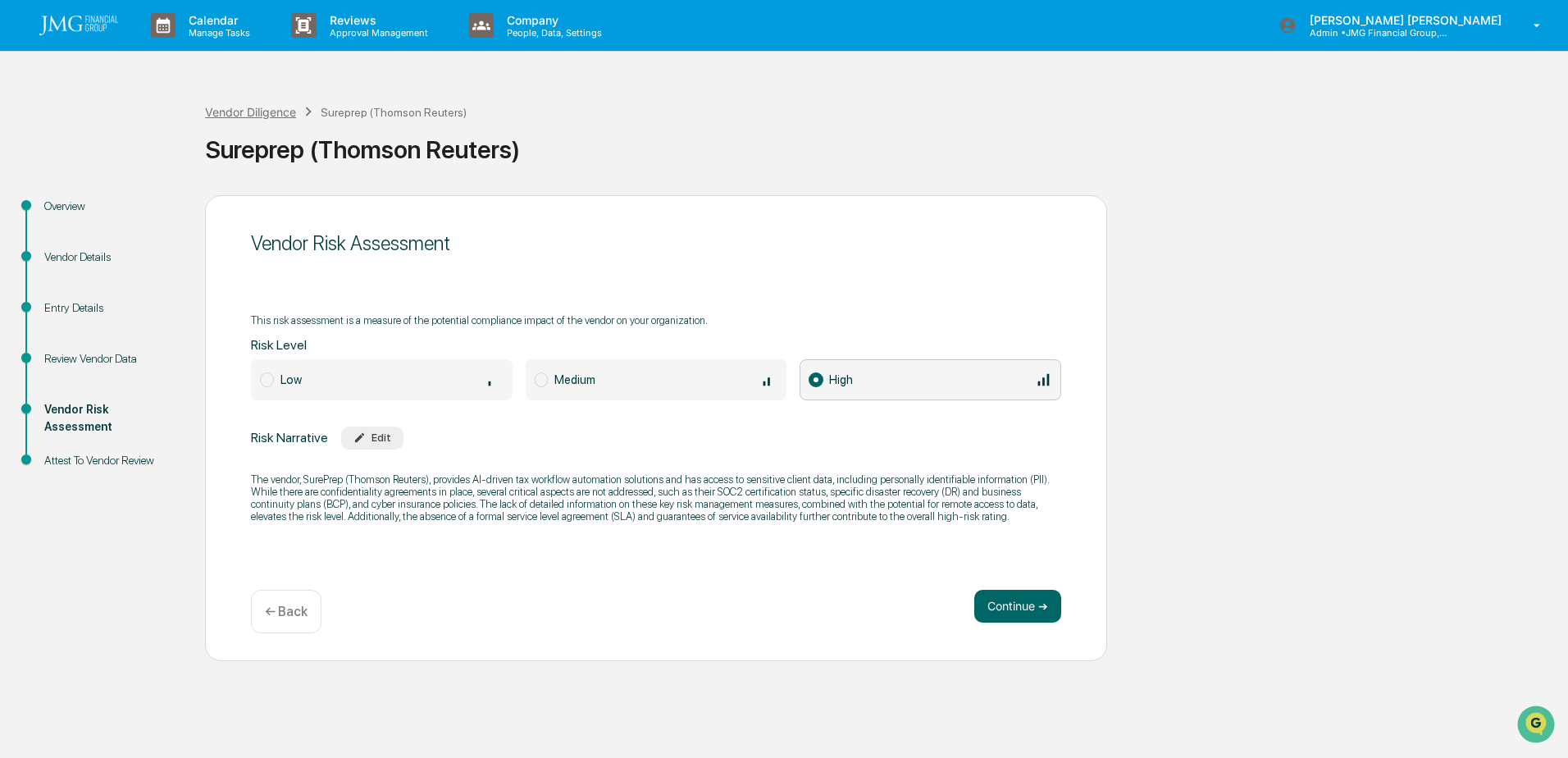
click at [249, 114] on div "Vendor Diligence" at bounding box center [250, 112] width 91 height 14
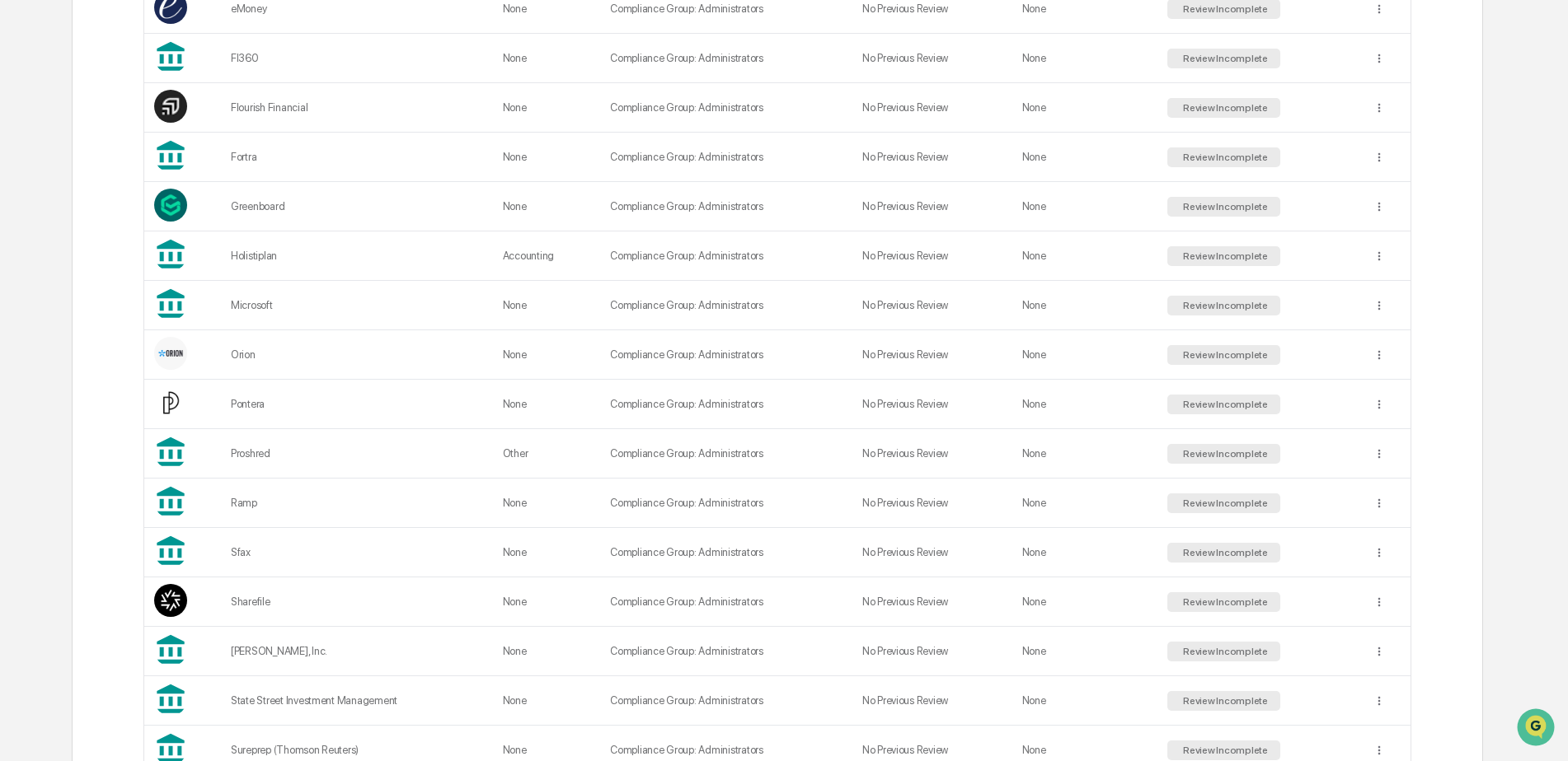
scroll to position [1218, 0]
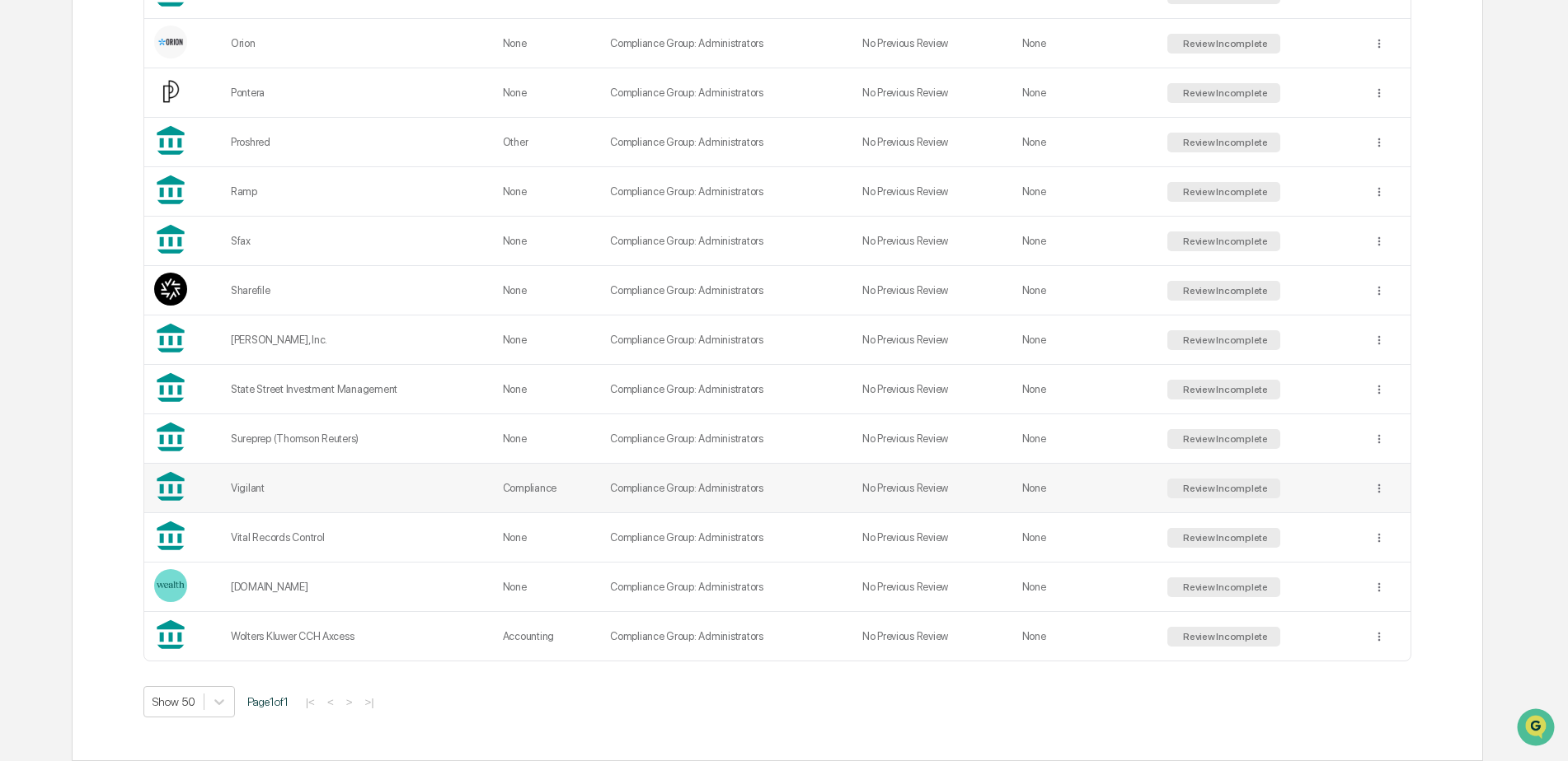
click at [248, 489] on div "Vigilant" at bounding box center [357, 488] width 252 height 12
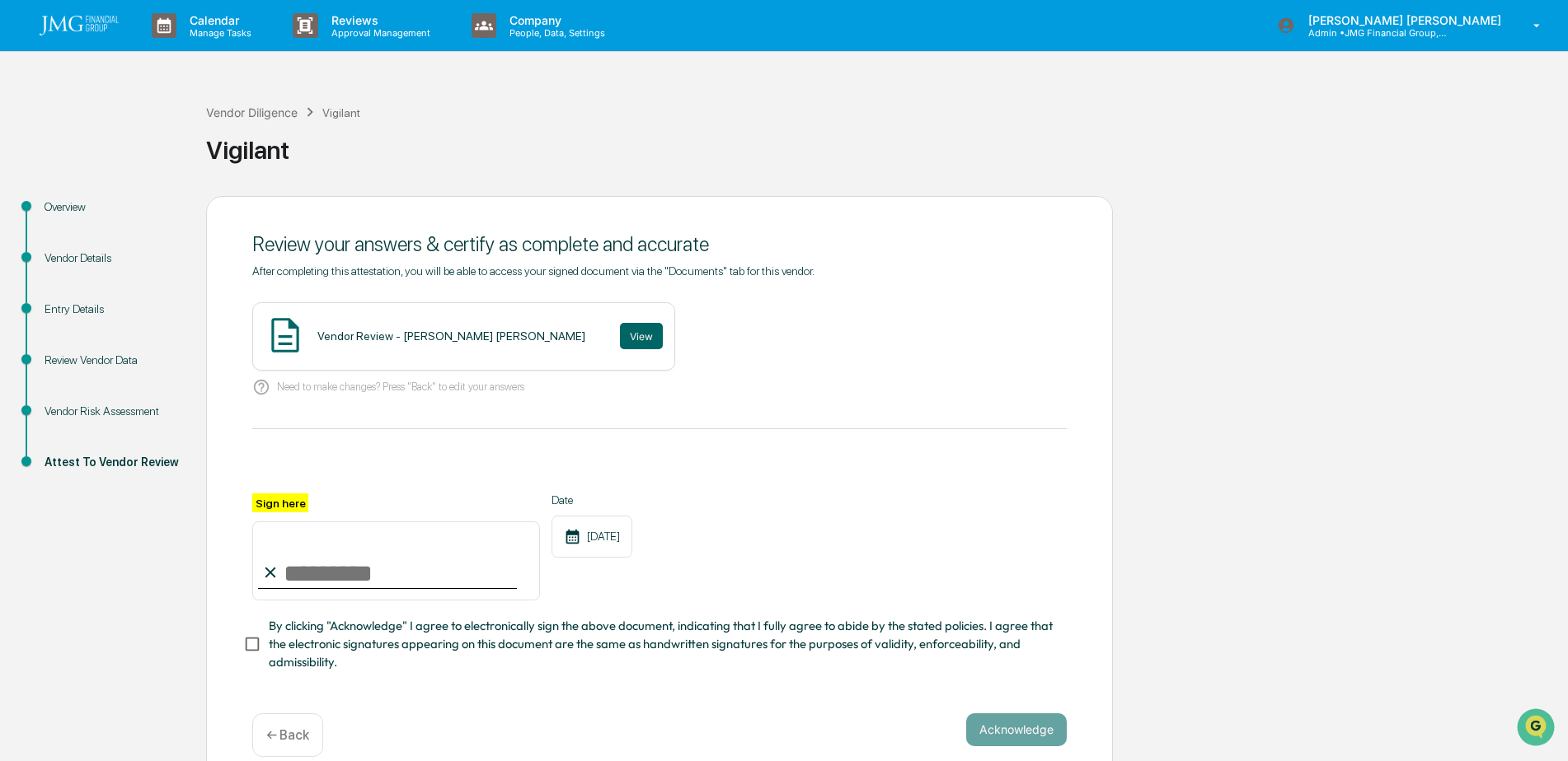
click at [83, 409] on div "Vendor Risk Assessment" at bounding box center [112, 412] width 135 height 18
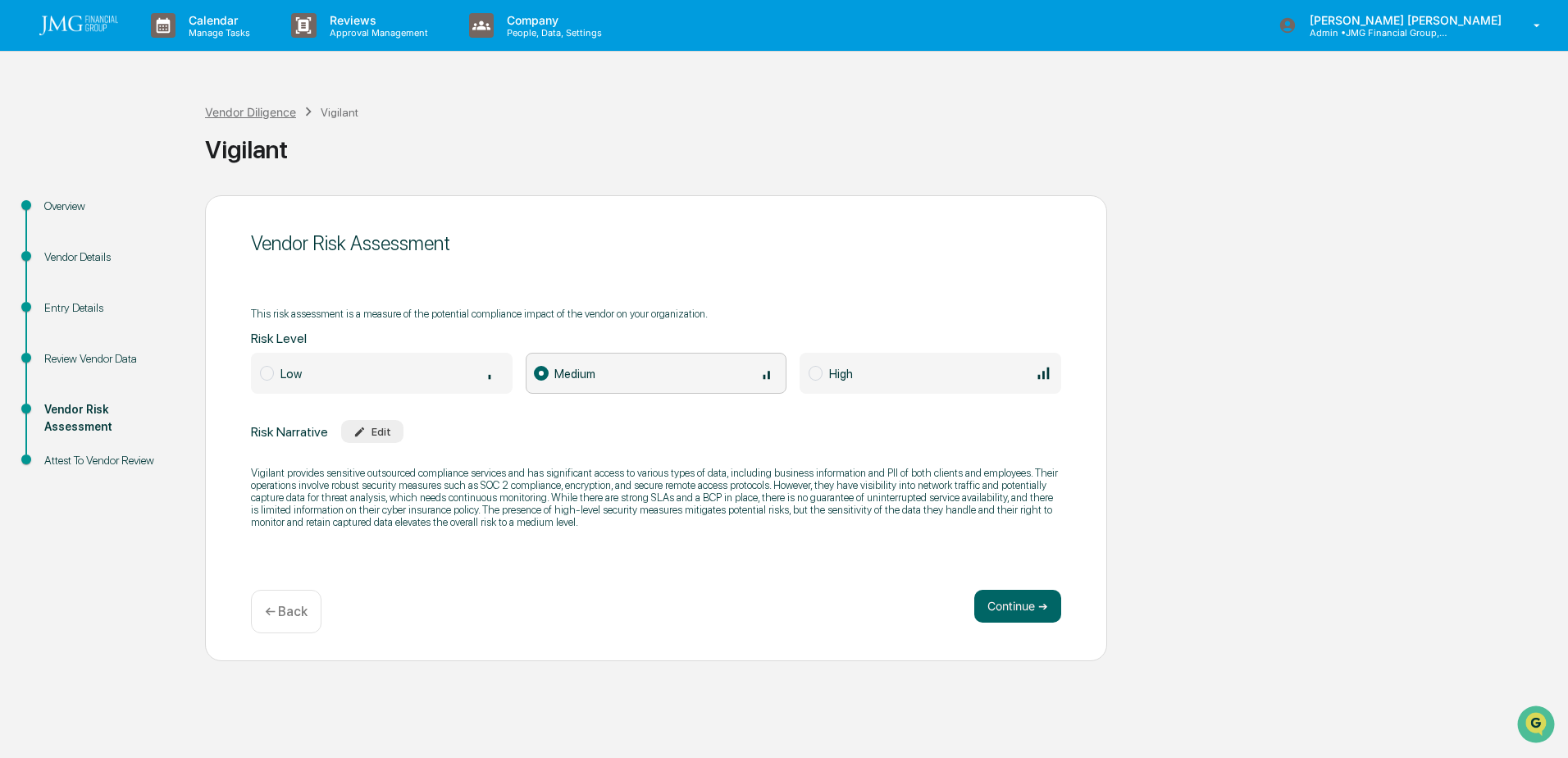
click at [259, 112] on div "Vendor Diligence" at bounding box center [250, 112] width 91 height 14
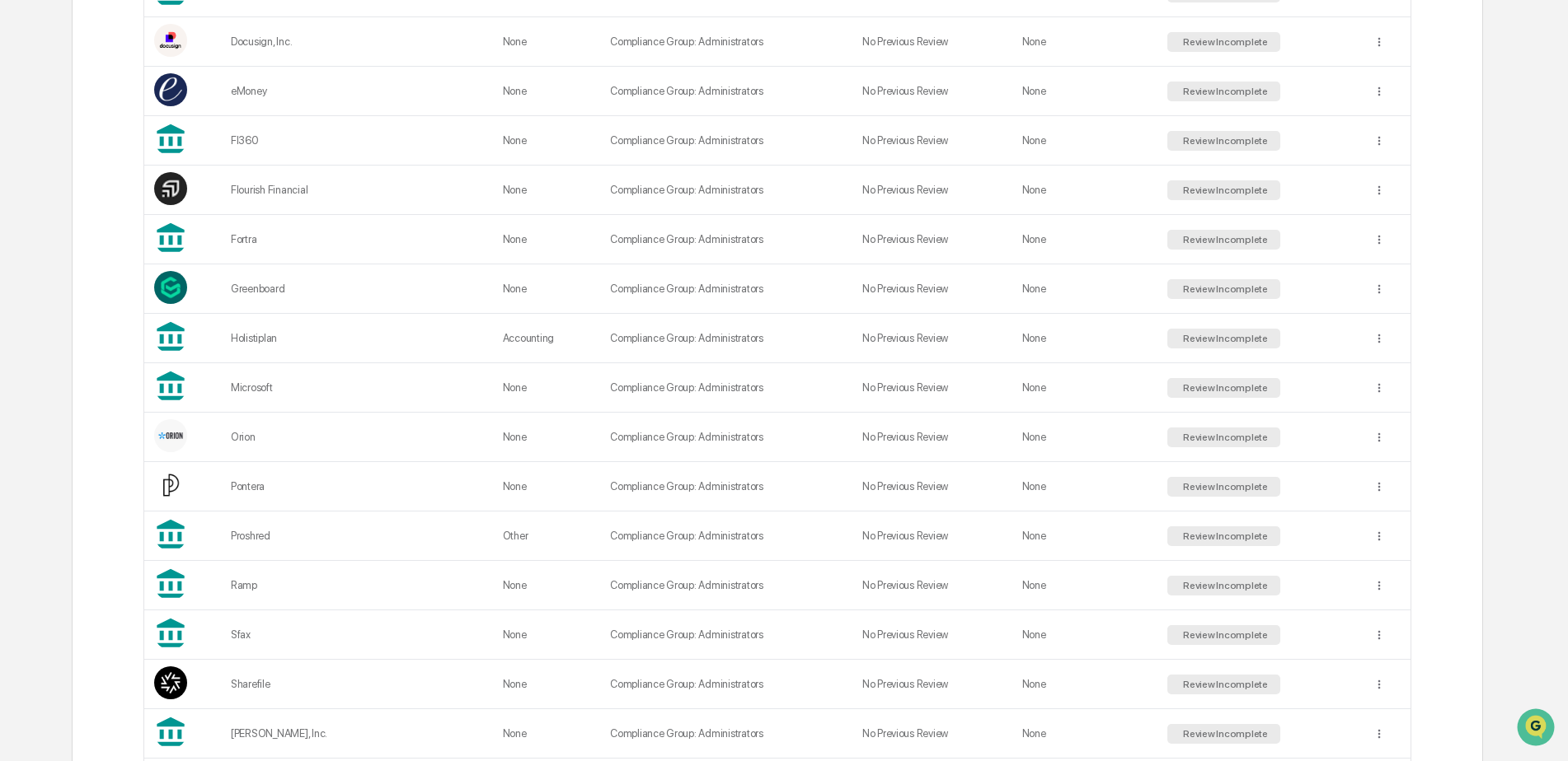
scroll to position [1218, 0]
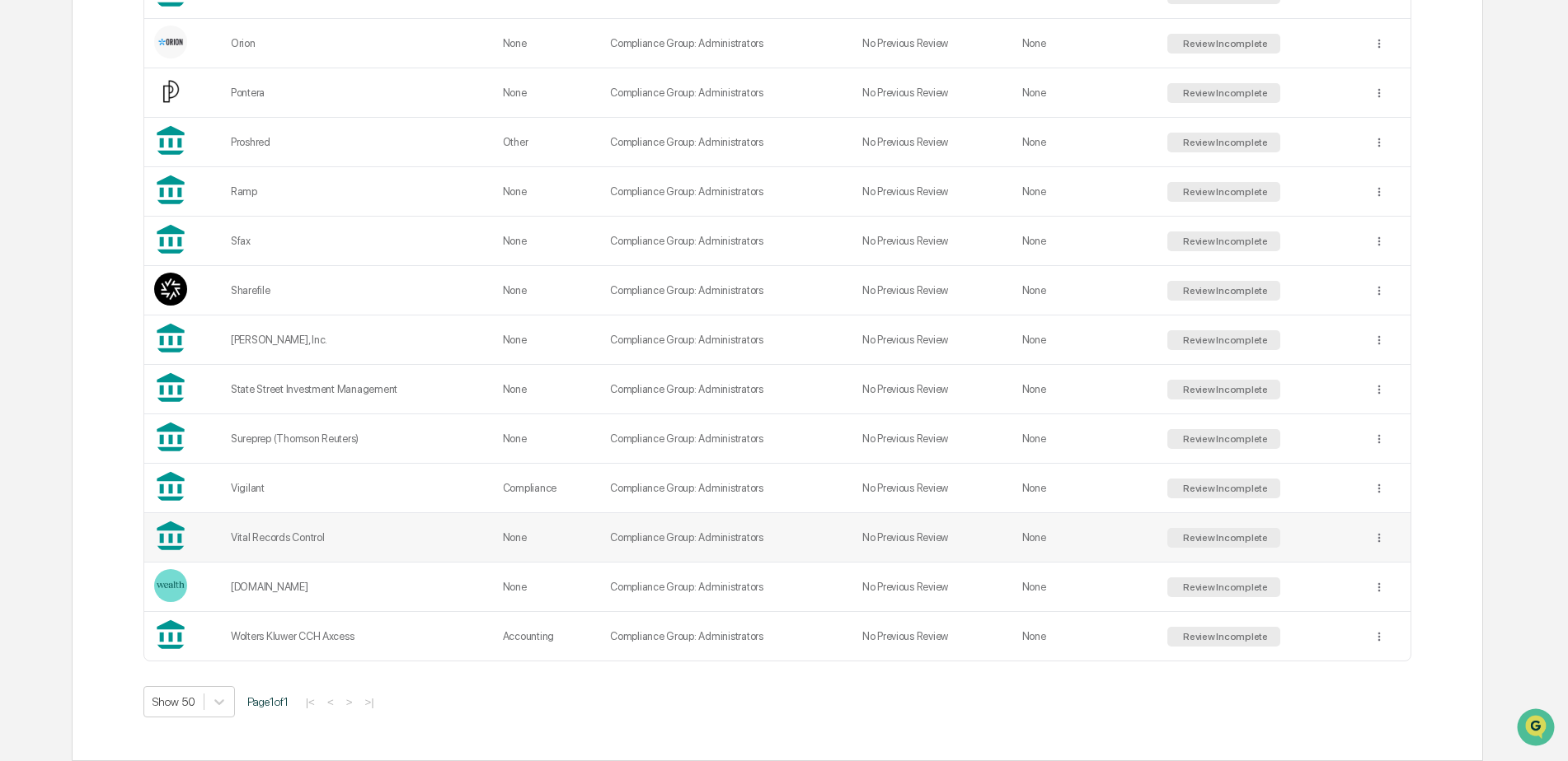
click at [302, 537] on div "Vital Records Control" at bounding box center [357, 537] width 252 height 12
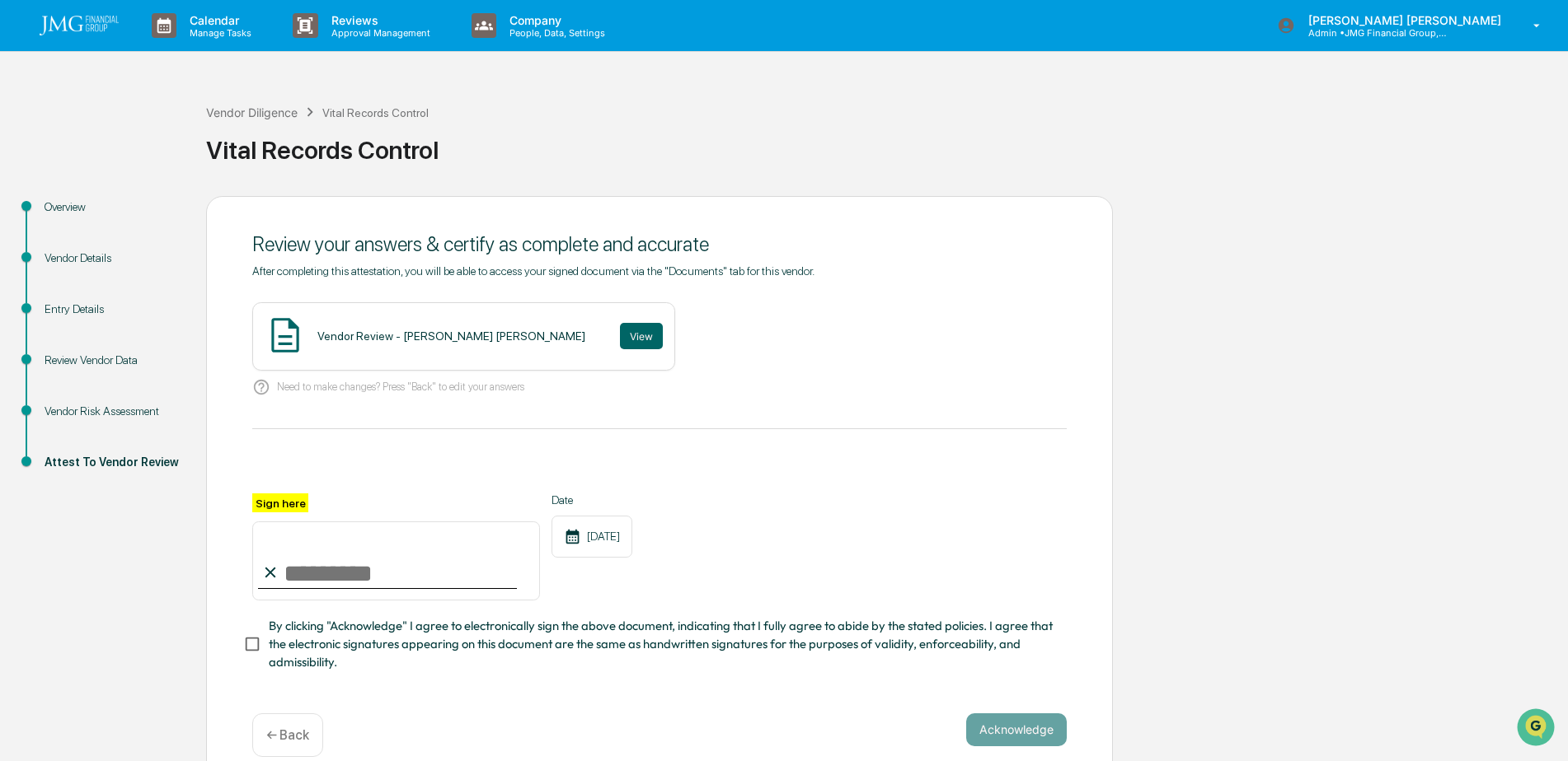
click at [127, 409] on div "Vendor Risk Assessment" at bounding box center [112, 412] width 135 height 18
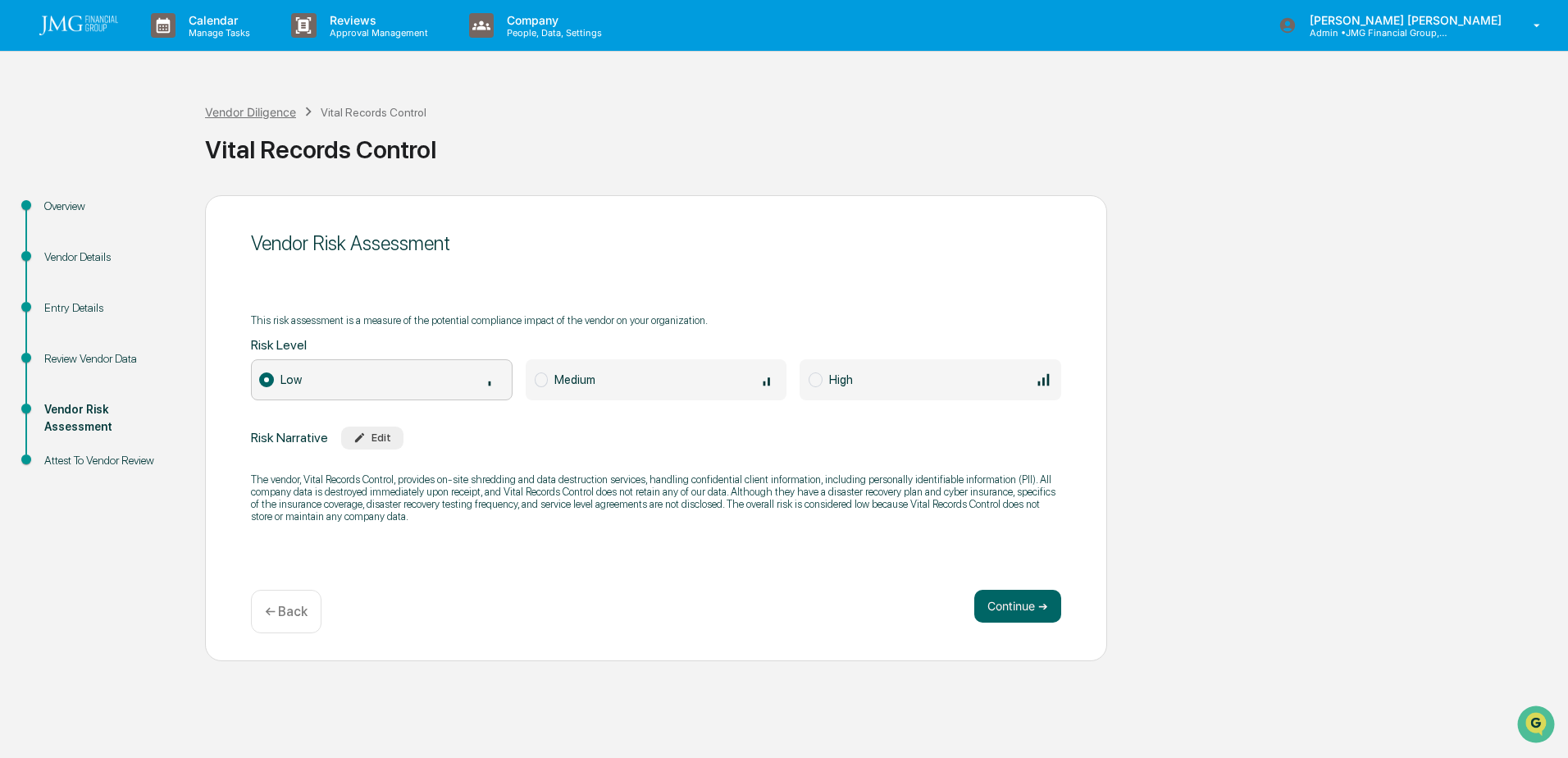
click at [241, 115] on div "Vendor Diligence" at bounding box center [250, 112] width 91 height 14
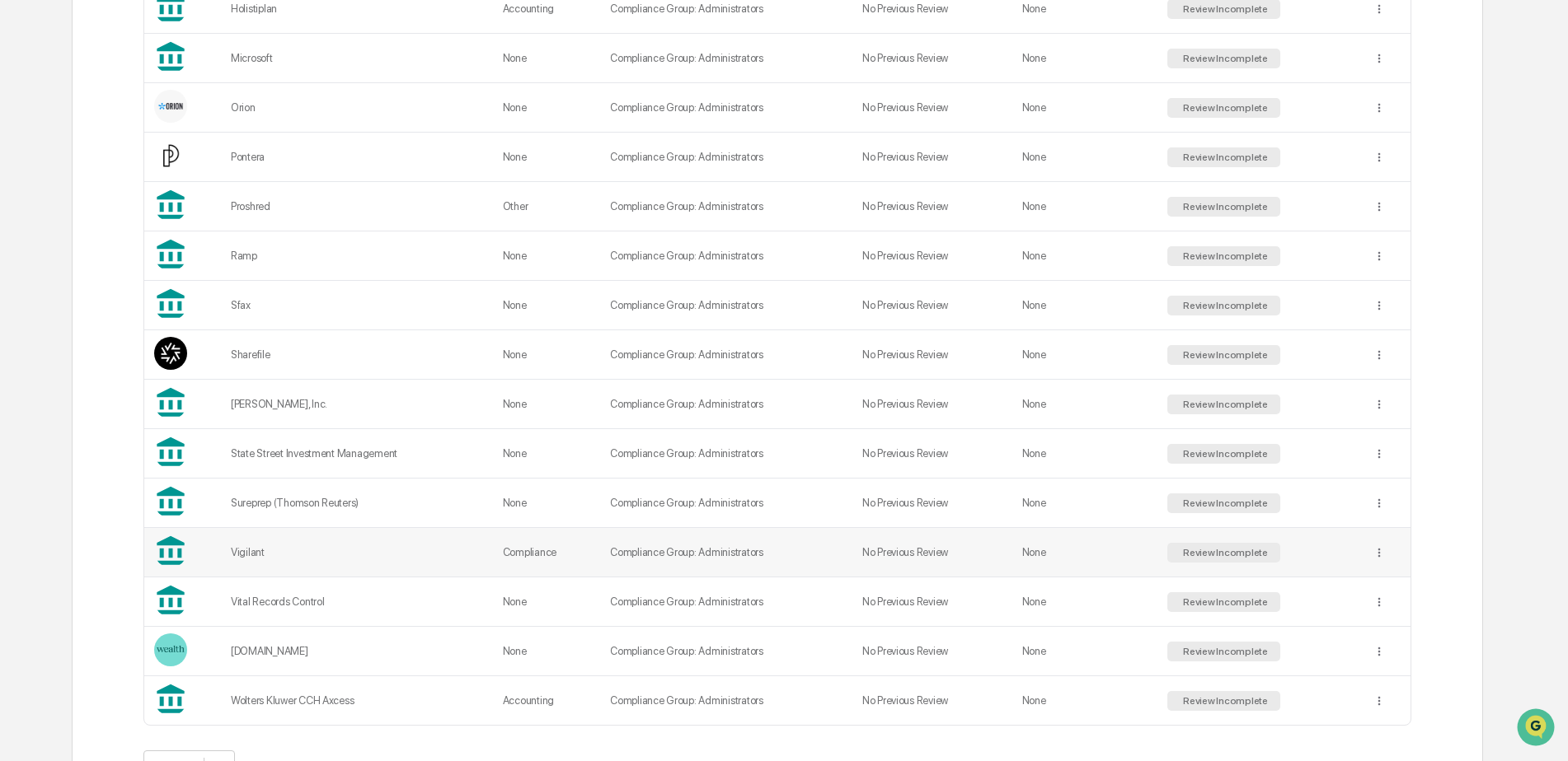
scroll to position [1218, 0]
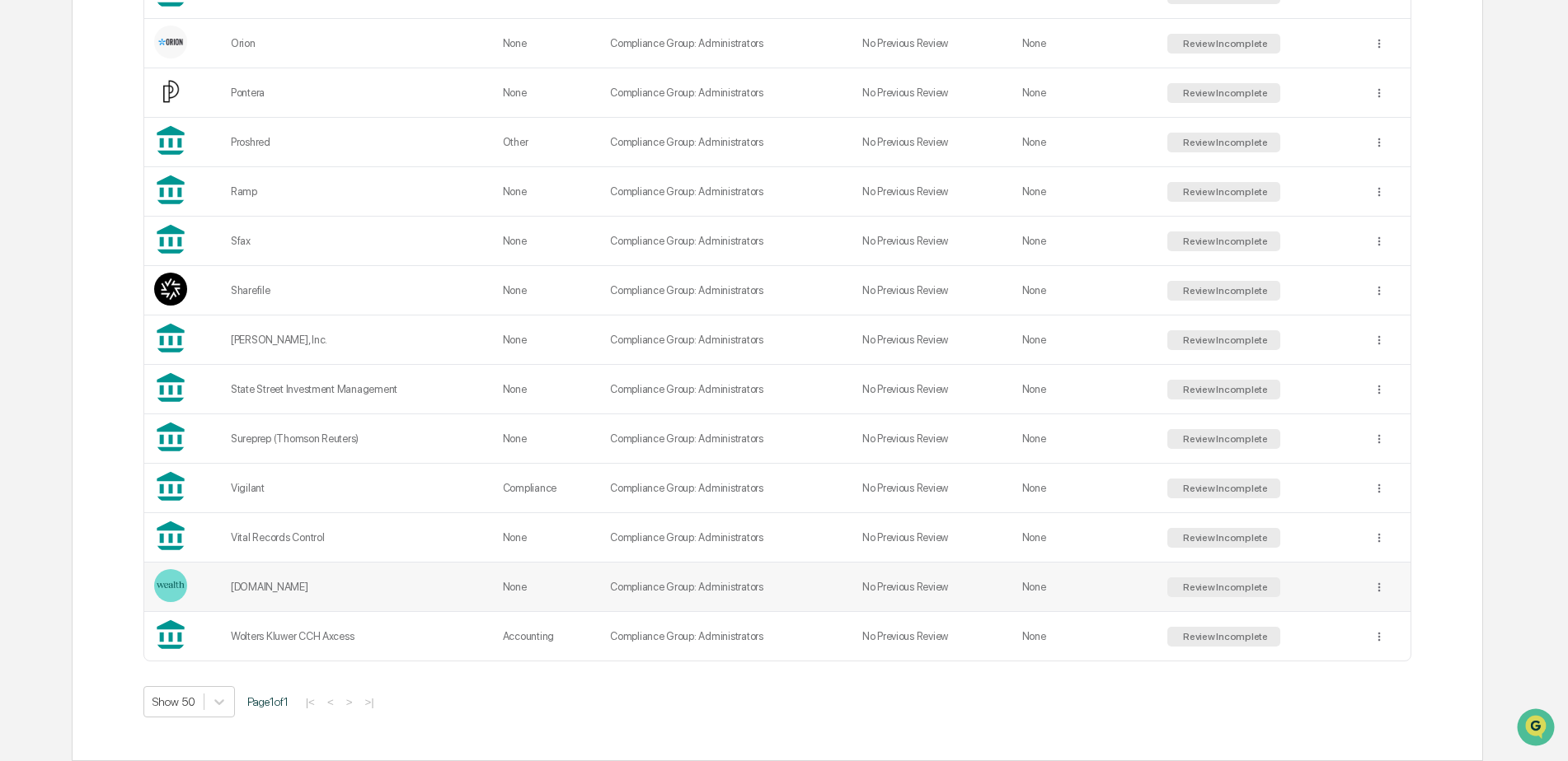
click at [274, 589] on div "wealth.com" at bounding box center [357, 587] width 252 height 12
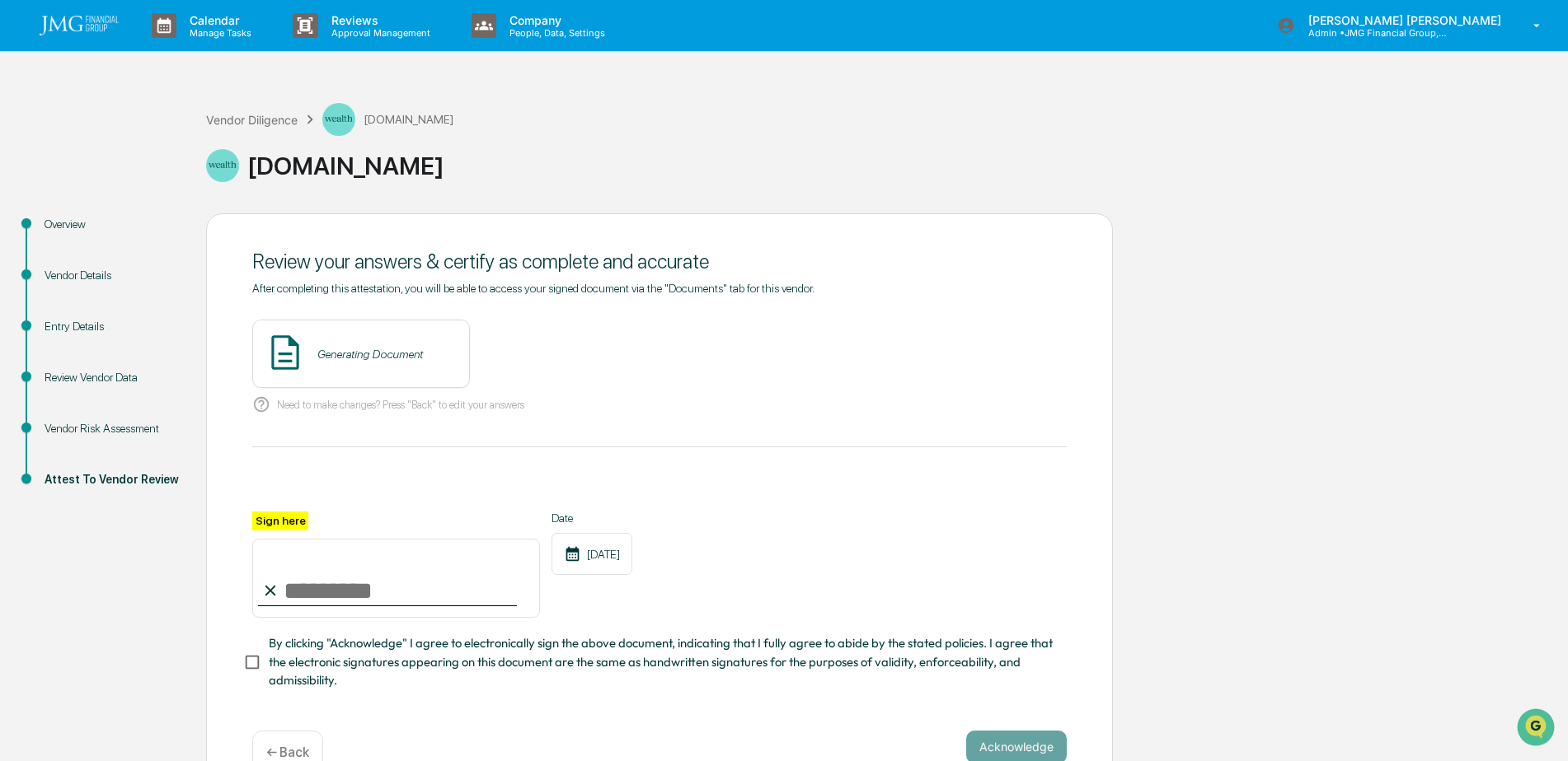
click at [111, 430] on div "Vendor Risk Assessment" at bounding box center [112, 429] width 135 height 18
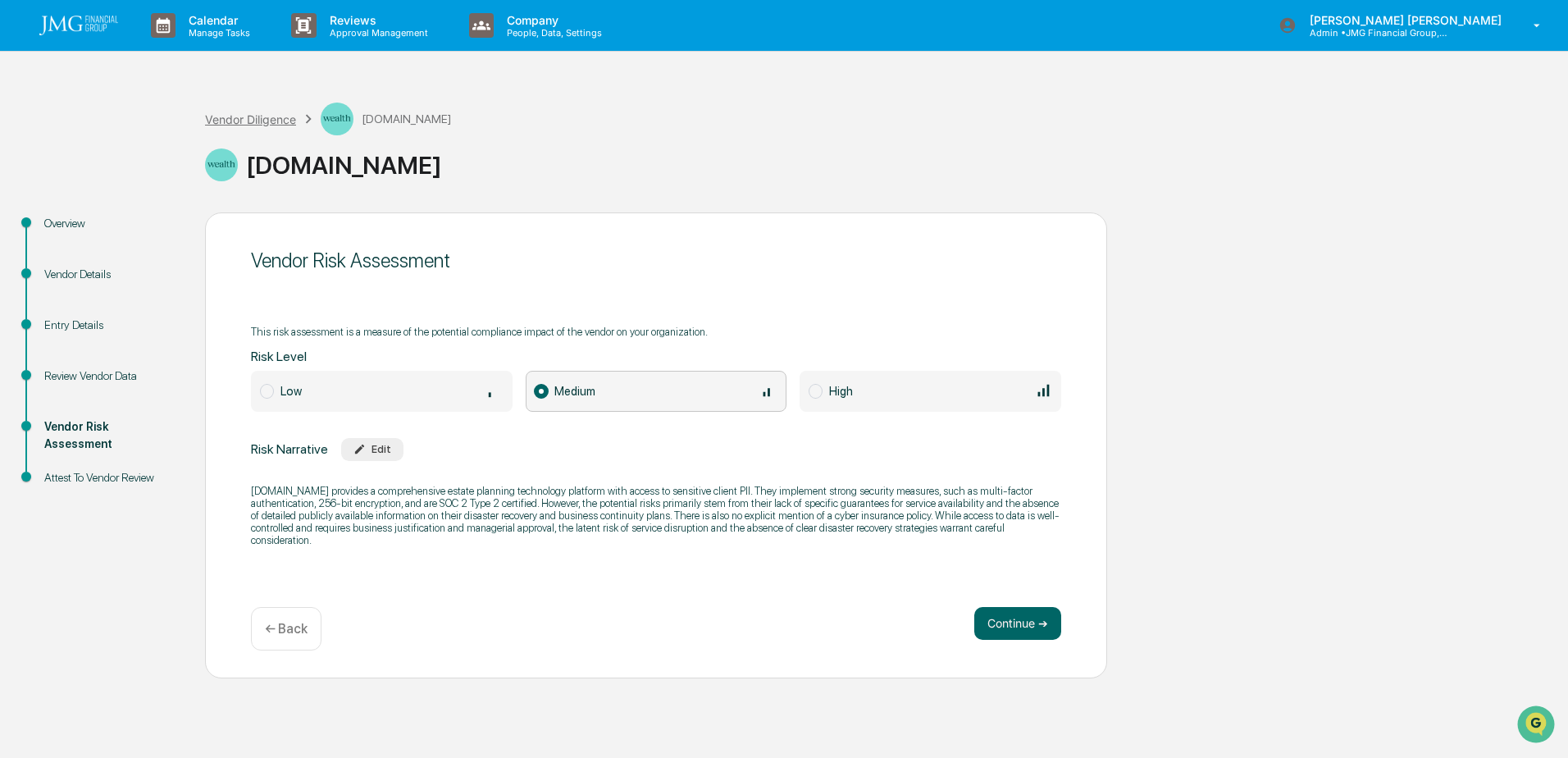
click at [253, 121] on div "Vendor Diligence" at bounding box center [250, 119] width 91 height 14
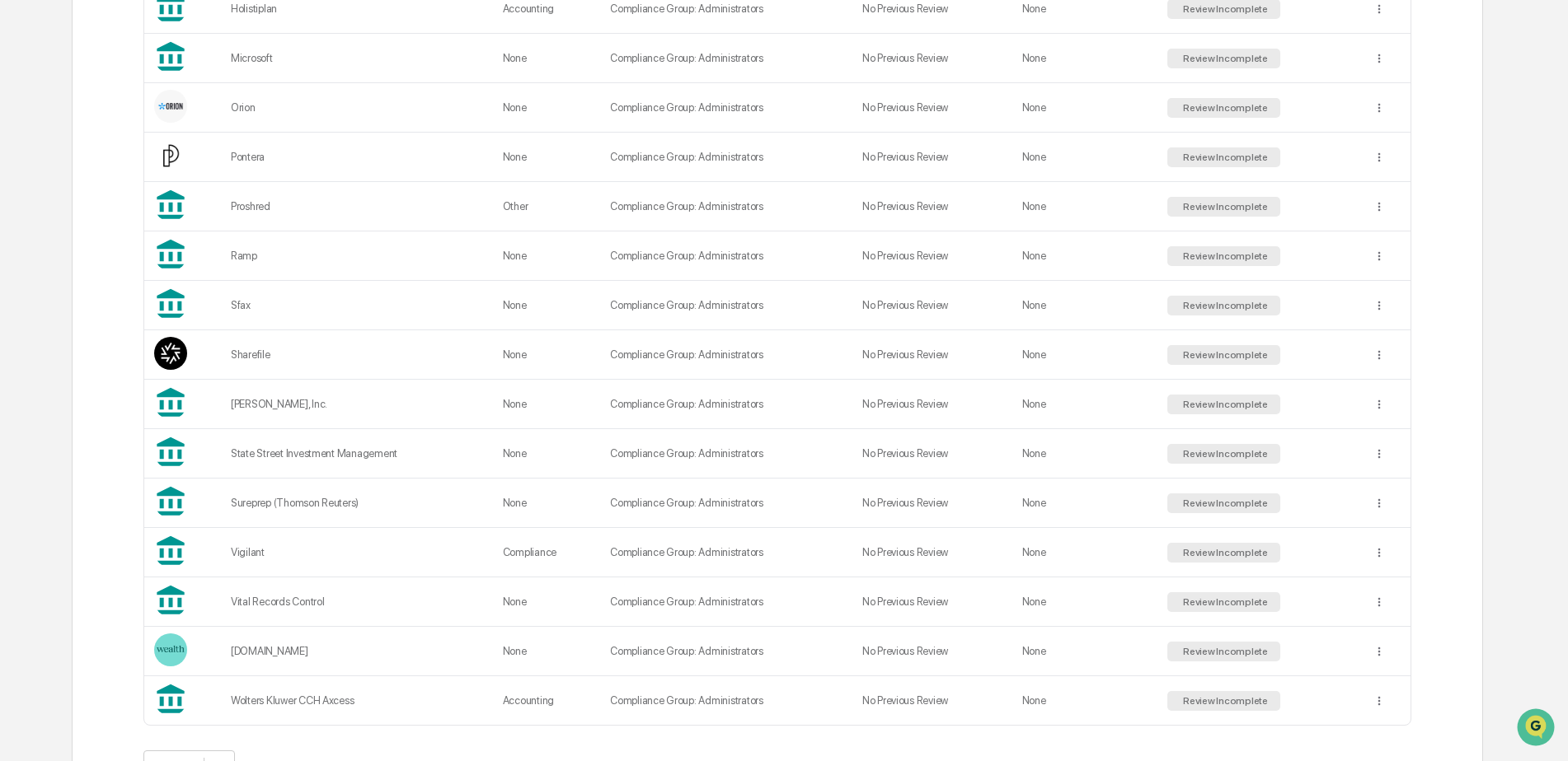
scroll to position [1218, 0]
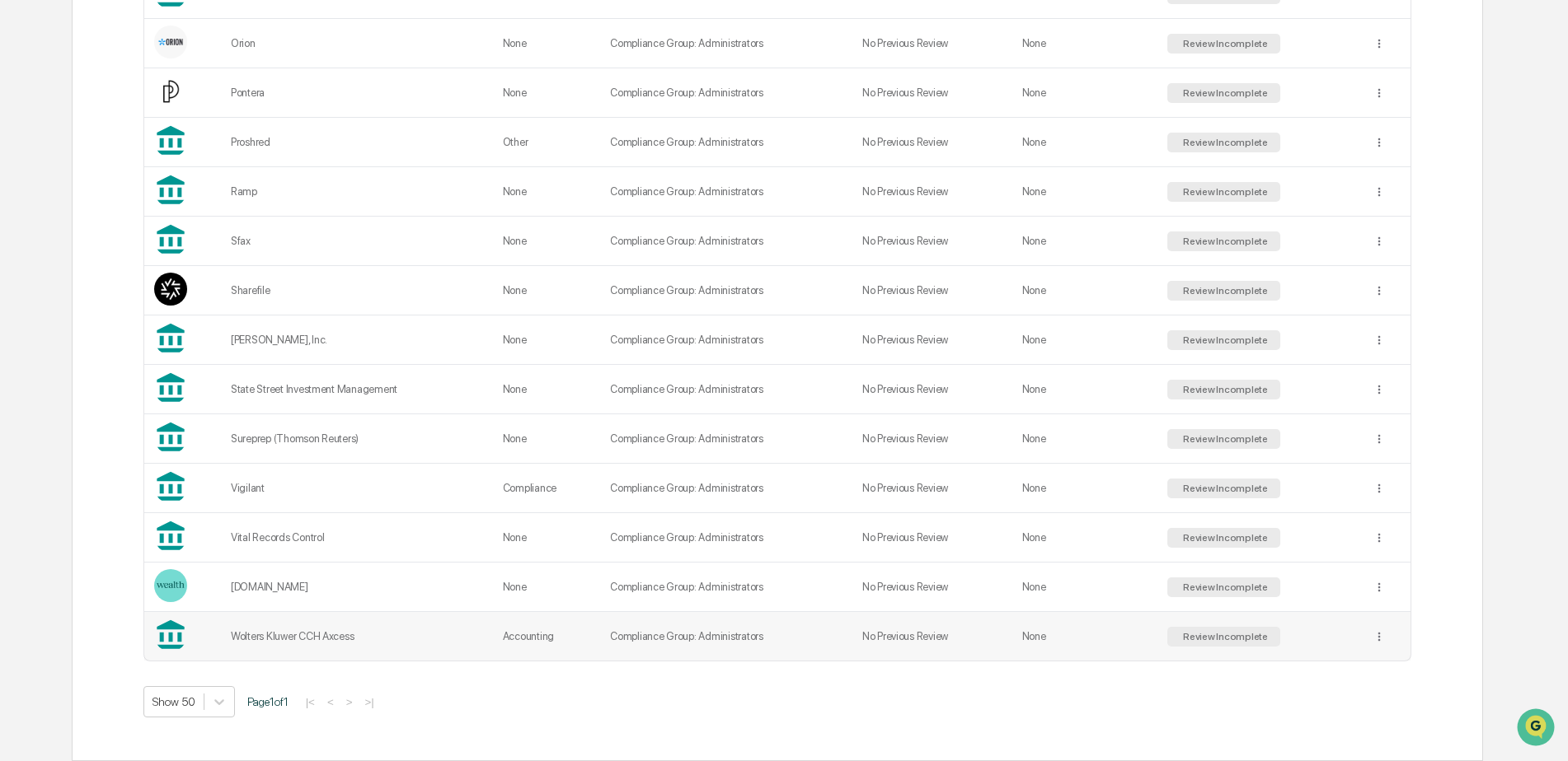
click at [320, 638] on div "Wolters Kluwer CCH Axcess" at bounding box center [357, 637] width 252 height 12
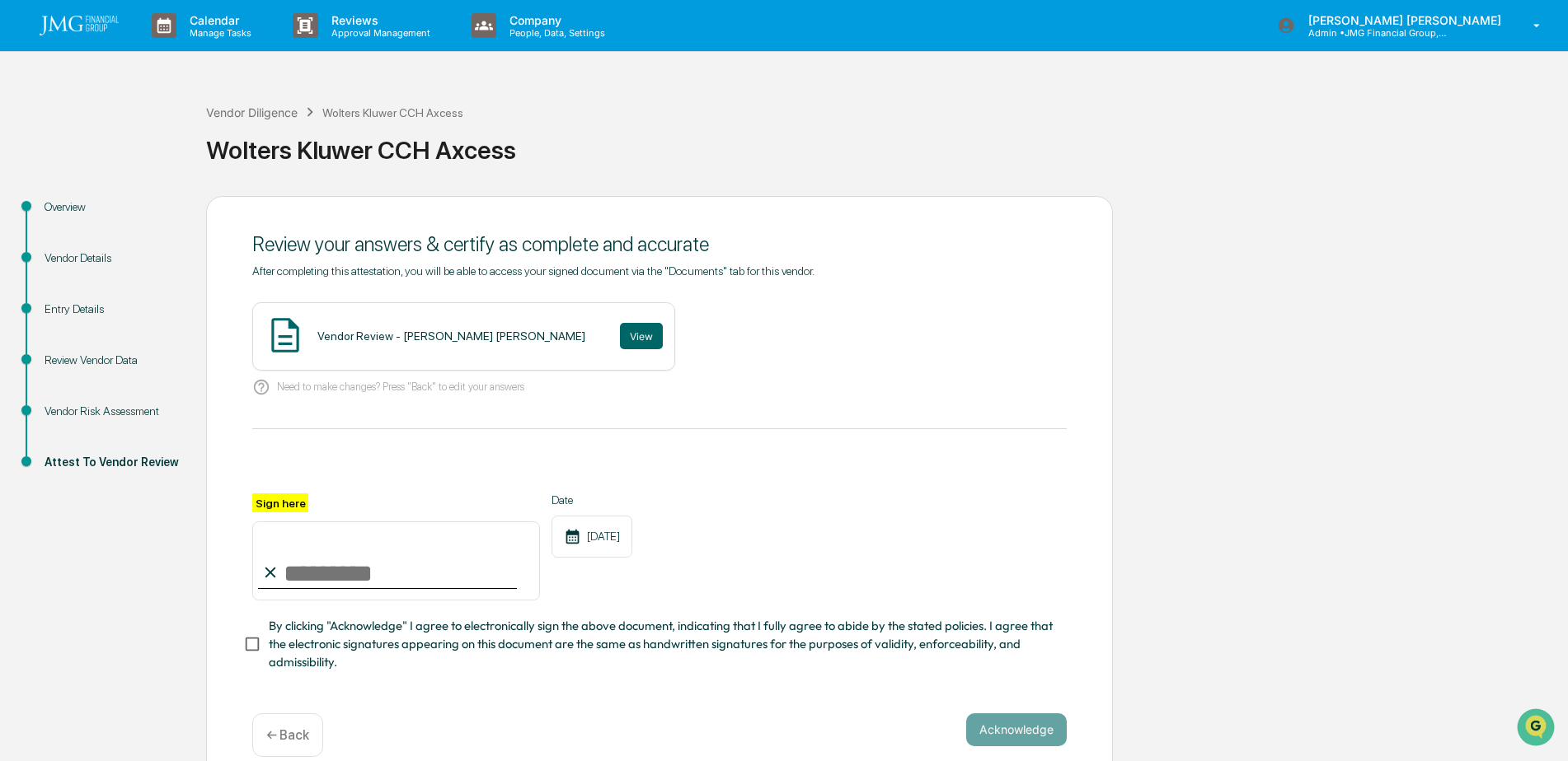
click at [106, 415] on div "Vendor Risk Assessment" at bounding box center [112, 412] width 135 height 18
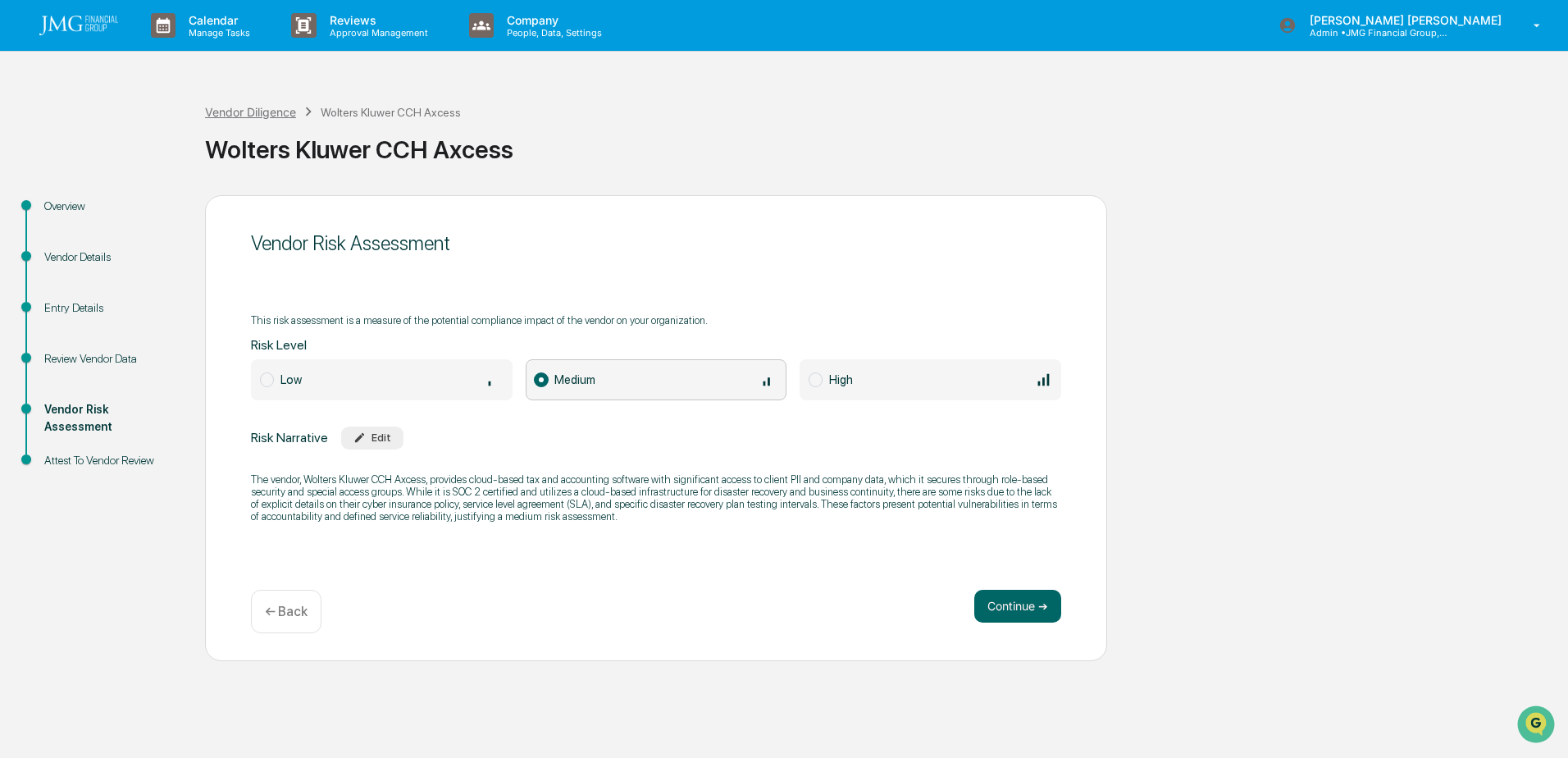
click at [242, 116] on div "Vendor Diligence" at bounding box center [250, 112] width 91 height 14
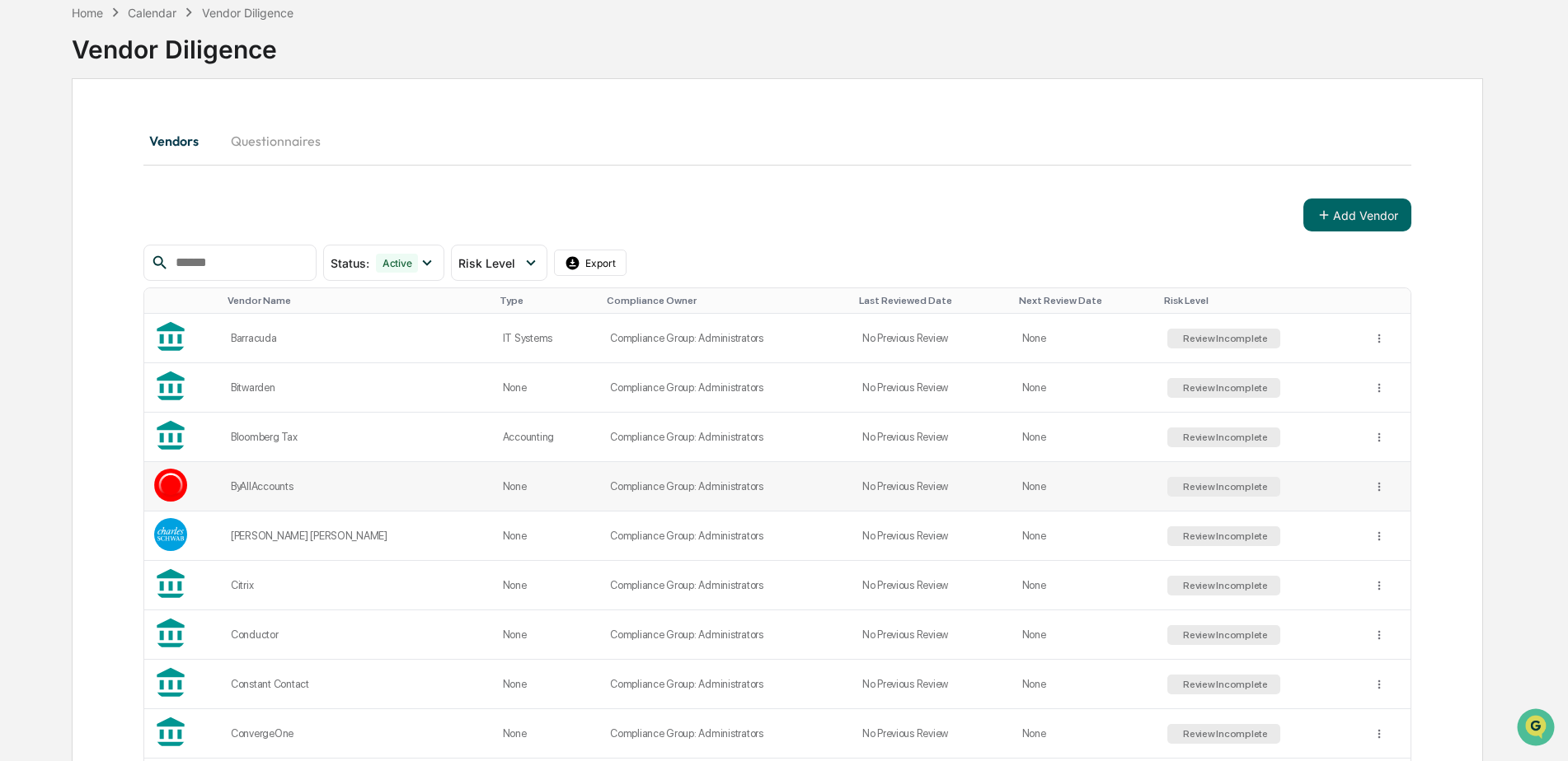
scroll to position [165, 0]
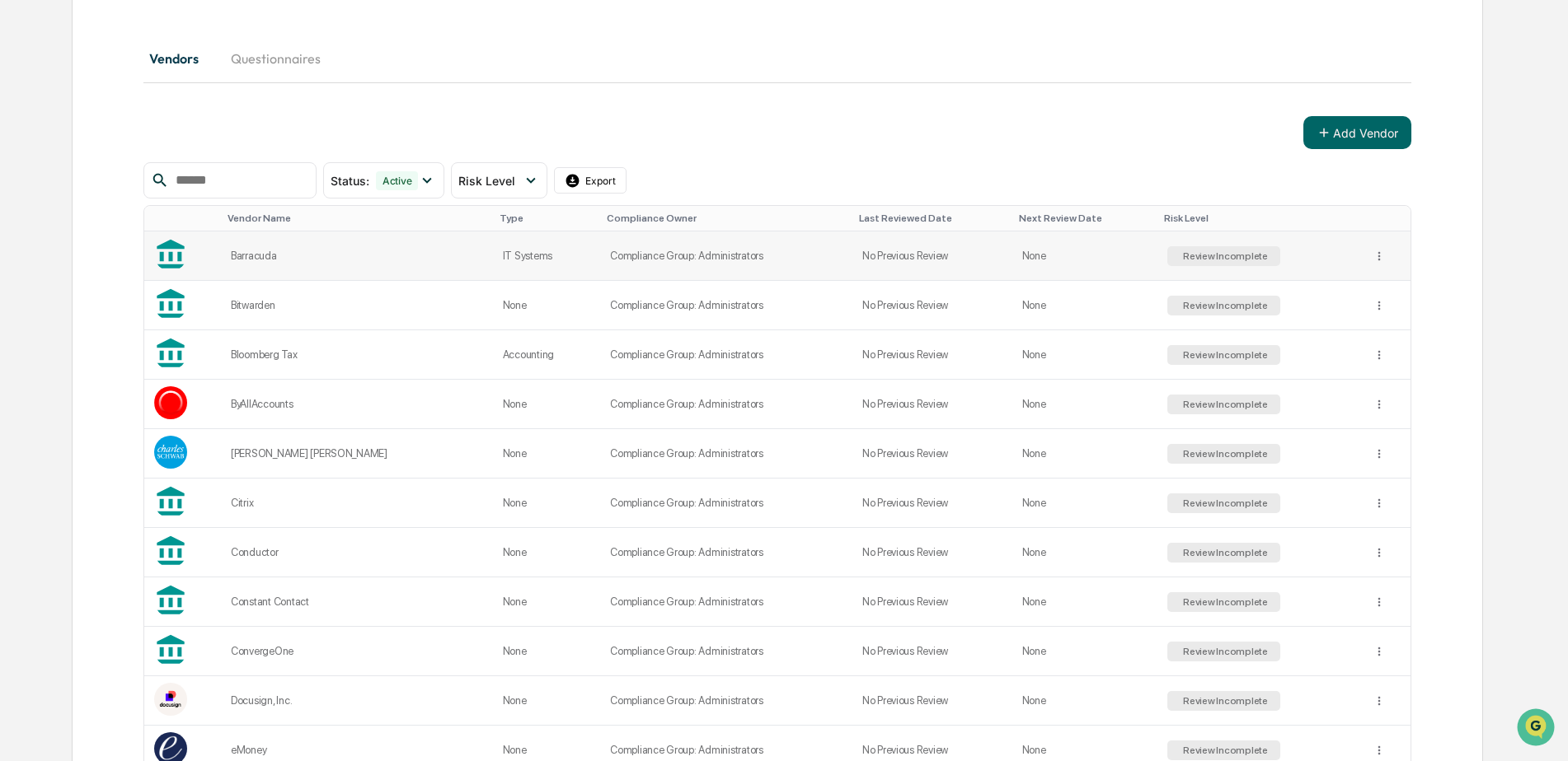
click at [280, 256] on div "Barracuda" at bounding box center [357, 255] width 252 height 12
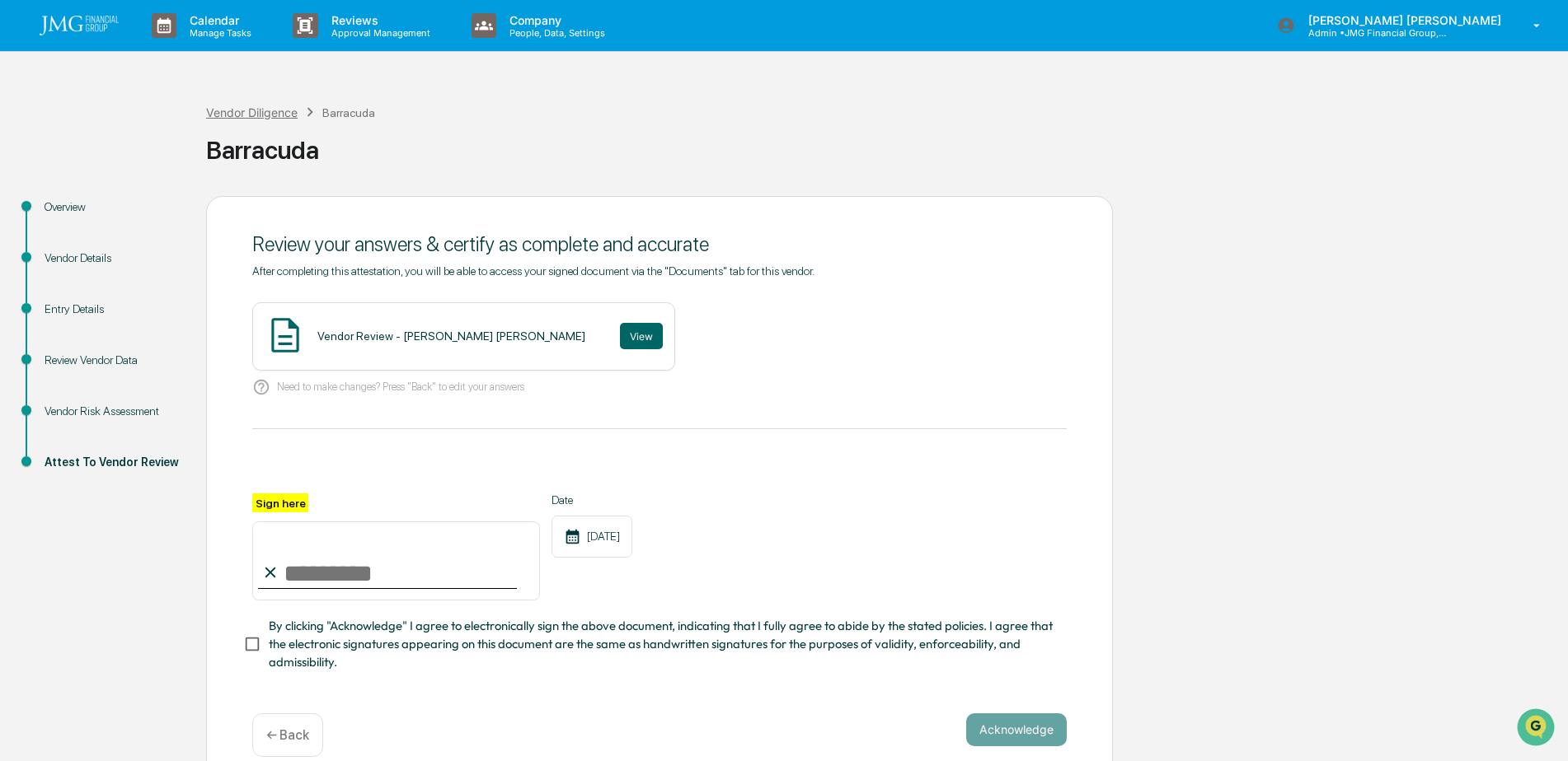
click at [234, 119] on div "Vendor Diligence" at bounding box center [251, 113] width 91 height 14
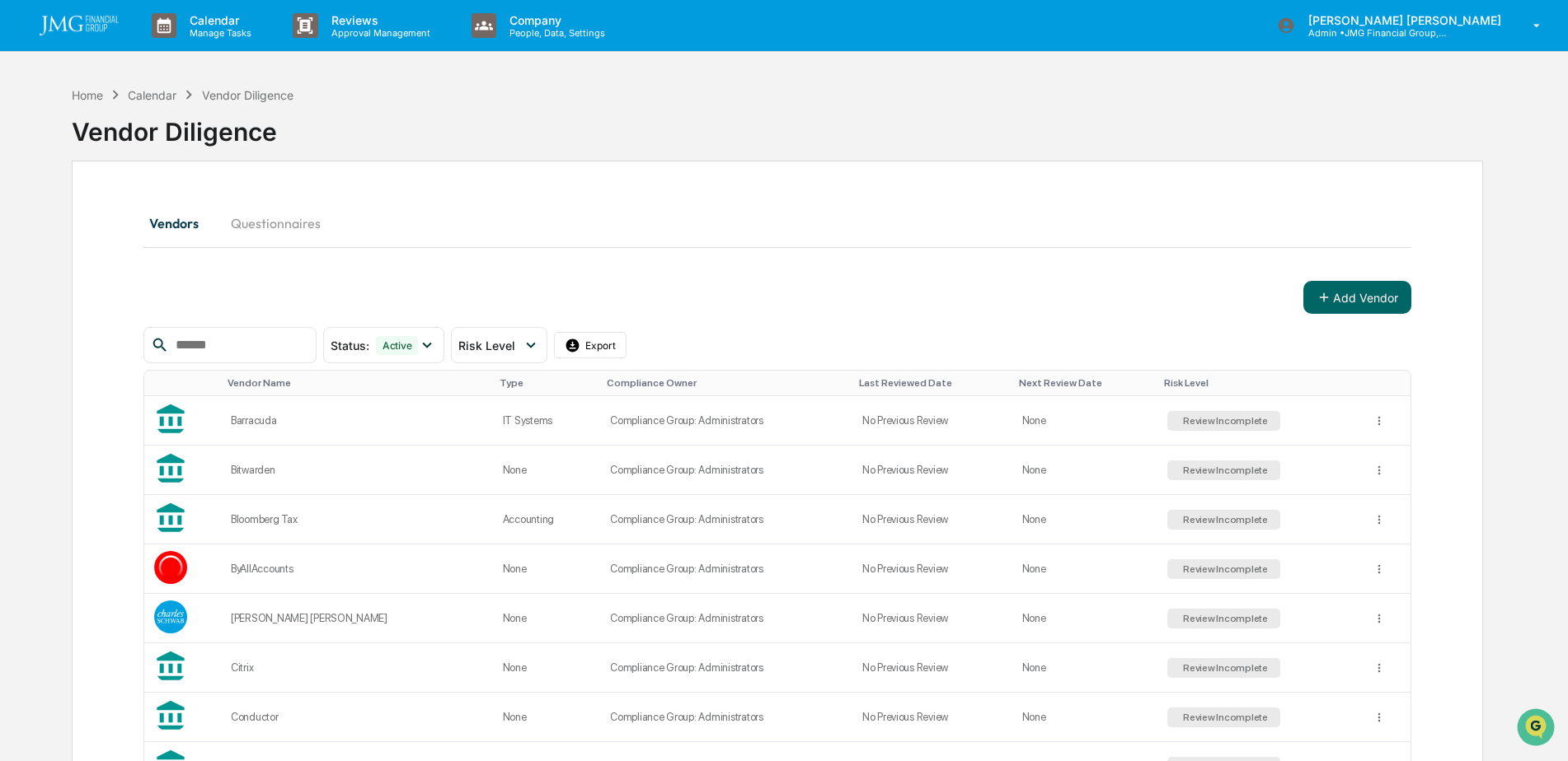
click at [83, 21] on img at bounding box center [79, 26] width 79 height 20
